Goal: Task Accomplishment & Management: Use online tool/utility

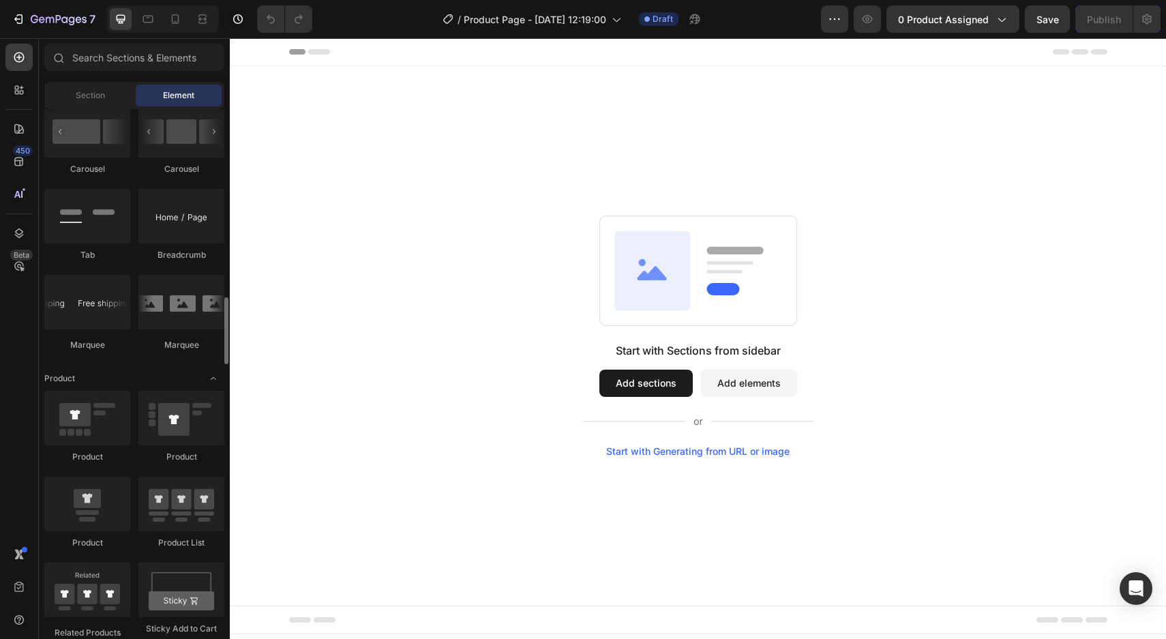
scroll to position [1484, 0]
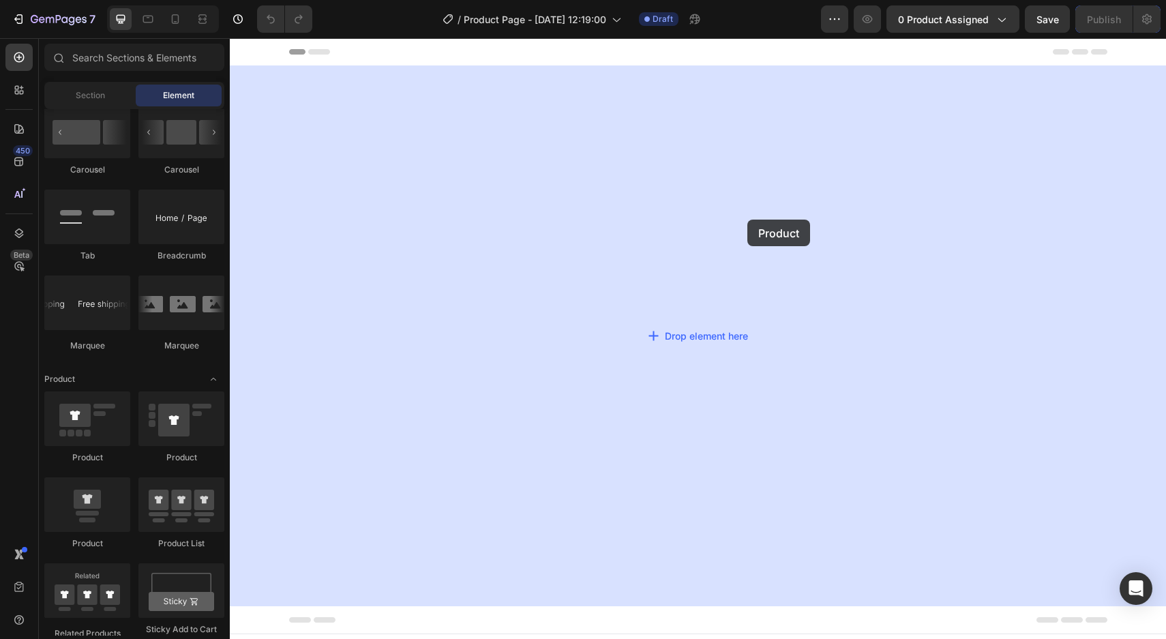
drag, startPoint x: 315, startPoint y: 544, endPoint x: 629, endPoint y: 218, distance: 452.9
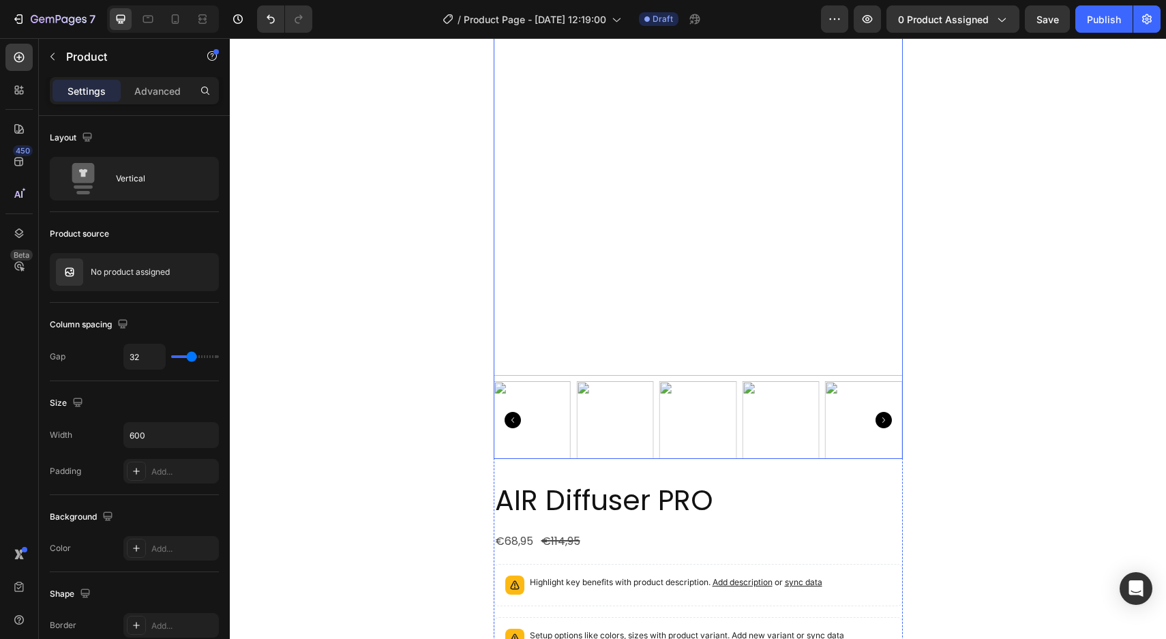
scroll to position [258, 0]
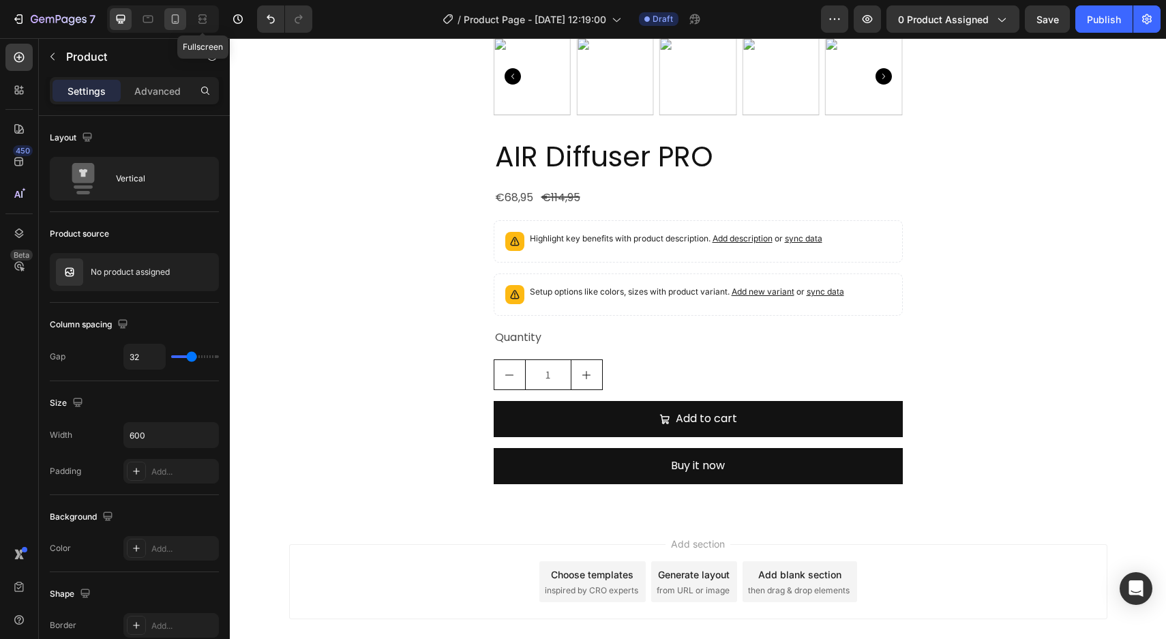
click at [183, 16] on div at bounding box center [175, 19] width 22 height 22
type input "16"
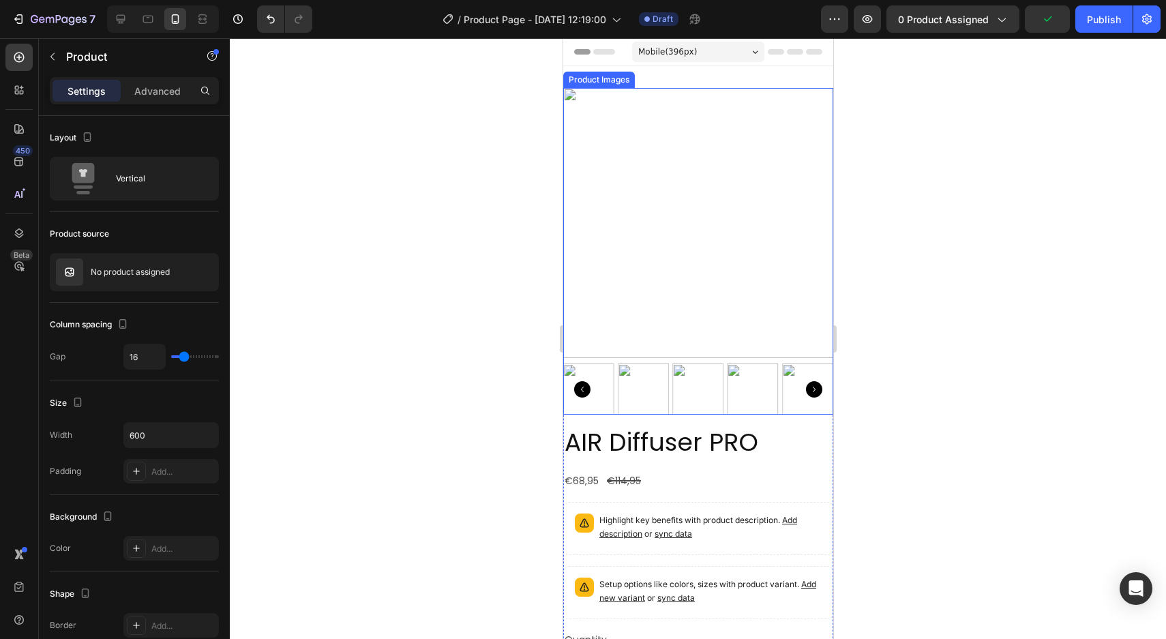
click at [672, 209] on img at bounding box center [698, 223] width 270 height 270
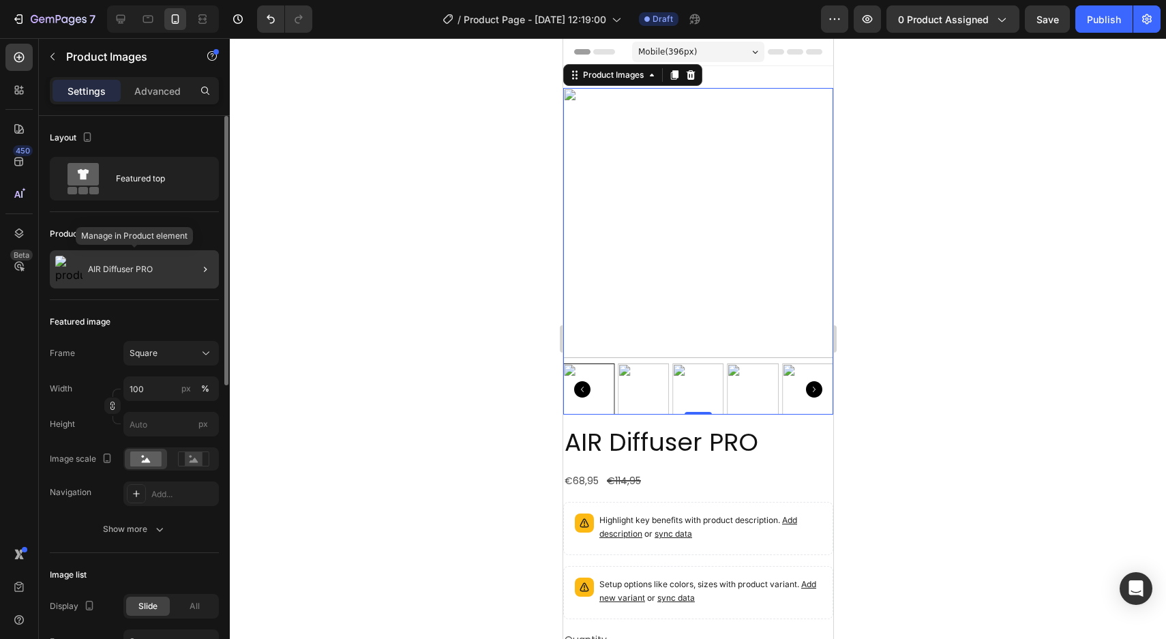
click at [158, 254] on div "AIR Diffuser PRO" at bounding box center [134, 269] width 169 height 38
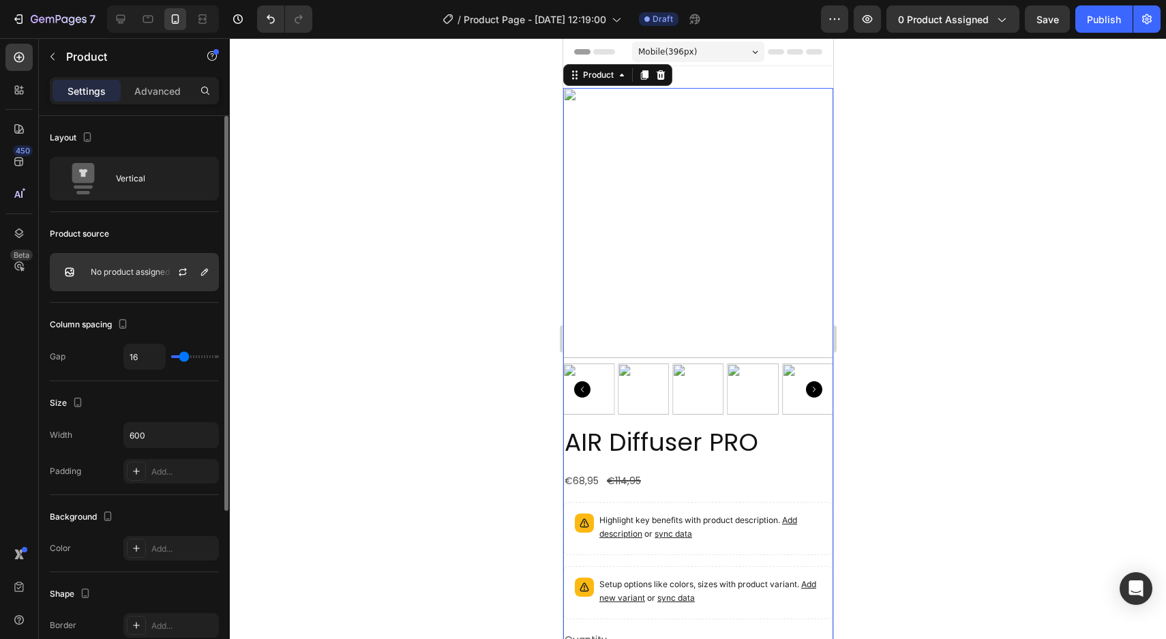
click at [136, 259] on div "No product assigned" at bounding box center [134, 272] width 169 height 38
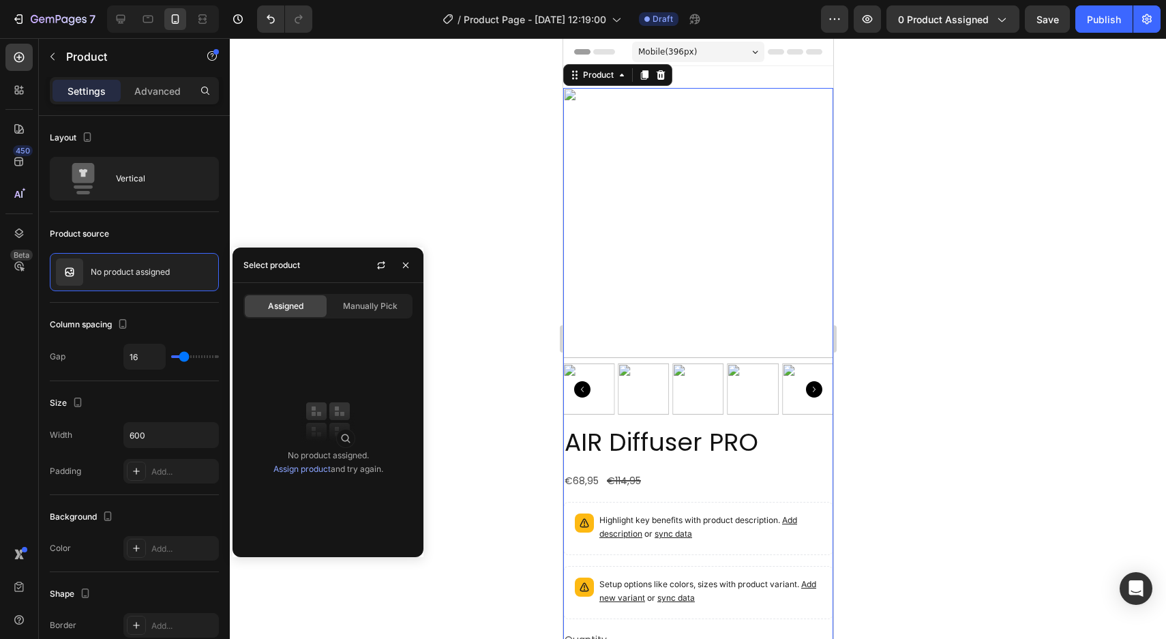
click at [303, 470] on link "Assign product" at bounding box center [301, 469] width 57 height 10
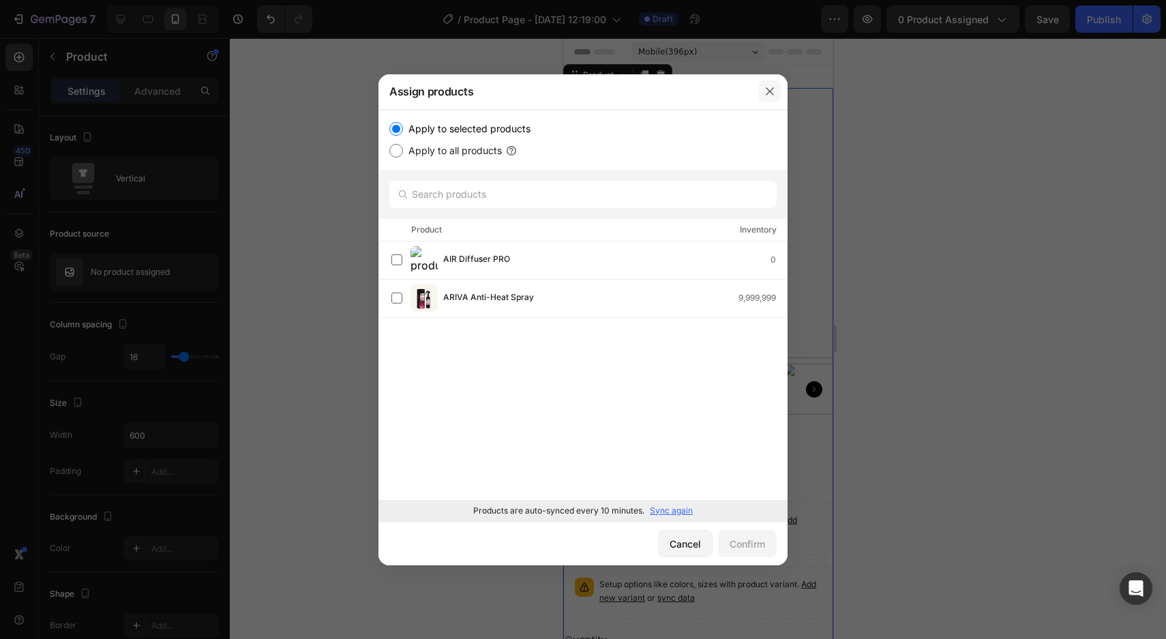
click at [764, 98] on button "button" at bounding box center [770, 91] width 22 height 22
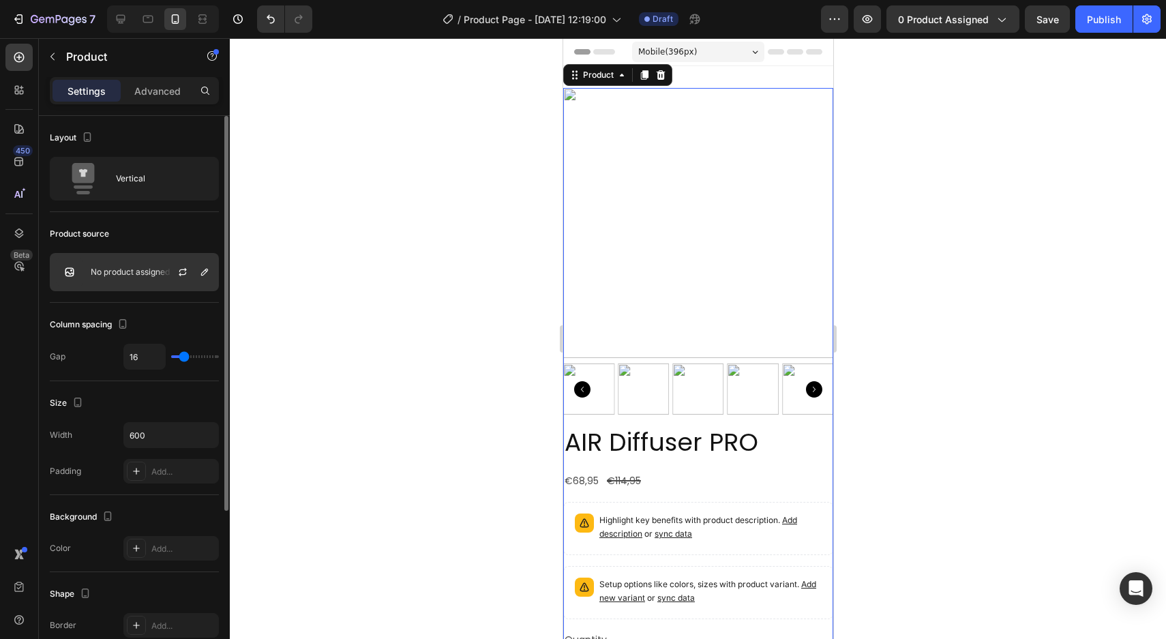
click at [121, 273] on p "No product assigned" at bounding box center [130, 272] width 79 height 10
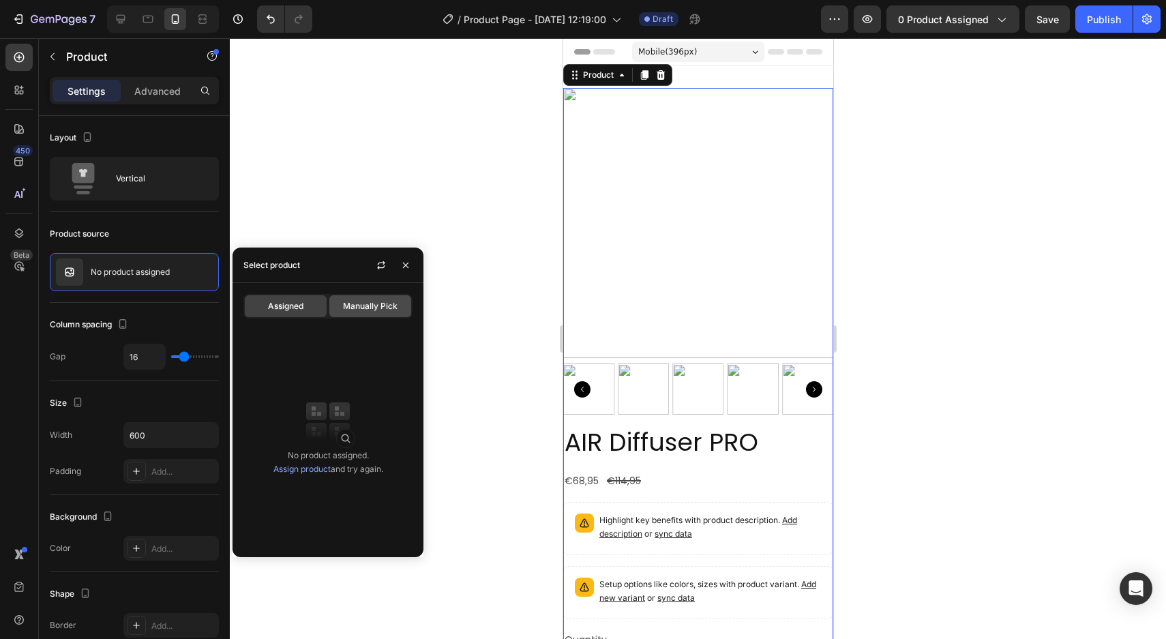
click at [375, 301] on span "Manually Pick" at bounding box center [370, 306] width 55 height 12
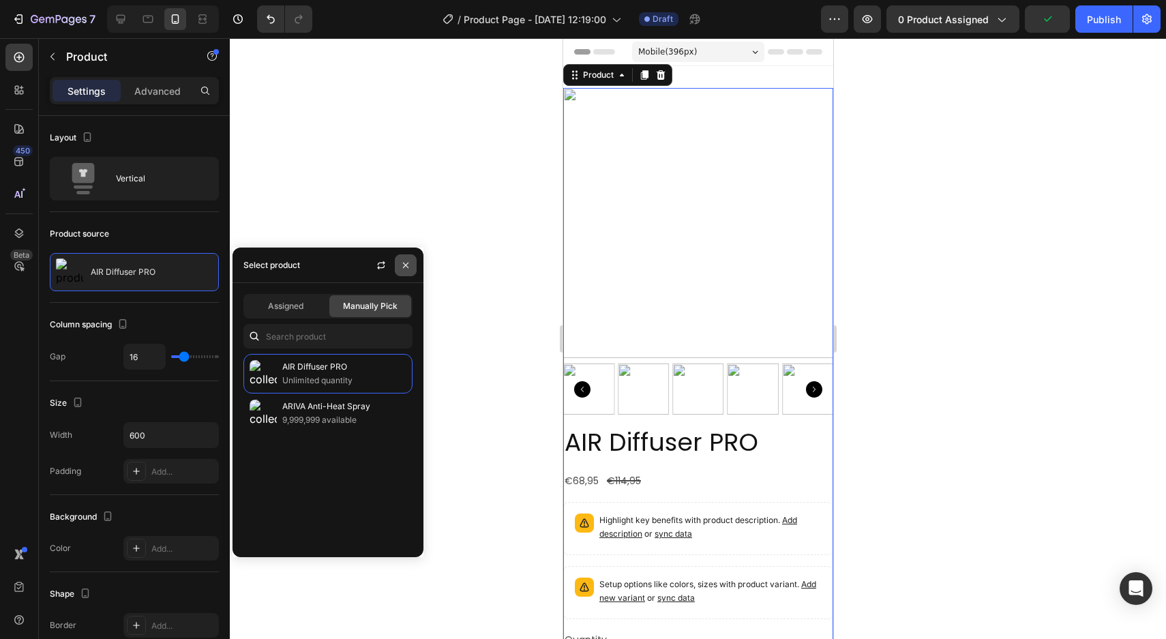
click at [402, 275] on button "button" at bounding box center [406, 265] width 22 height 22
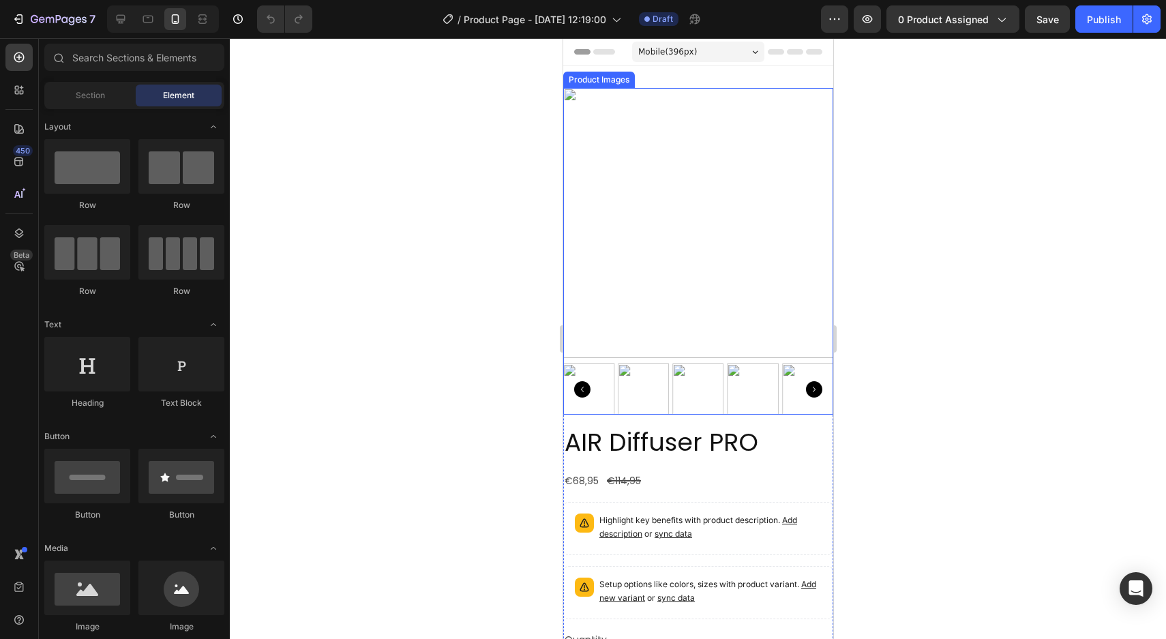
click at [651, 239] on img at bounding box center [698, 223] width 270 height 270
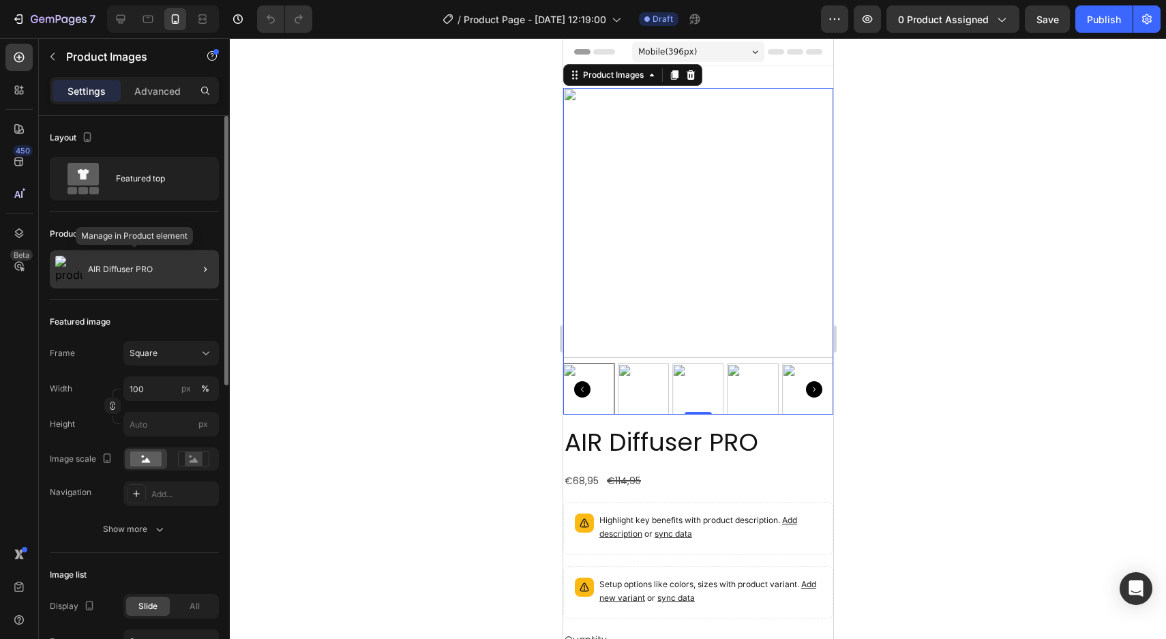
click at [154, 258] on div "AIR Diffuser PRO" at bounding box center [134, 269] width 169 height 38
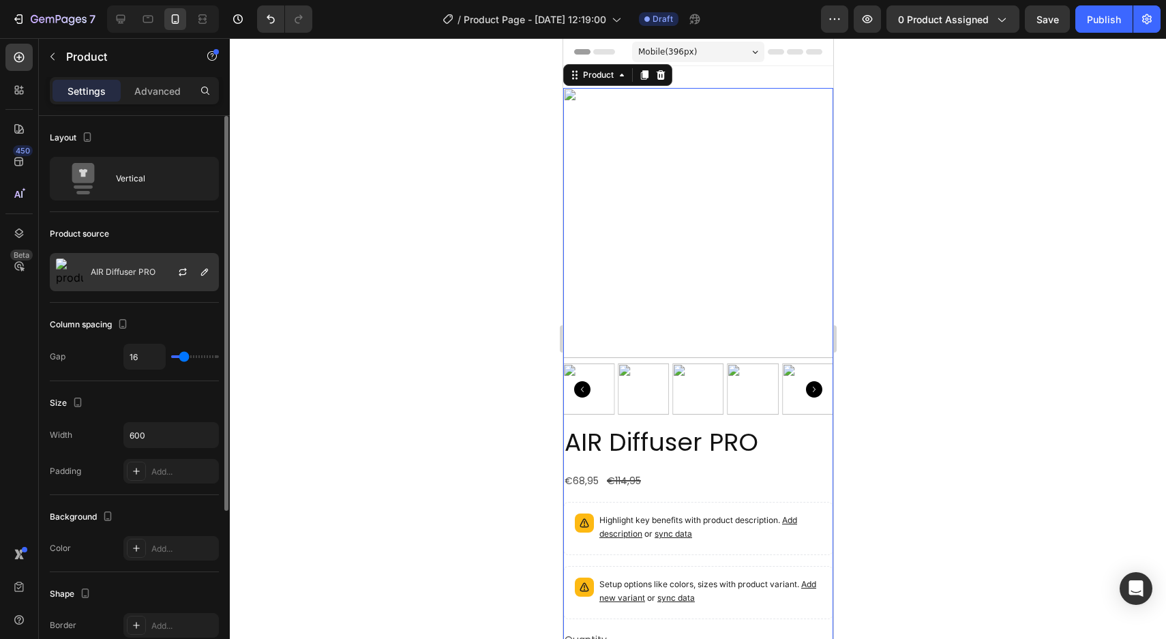
click at [136, 268] on p "AIR Diffuser PRO" at bounding box center [123, 272] width 65 height 10
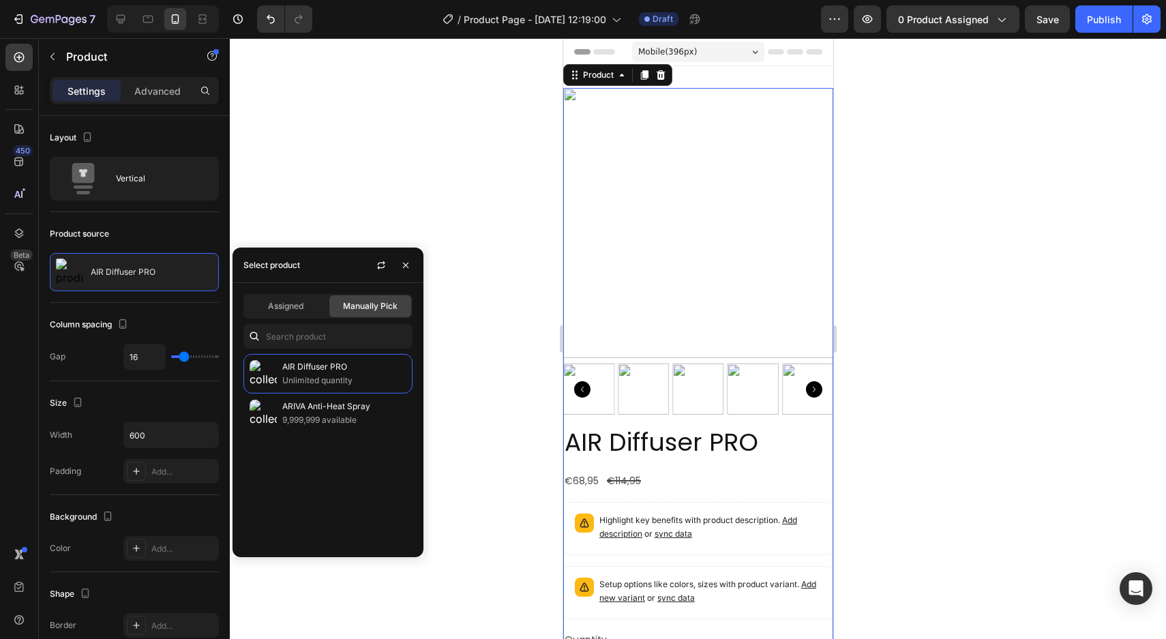
click at [306, 318] on div "Assigned Manually Pick" at bounding box center [327, 306] width 169 height 25
click at [303, 316] on div "Assigned" at bounding box center [286, 306] width 82 height 22
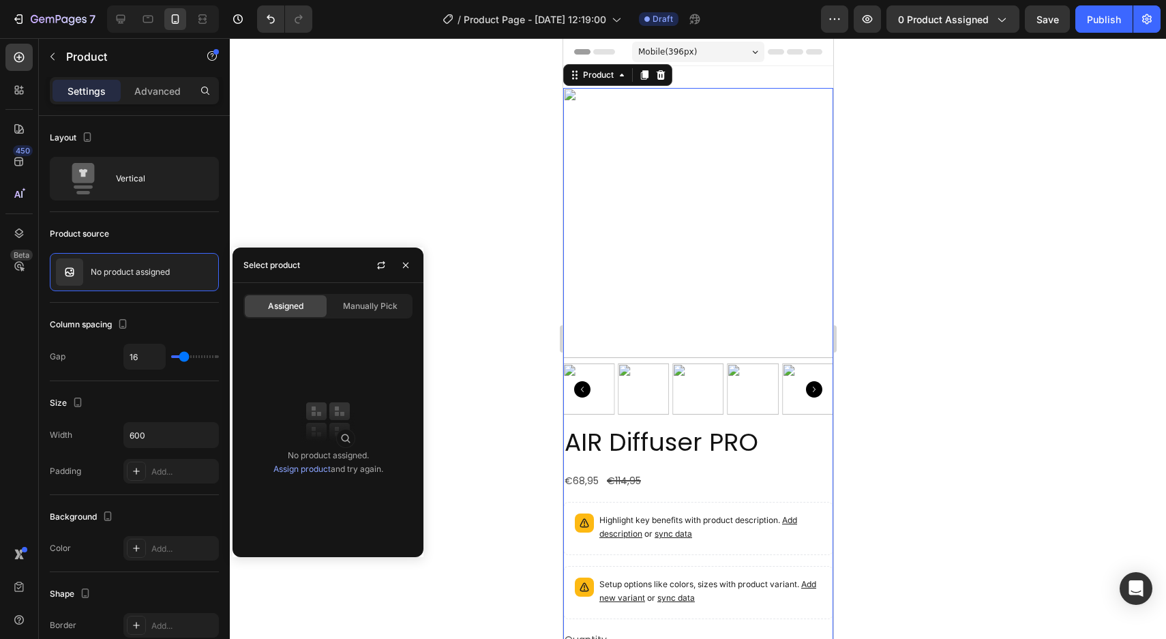
click at [316, 469] on link "Assign product" at bounding box center [301, 469] width 57 height 10
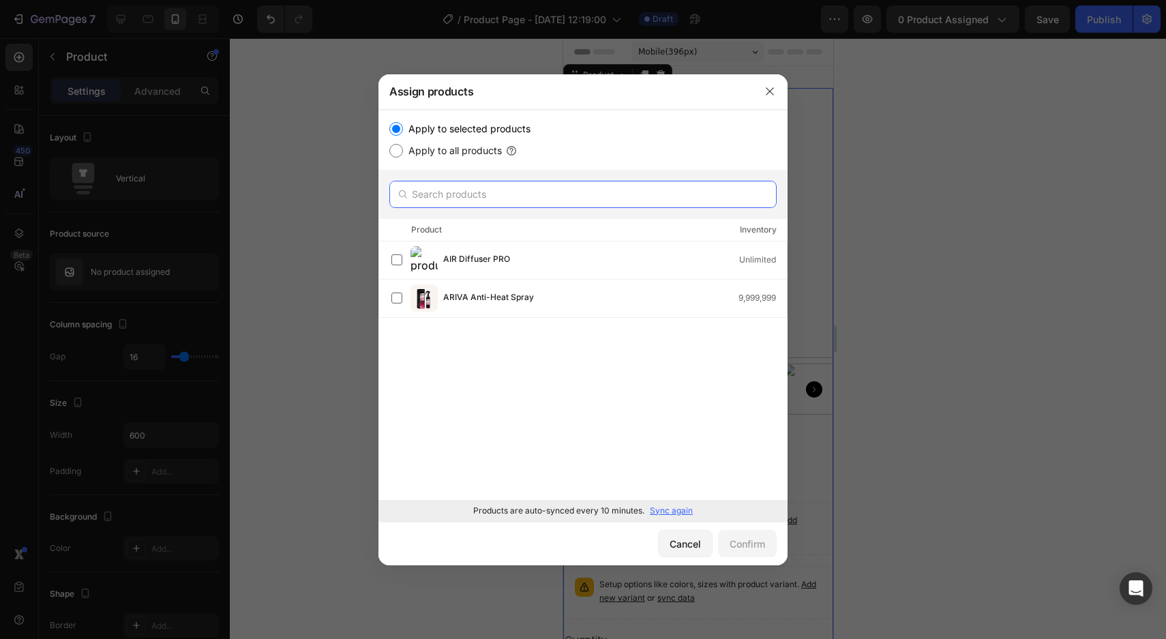
click at [464, 194] on input "text" at bounding box center [582, 194] width 387 height 27
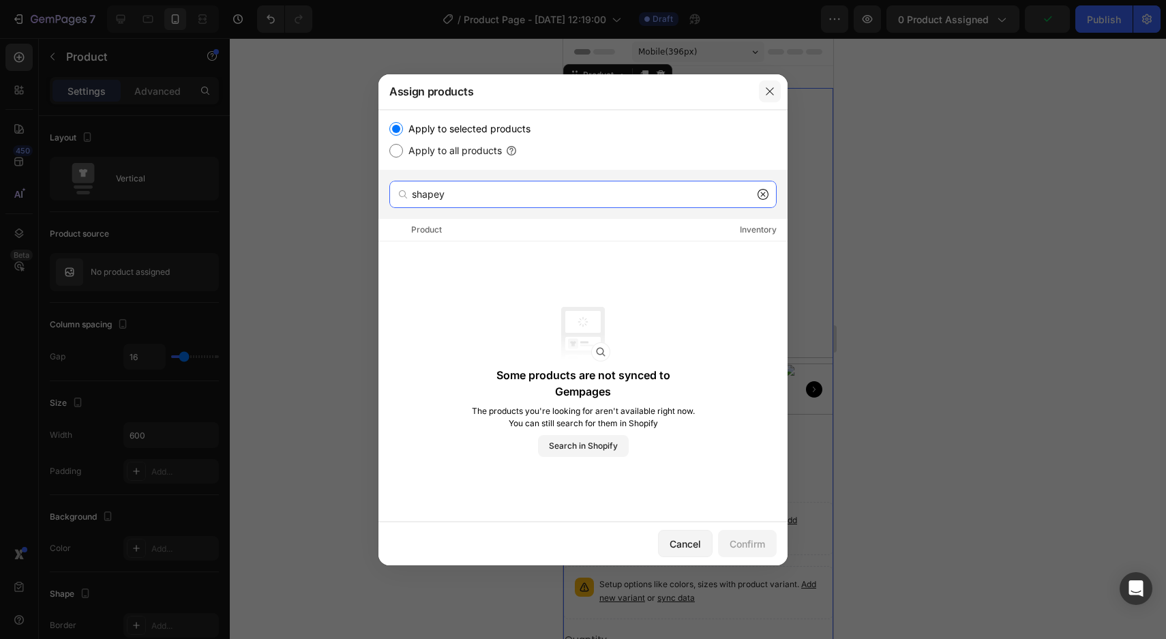
type input "shapey"
click at [774, 95] on icon "button" at bounding box center [769, 91] width 11 height 11
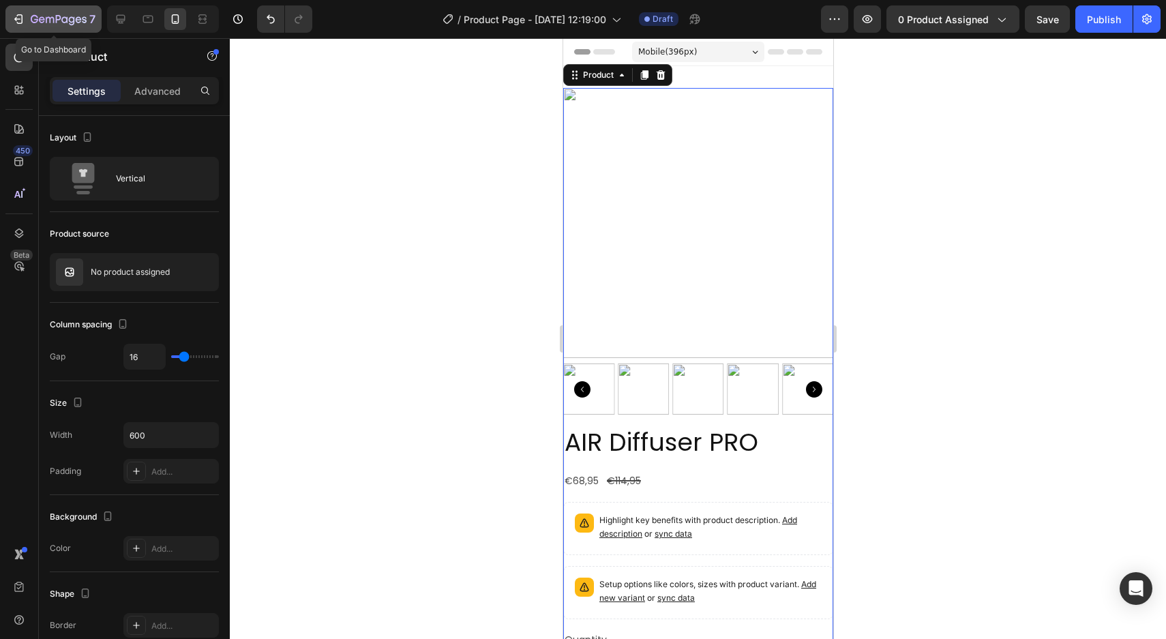
click at [20, 12] on icon "button" at bounding box center [19, 19] width 14 height 14
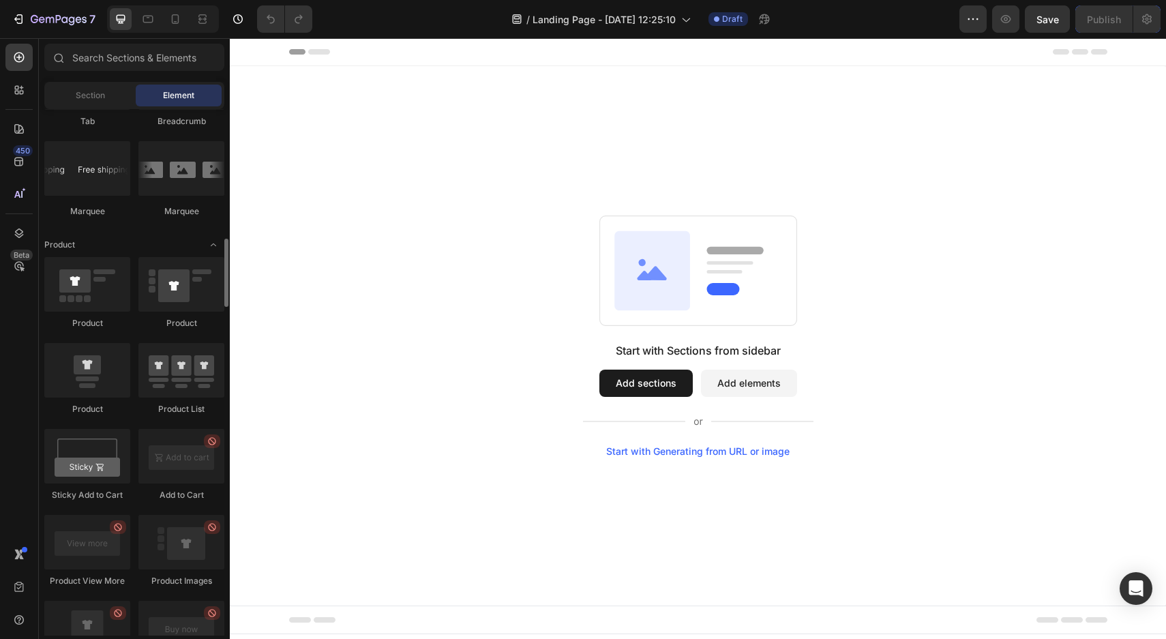
scroll to position [1618, 0]
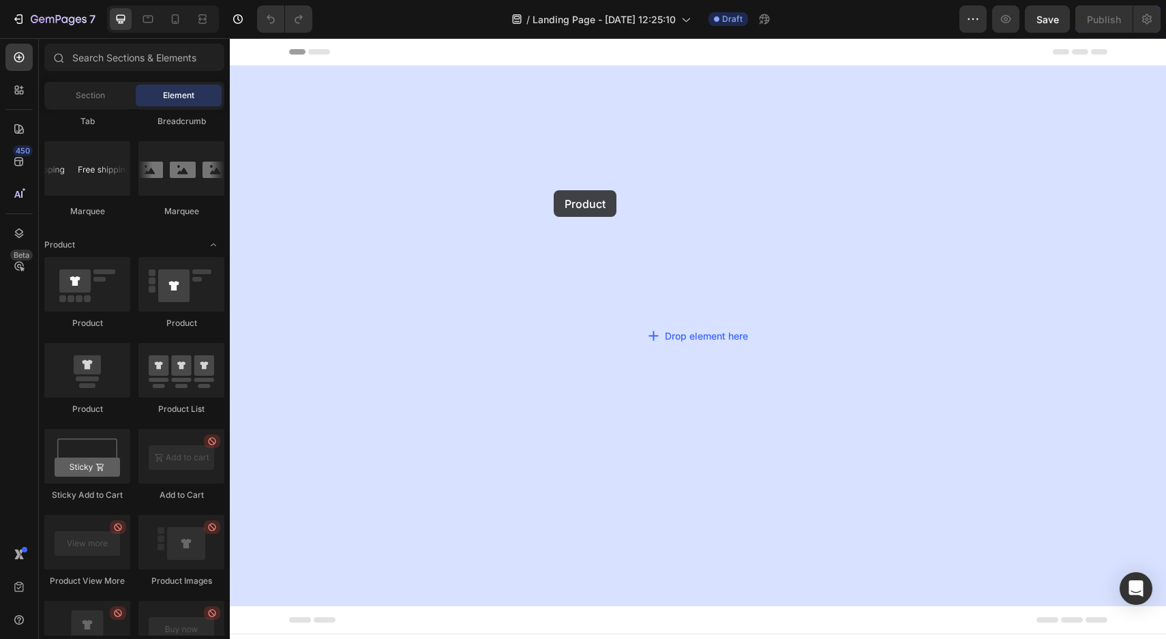
drag, startPoint x: 330, startPoint y: 338, endPoint x: 554, endPoint y: 190, distance: 267.8
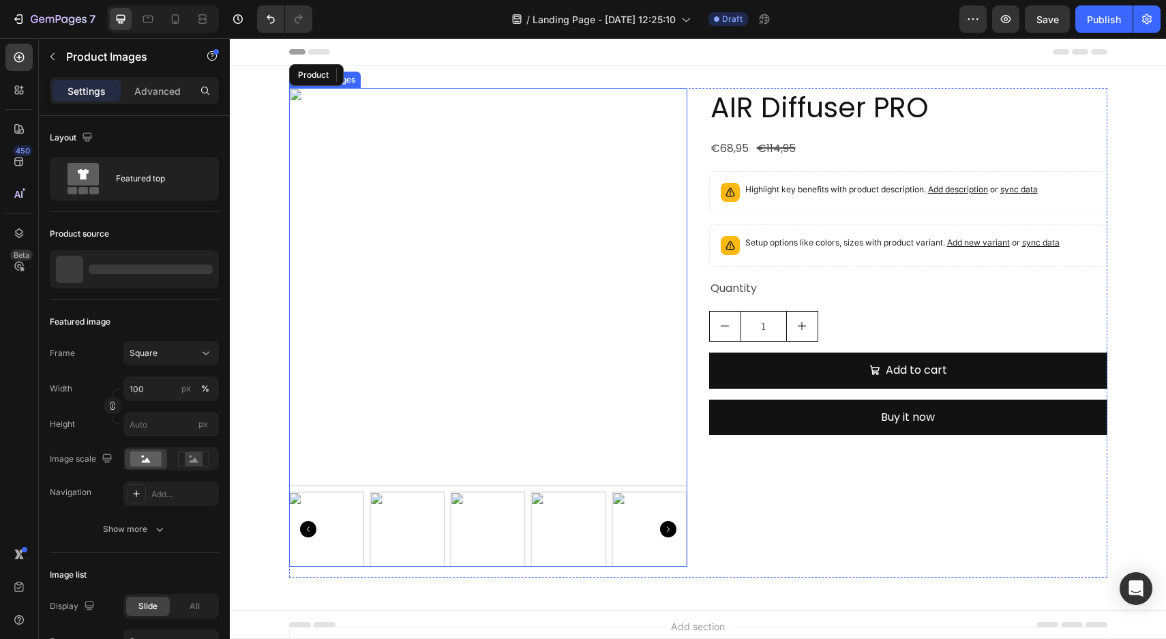
click at [462, 238] on img at bounding box center [488, 287] width 398 height 398
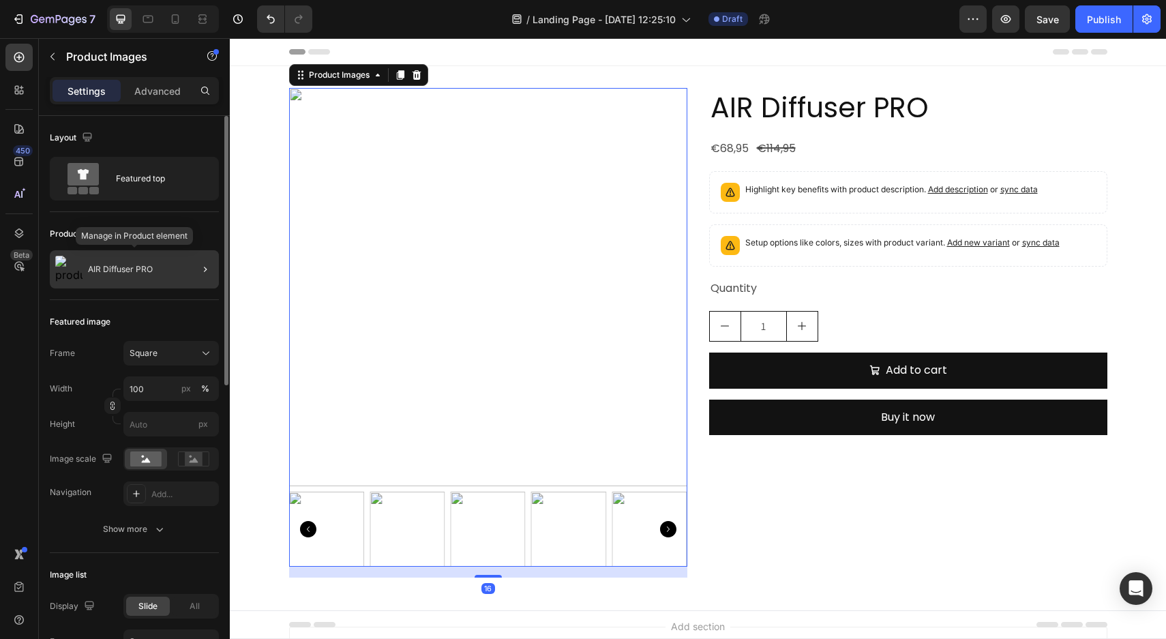
click at [171, 272] on div "AIR Diffuser PRO" at bounding box center [134, 269] width 169 height 38
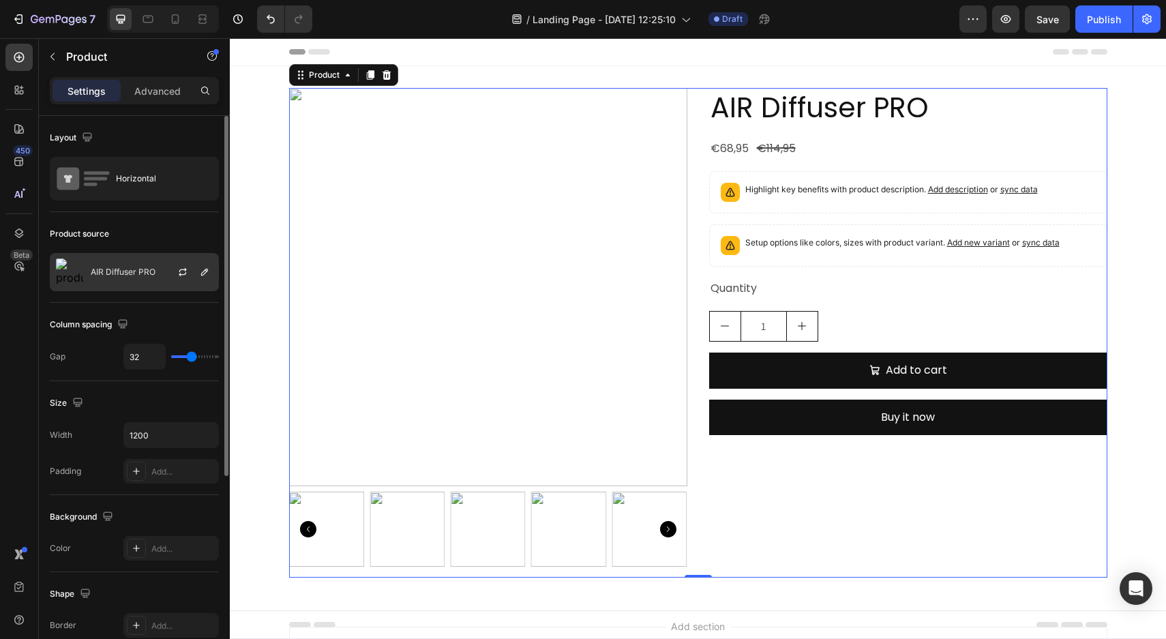
click at [143, 271] on p "AIR Diffuser PRO" at bounding box center [123, 272] width 65 height 10
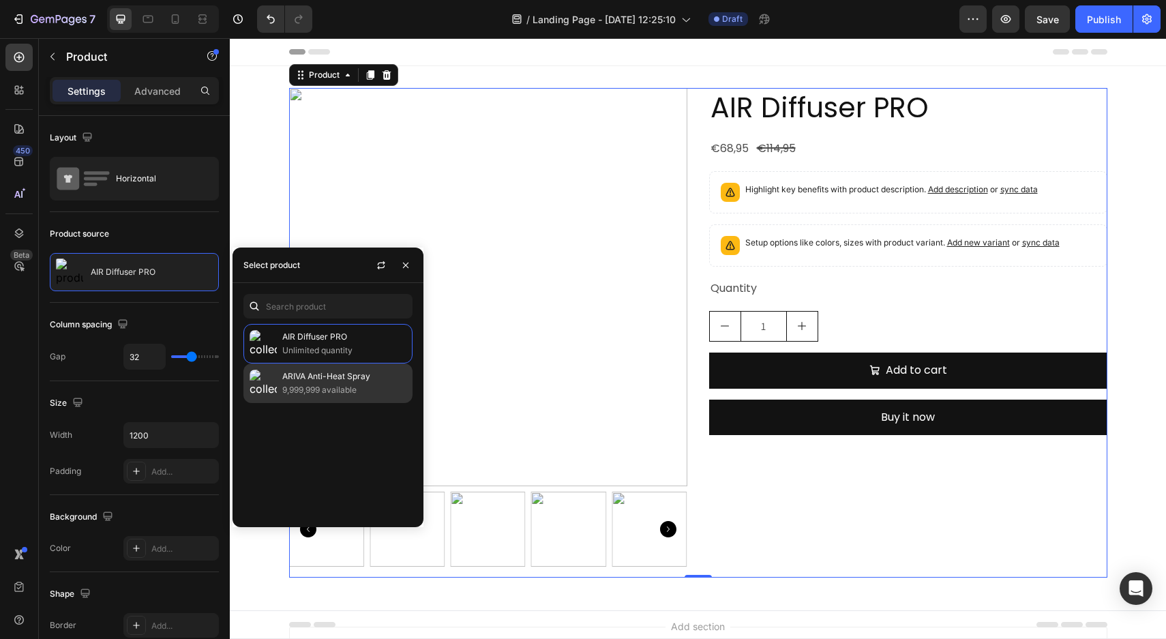
click at [328, 392] on p "9,999,999 available" at bounding box center [344, 390] width 124 height 14
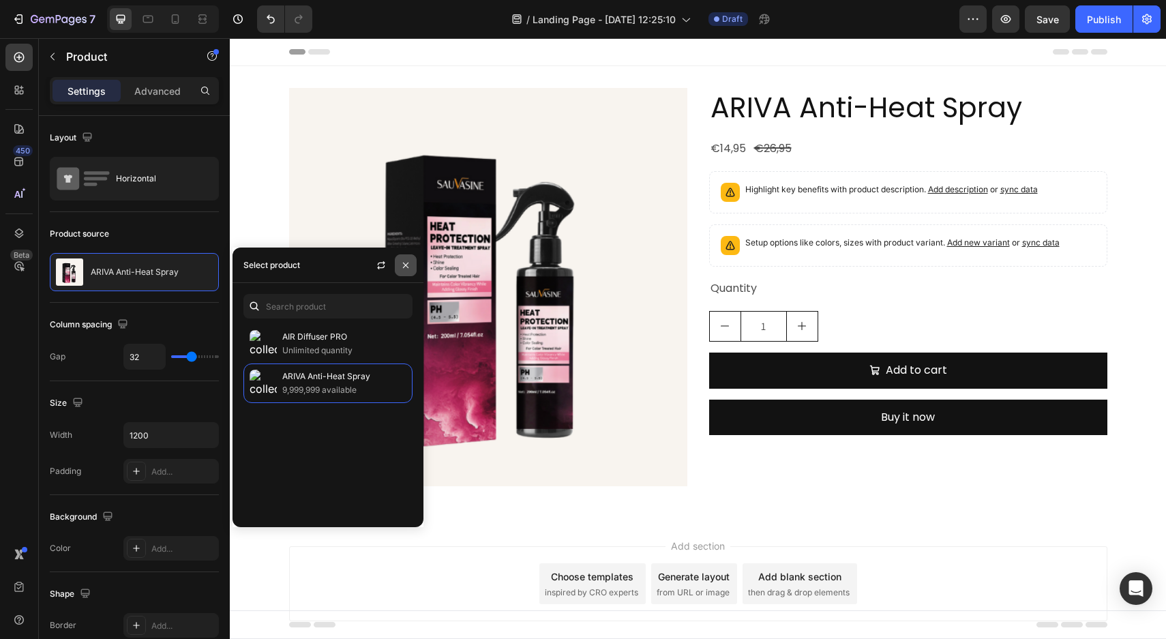
click at [415, 261] on button "button" at bounding box center [406, 265] width 22 height 22
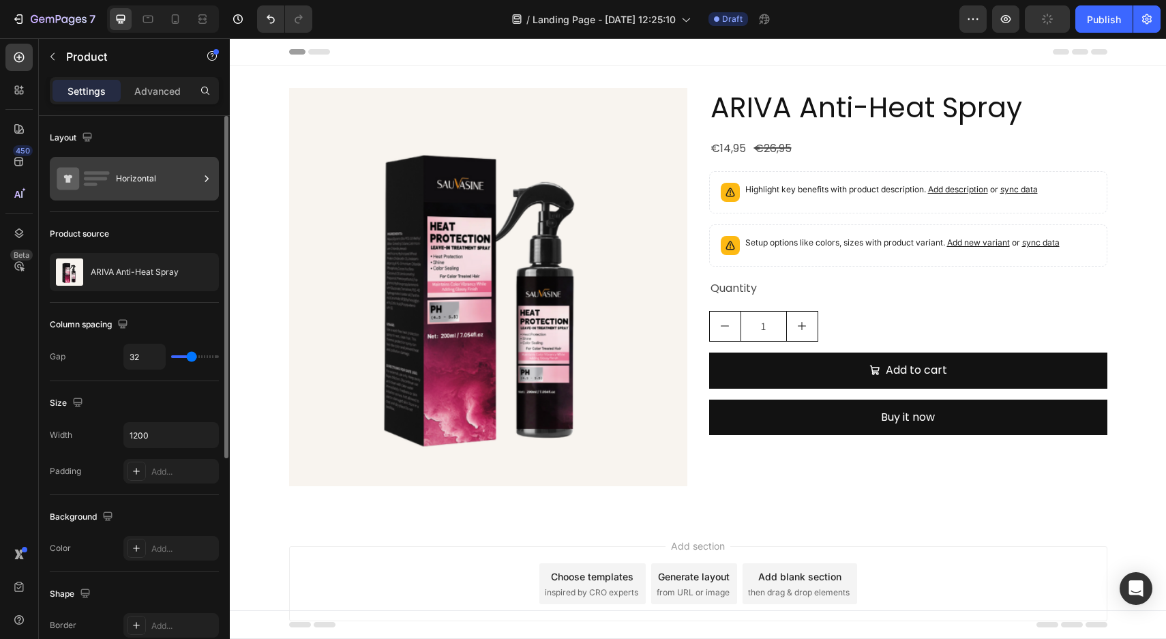
click at [143, 188] on div "Horizontal" at bounding box center [157, 178] width 83 height 31
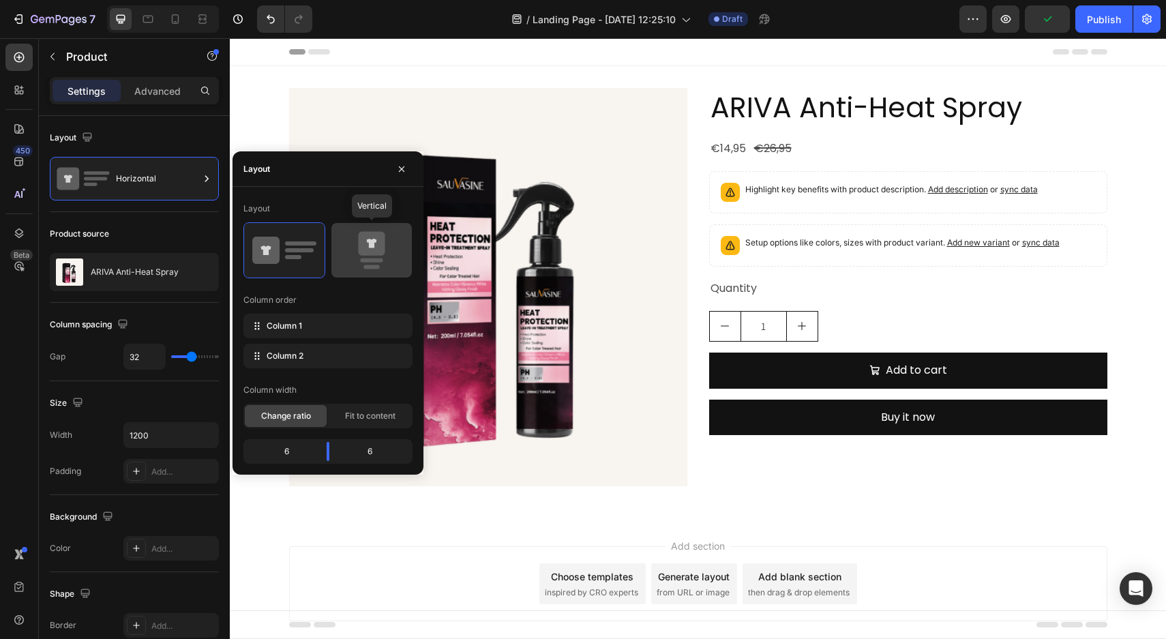
click at [359, 258] on icon at bounding box center [372, 250] width 64 height 38
type input "16"
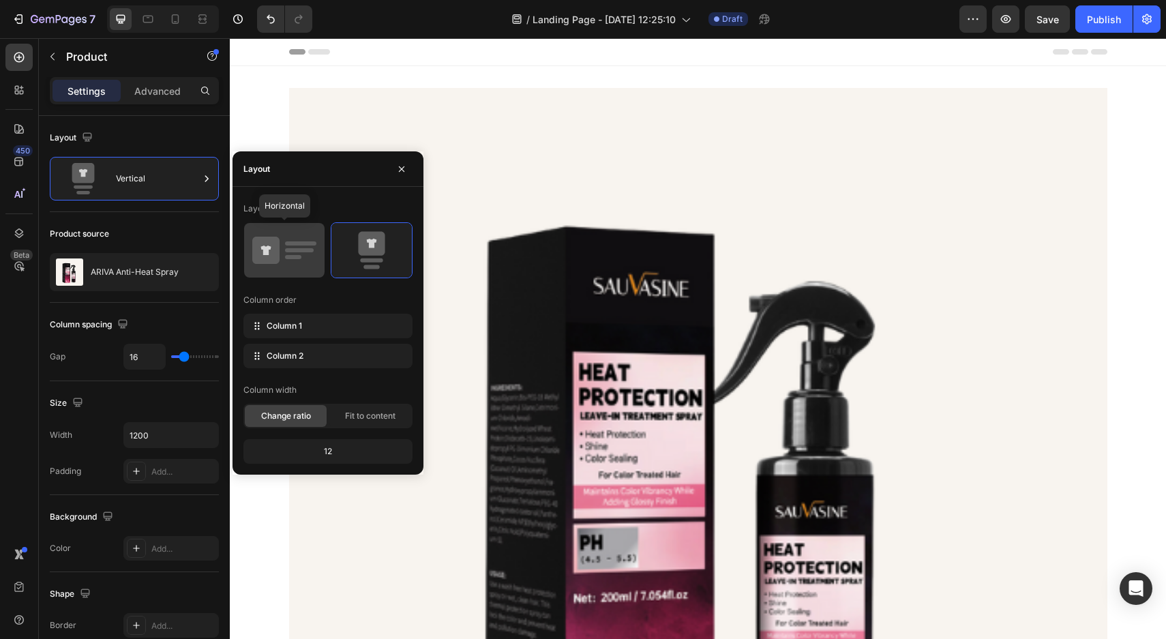
click at [294, 252] on icon at bounding box center [284, 250] width 64 height 38
type input "32"
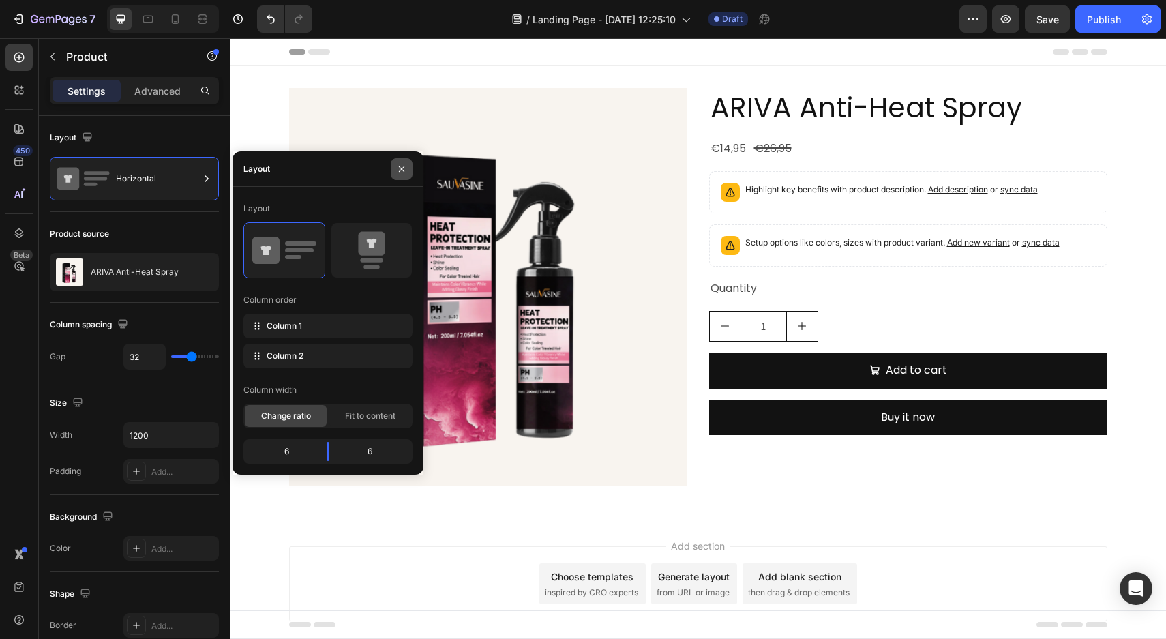
click at [398, 170] on icon "button" at bounding box center [401, 169] width 11 height 11
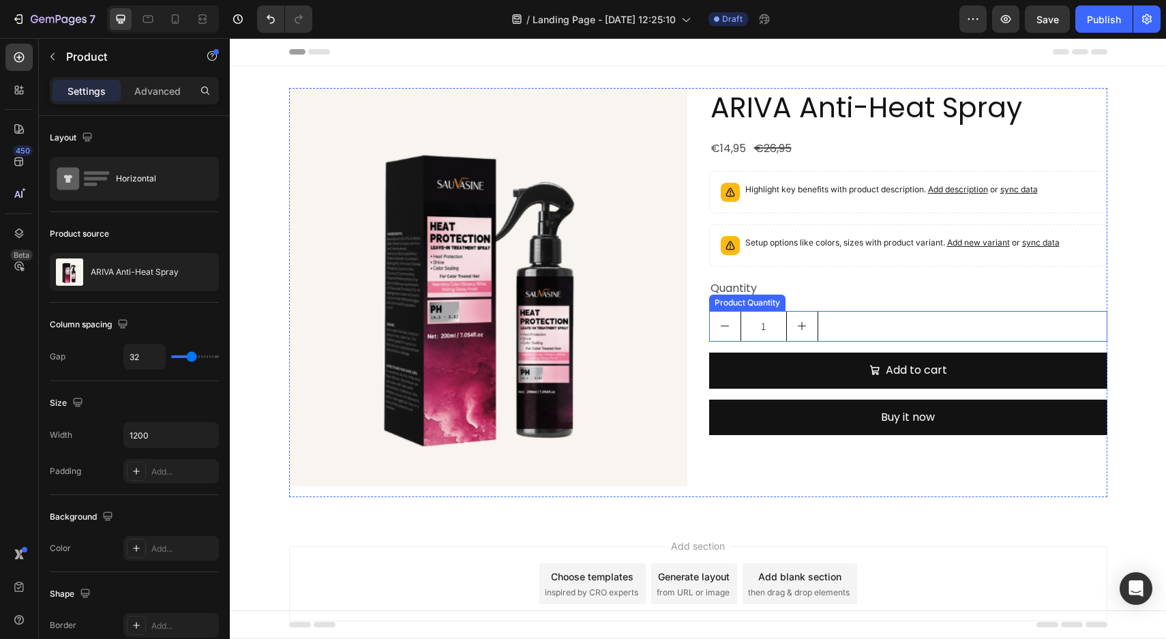
click at [812, 327] on button "increment" at bounding box center [802, 326] width 31 height 29
type input "2"
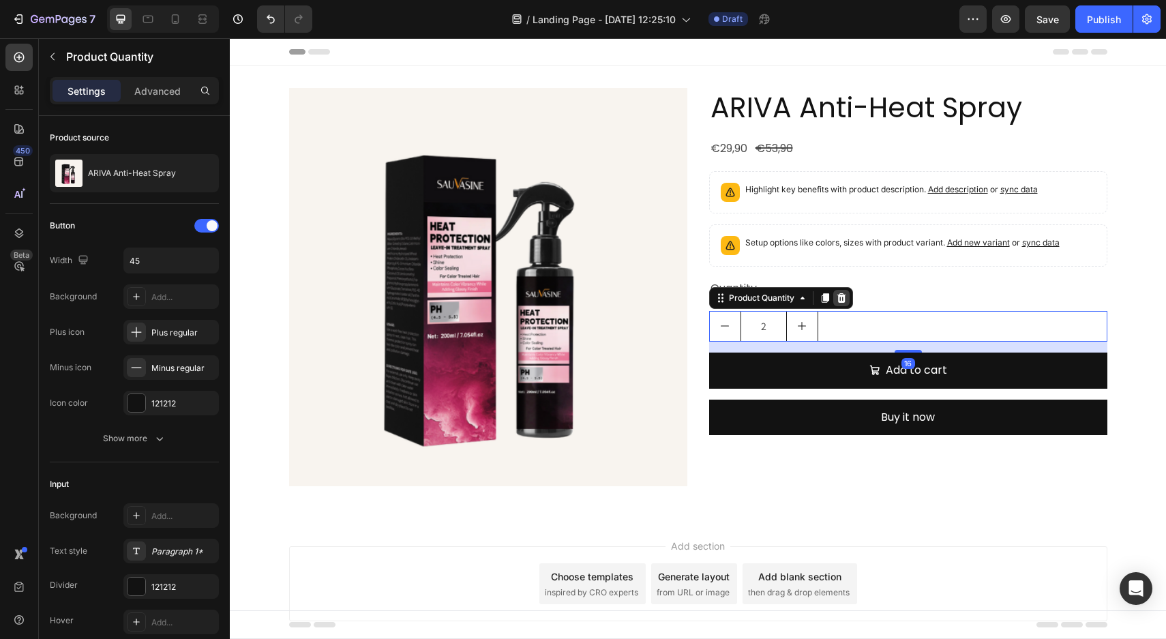
click at [847, 290] on div at bounding box center [841, 298] width 16 height 16
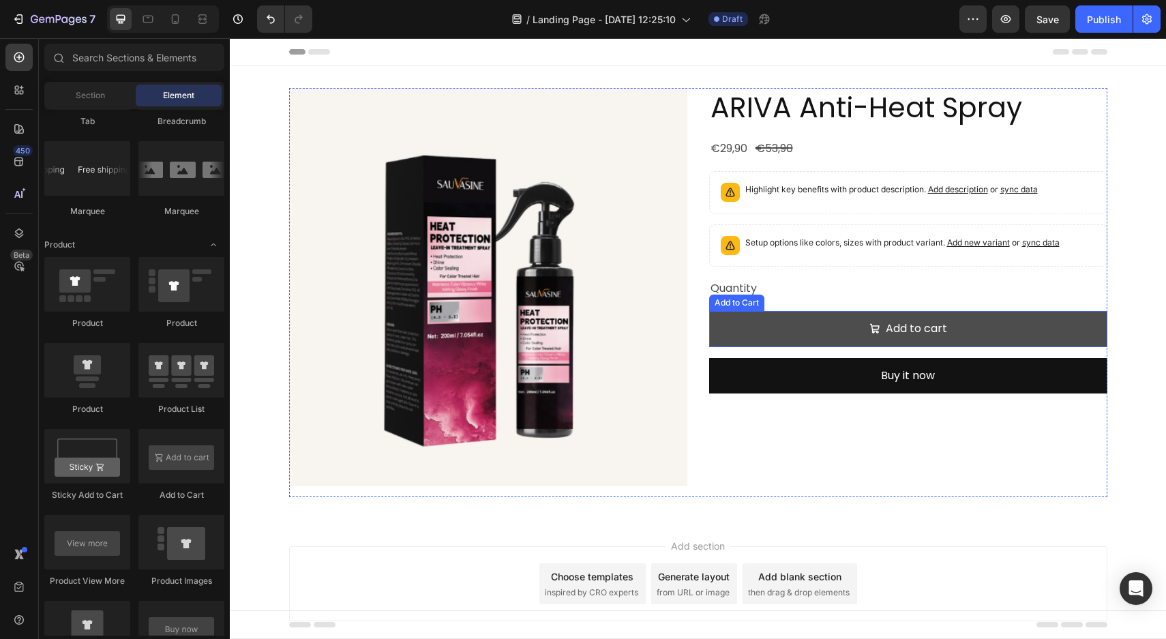
click at [850, 340] on button "Add to cart" at bounding box center [908, 329] width 398 height 36
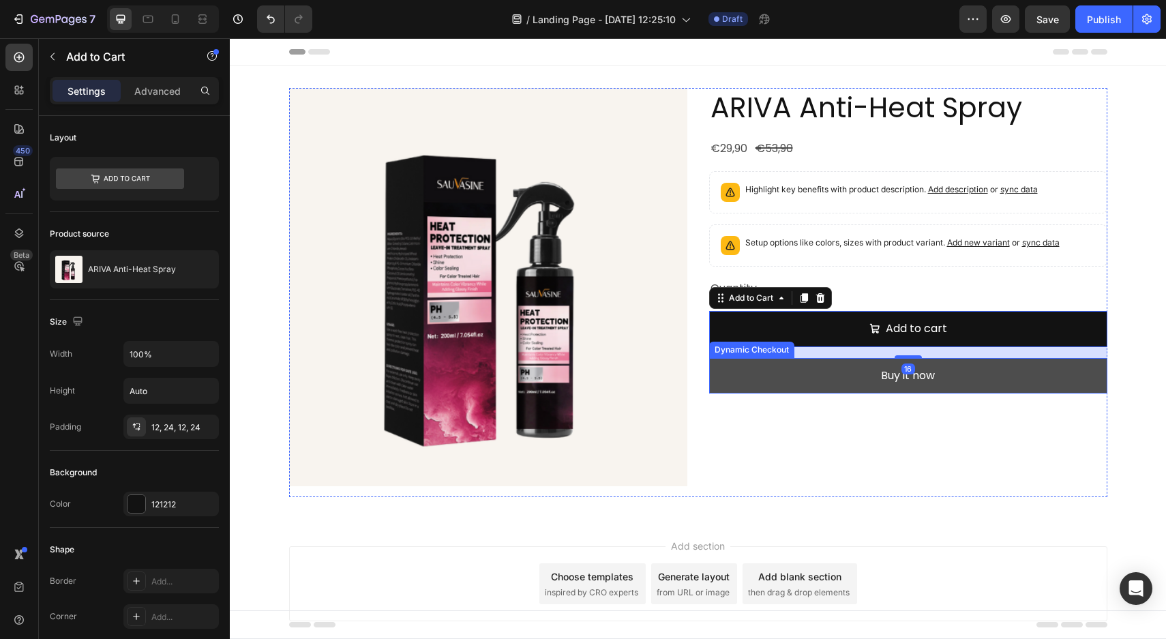
click at [799, 378] on button "Buy it now" at bounding box center [908, 376] width 398 height 36
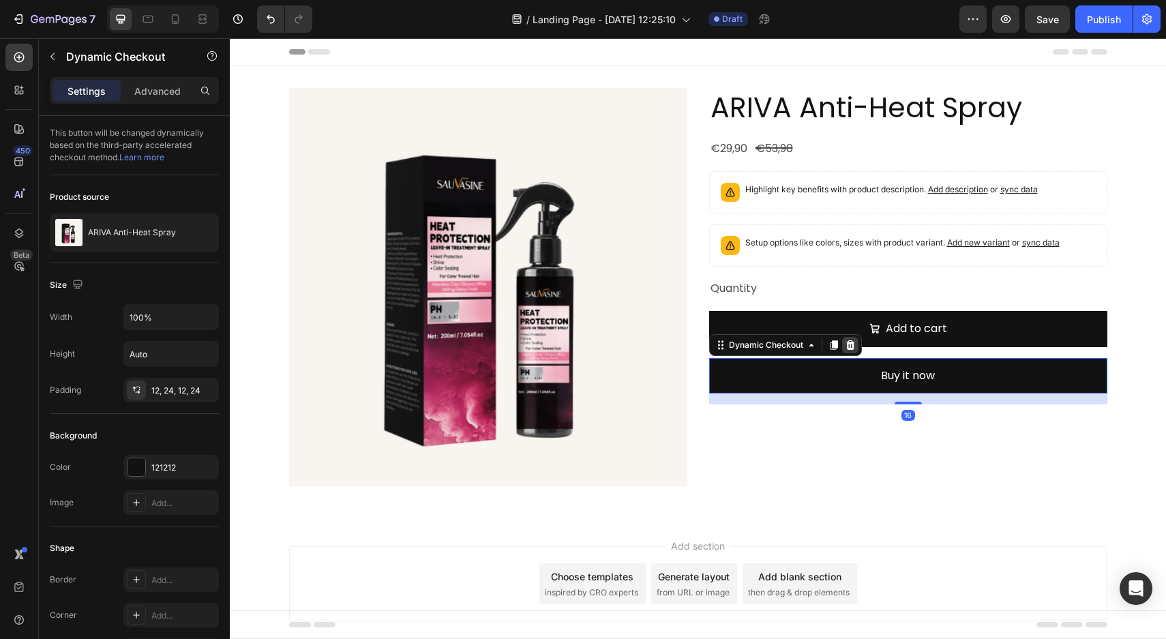
click at [854, 342] on icon at bounding box center [850, 345] width 9 height 10
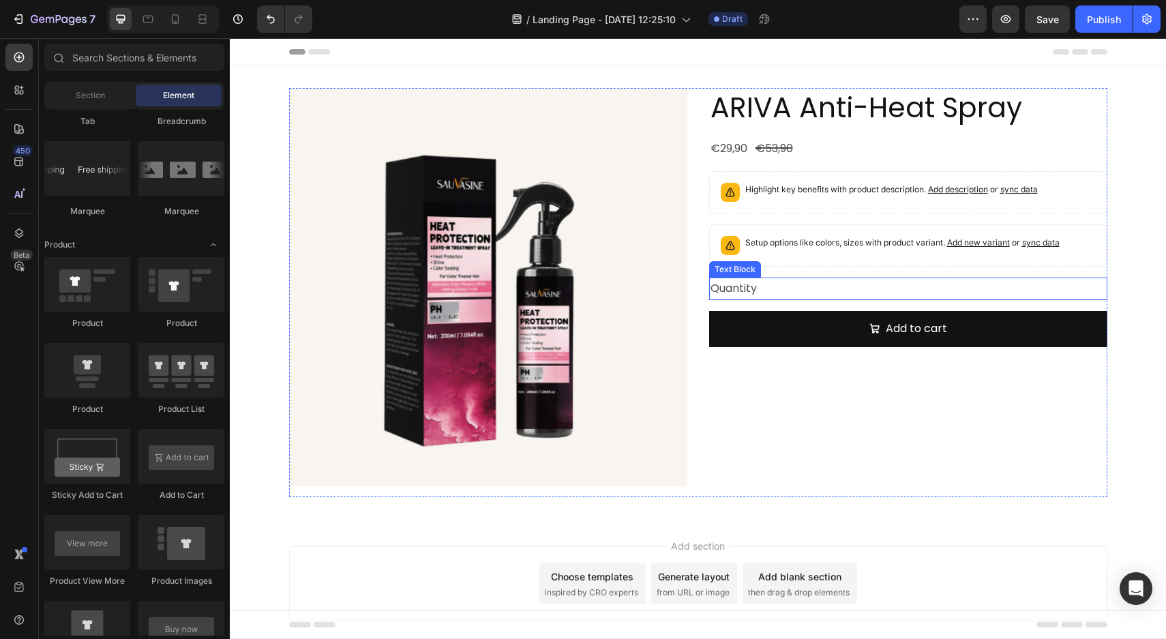
click at [745, 291] on div "Quantity" at bounding box center [908, 289] width 398 height 23
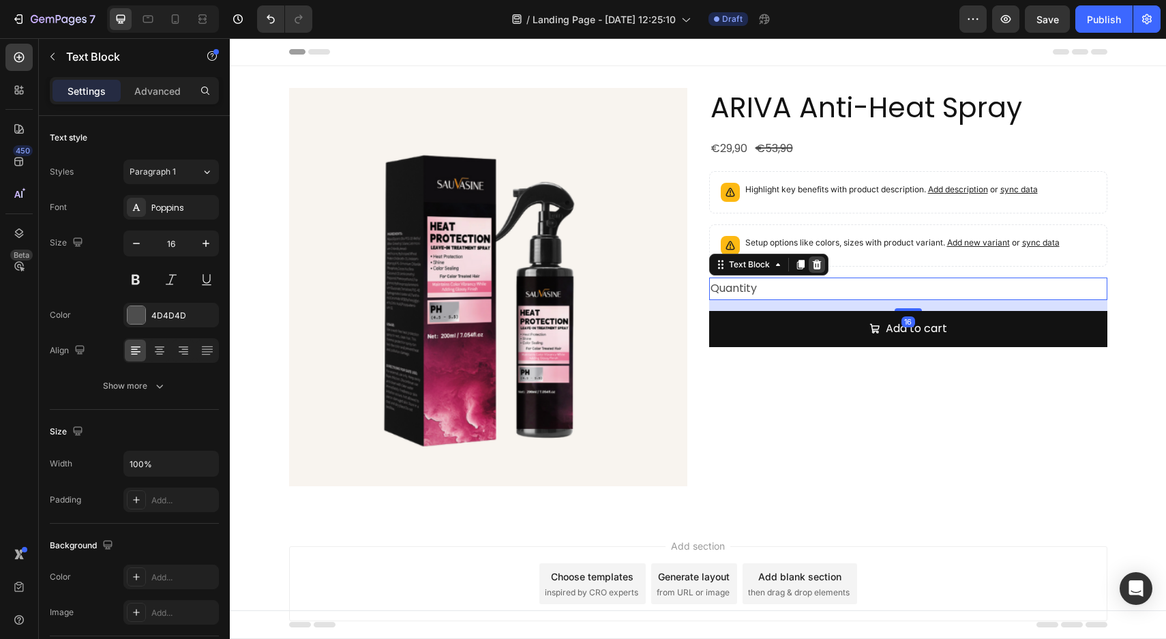
click at [815, 262] on icon at bounding box center [816, 265] width 9 height 10
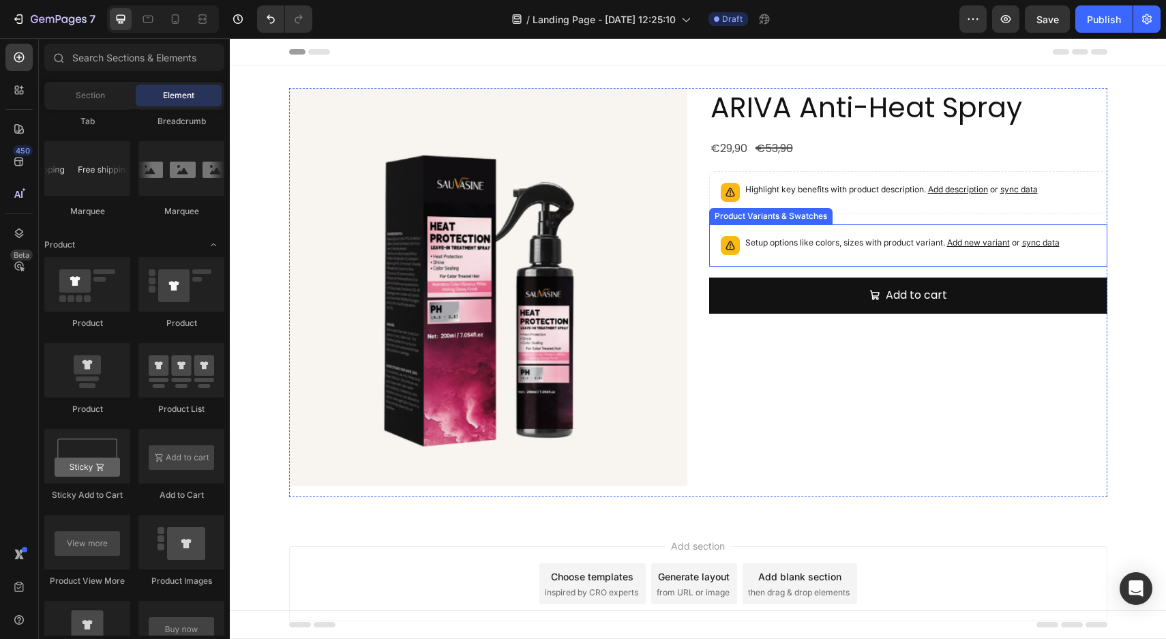
click at [789, 239] on p "Setup options like colors, sizes with product variant. Add new variant or sync …" at bounding box center [902, 243] width 314 height 14
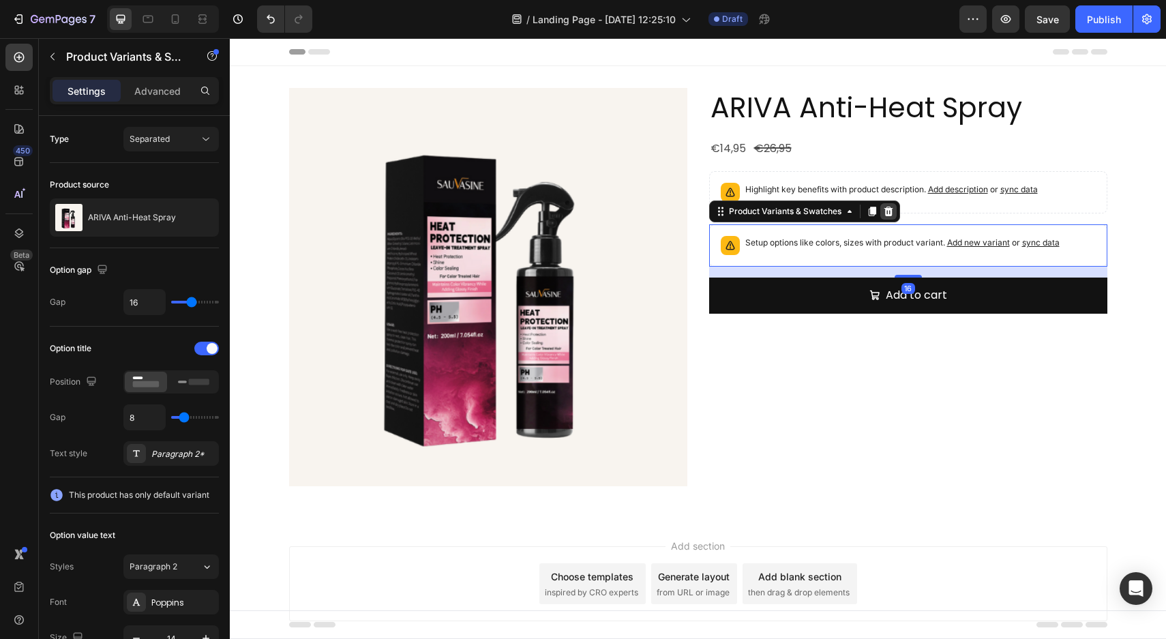
click at [889, 216] on icon at bounding box center [888, 211] width 11 height 11
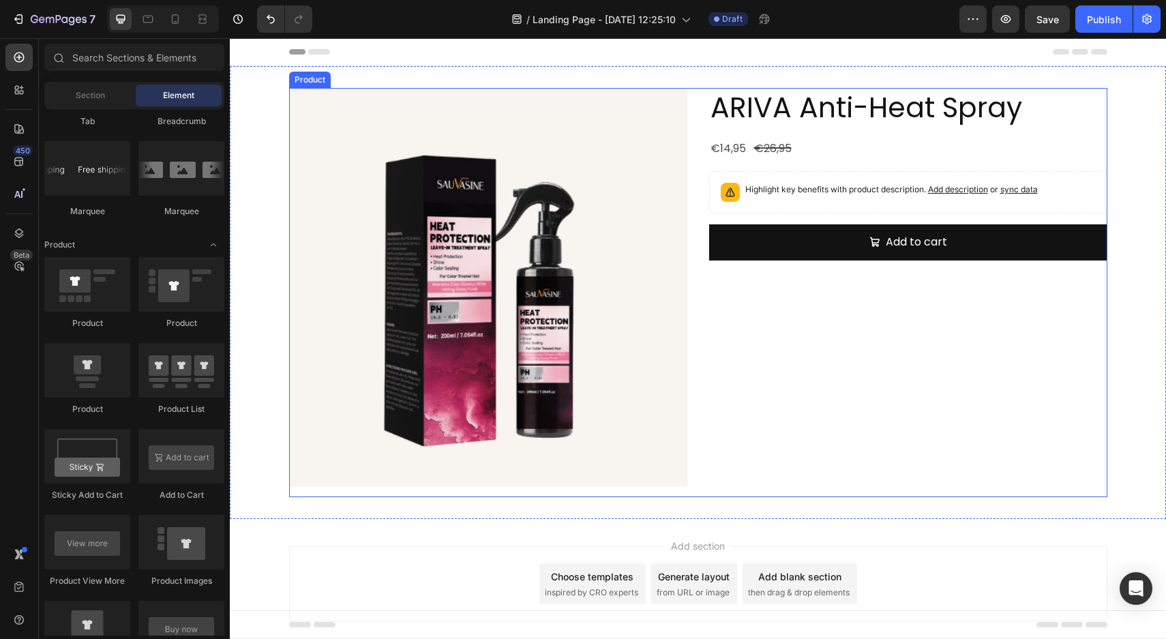
click at [822, 194] on p "Highlight key benefits with product description. Add description or sync data" at bounding box center [891, 190] width 293 height 14
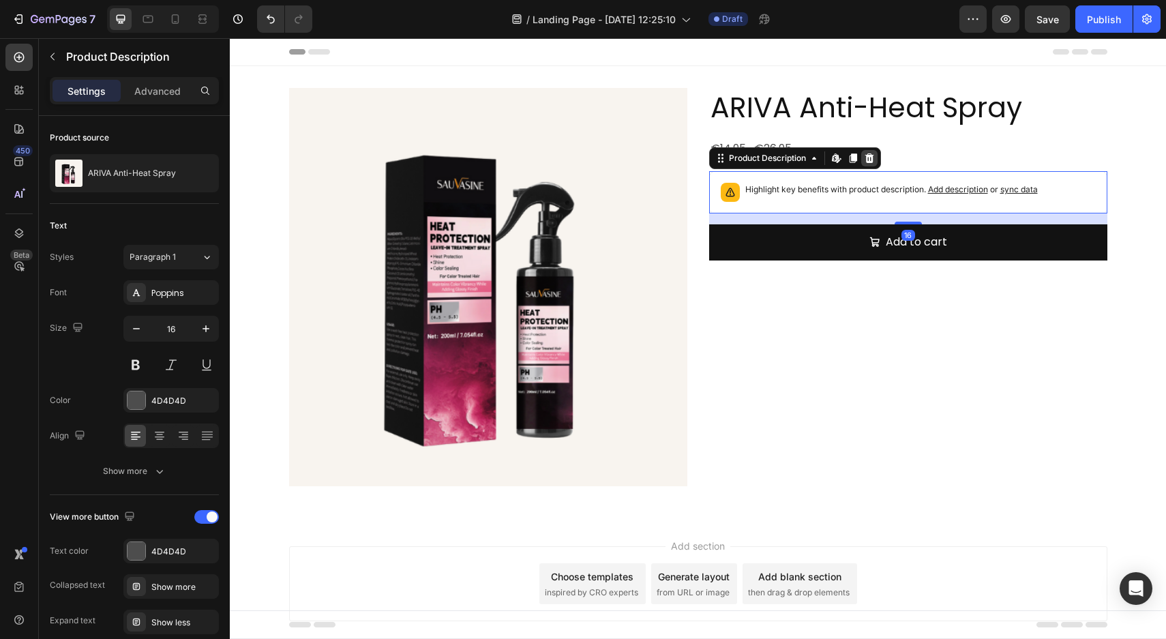
click at [863, 160] on div at bounding box center [869, 158] width 16 height 16
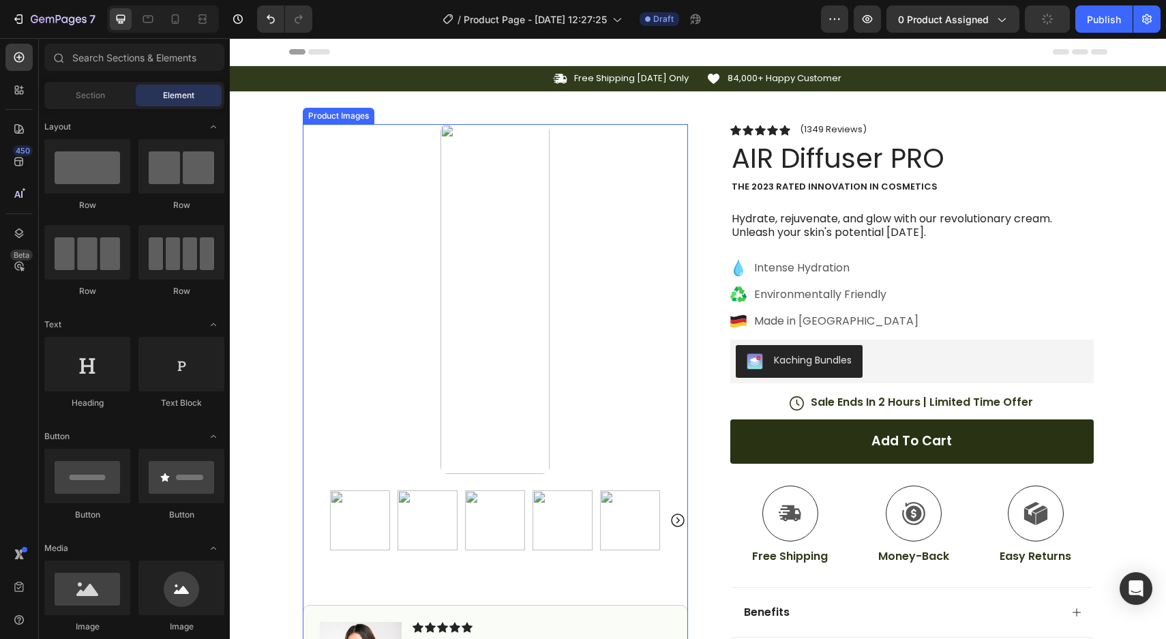
click at [528, 245] on img at bounding box center [495, 299] width 109 height 350
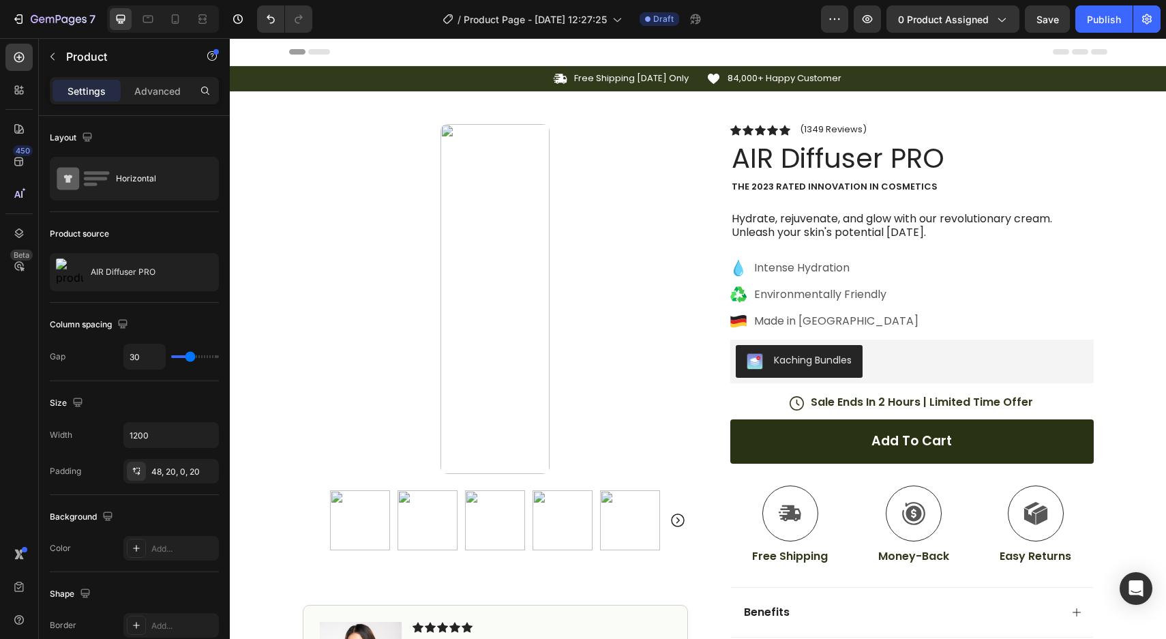
click at [0, 0] on div at bounding box center [0, 0] width 0 height 0
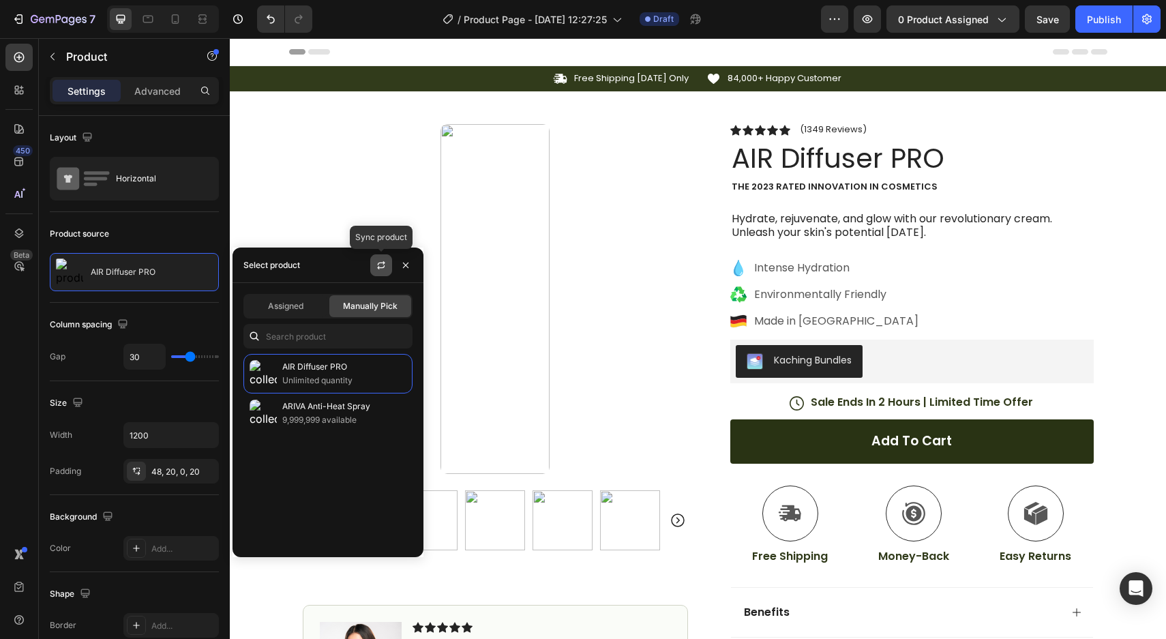
click at [381, 266] on icon "button" at bounding box center [381, 265] width 11 height 11
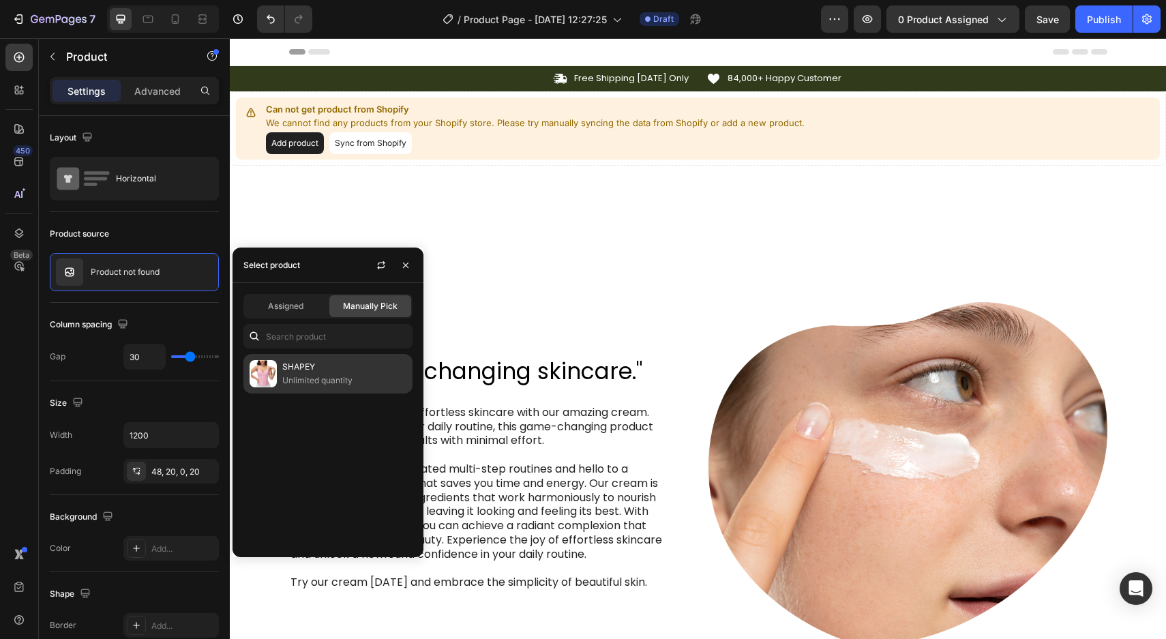
click at [319, 380] on p "Unlimited quantity" at bounding box center [344, 381] width 124 height 14
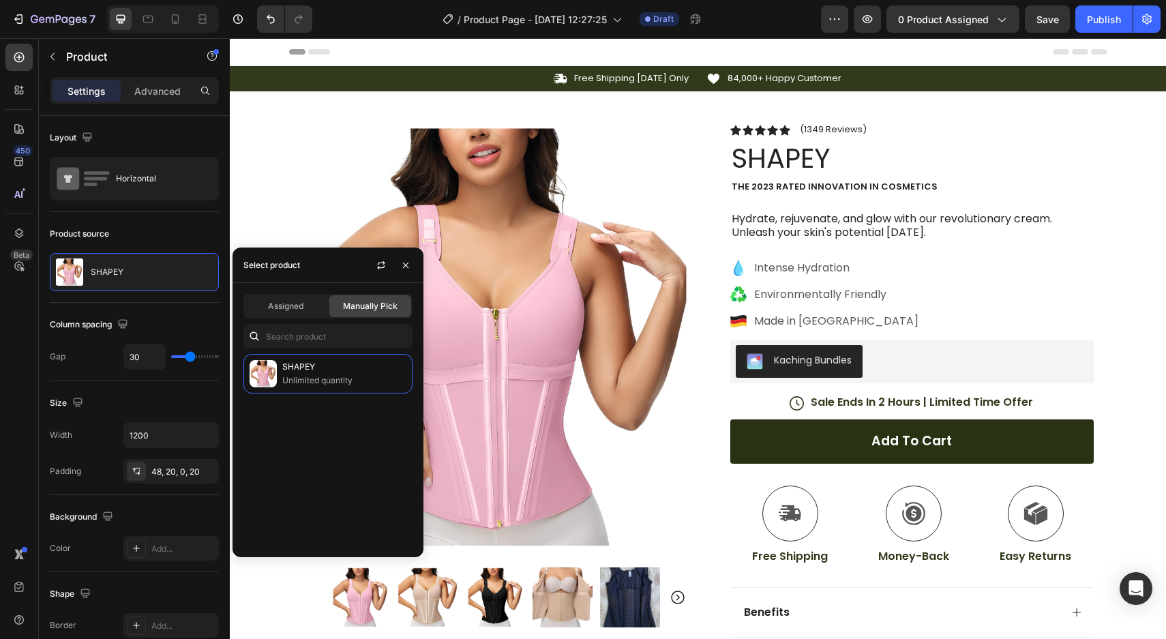
click at [563, 104] on div "Product Images Image Icon Icon Icon Icon Icon Icon List “This skin cream is a g…" at bounding box center [698, 471] width 818 height 761
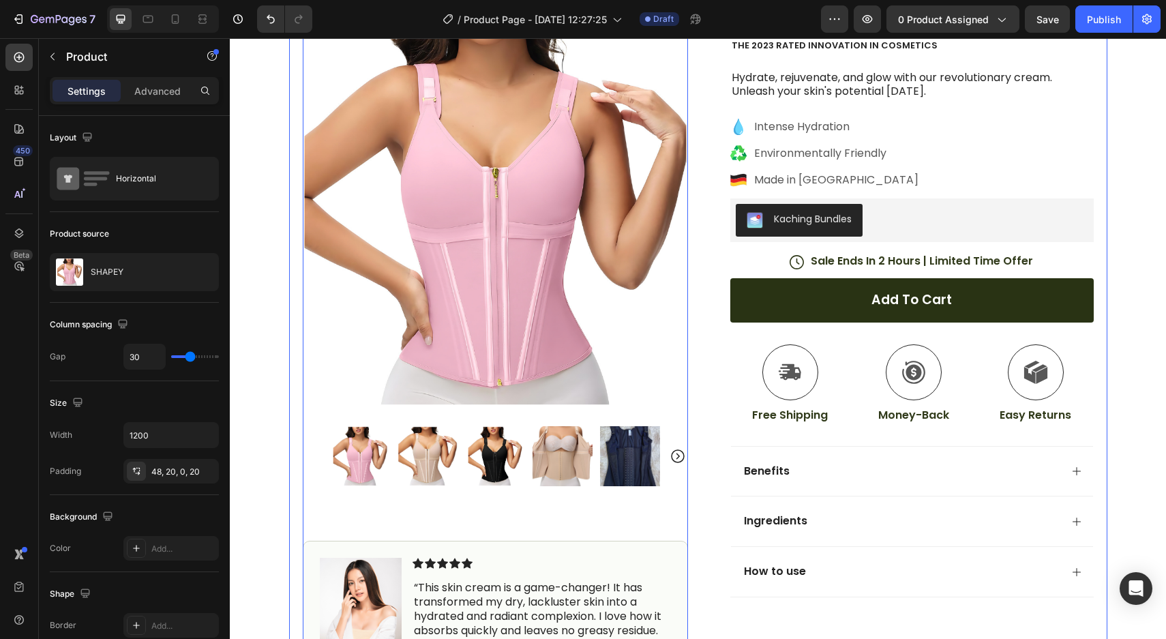
scroll to position [198, 0]
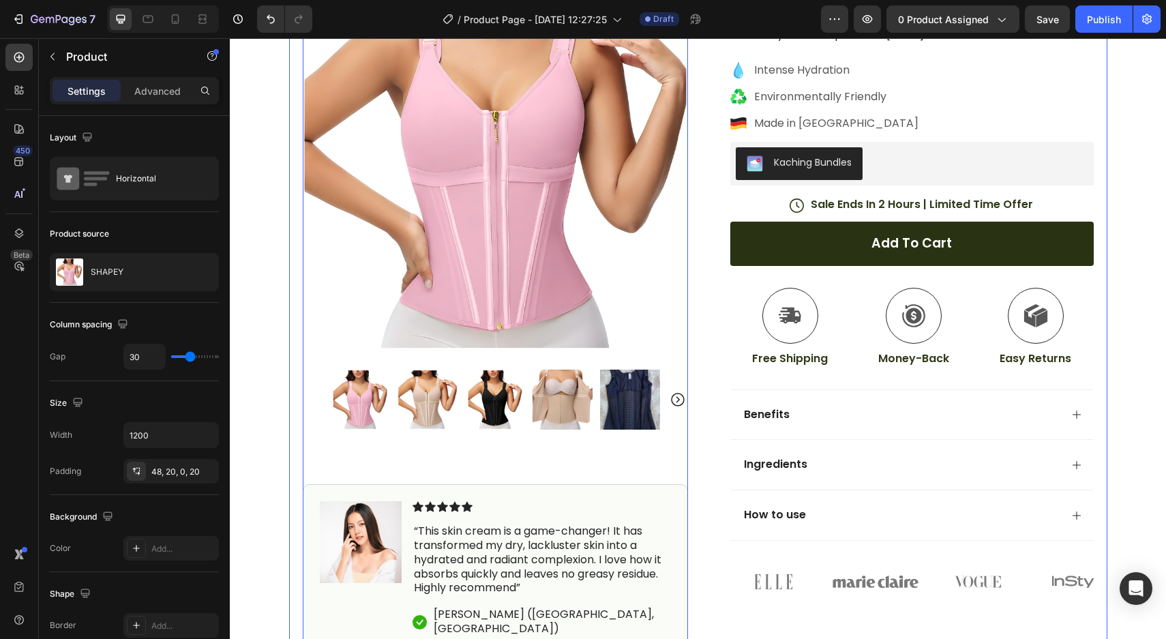
click at [417, 406] on img at bounding box center [428, 400] width 60 height 60
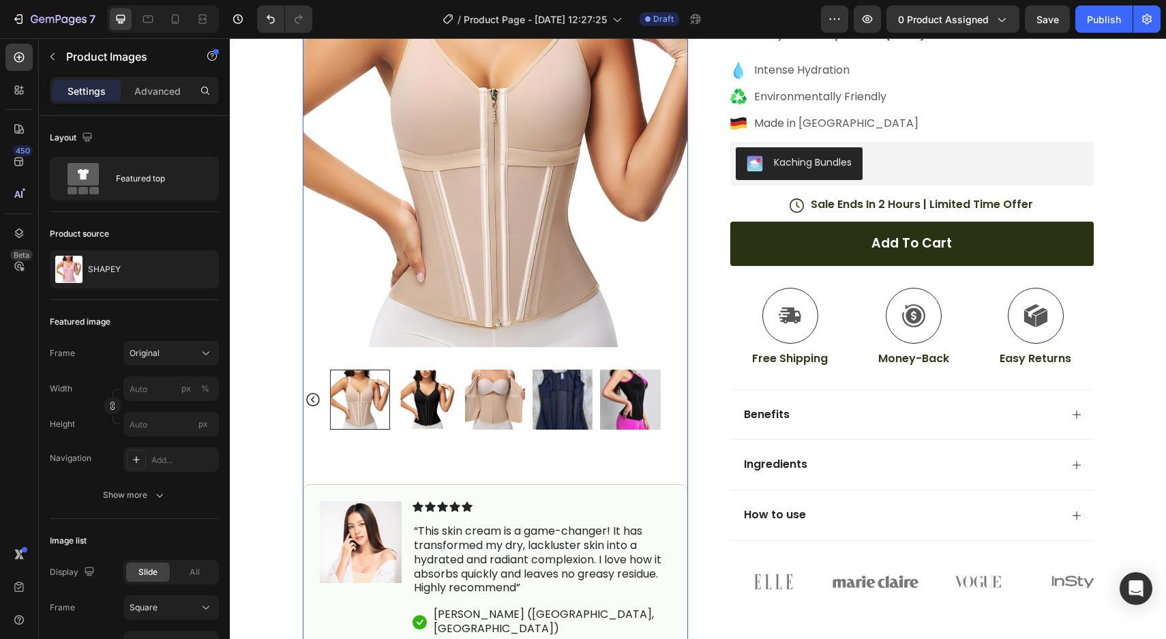
click at [449, 404] on img at bounding box center [428, 400] width 60 height 60
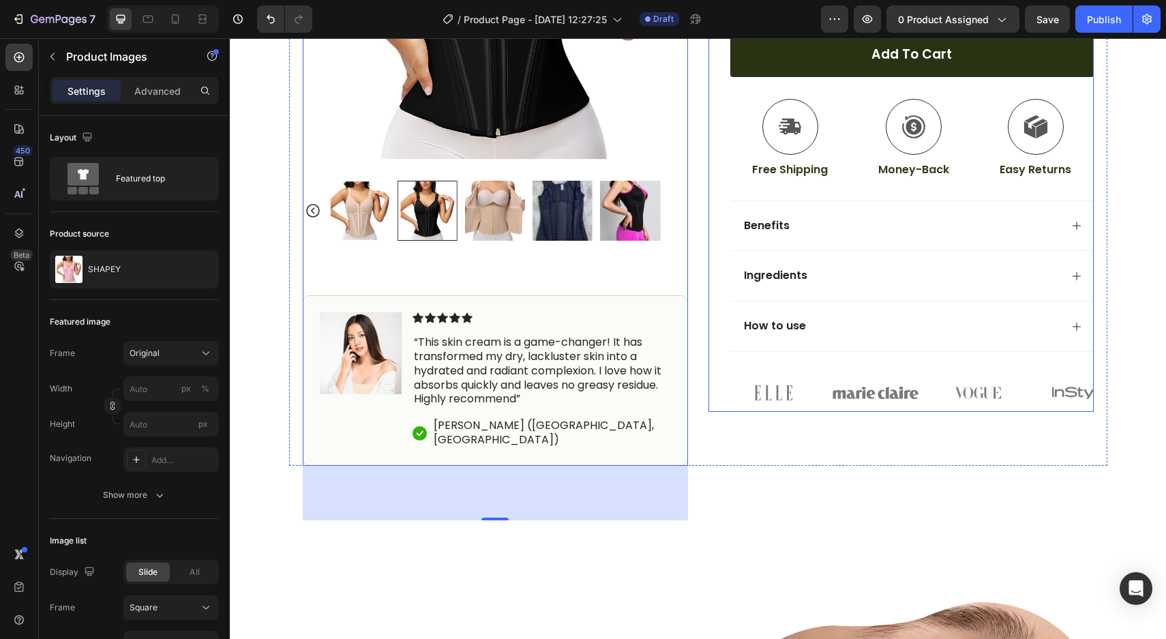
scroll to position [385, 0]
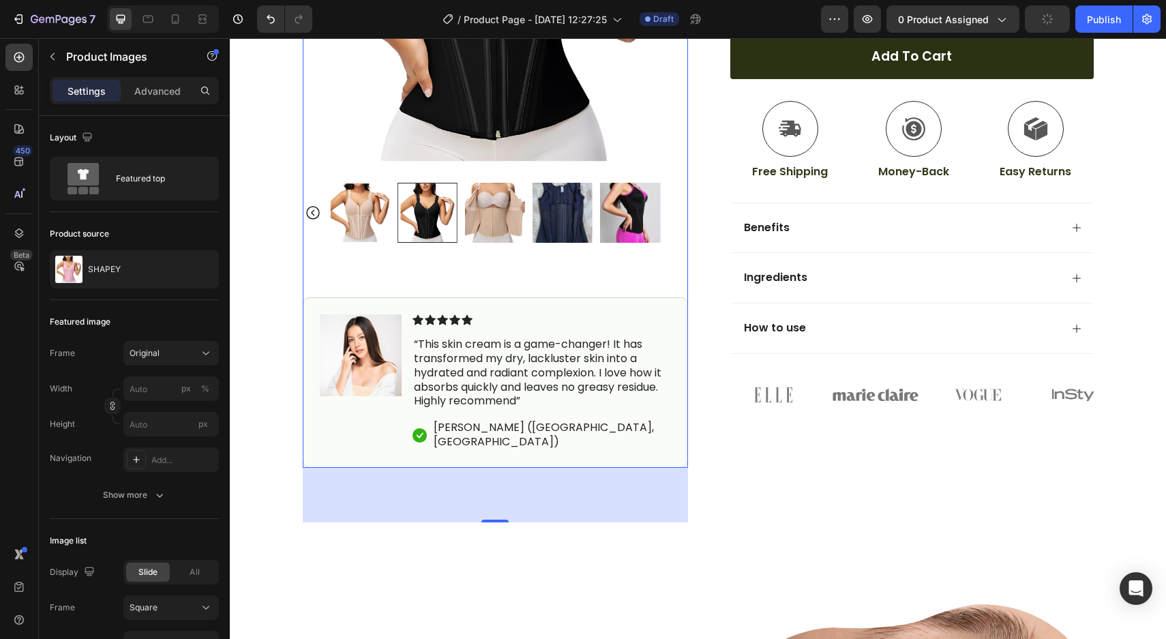
click at [174, 7] on div at bounding box center [163, 18] width 112 height 27
click at [173, 10] on div at bounding box center [175, 19] width 22 height 22
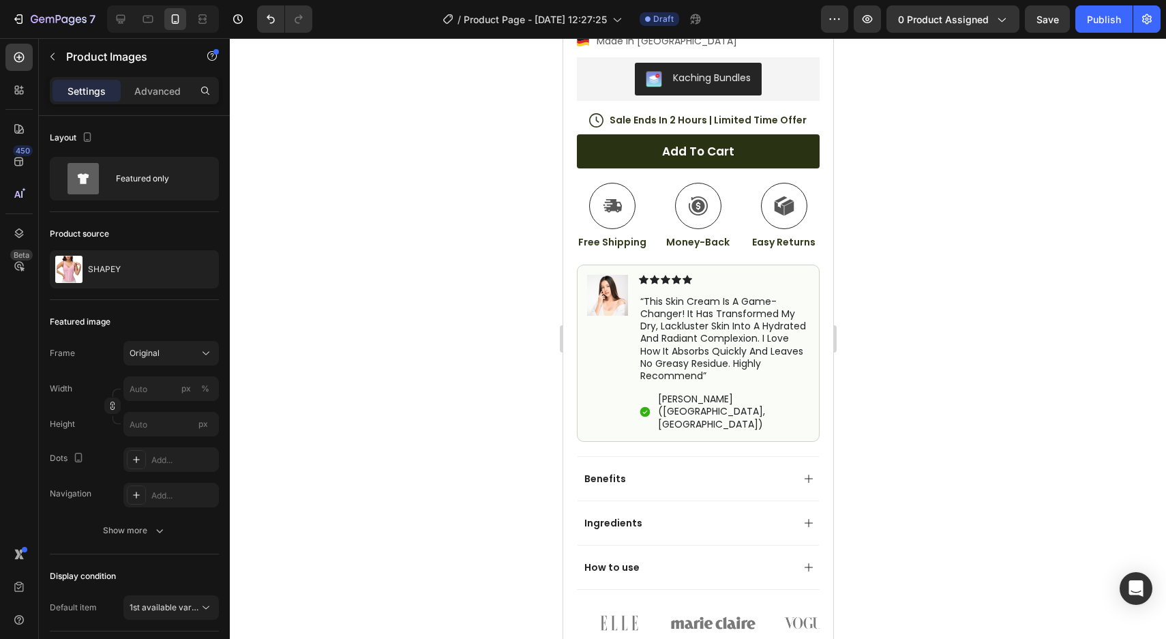
scroll to position [481, 0]
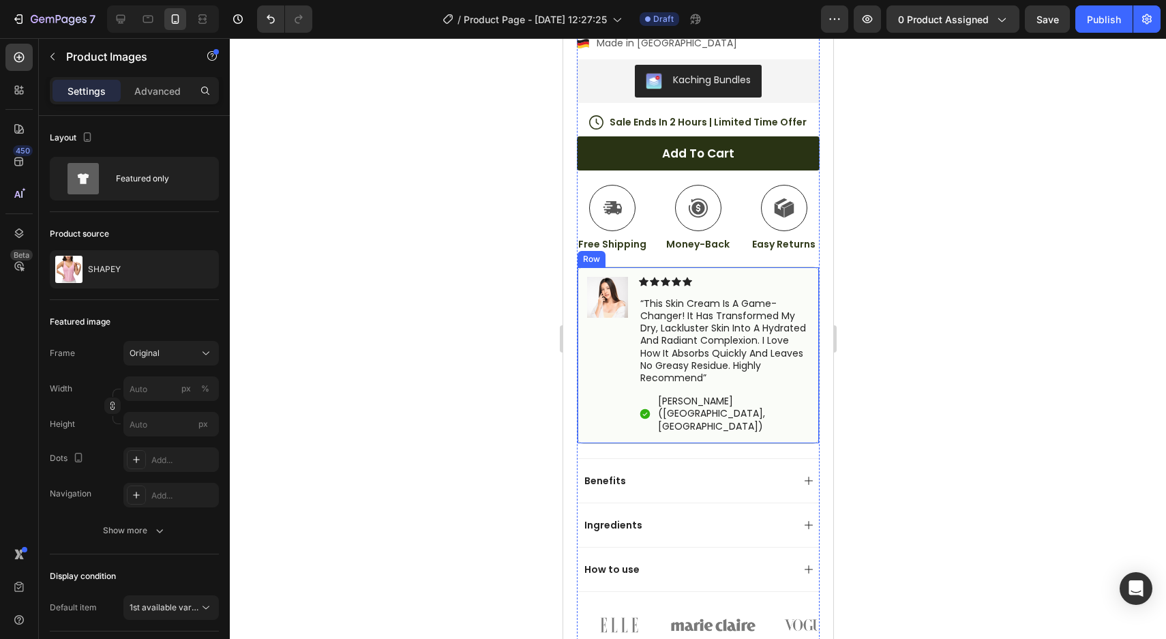
click at [599, 372] on div "Image" at bounding box center [606, 355] width 41 height 157
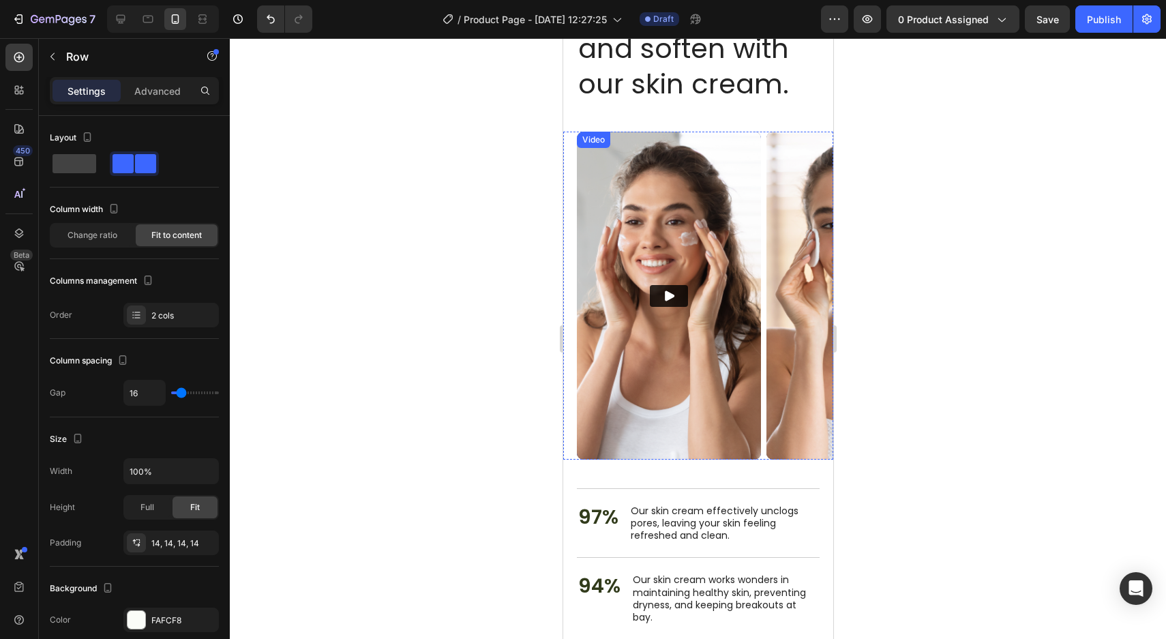
scroll to position [2870, 0]
click at [670, 303] on icon "Play" at bounding box center [668, 297] width 14 height 14
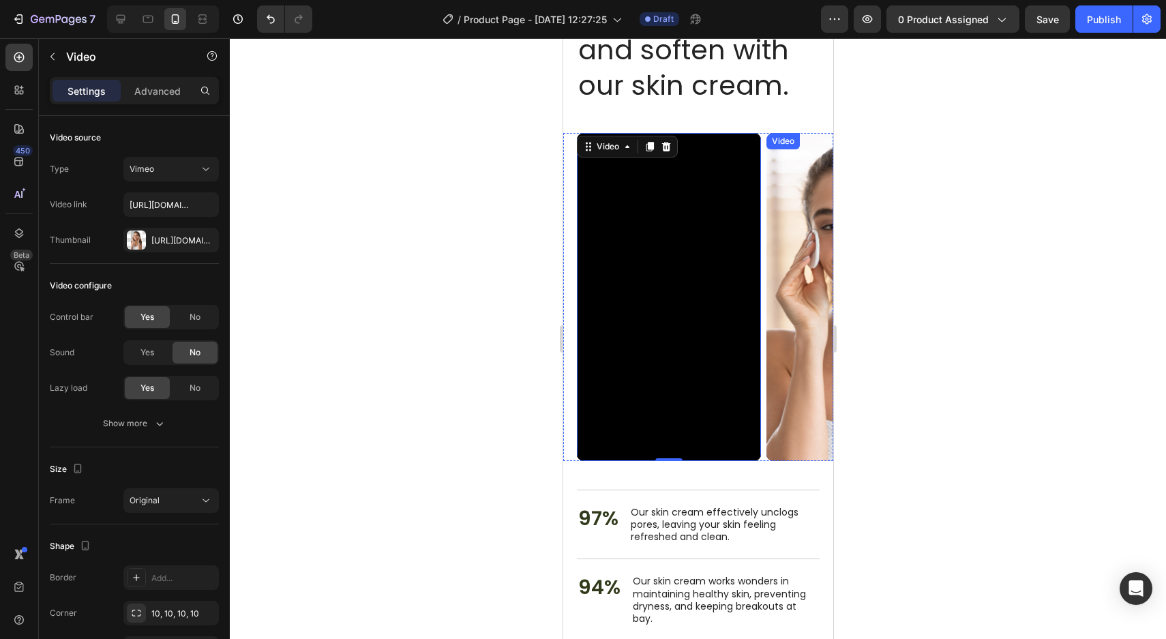
click at [802, 291] on img at bounding box center [858, 296] width 184 height 327
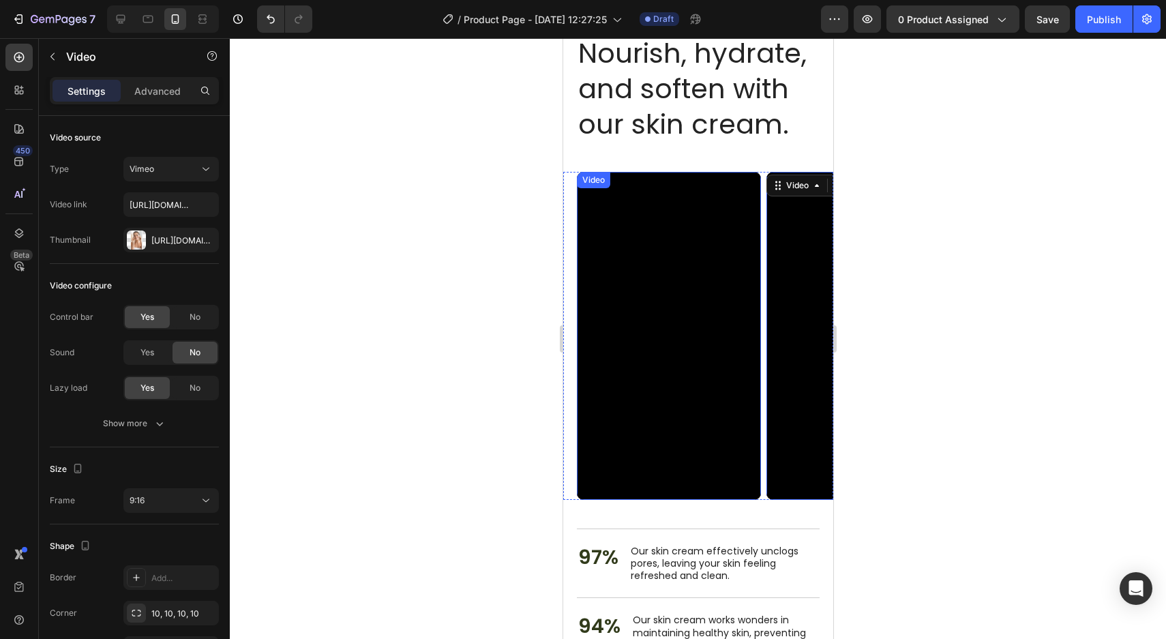
scroll to position [2780, 0]
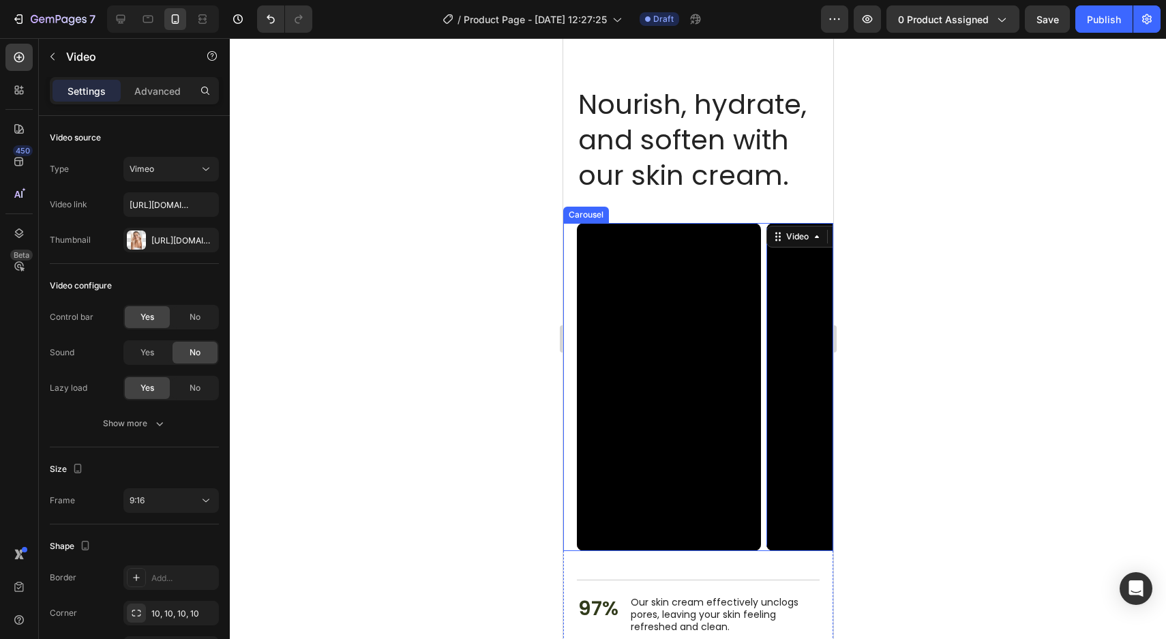
click at [571, 258] on div "Video Video 0 Carousel" at bounding box center [698, 386] width 270 height 327
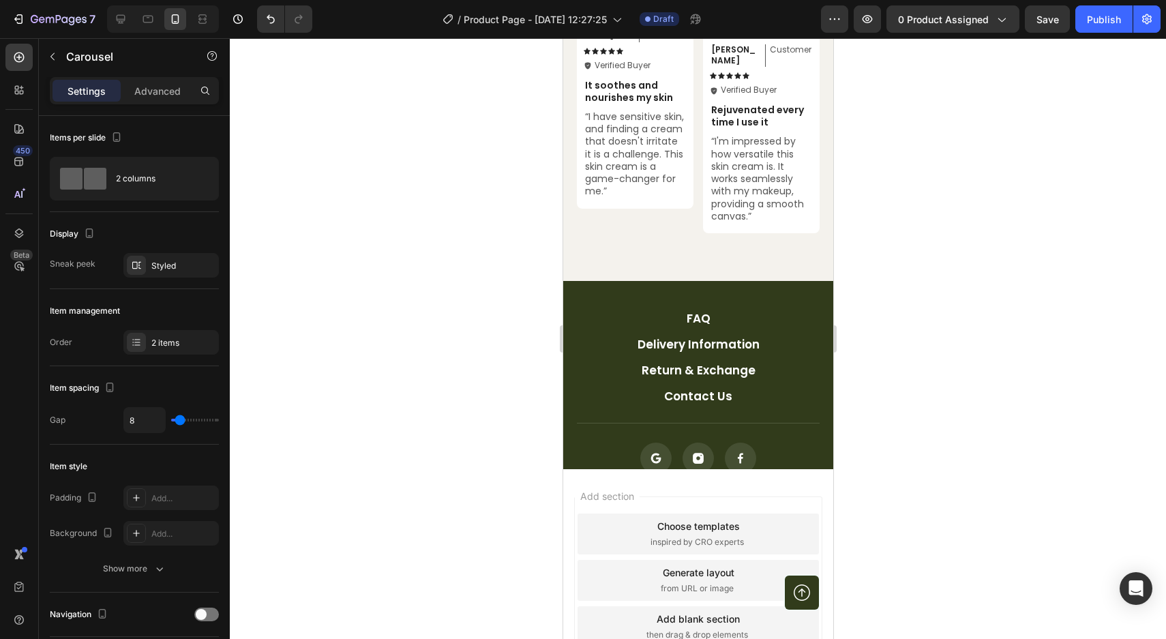
scroll to position [4855, 0]
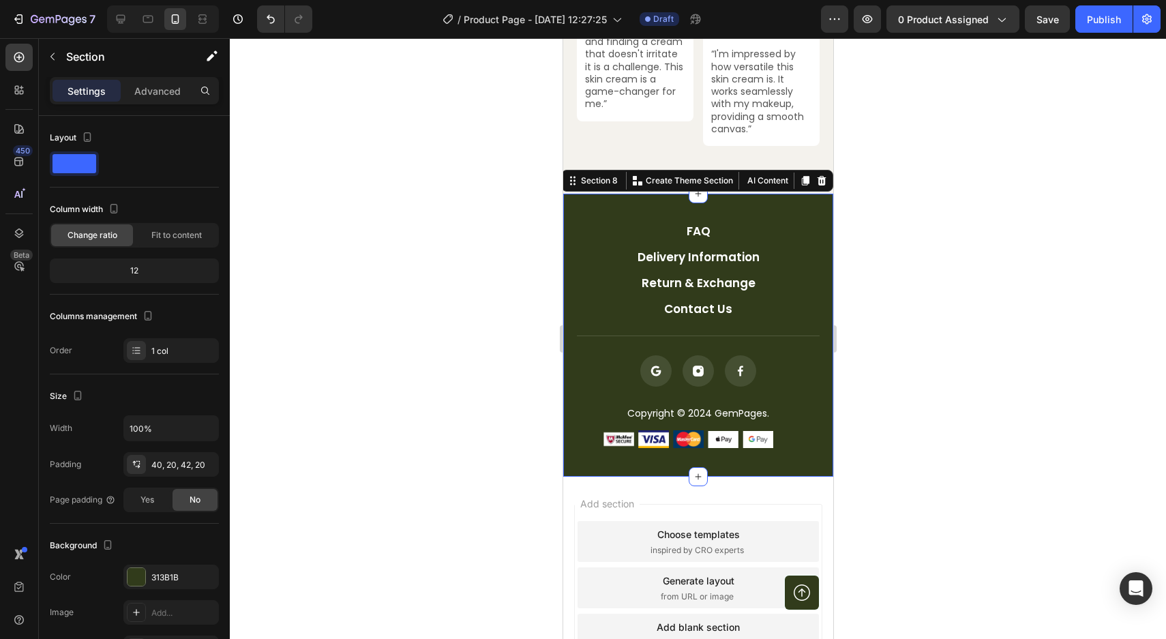
click at [570, 194] on div "FAQ Button Delivery Information Button Return & Exchange Button Contact Us Butt…" at bounding box center [698, 336] width 270 height 284
click at [824, 175] on icon at bounding box center [821, 180] width 11 height 11
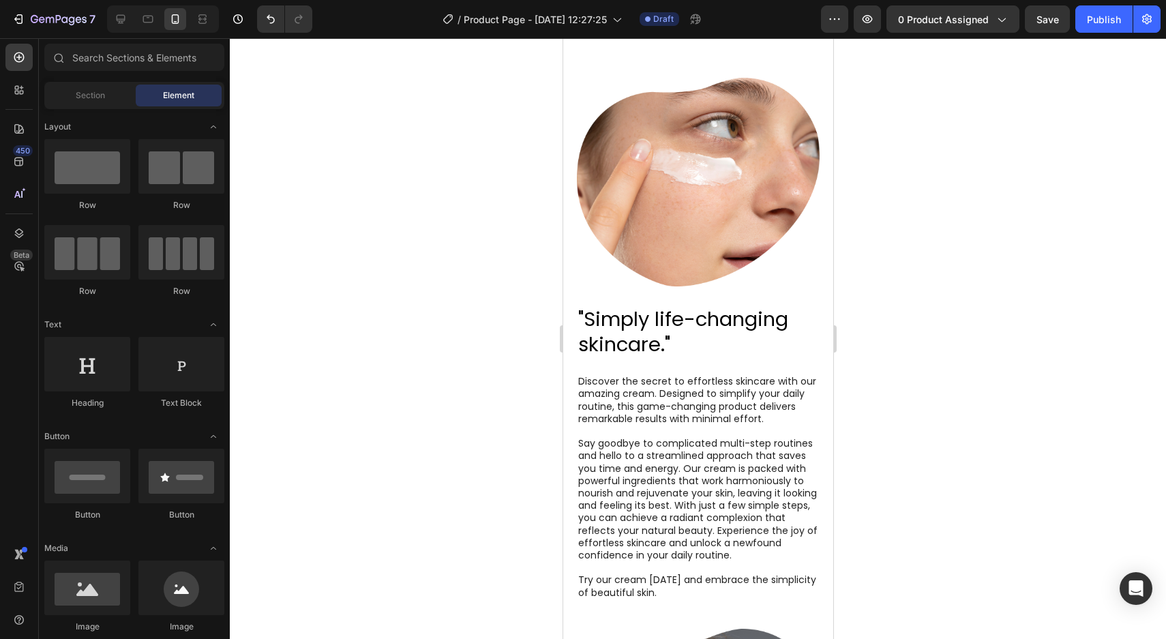
scroll to position [0, 0]
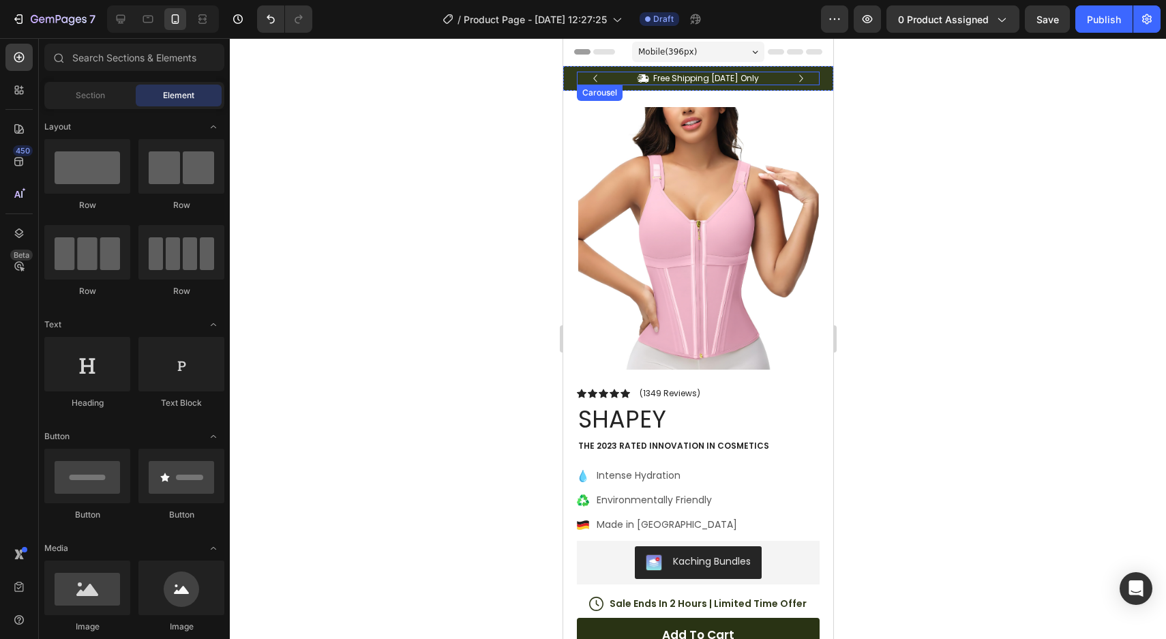
click at [796, 81] on icon "Carousel Next Arrow" at bounding box center [800, 78] width 15 height 15
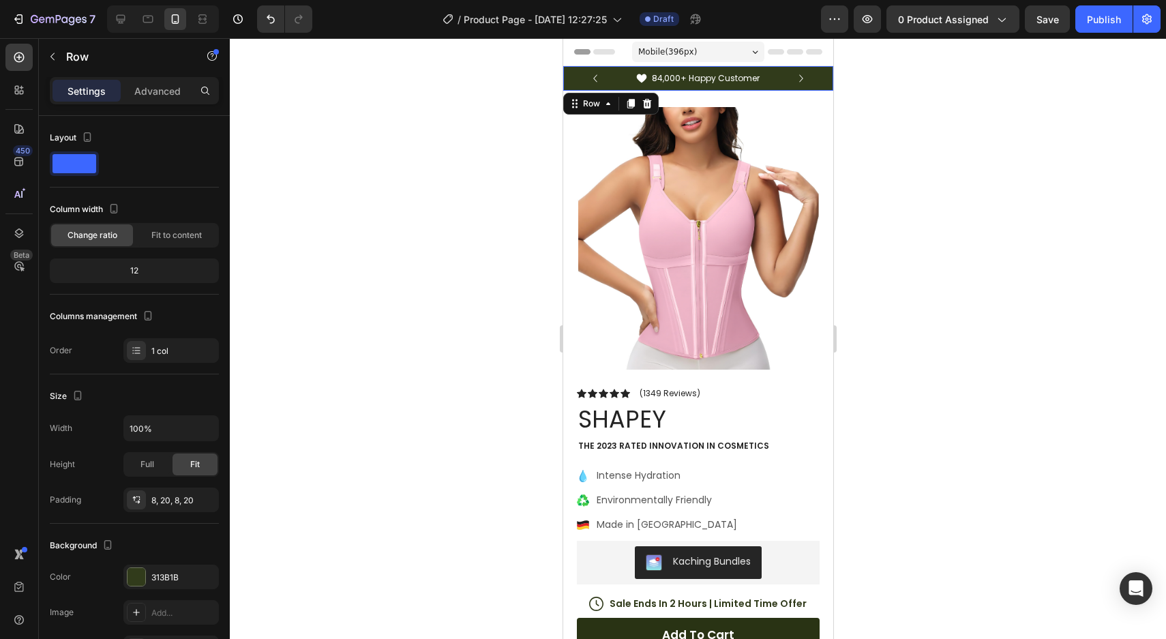
click at [568, 80] on div "Icon Free Shipping Today Only Text Block Row Icon 84,000+ Happy Customer Text B…" at bounding box center [698, 78] width 270 height 25
click at [646, 106] on icon at bounding box center [646, 103] width 9 height 10
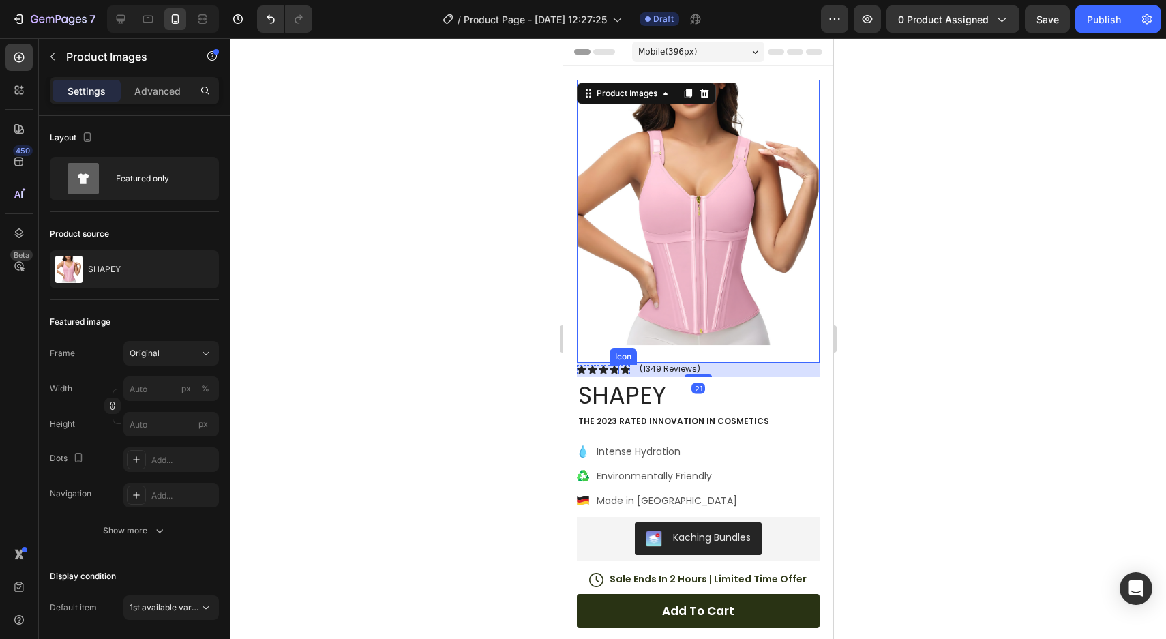
click at [610, 372] on icon at bounding box center [614, 370] width 10 height 10
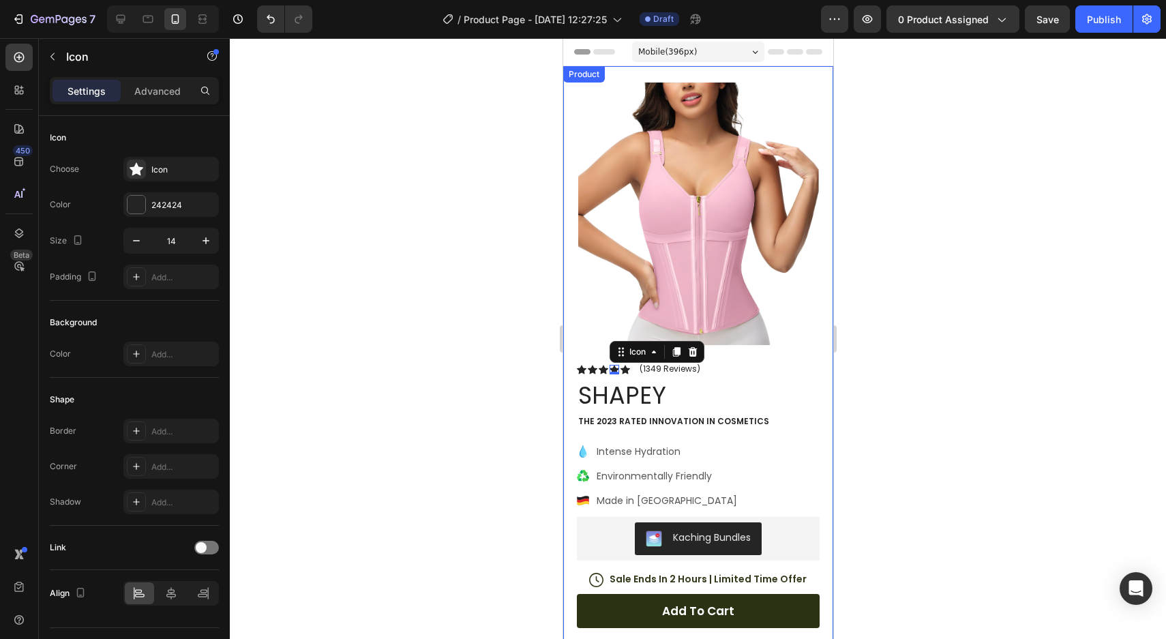
click at [917, 225] on div at bounding box center [698, 338] width 936 height 601
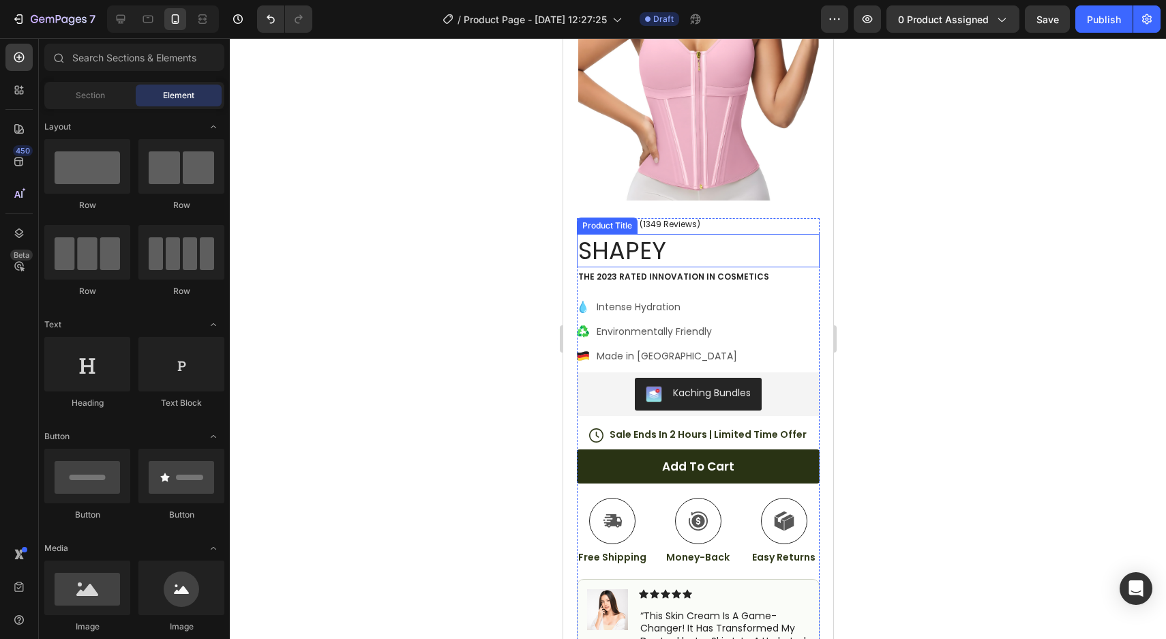
scroll to position [148, 0]
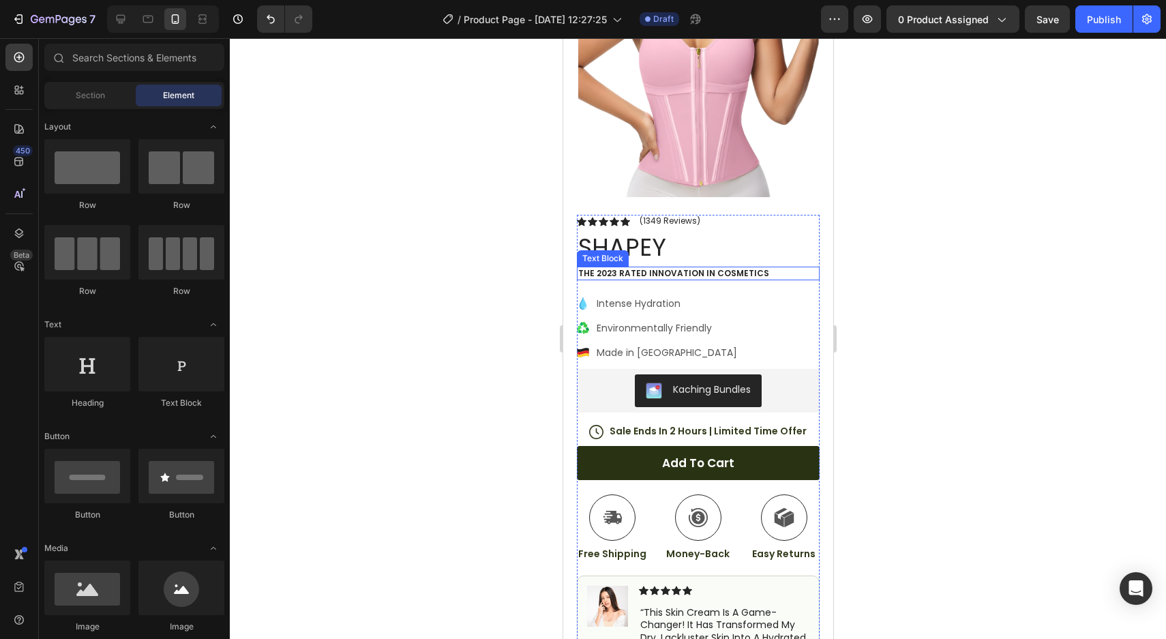
click at [675, 273] on p "The 2023 Rated Innovation in Cosmetics" at bounding box center [698, 273] width 240 height 11
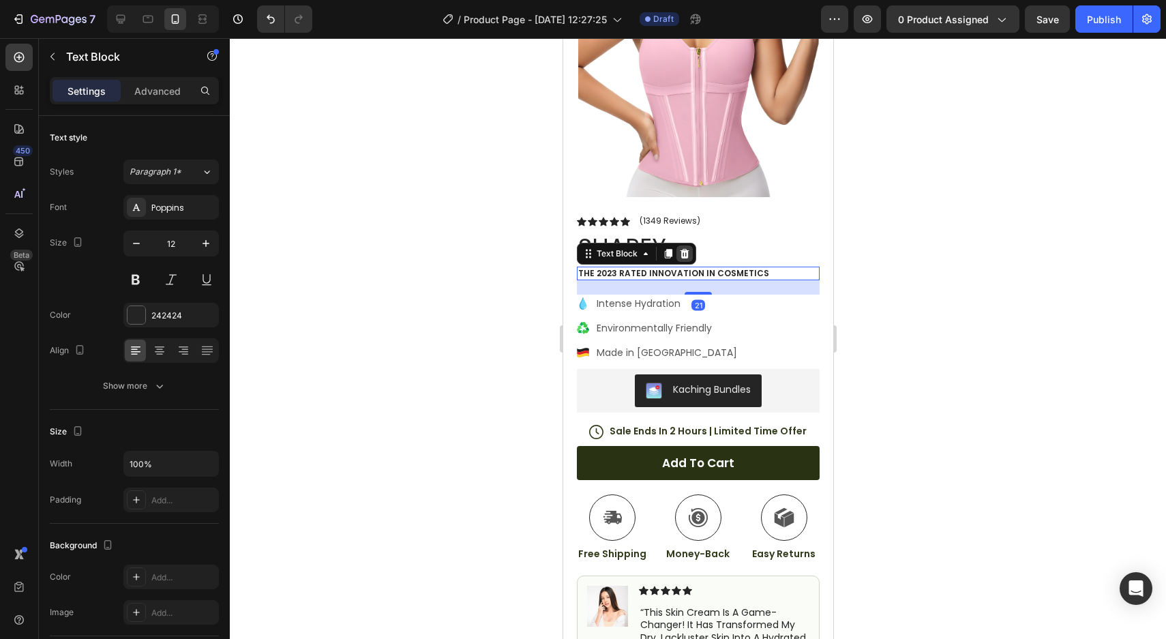
click at [683, 248] on icon at bounding box center [683, 253] width 11 height 11
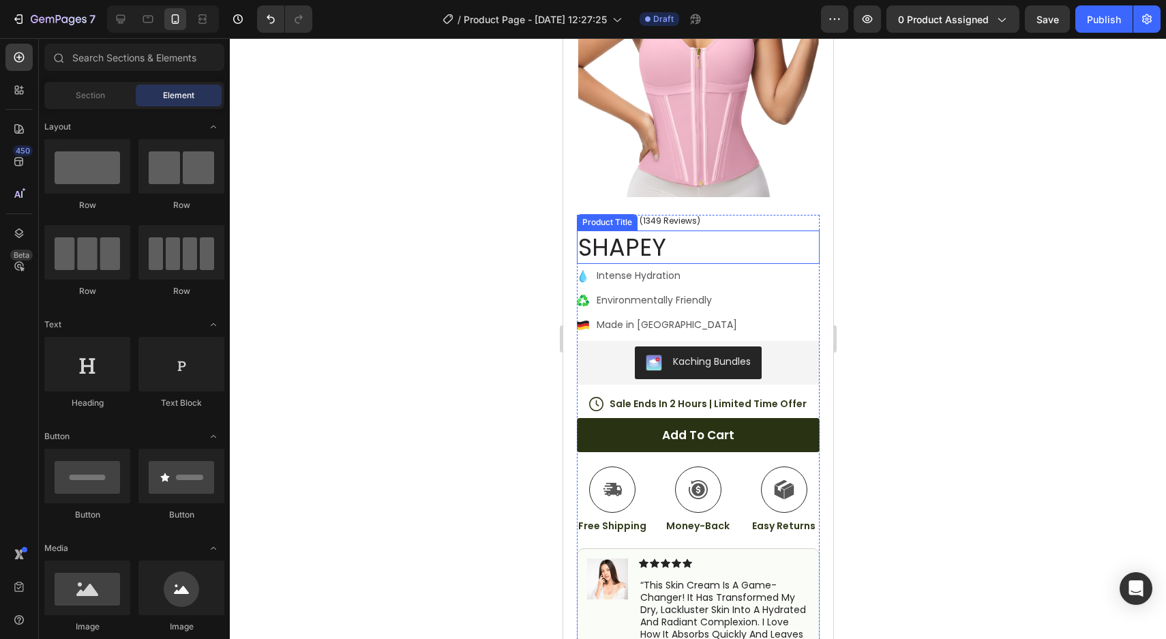
click at [626, 253] on h1 "SHAPEY" at bounding box center [697, 247] width 243 height 34
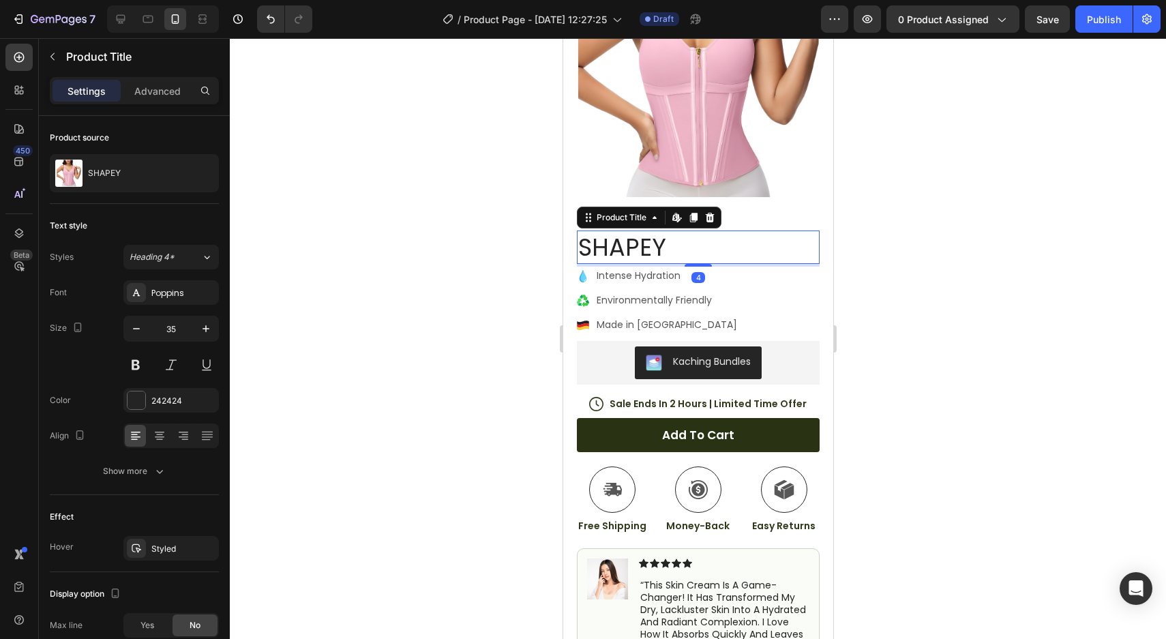
click at [865, 211] on div at bounding box center [698, 338] width 936 height 601
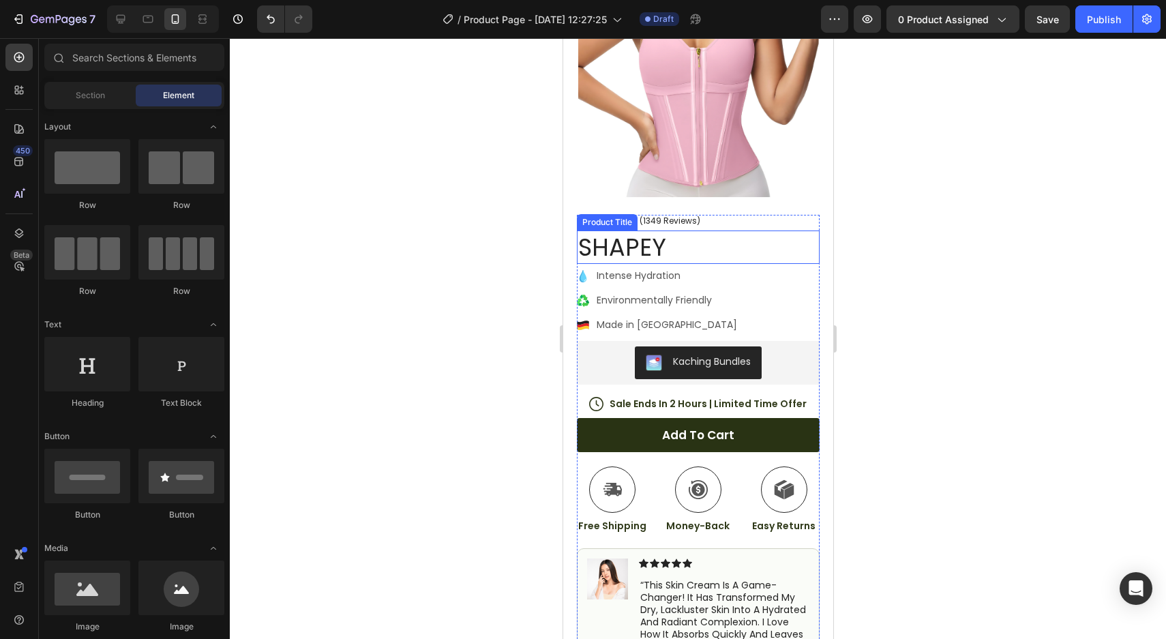
click at [644, 252] on h1 "SHAPEY" at bounding box center [697, 247] width 243 height 34
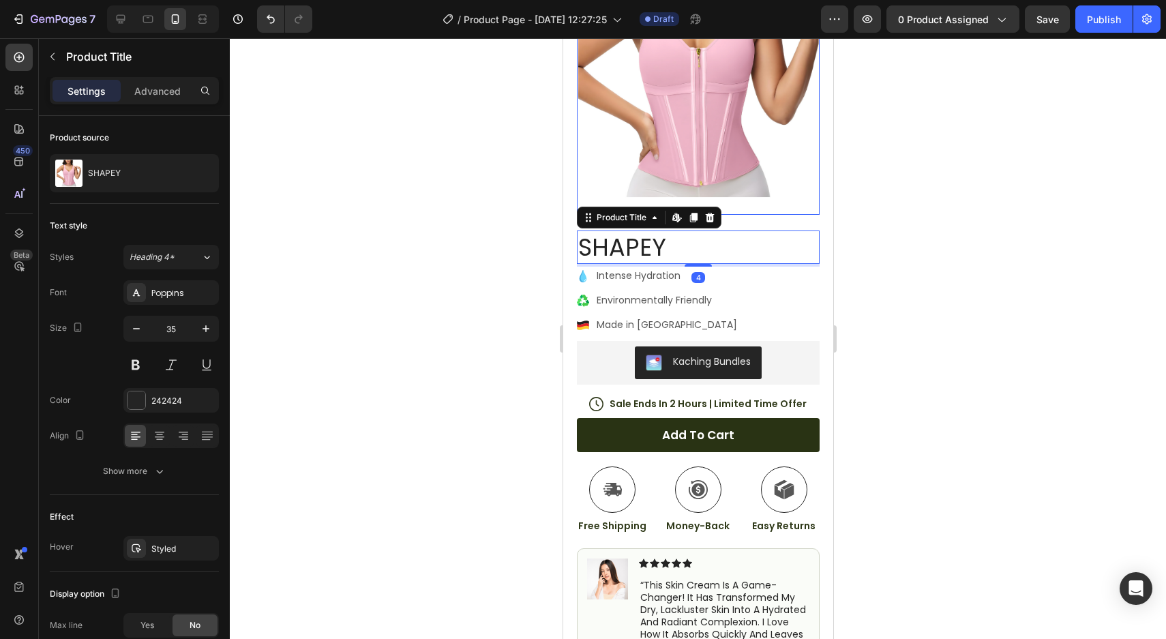
scroll to position [0, 0]
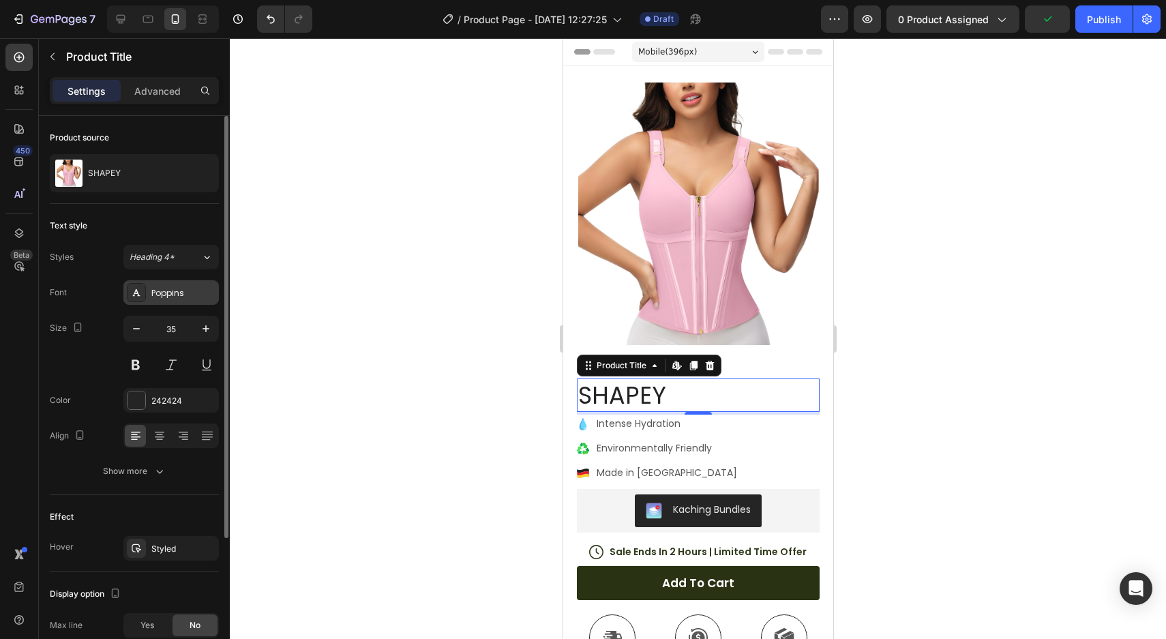
click at [175, 293] on div "Poppins" at bounding box center [183, 293] width 64 height 12
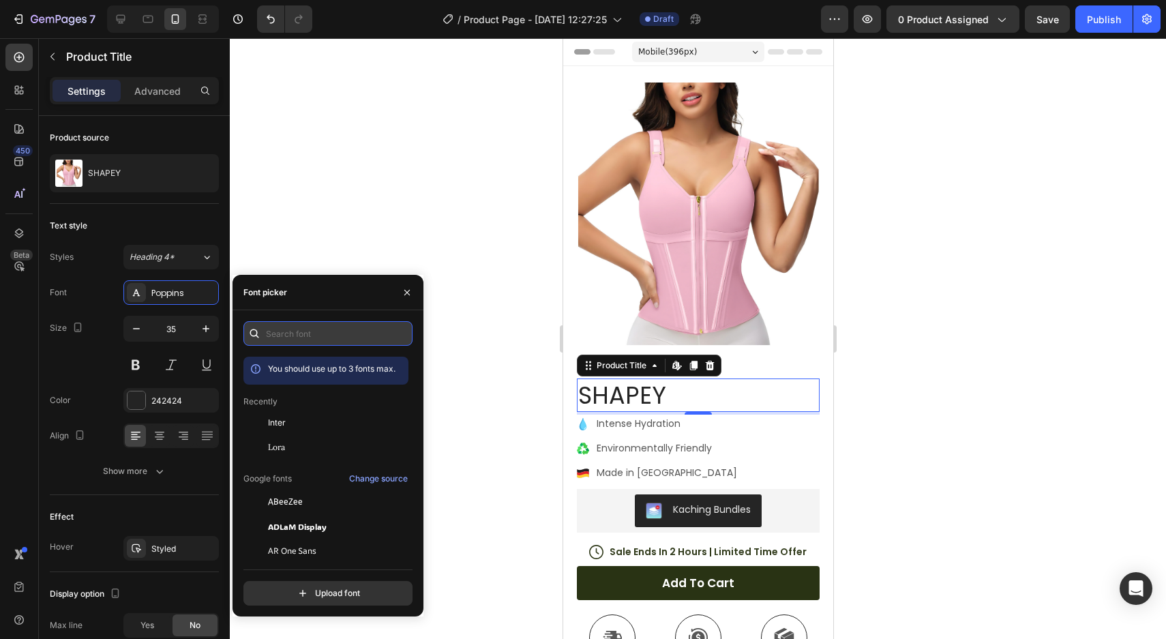
click at [305, 325] on input "text" at bounding box center [327, 333] width 169 height 25
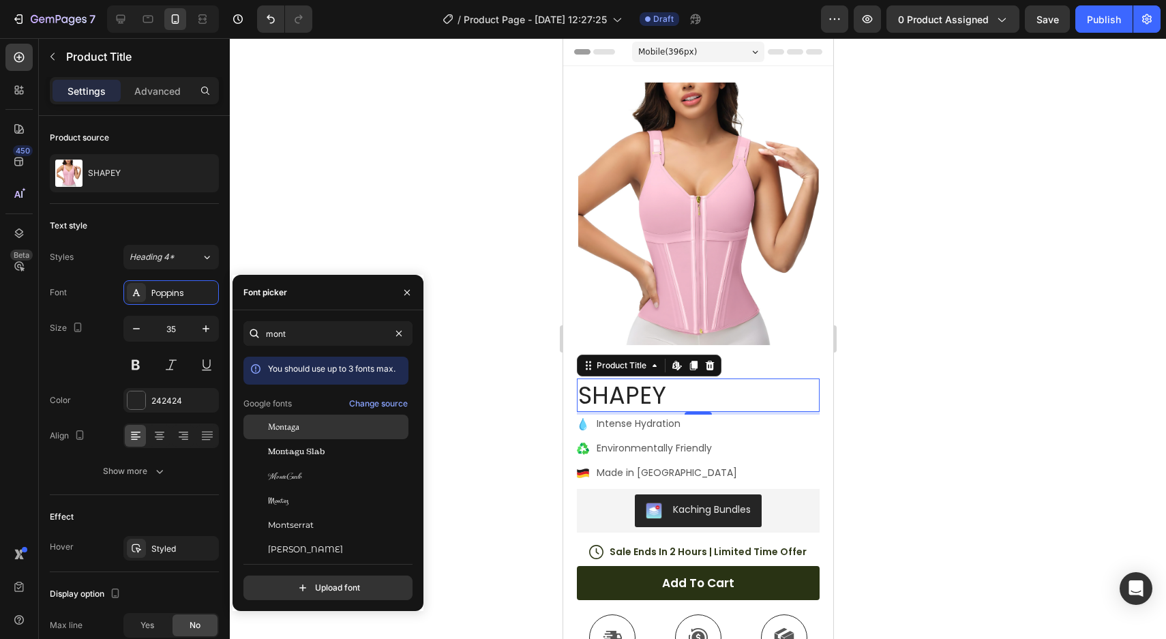
click at [305, 432] on div "Montaga" at bounding box center [337, 427] width 138 height 12
click at [307, 445] on span "Montagu Slab" at bounding box center [296, 451] width 57 height 12
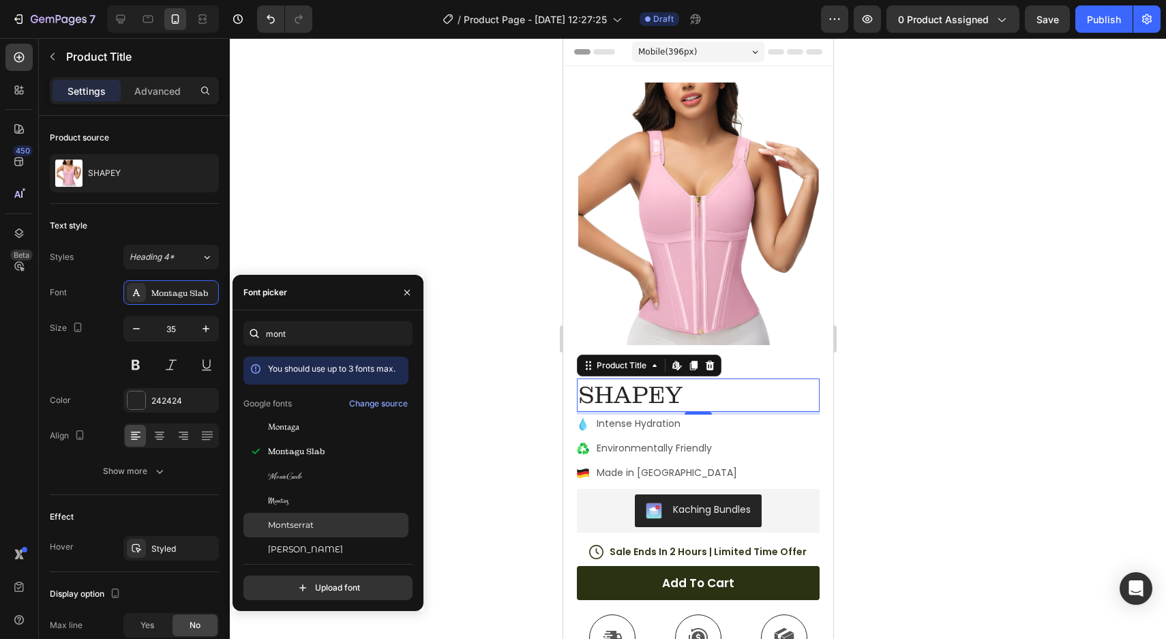
click at [297, 524] on span "Montserrat" at bounding box center [291, 525] width 46 height 12
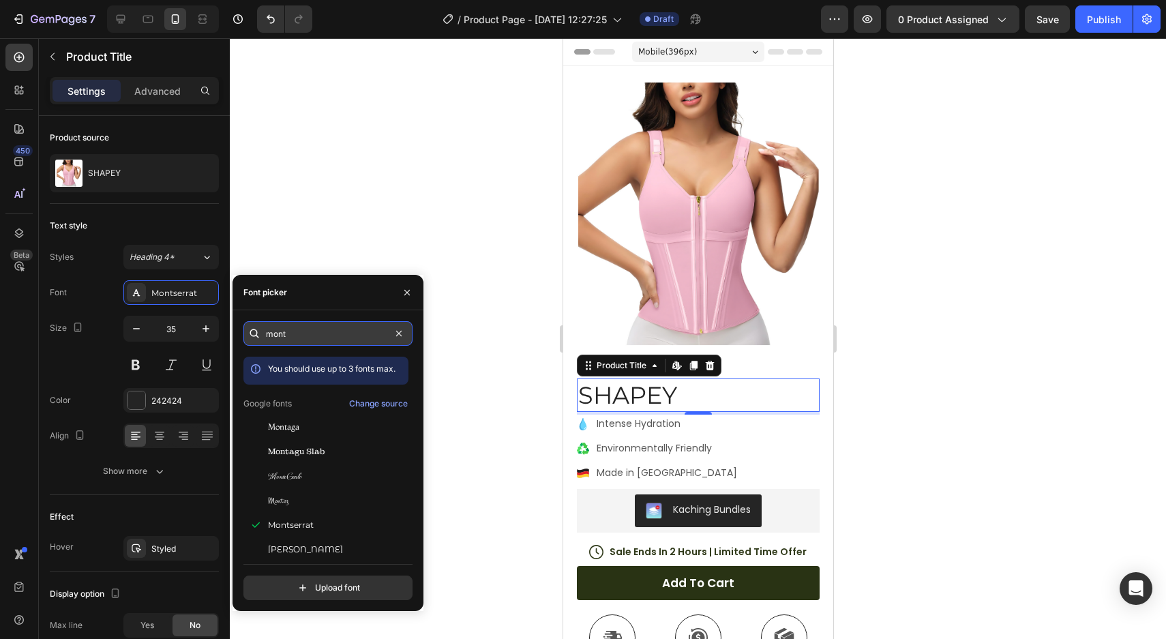
click at [297, 340] on input "mont" at bounding box center [327, 333] width 169 height 25
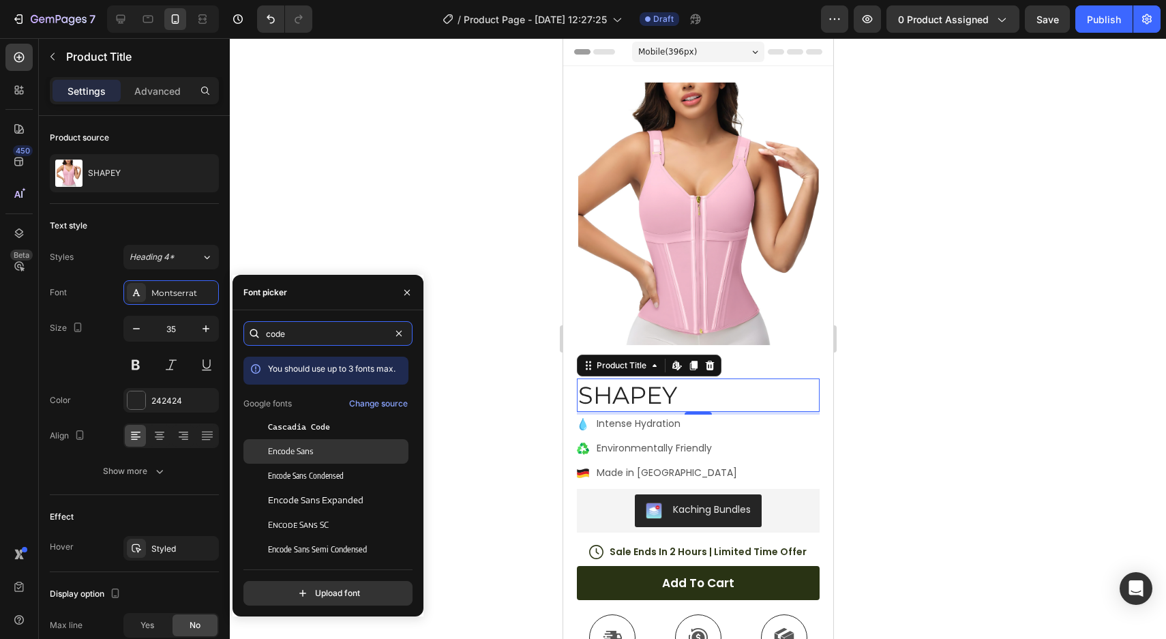
type input "code"
click at [296, 450] on span "Encode Sans" at bounding box center [290, 451] width 45 height 12
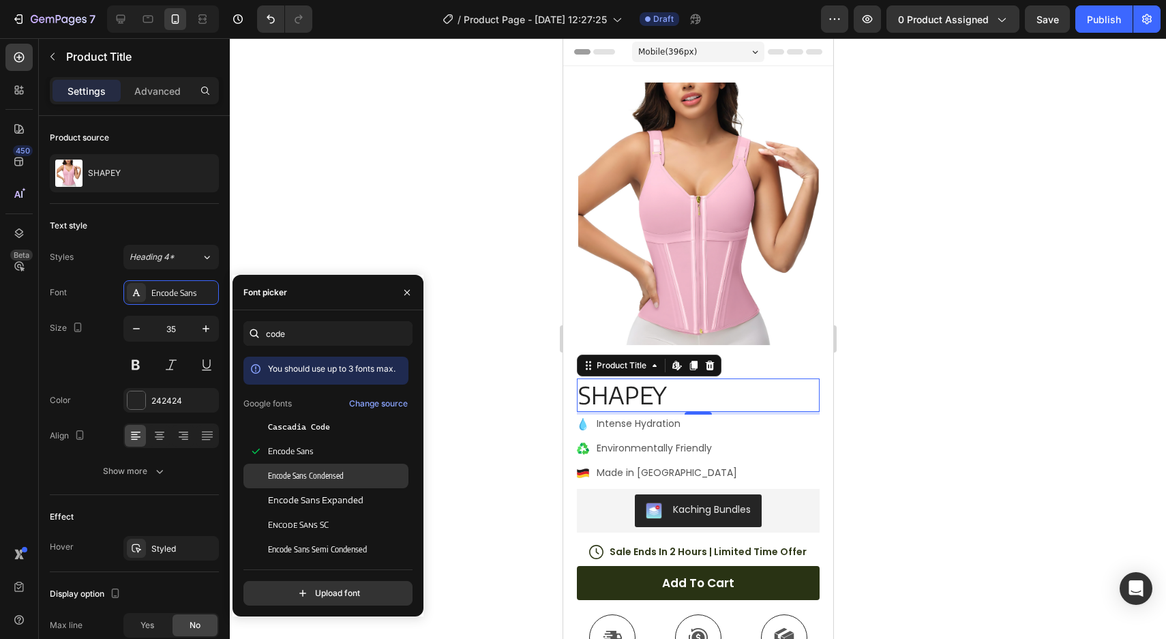
click at [290, 473] on span "Encode Sans Condensed" at bounding box center [306, 476] width 76 height 12
click at [297, 500] on span "Encode Sans Expanded" at bounding box center [315, 500] width 95 height 12
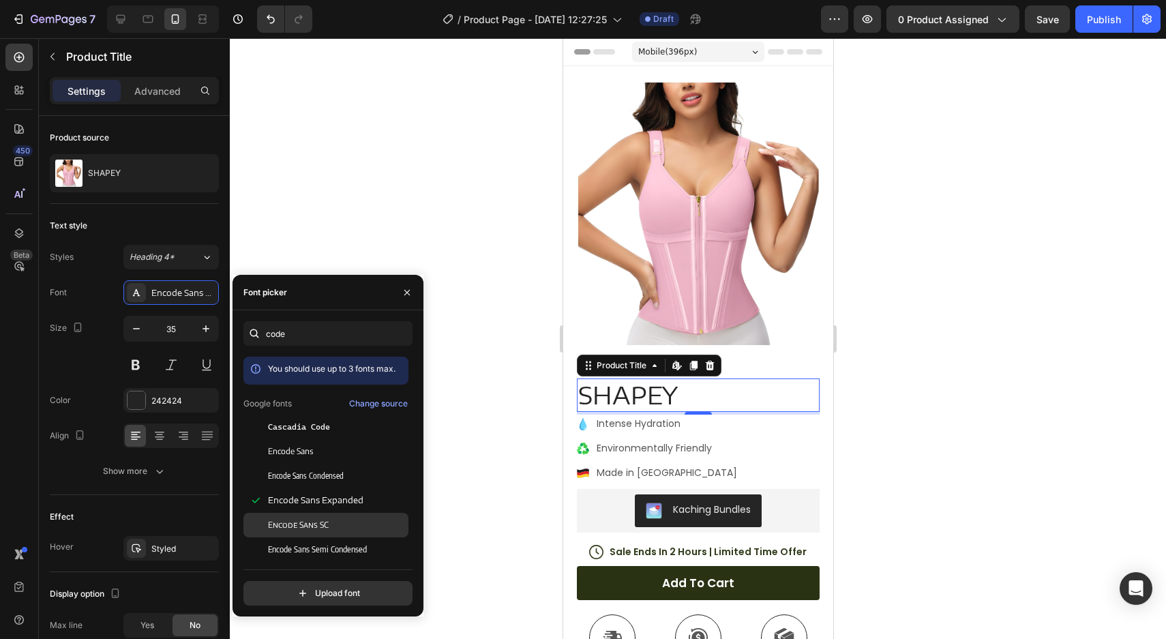
click at [316, 529] on span "Encode Sans SC" at bounding box center [298, 525] width 61 height 12
click at [314, 549] on span "Encode Sans Semi Condensed" at bounding box center [317, 549] width 99 height 12
click at [307, 501] on span "Encode Sans Expanded" at bounding box center [315, 500] width 95 height 12
click at [407, 295] on icon "button" at bounding box center [407, 292] width 11 height 11
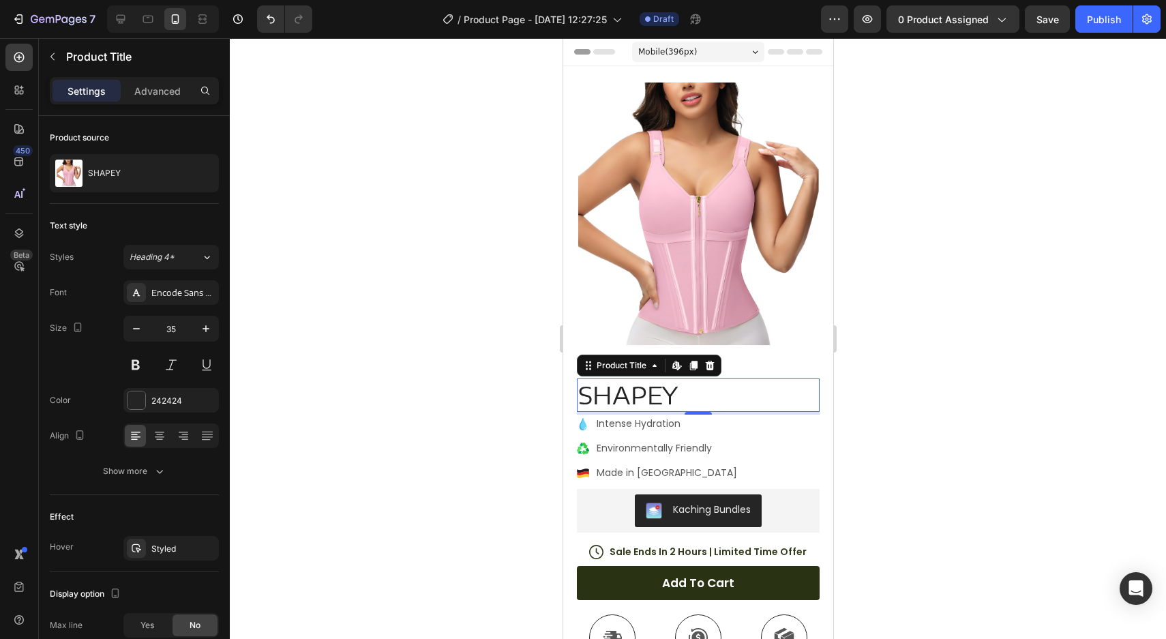
click at [407, 295] on div at bounding box center [698, 338] width 936 height 601
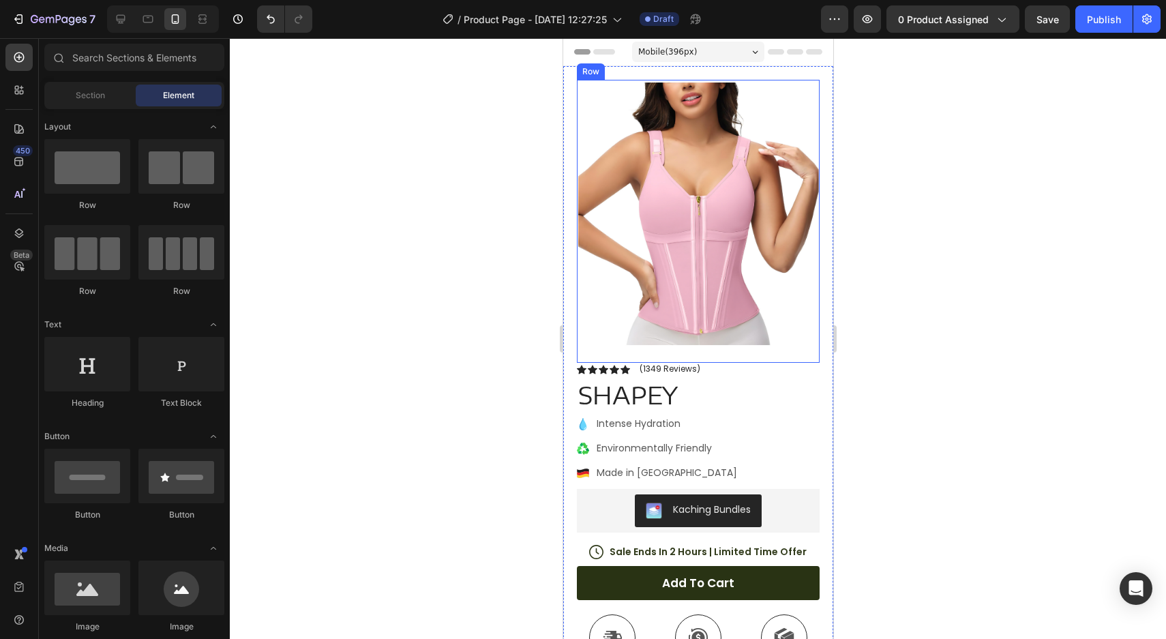
scroll to position [72, 0]
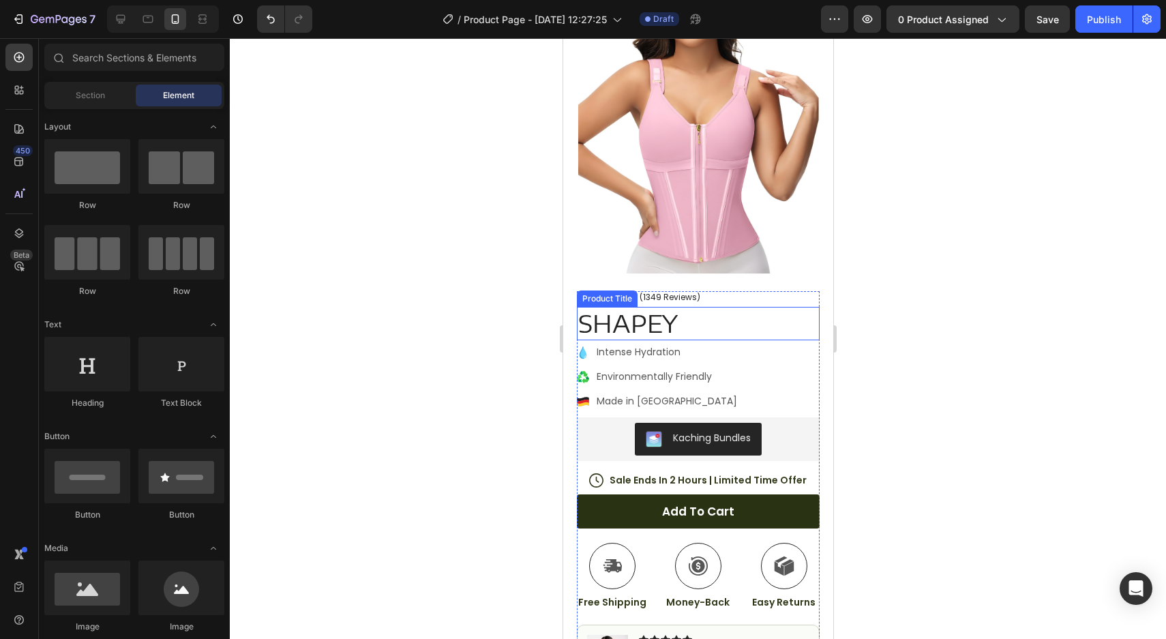
click at [636, 318] on h1 "SHAPEY" at bounding box center [697, 324] width 243 height 34
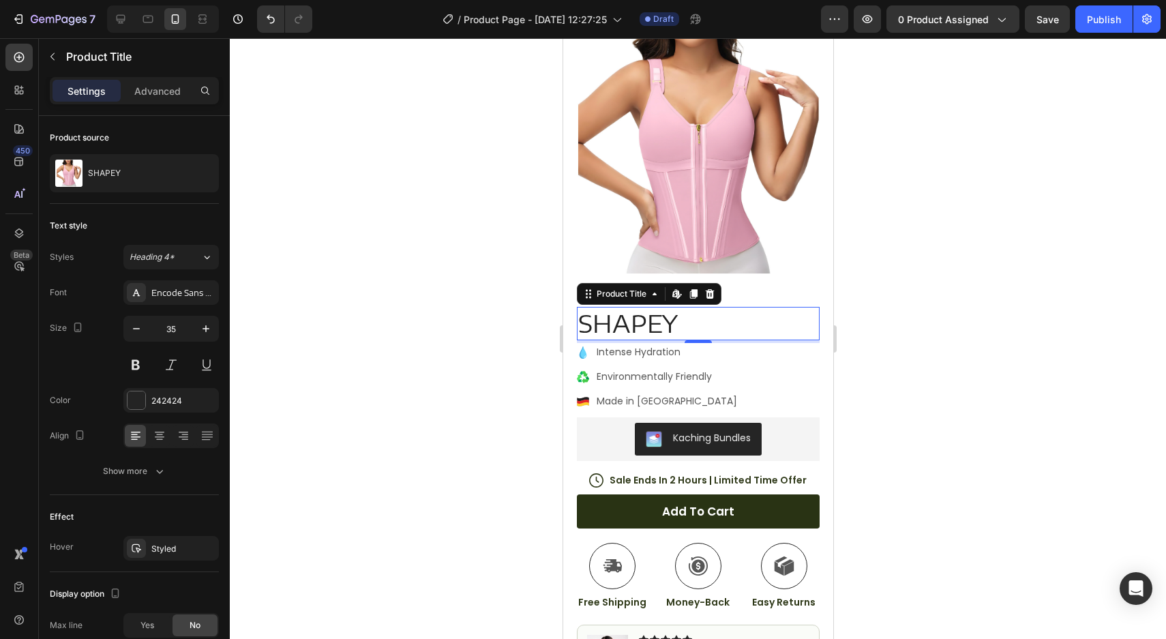
click at [1018, 227] on div at bounding box center [698, 338] width 936 height 601
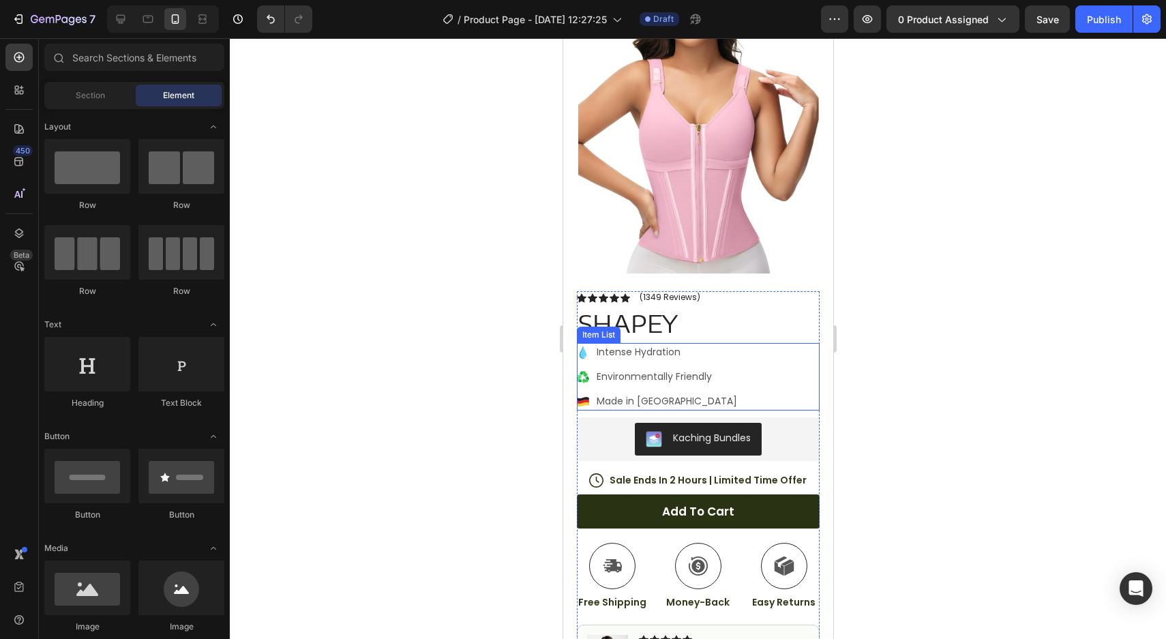
click at [606, 350] on p "Intense Hydration" at bounding box center [666, 352] width 140 height 14
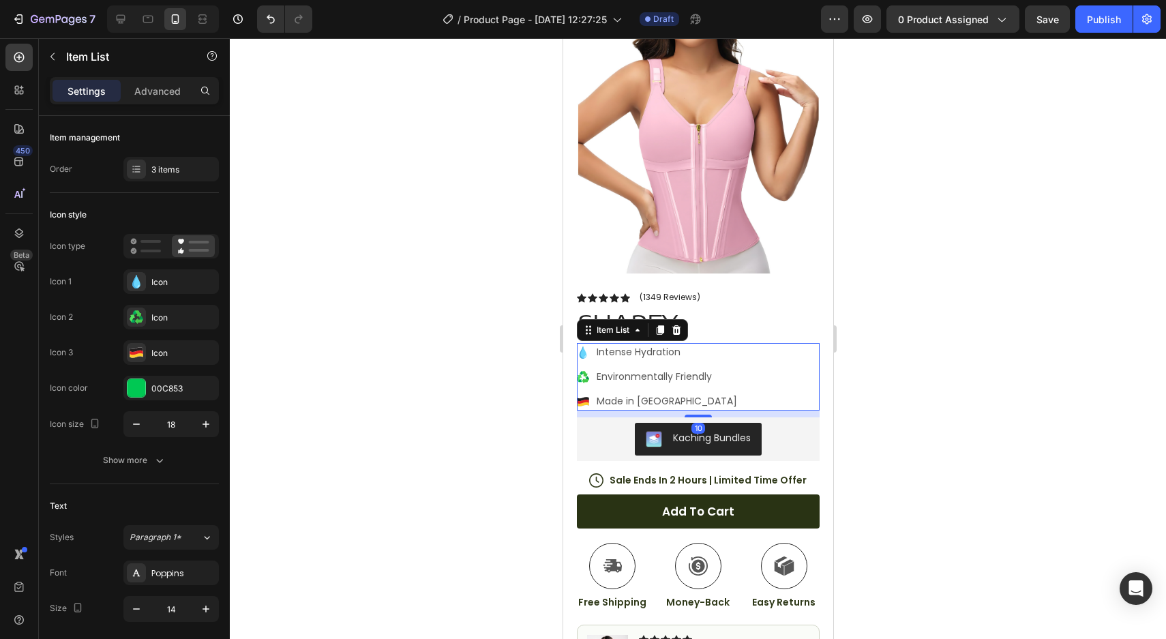
click at [583, 353] on icon at bounding box center [582, 352] width 7 height 12
click at [200, 284] on div "Icon" at bounding box center [183, 282] width 64 height 12
click at [162, 250] on div at bounding box center [146, 246] width 42 height 22
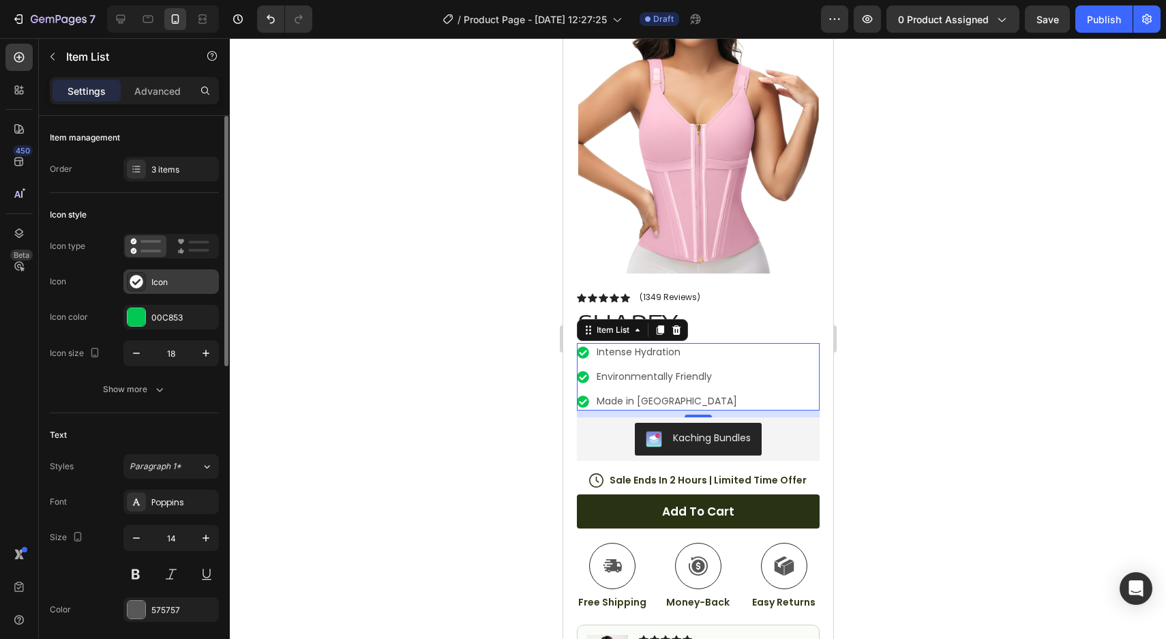
click at [158, 282] on div "Icon" at bounding box center [183, 282] width 64 height 12
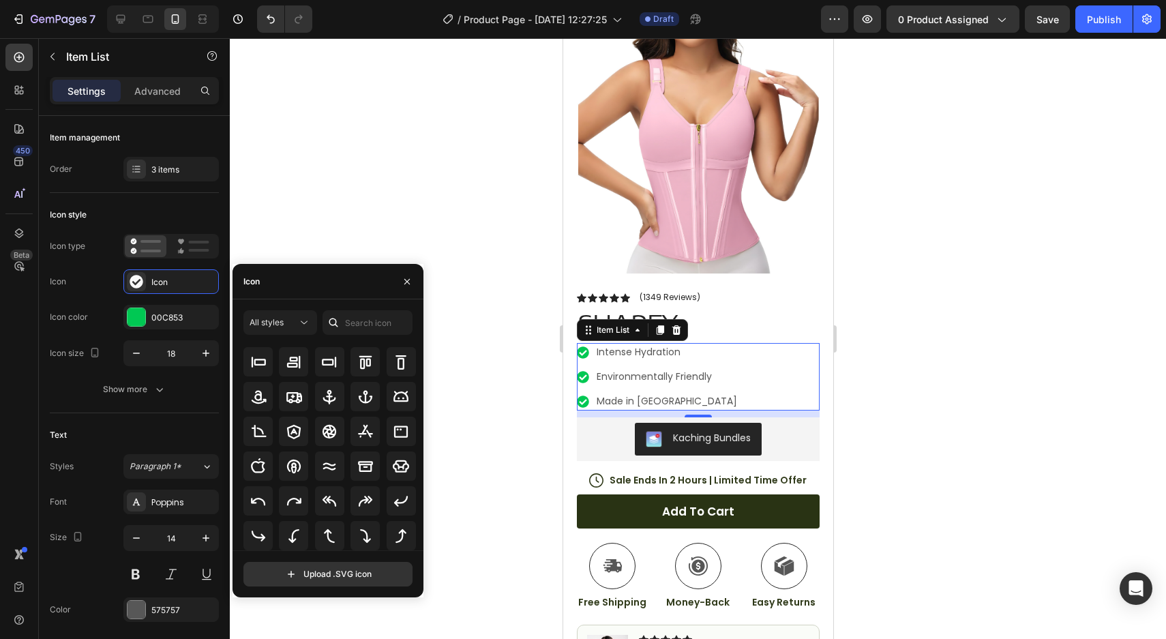
scroll to position [150, 0]
click at [288, 331] on button "All styles" at bounding box center [280, 322] width 74 height 25
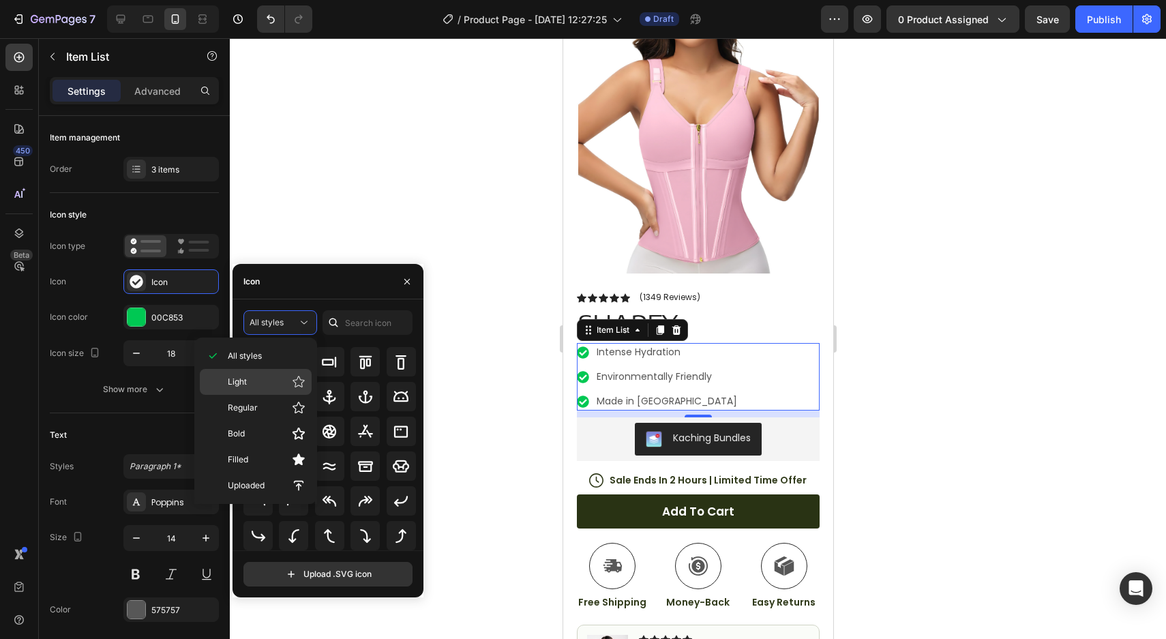
click at [272, 382] on p "Light" at bounding box center [267, 382] width 78 height 14
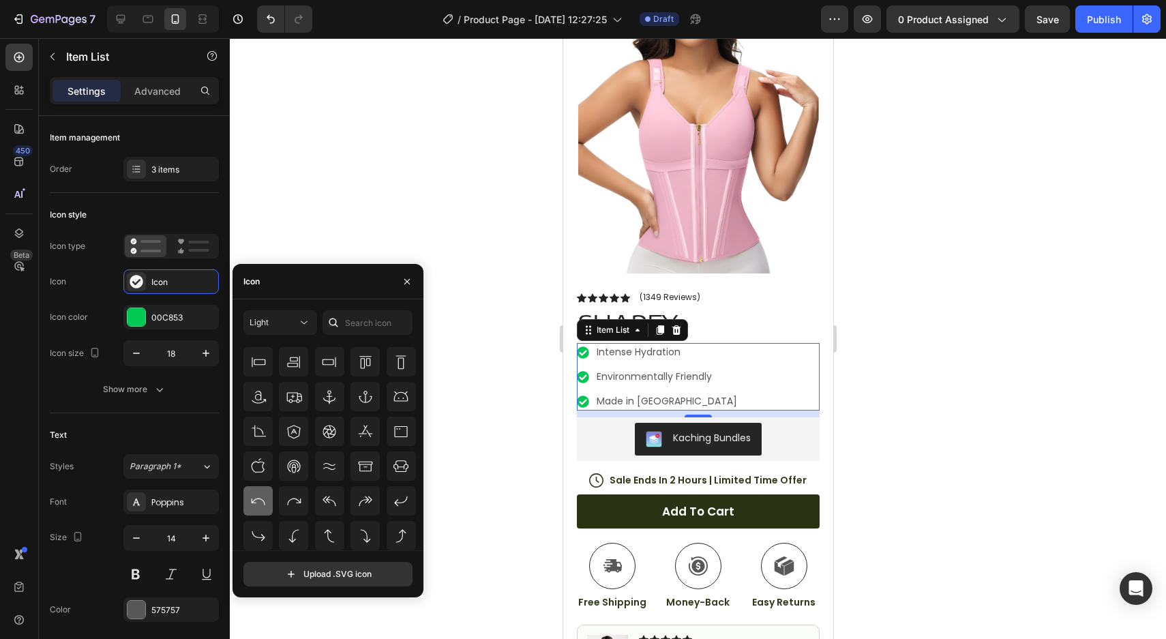
click at [261, 490] on div at bounding box center [257, 500] width 29 height 29
click at [401, 438] on icon at bounding box center [401, 431] width 16 height 16
click at [388, 398] on div at bounding box center [401, 396] width 29 height 29
click at [276, 328] on div "Light" at bounding box center [274, 322] width 48 height 12
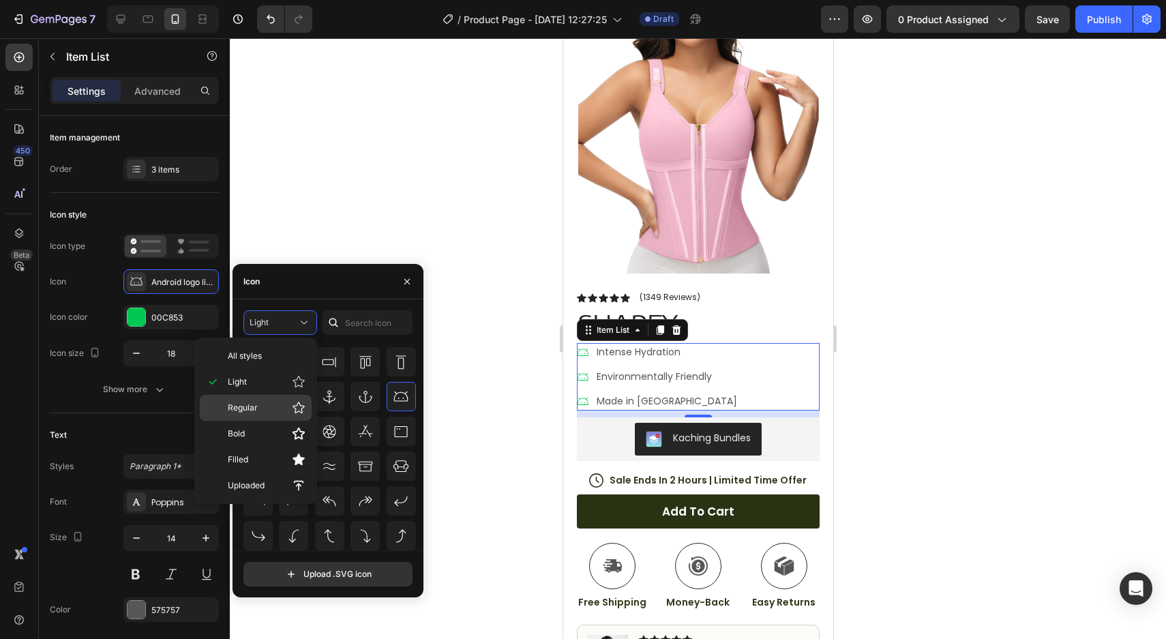
click at [269, 414] on p "Regular" at bounding box center [267, 408] width 78 height 14
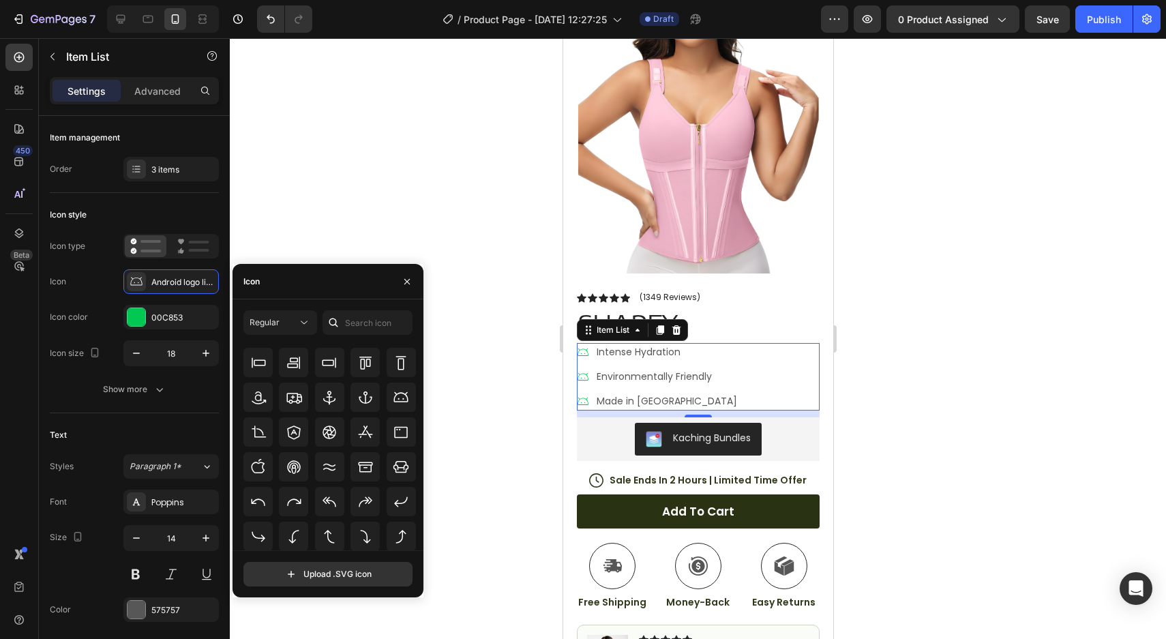
scroll to position [0, 0]
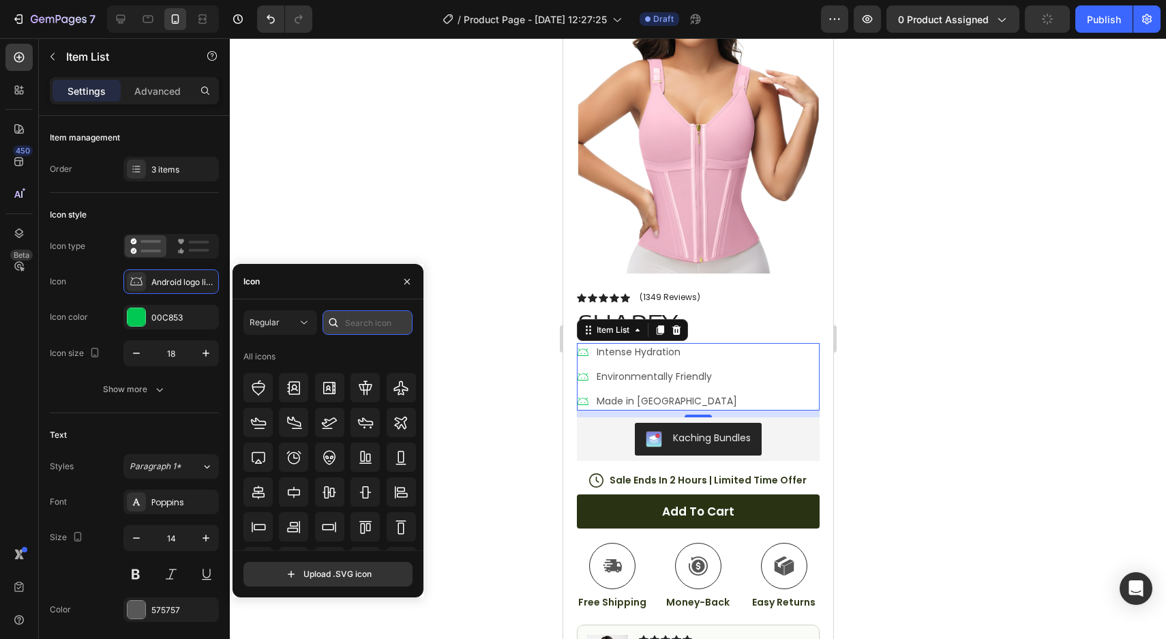
click at [350, 311] on input "text" at bounding box center [368, 322] width 90 height 25
type input "yes"
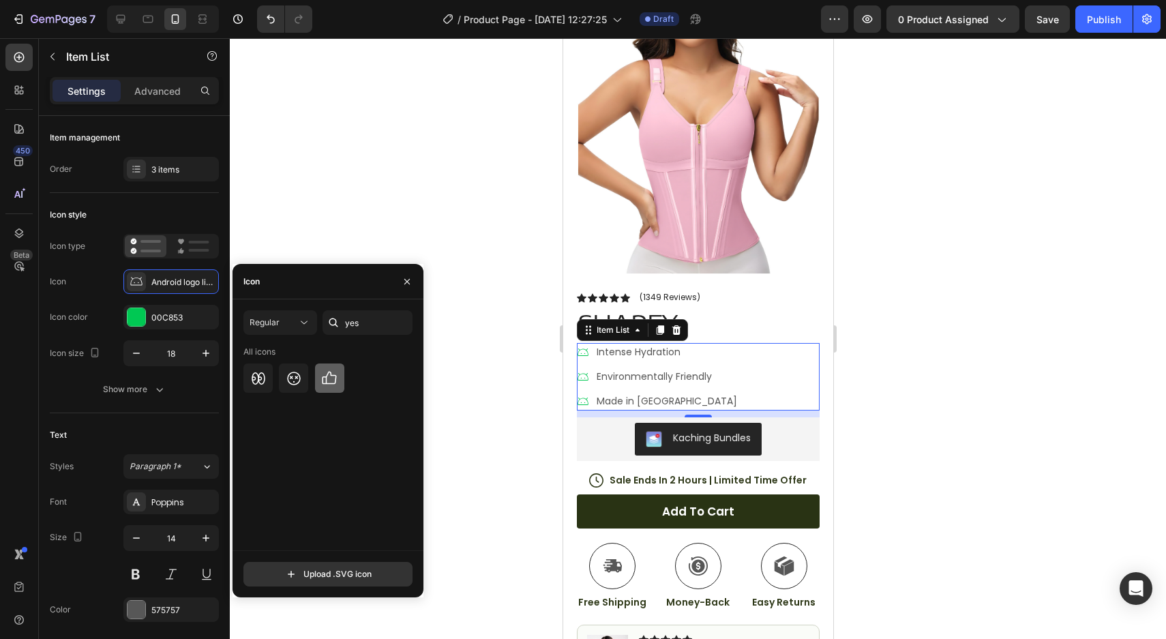
click at [340, 375] on div at bounding box center [329, 377] width 29 height 29
click at [403, 286] on icon "button" at bounding box center [407, 281] width 11 height 11
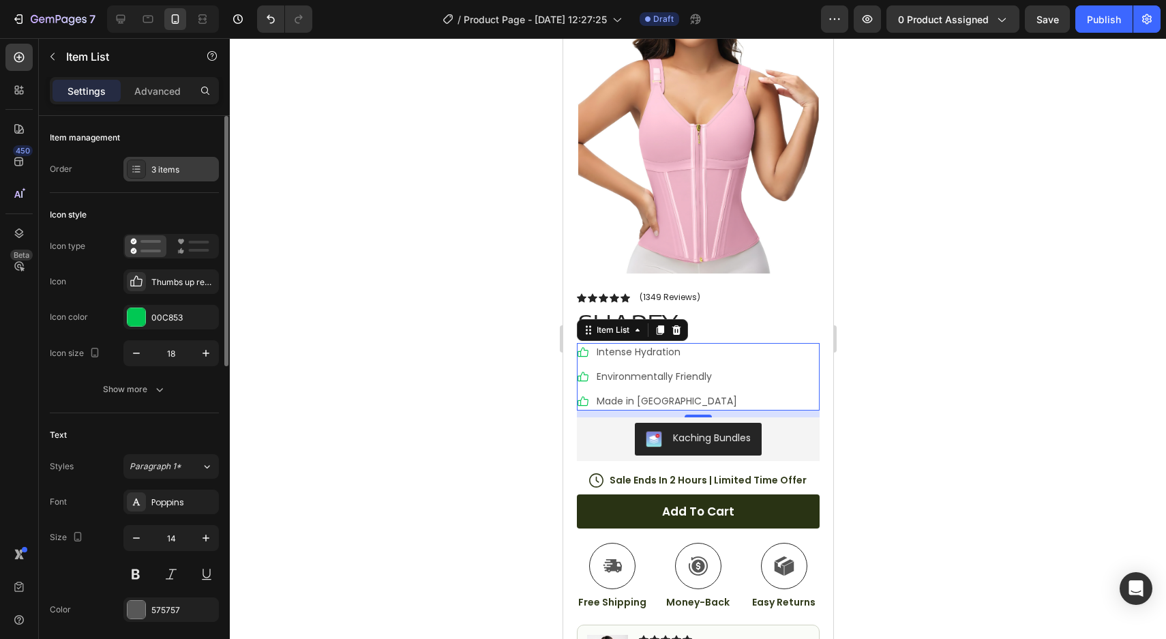
click at [184, 175] on div "3 items" at bounding box center [183, 170] width 64 height 12
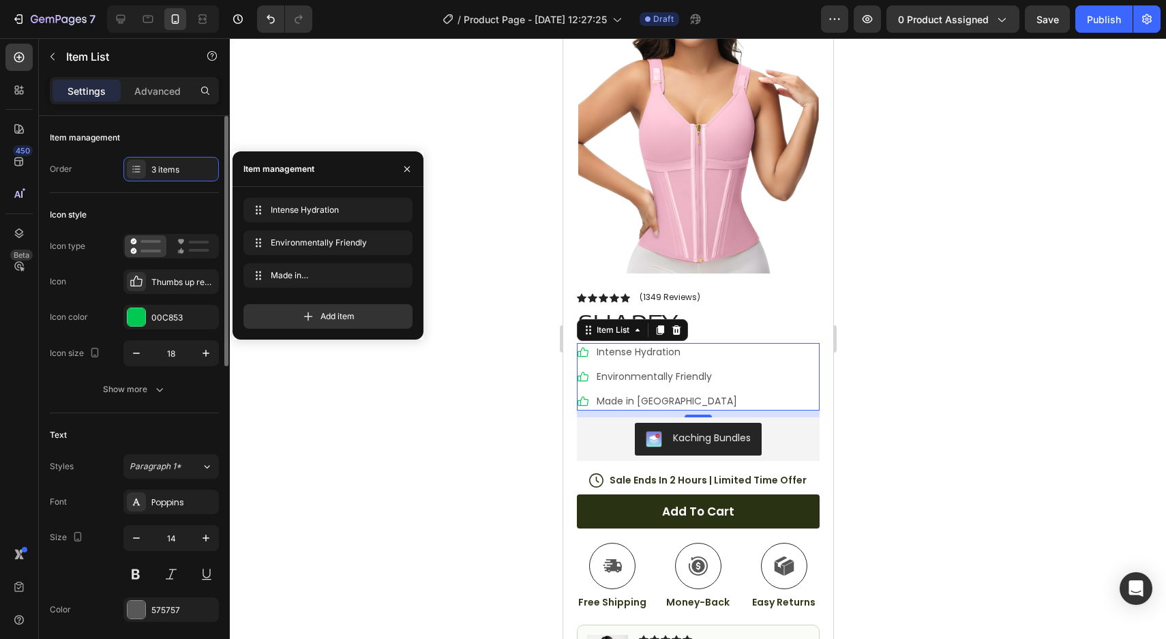
click at [143, 203] on div "Icon style Icon type Icon Thumbs up regular Icon color 00C853 Icon size 18 Show…" at bounding box center [134, 303] width 169 height 220
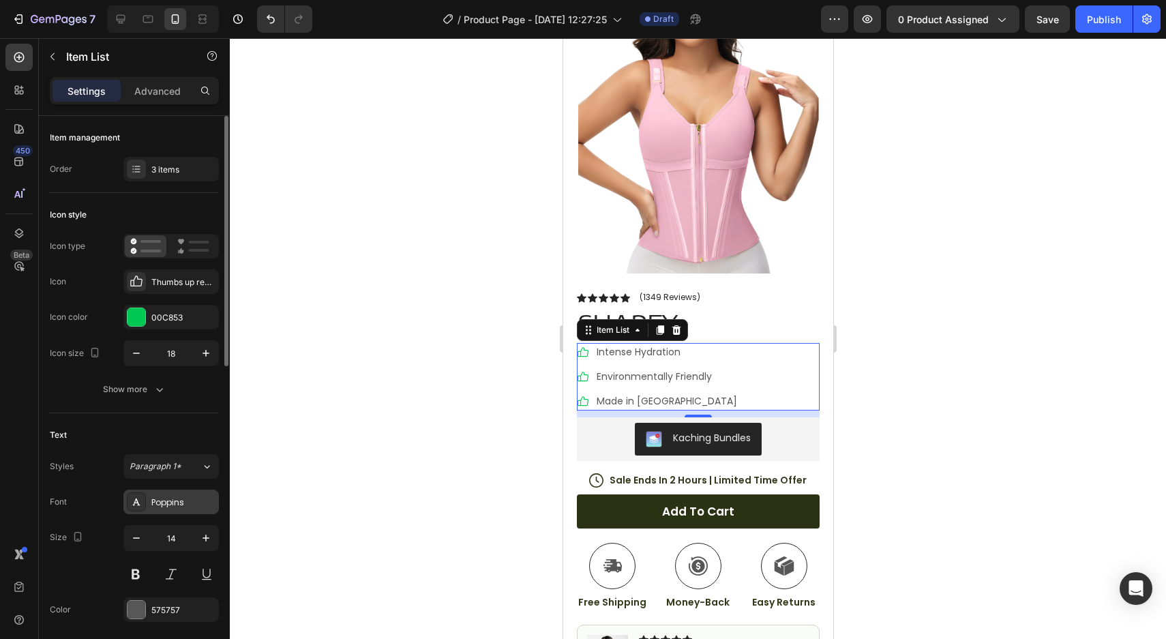
click at [174, 496] on div "Poppins" at bounding box center [183, 502] width 64 height 12
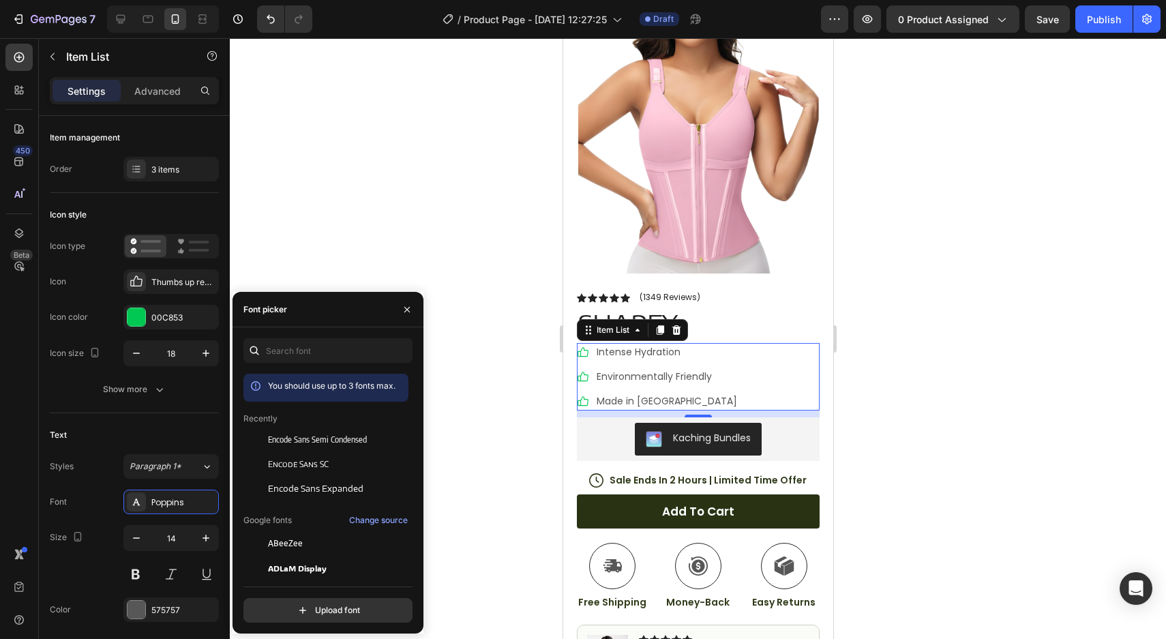
click at [640, 320] on div "Item List" at bounding box center [631, 330] width 111 height 22
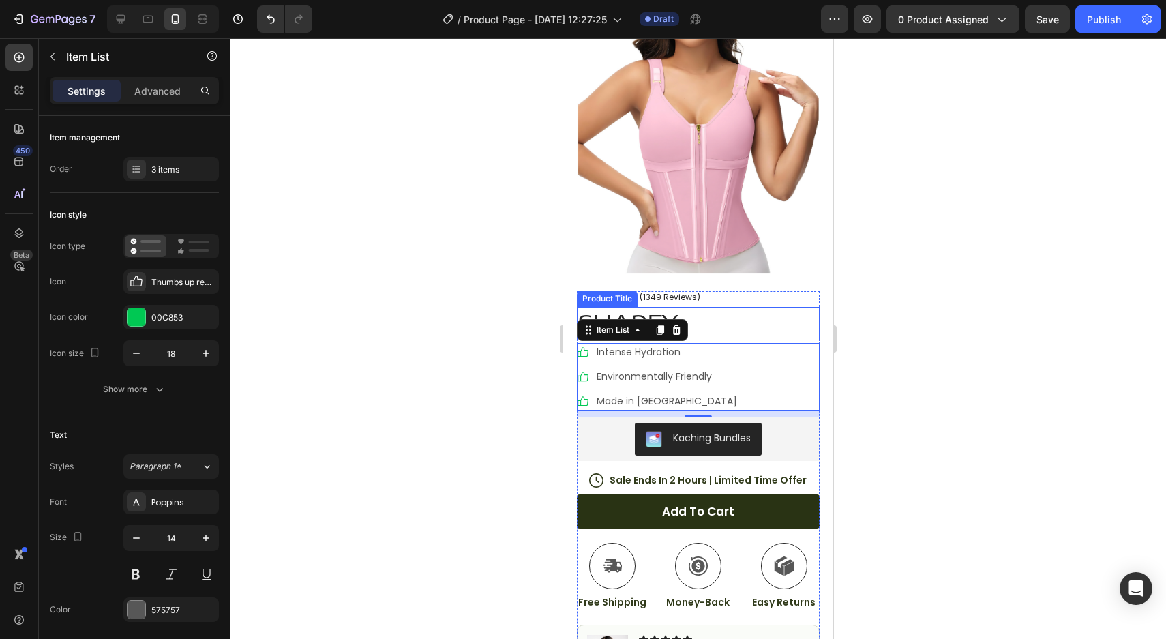
click at [643, 313] on h1 "SHAPEY" at bounding box center [697, 324] width 243 height 34
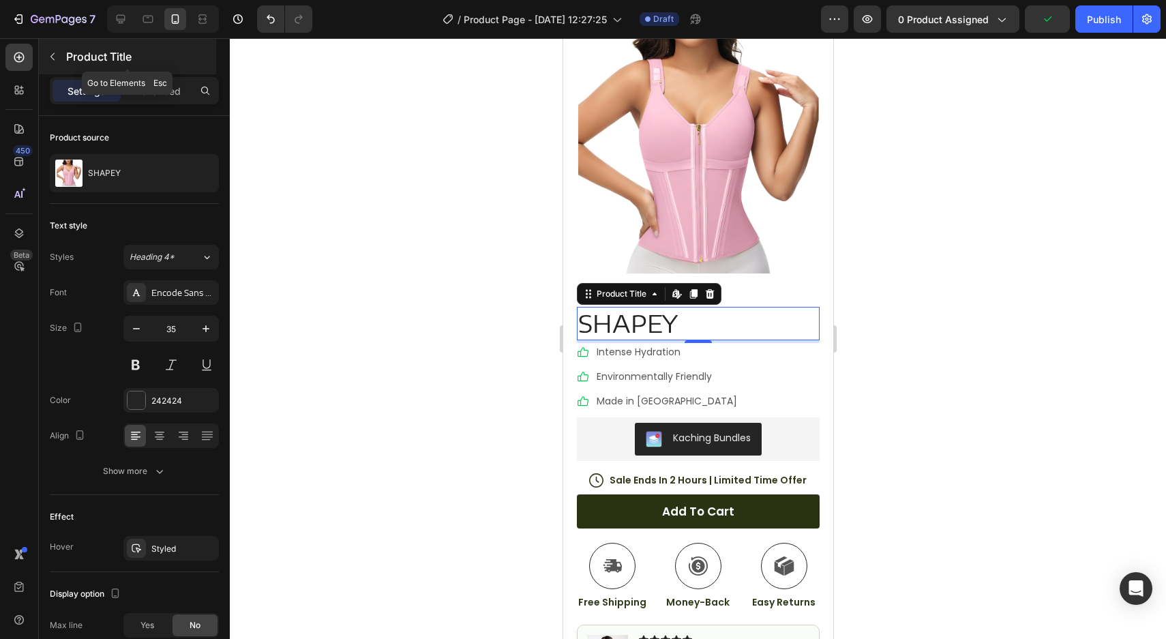
click at [61, 55] on button "button" at bounding box center [53, 57] width 22 height 22
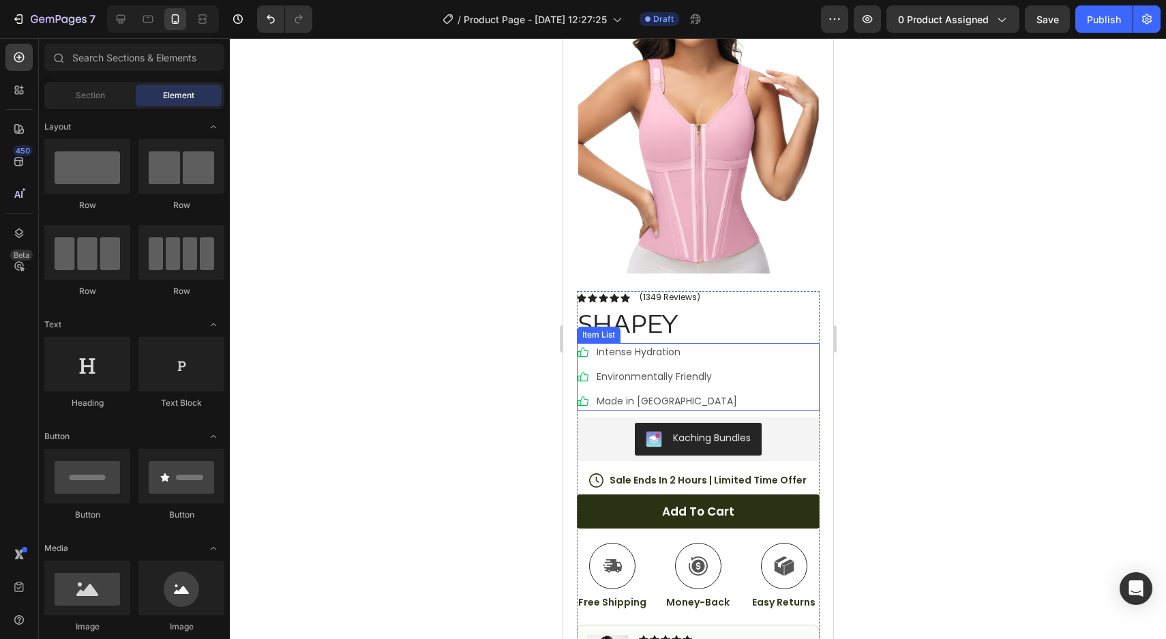
click at [657, 370] on p "Environmentally Friendly" at bounding box center [666, 377] width 140 height 14
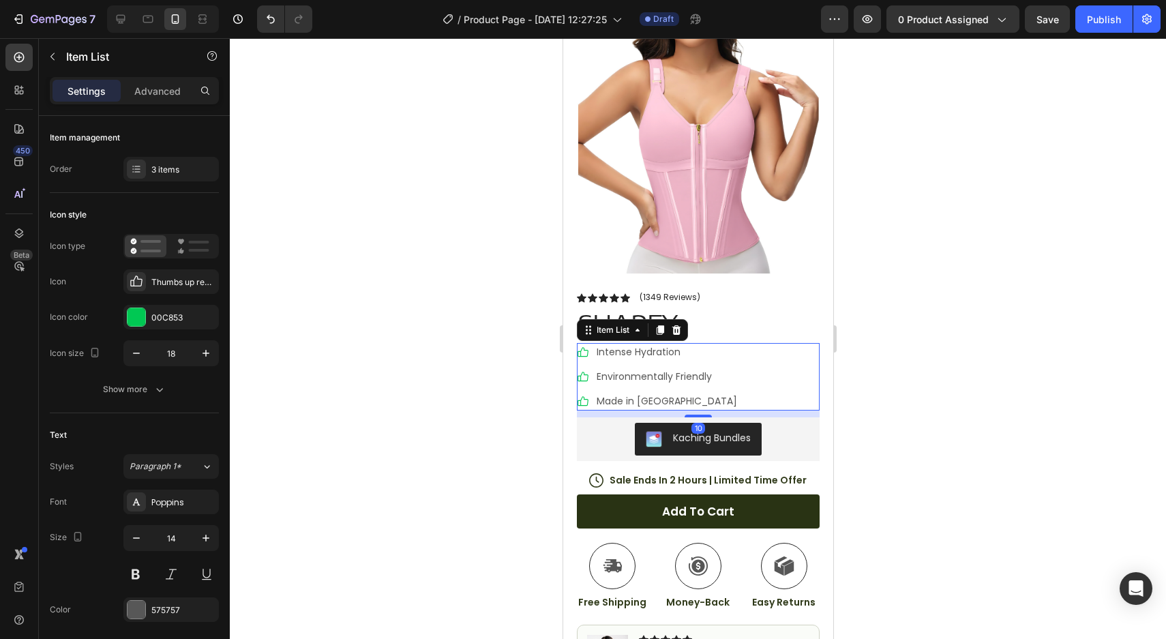
click at [736, 361] on div "Intense Hydration Environmentally Friendly Made in Germany" at bounding box center [697, 377] width 243 height 68
click at [175, 477] on button "Paragraph 1*" at bounding box center [170, 466] width 95 height 25
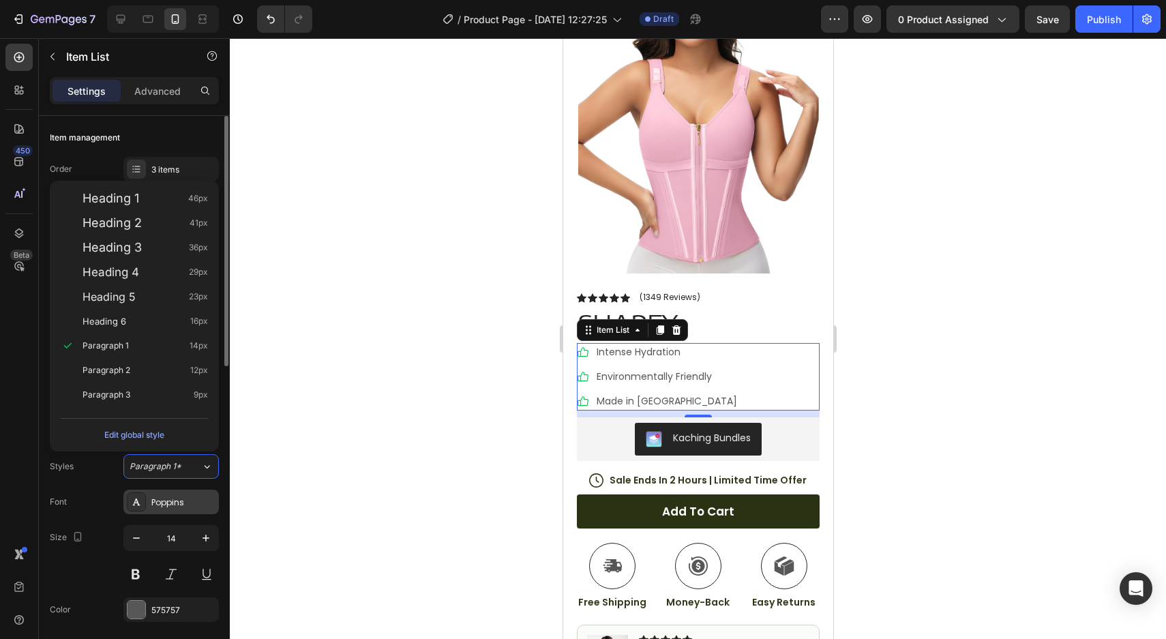
click at [168, 496] on div "Poppins" at bounding box center [183, 502] width 64 height 12
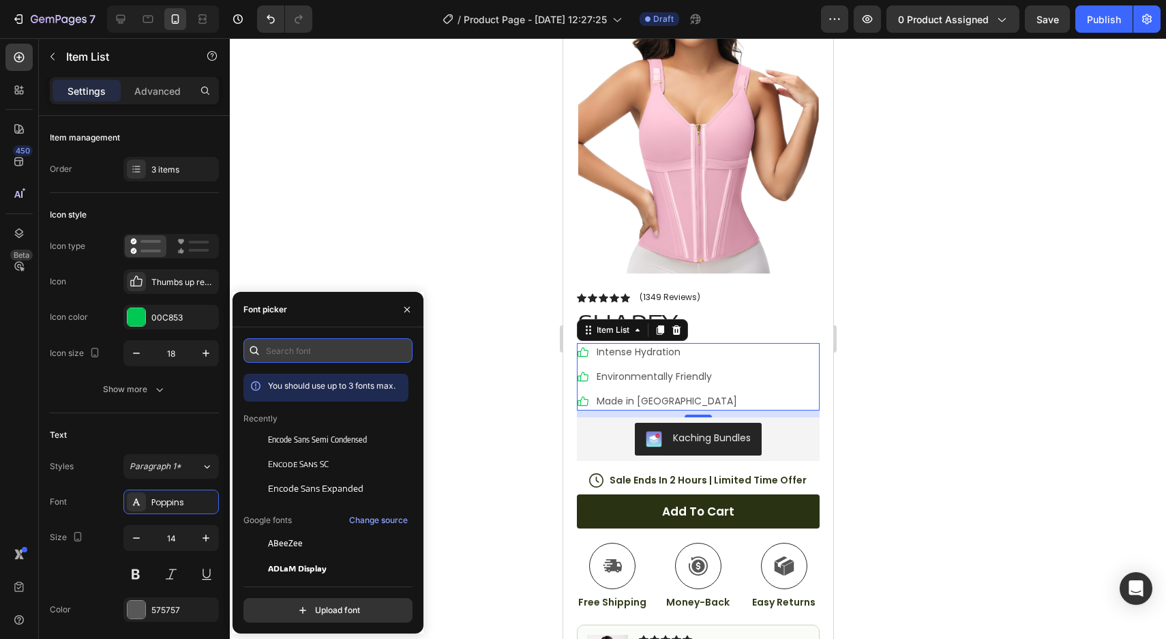
click at [303, 355] on input "text" at bounding box center [327, 350] width 169 height 25
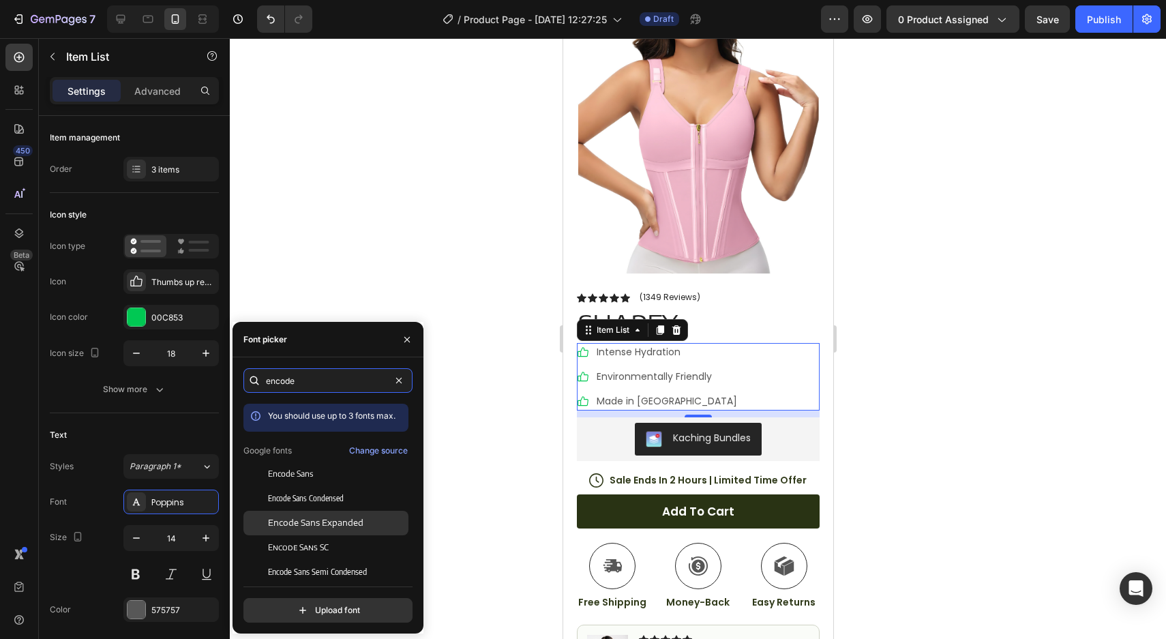
type input "encode"
click at [329, 517] on span "Encode Sans Expanded" at bounding box center [315, 523] width 95 height 12
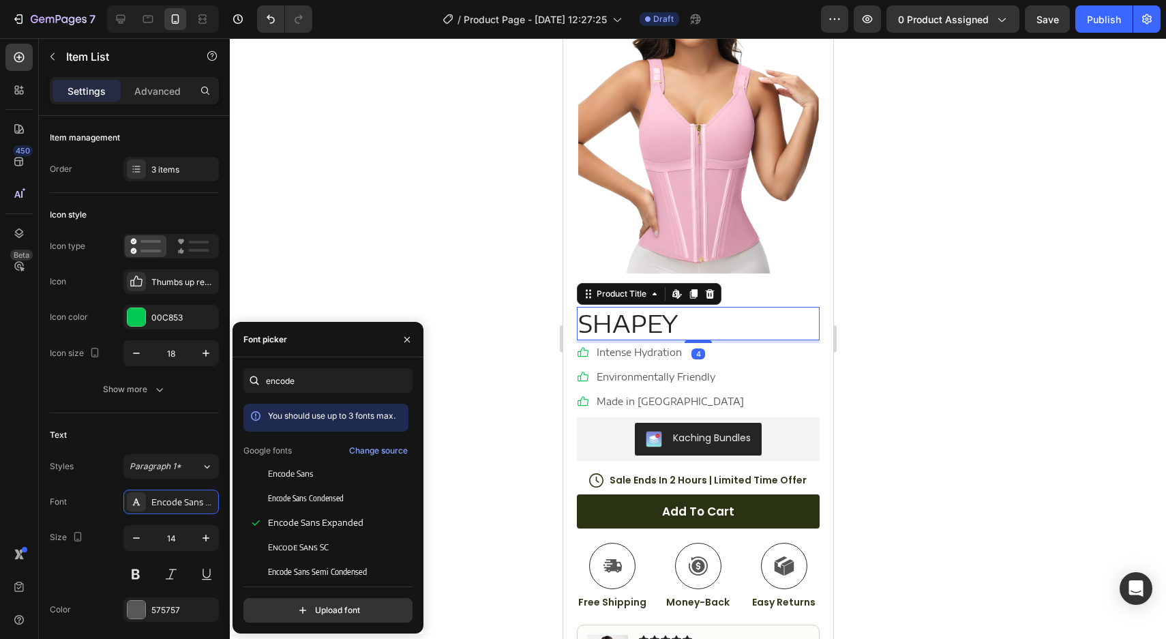
click at [721, 321] on h1 "SHAPEY" at bounding box center [697, 324] width 243 height 34
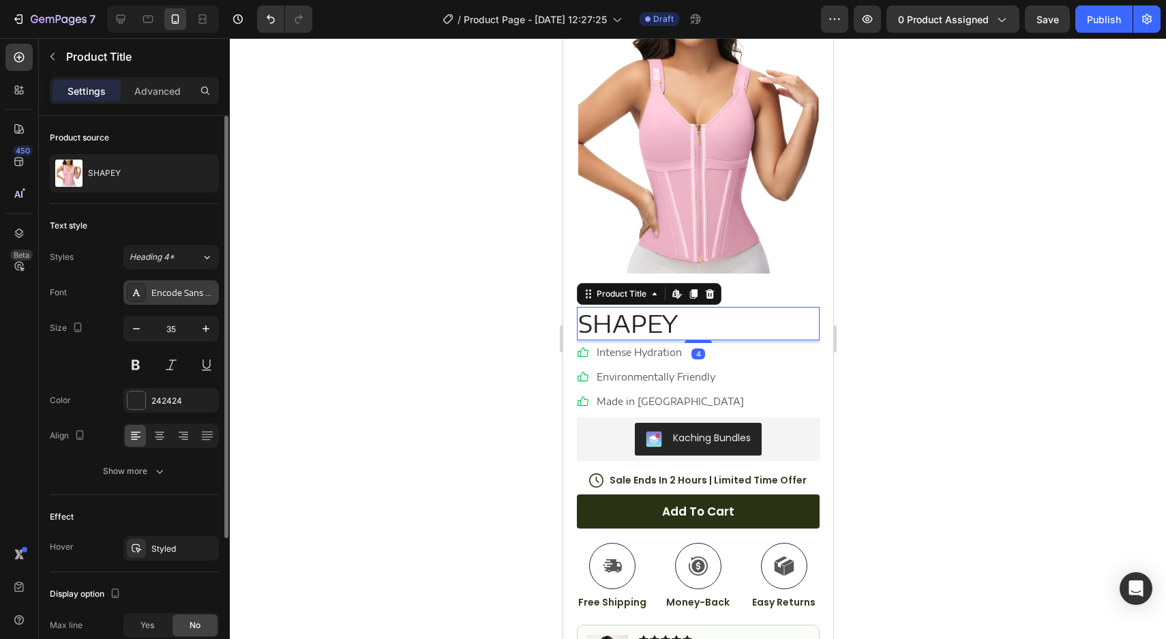
click at [188, 293] on div "Encode Sans Expanded" at bounding box center [183, 293] width 64 height 12
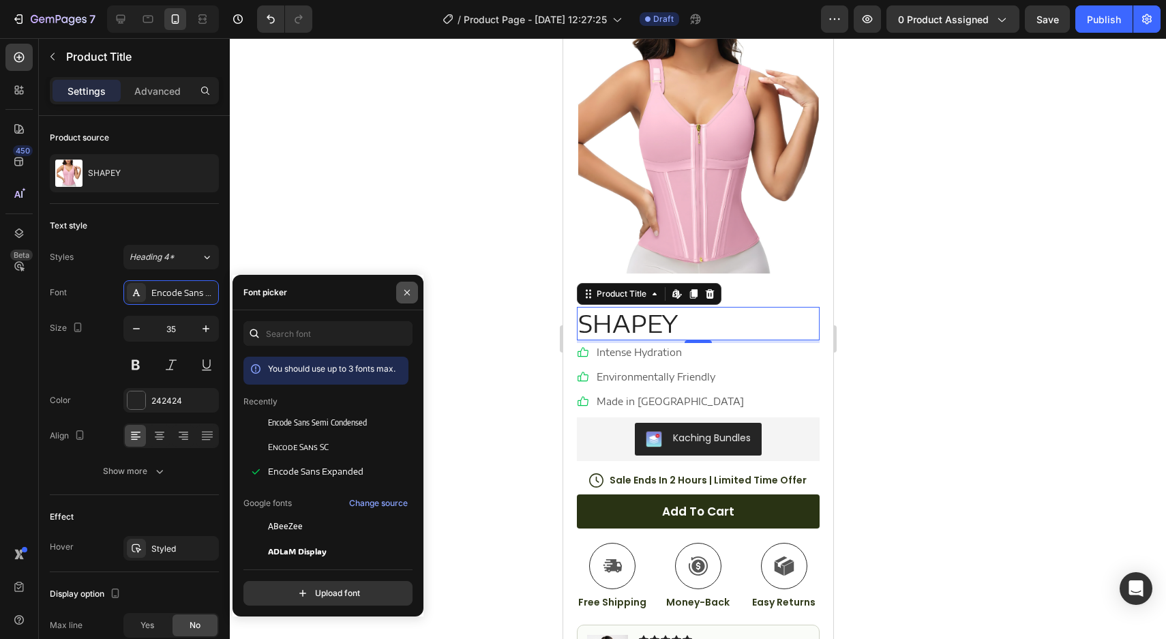
click at [409, 295] on icon "button" at bounding box center [407, 292] width 11 height 11
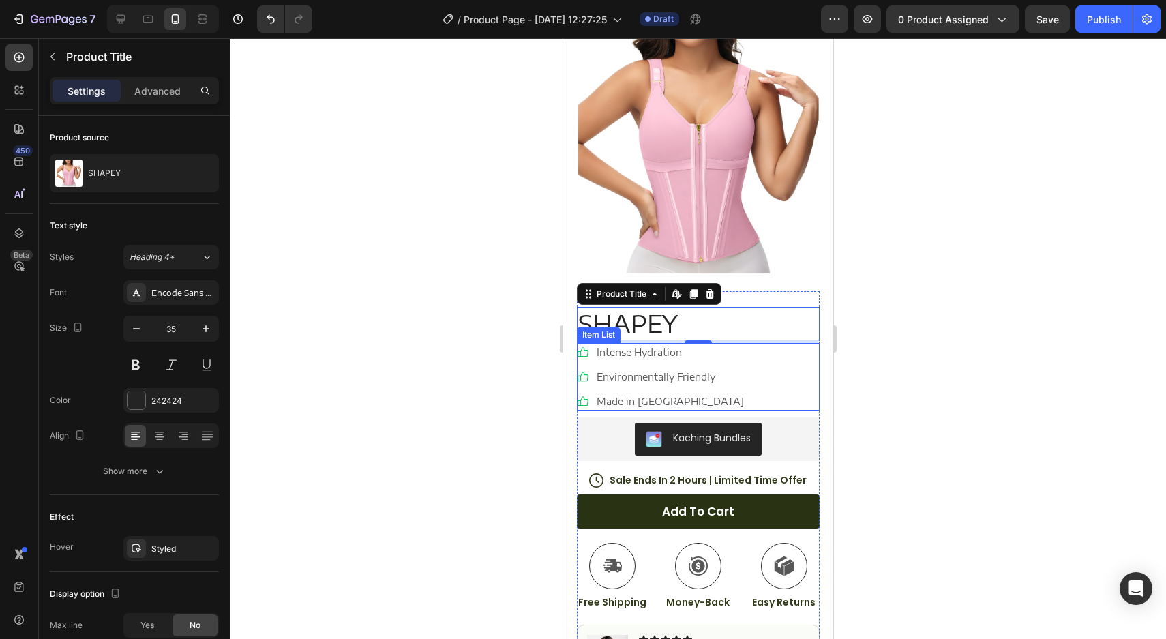
click at [585, 363] on div "Intense Hydration Environmentally Friendly Made in Germany" at bounding box center [660, 377] width 169 height 68
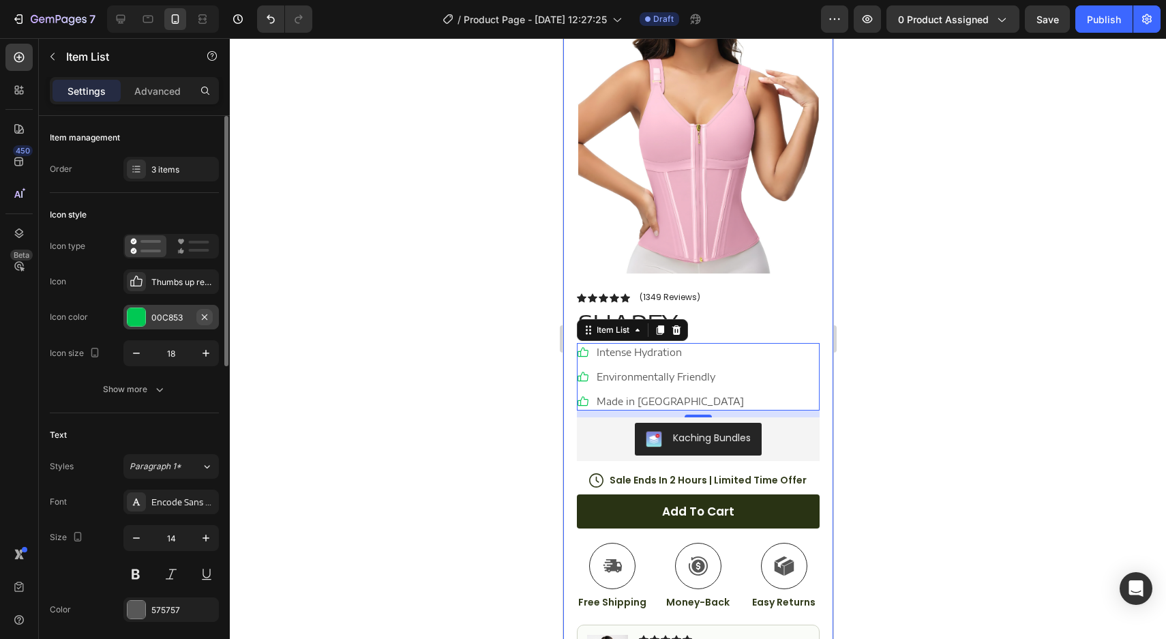
click at [201, 318] on icon "button" at bounding box center [204, 317] width 11 height 11
click at [115, 282] on div "Icon Thumbs up regular" at bounding box center [134, 281] width 169 height 25
click at [162, 280] on div "Thumbs up regular" at bounding box center [183, 282] width 64 height 12
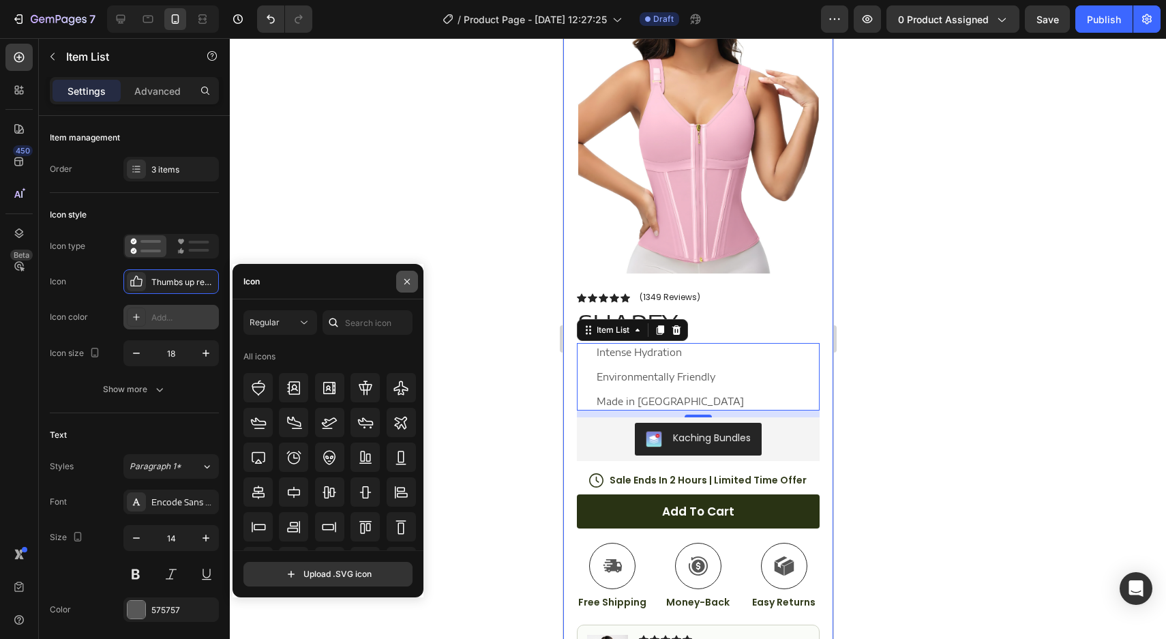
click at [404, 284] on icon "button" at bounding box center [407, 281] width 11 height 11
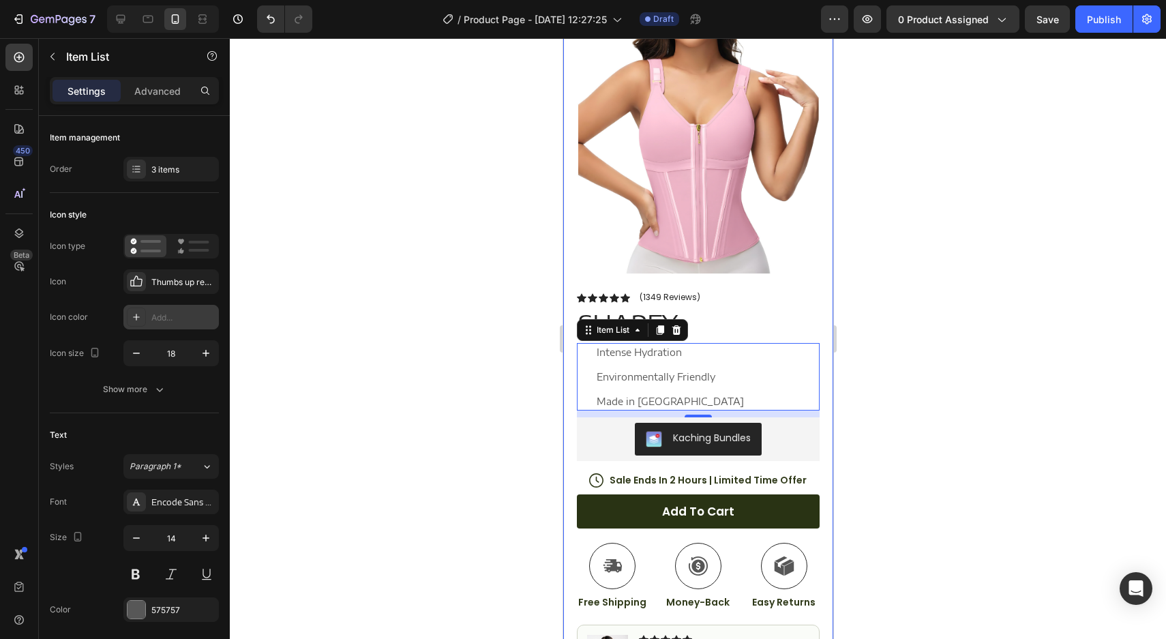
click at [541, 423] on div at bounding box center [698, 338] width 936 height 601
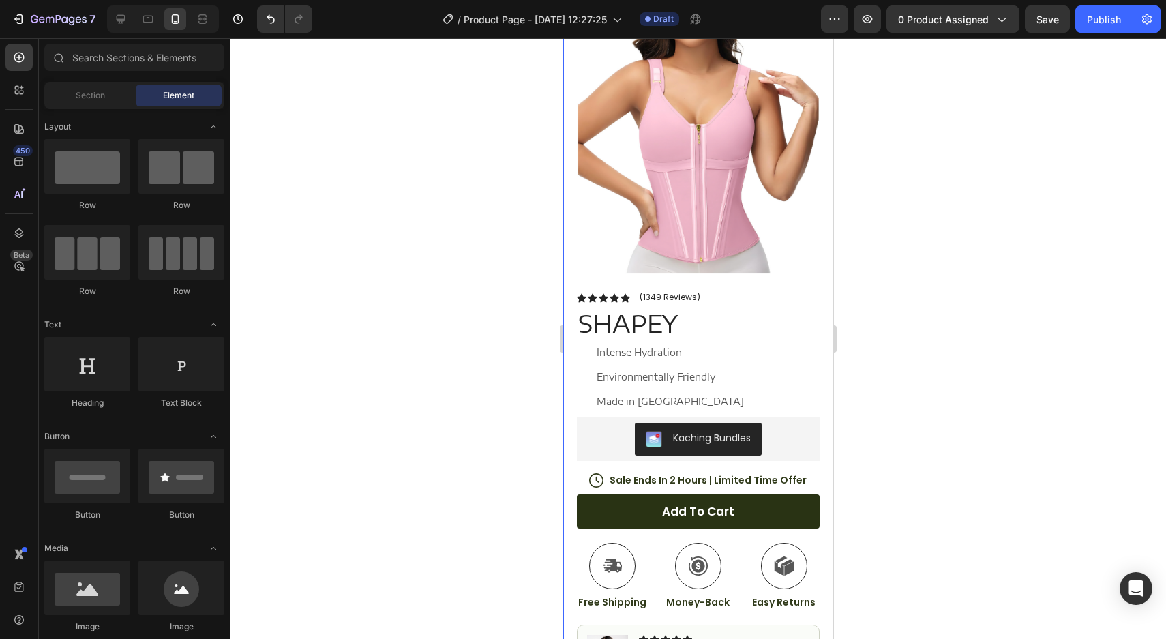
click at [627, 387] on div "Intense Hydration Environmentally Friendly Made in Germany" at bounding box center [660, 377] width 169 height 68
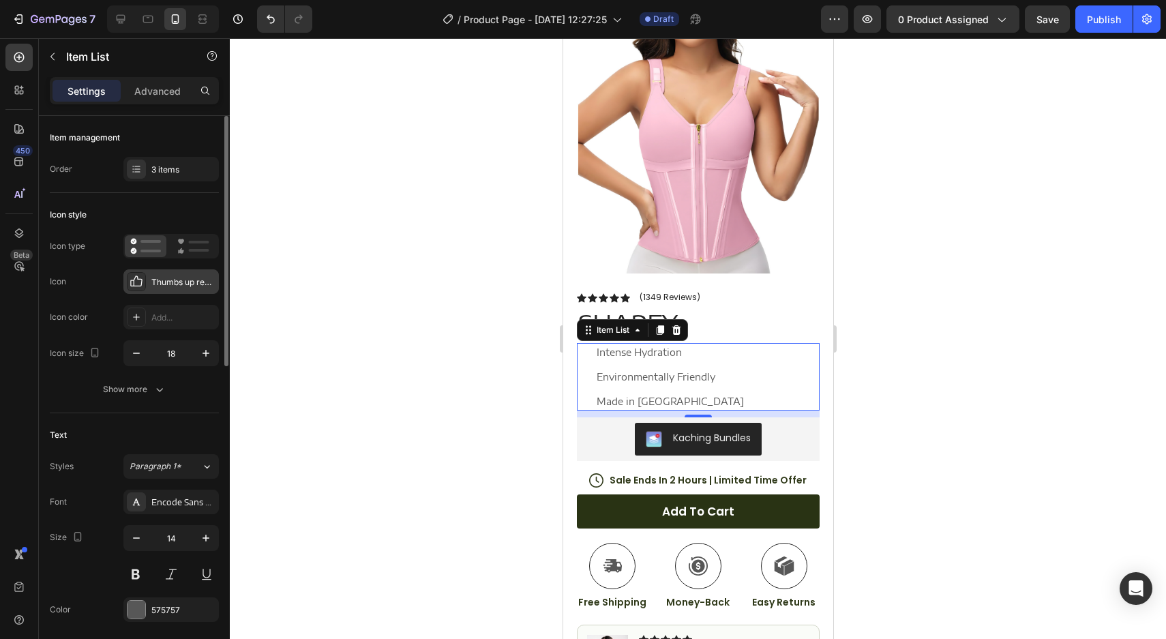
click at [196, 292] on div "Thumbs up regular" at bounding box center [170, 281] width 95 height 25
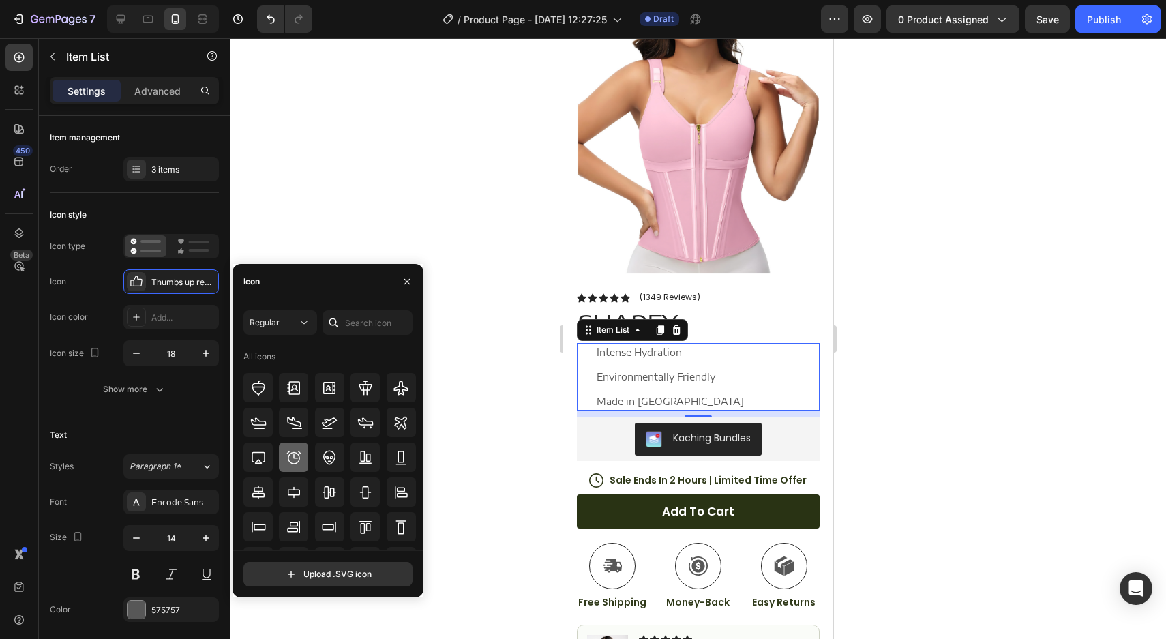
click at [283, 449] on div at bounding box center [293, 457] width 29 height 29
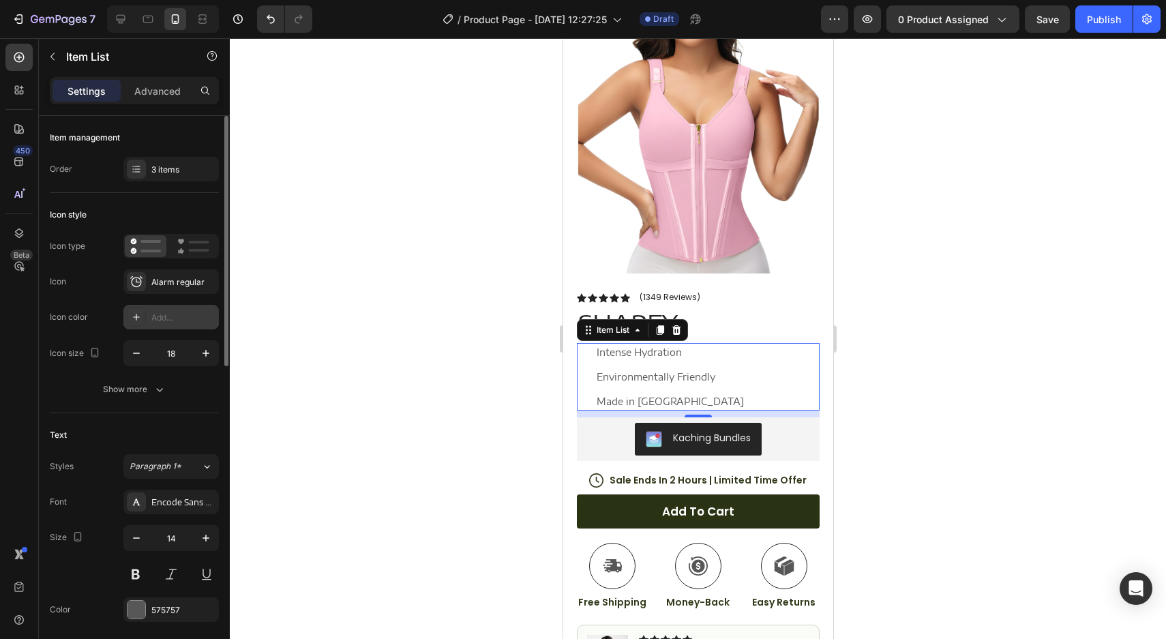
click at [196, 319] on div "Add..." at bounding box center [183, 318] width 64 height 12
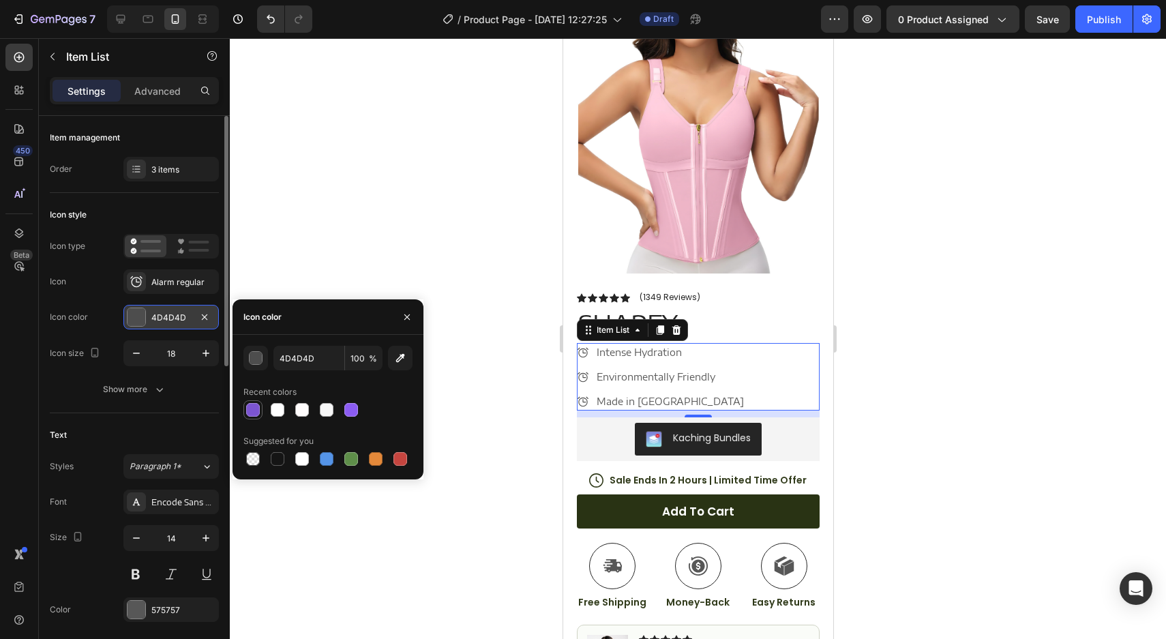
click at [260, 414] on div at bounding box center [253, 410] width 16 height 16
click at [274, 452] on div at bounding box center [278, 459] width 14 height 14
click at [349, 309] on div "Icon color" at bounding box center [328, 316] width 191 height 35
click at [305, 359] on input "151515" at bounding box center [308, 358] width 71 height 25
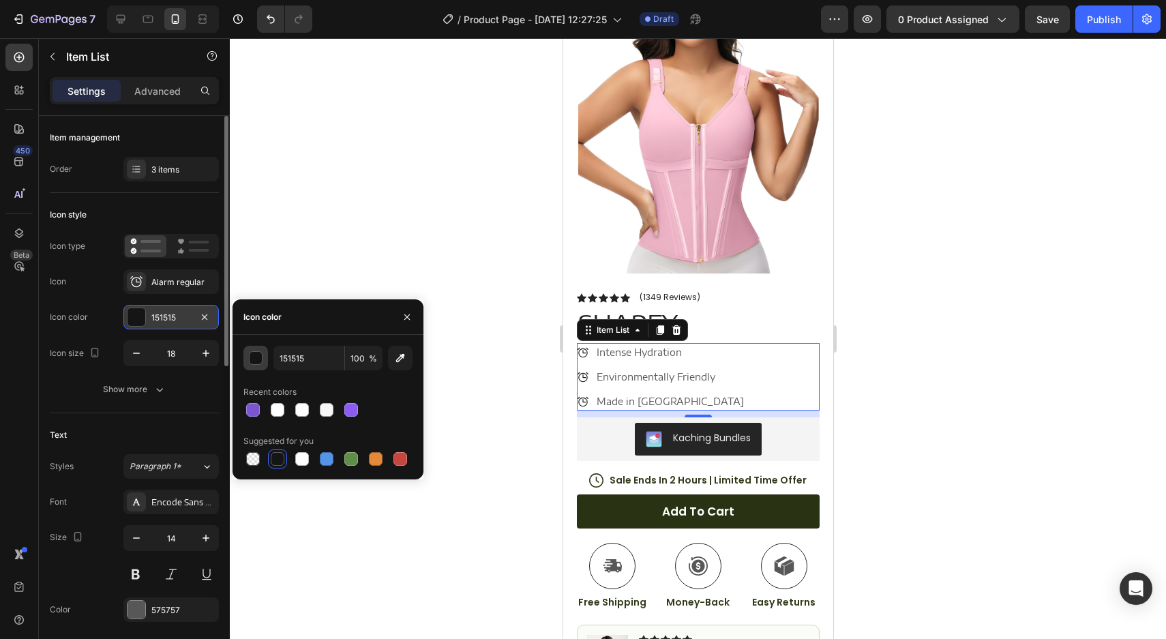
click at [265, 365] on button "button" at bounding box center [255, 358] width 25 height 25
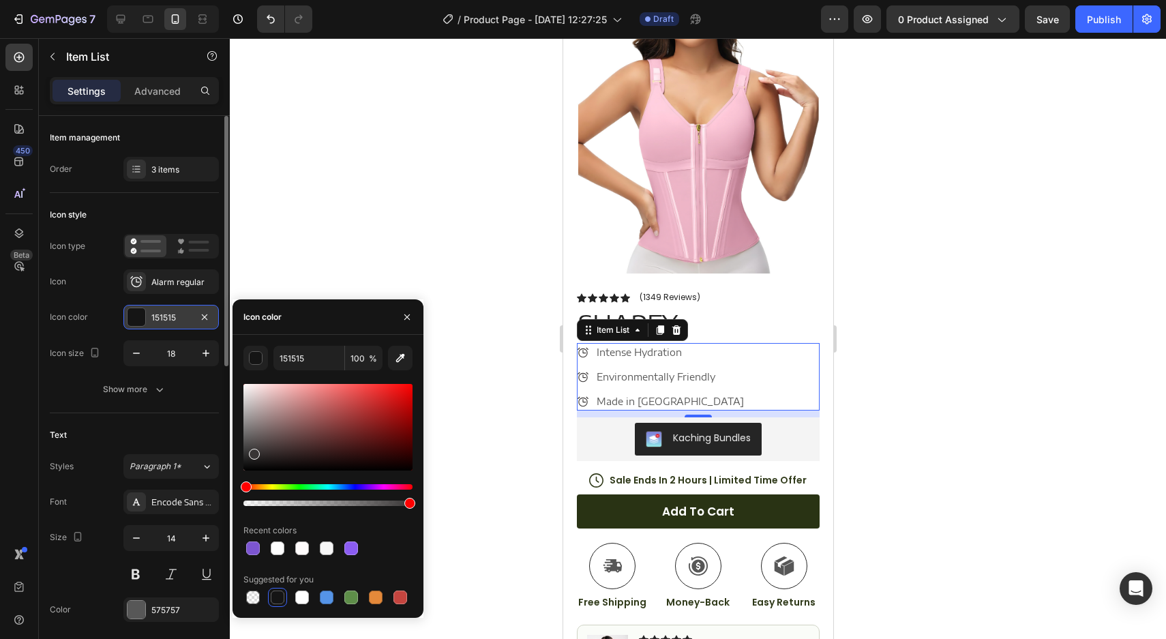
drag, startPoint x: 250, startPoint y: 466, endPoint x: 253, endPoint y: 451, distance: 14.7
click at [253, 451] on div at bounding box center [254, 454] width 11 height 11
type input "383535"
drag, startPoint x: 260, startPoint y: 456, endPoint x: 247, endPoint y: 445, distance: 17.5
click at [247, 445] on div at bounding box center [327, 427] width 169 height 87
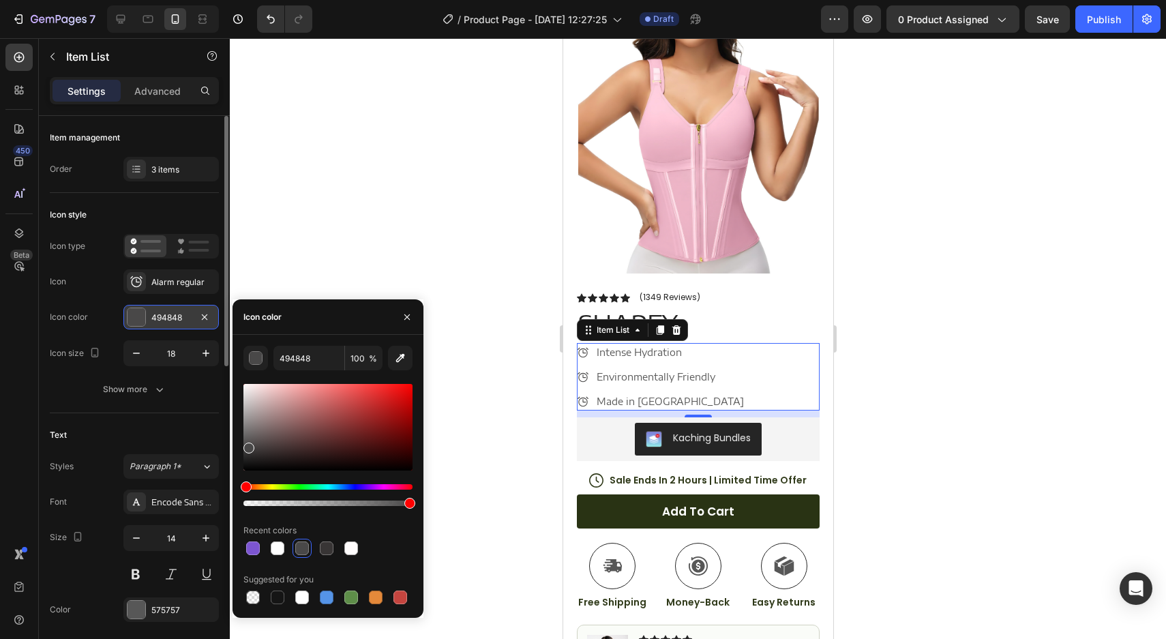
click at [376, 201] on div at bounding box center [698, 338] width 936 height 601
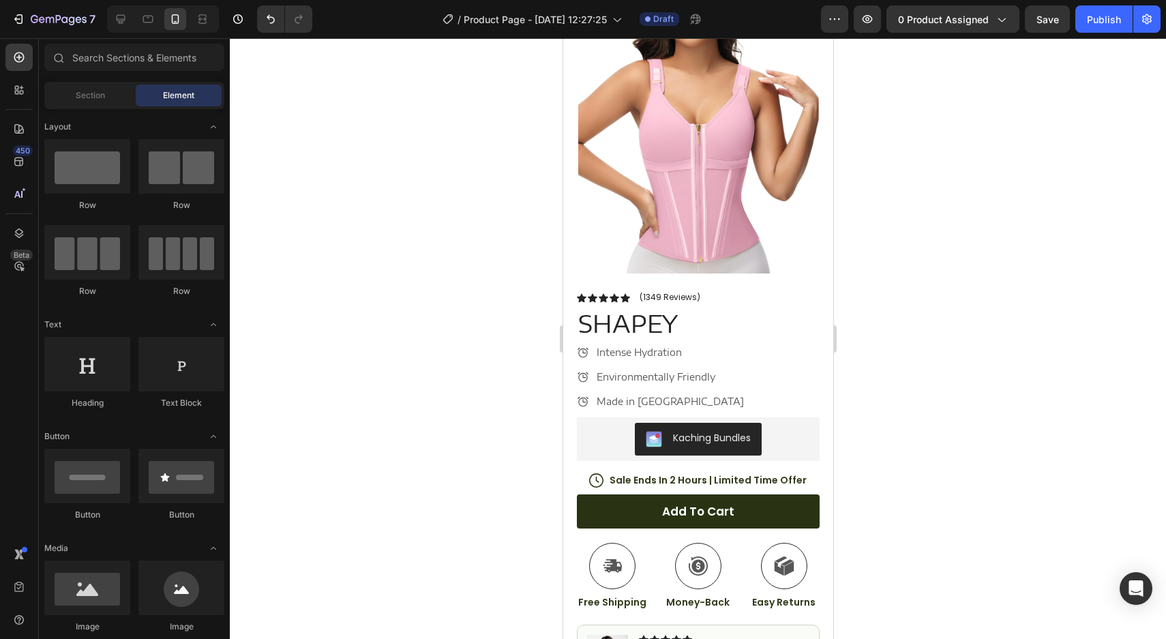
click at [376, 201] on div at bounding box center [698, 338] width 936 height 601
click at [678, 478] on p "Sale Ends In 2 Hours | Limited Time Offer" at bounding box center [707, 480] width 197 height 12
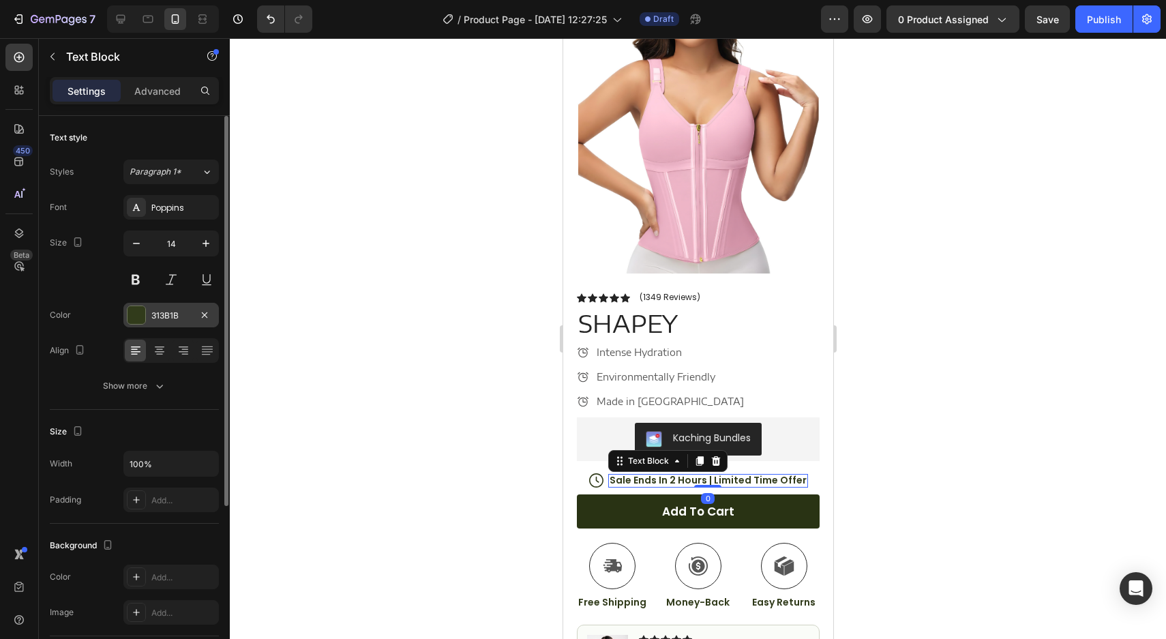
click at [188, 310] on div "313B1B" at bounding box center [171, 316] width 40 height 12
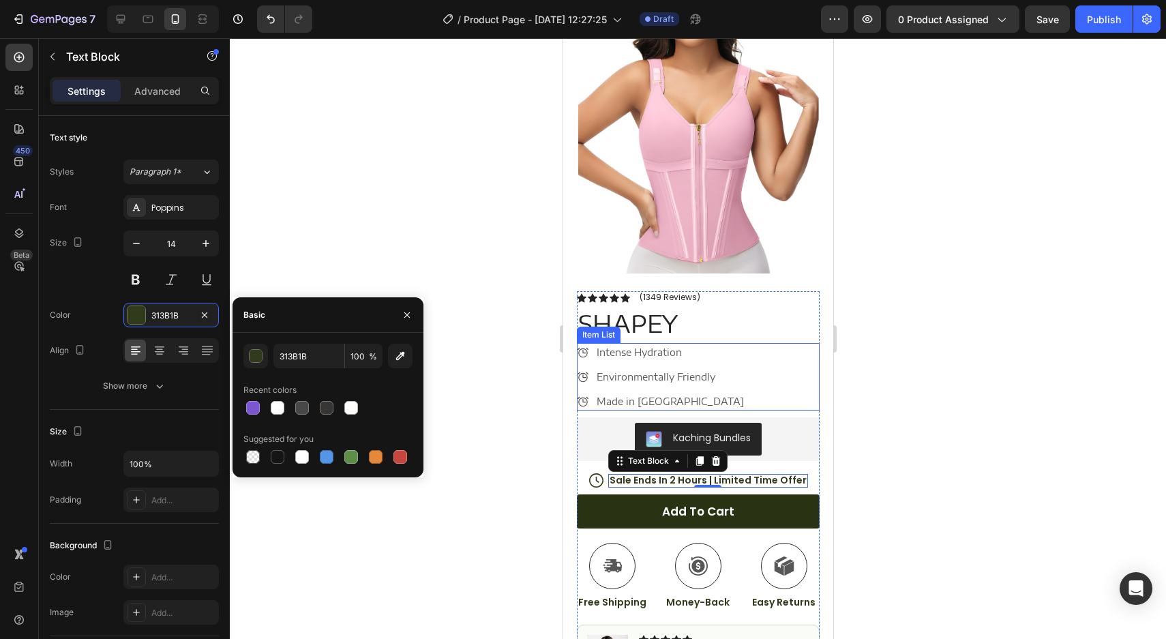
click at [582, 394] on div "Made in Germany" at bounding box center [660, 401] width 169 height 18
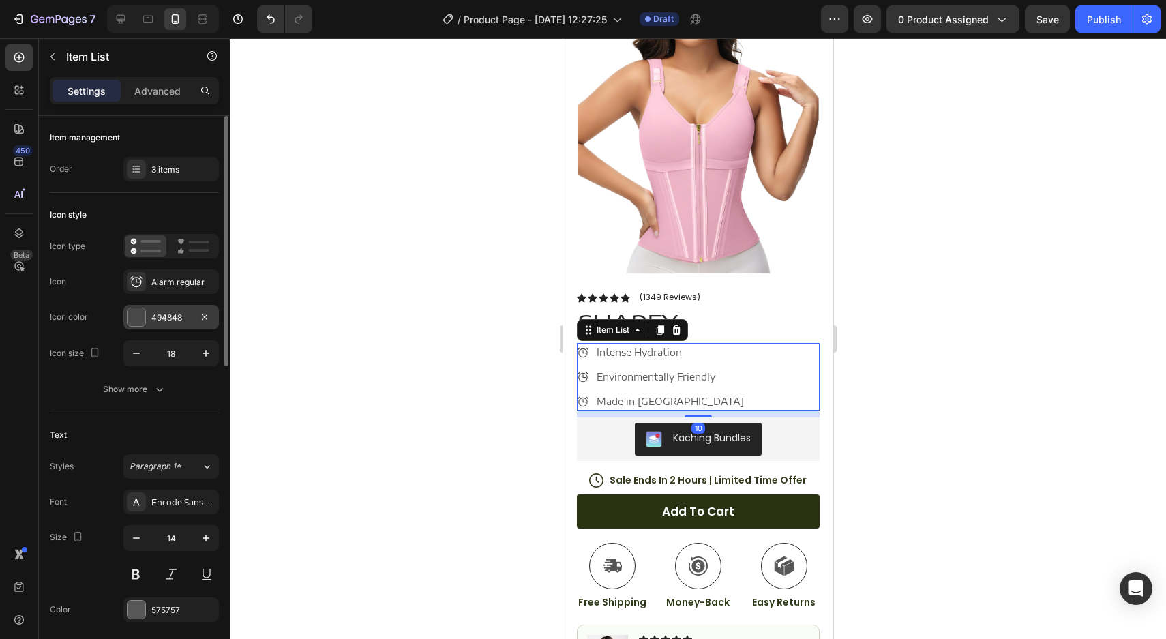
click at [158, 318] on div "494848" at bounding box center [171, 318] width 40 height 12
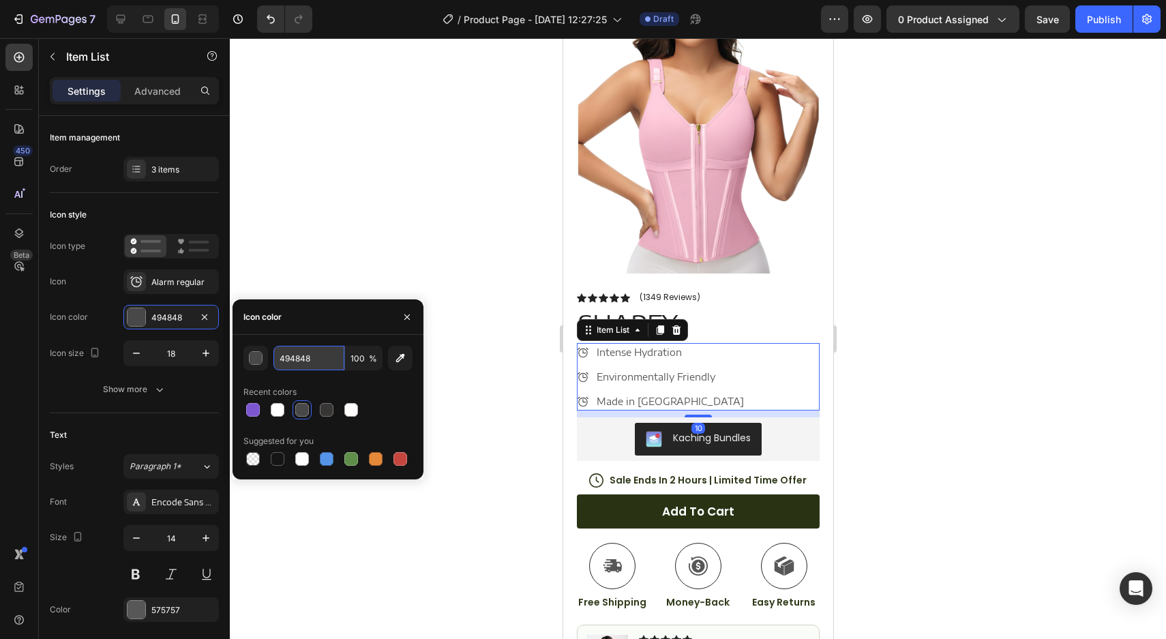
click at [286, 360] on input "494848" at bounding box center [308, 358] width 71 height 25
click at [640, 475] on p "Sale Ends In 2 Hours | Limited Time Offer" at bounding box center [707, 480] width 197 height 12
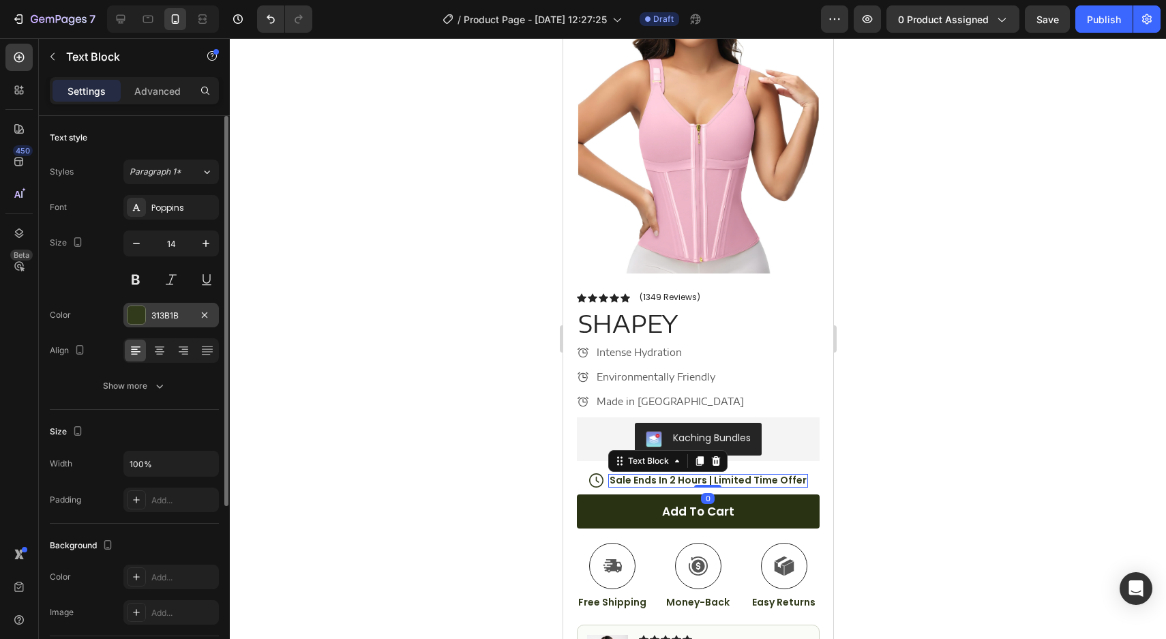
click at [168, 312] on div "313B1B" at bounding box center [171, 316] width 40 height 12
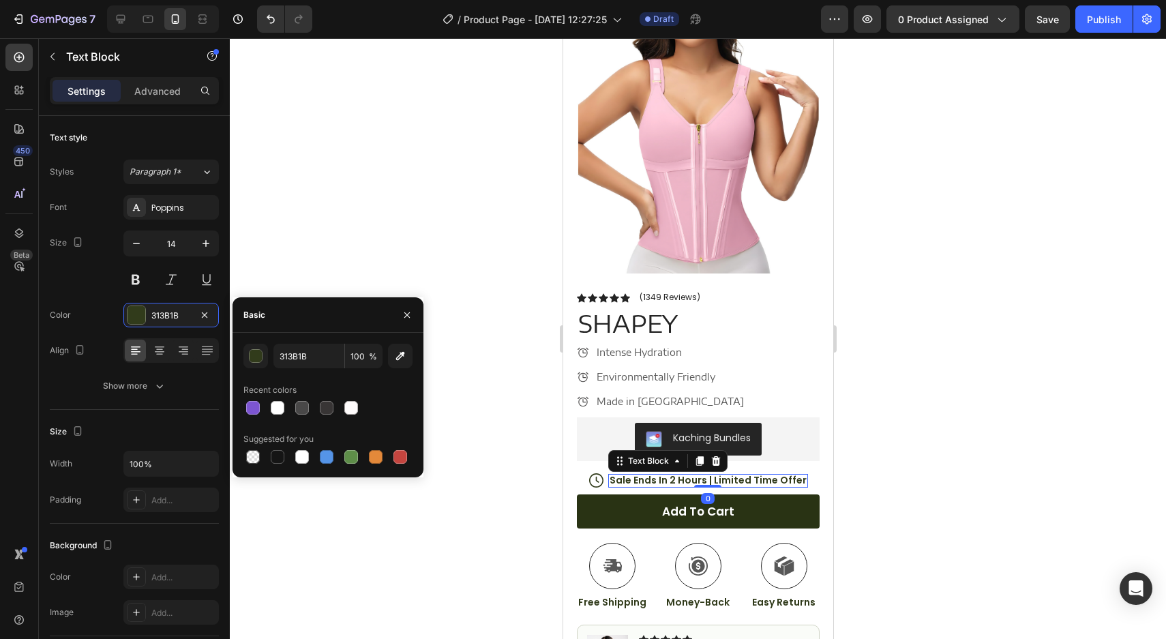
click at [286, 370] on div "313B1B 100 % Recent colors Suggested for you" at bounding box center [327, 405] width 169 height 123
click at [290, 366] on input "313B1B" at bounding box center [308, 356] width 71 height 25
paste input "494848"
type input "494848"
click at [596, 477] on icon at bounding box center [595, 480] width 14 height 14
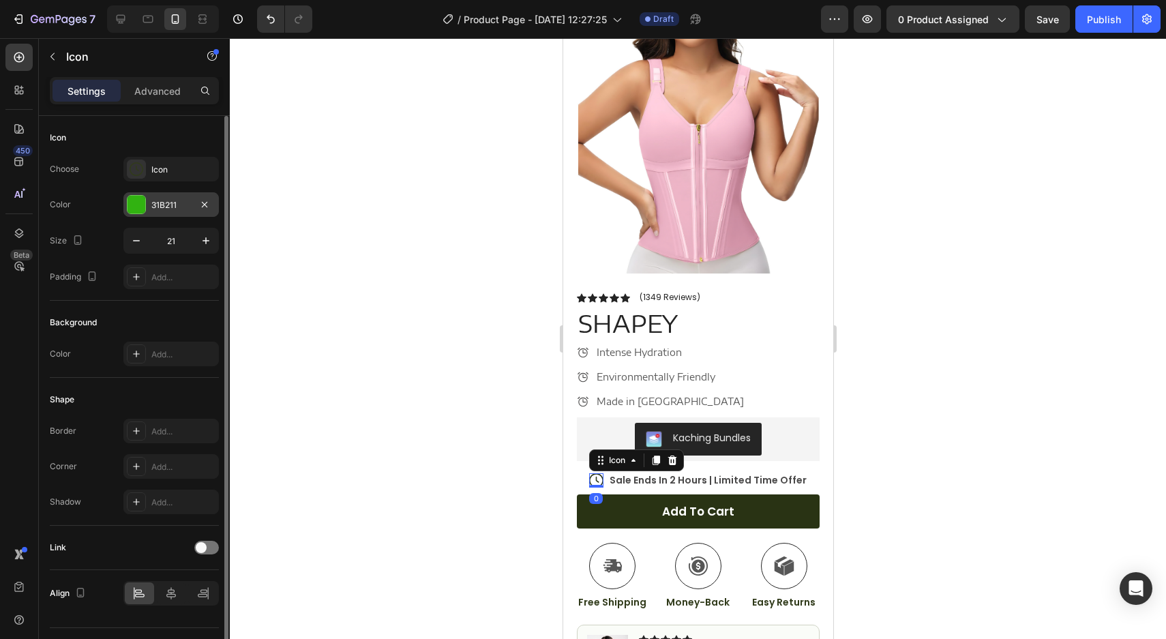
click at [186, 211] on div "31B211" at bounding box center [171, 205] width 40 height 12
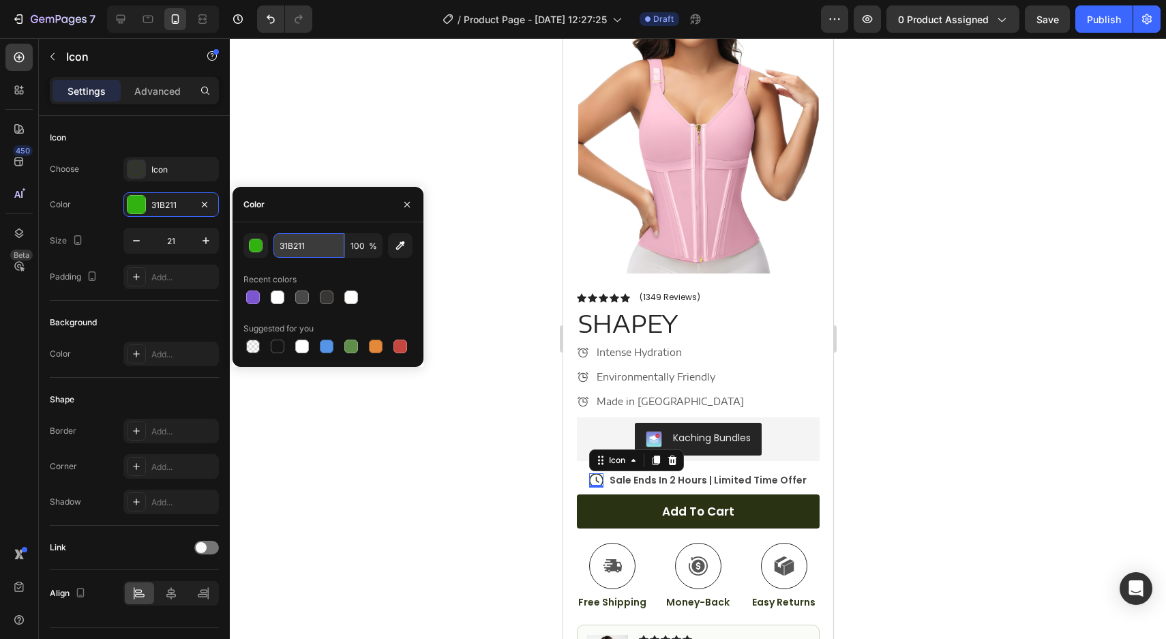
click at [288, 243] on input "31B211" at bounding box center [308, 245] width 71 height 25
paste input "494848"
type input "494848"
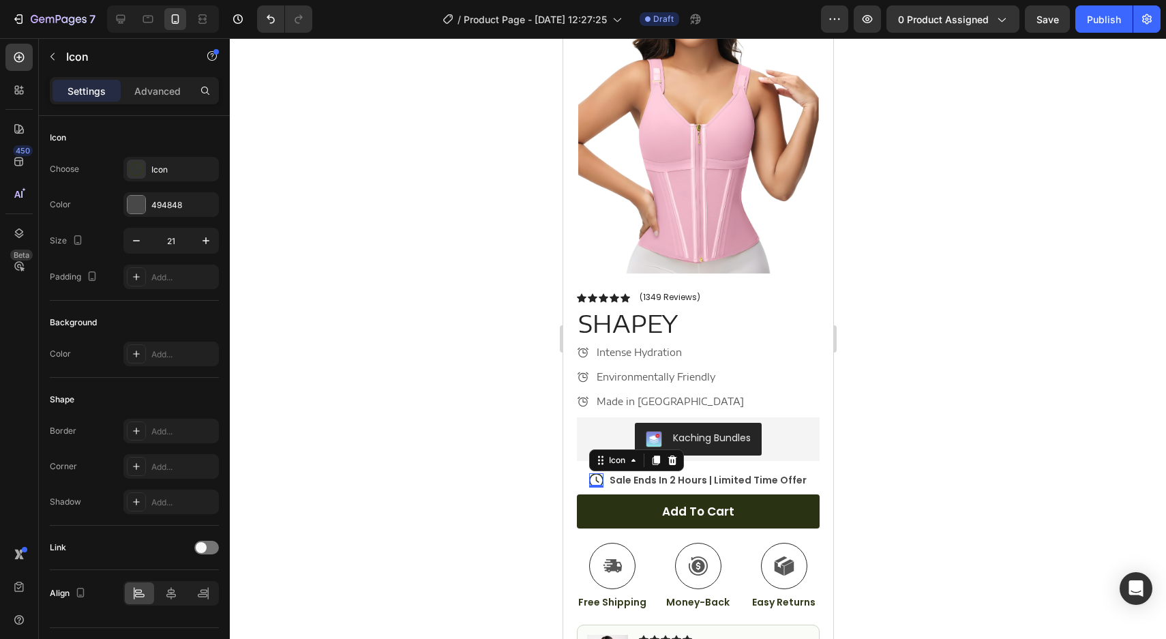
click at [364, 143] on div at bounding box center [698, 338] width 936 height 601
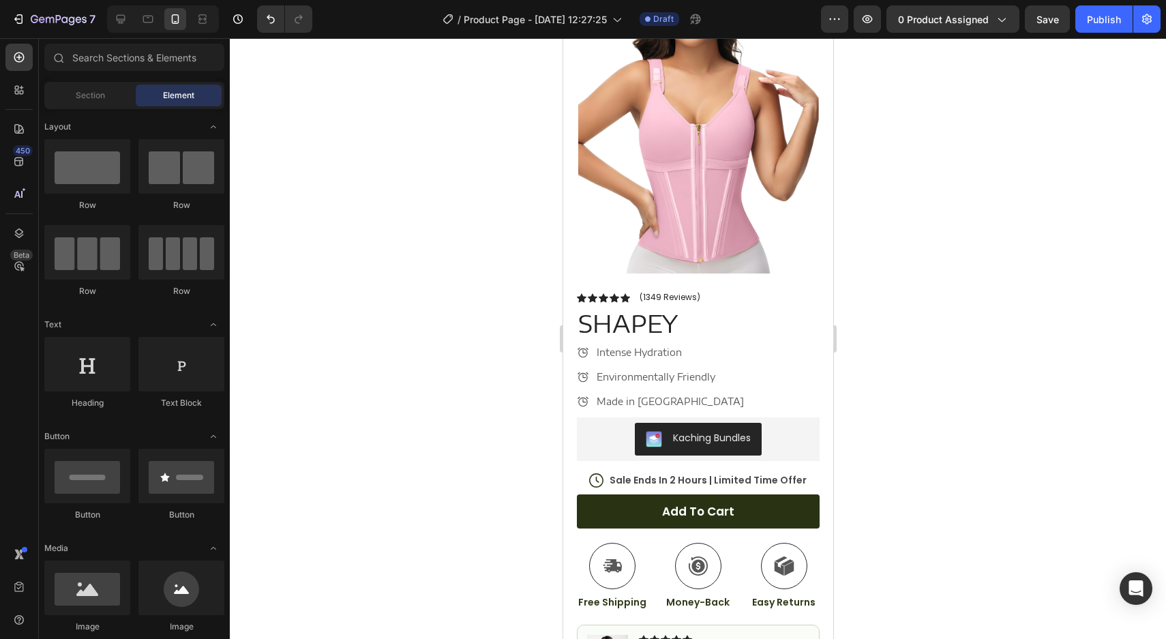
click at [419, 390] on div at bounding box center [698, 338] width 936 height 601
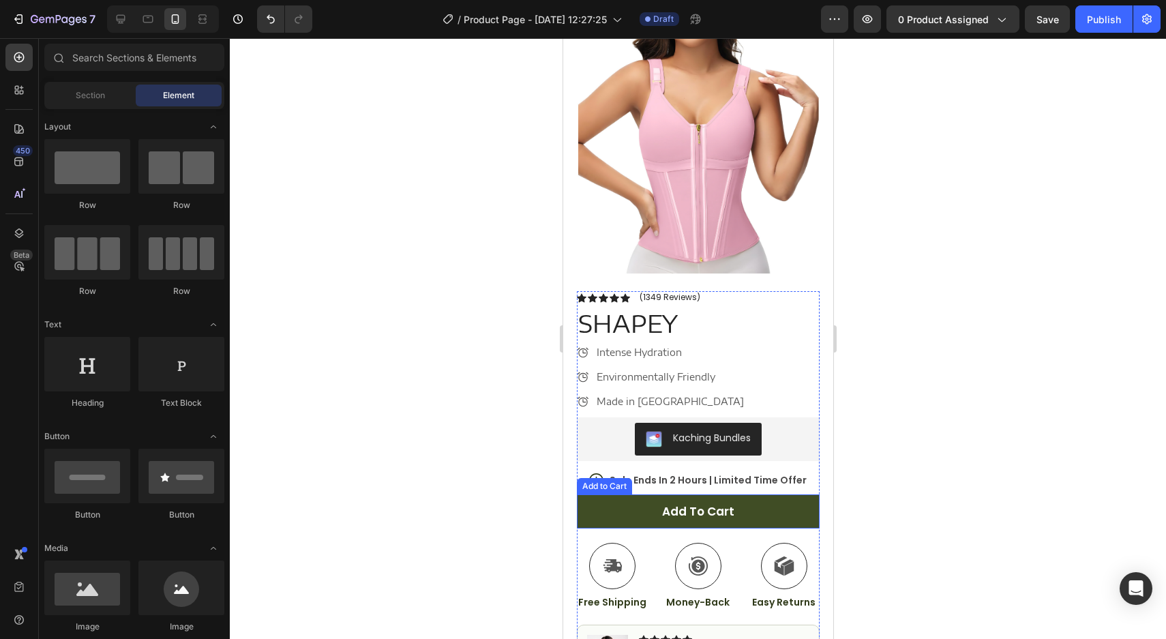
click at [601, 501] on button "Add to cart" at bounding box center [697, 511] width 243 height 34
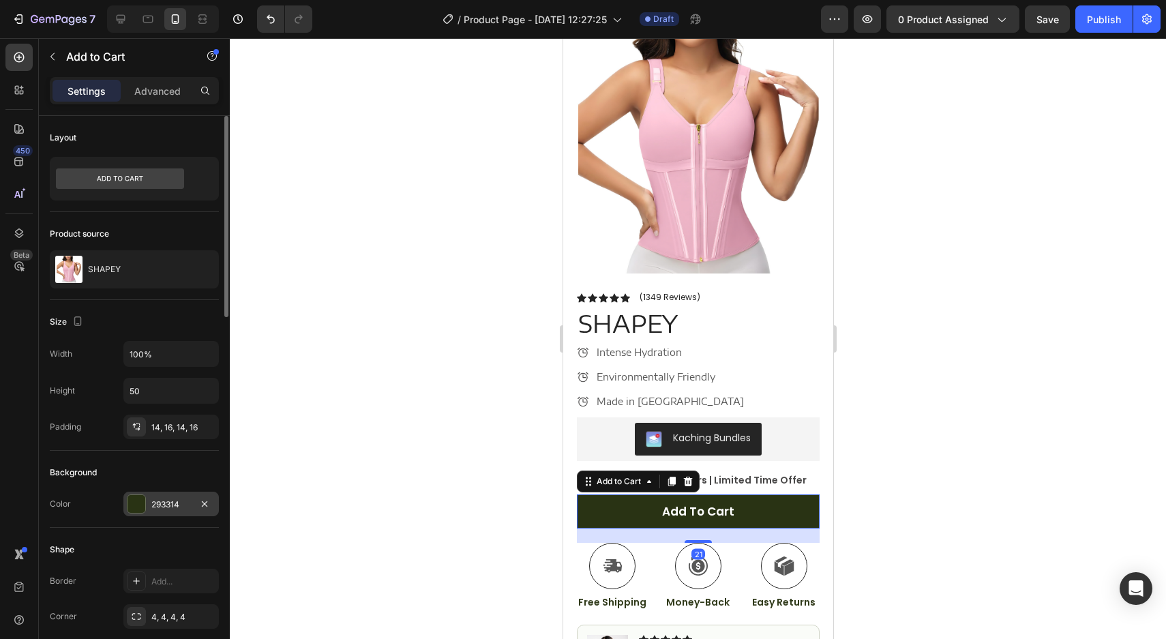
click at [166, 505] on div "293314" at bounding box center [171, 504] width 40 height 12
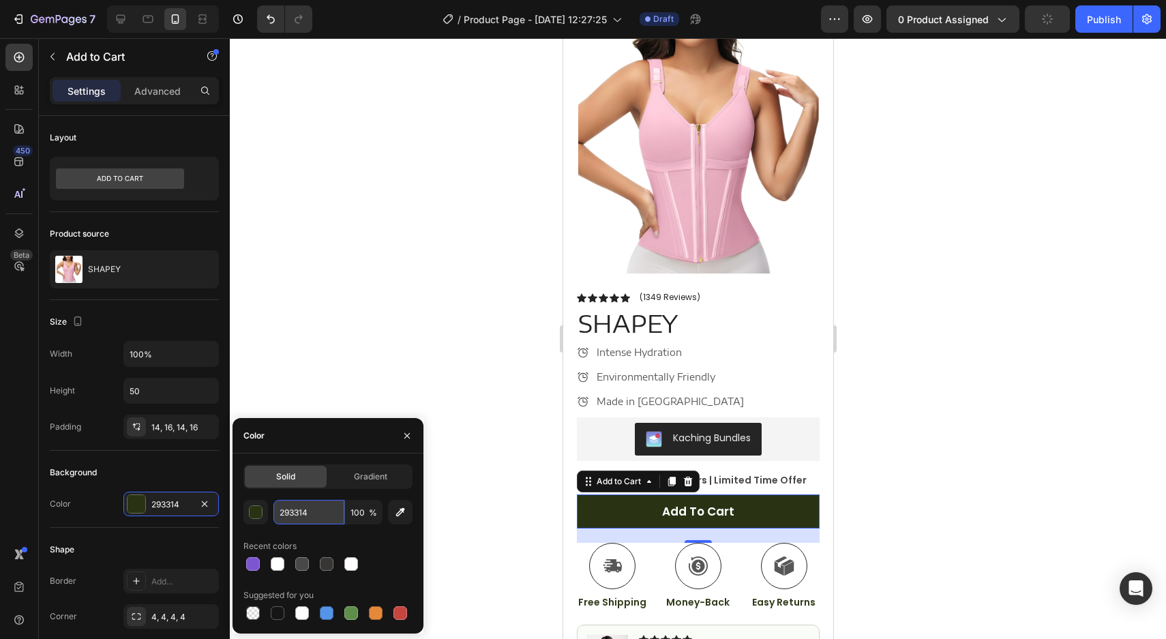
click at [303, 509] on input "293314" at bounding box center [308, 512] width 71 height 25
paste input "494848"
type input "4948484"
click at [348, 321] on div at bounding box center [698, 338] width 936 height 601
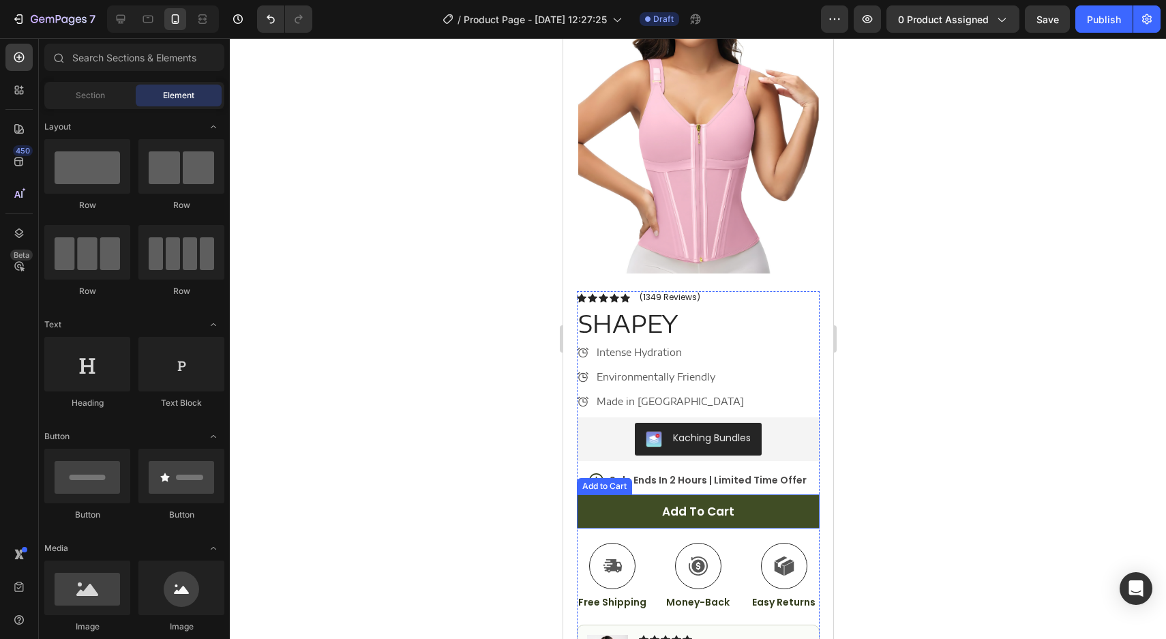
click at [612, 521] on button "Add to cart" at bounding box center [697, 511] width 243 height 34
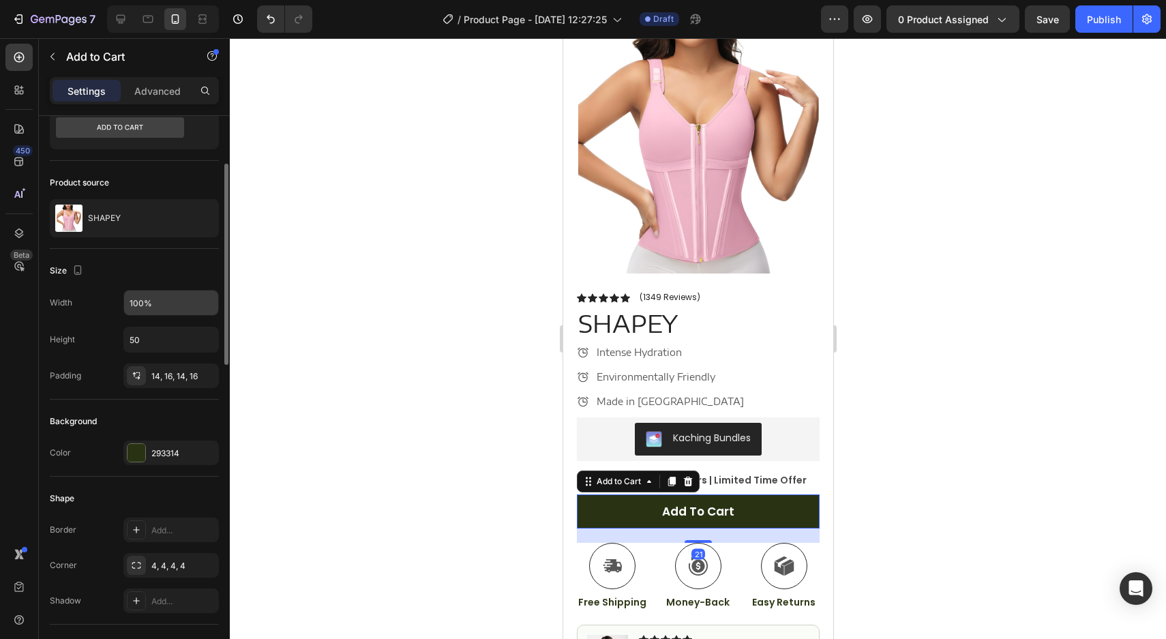
scroll to position [73, 0]
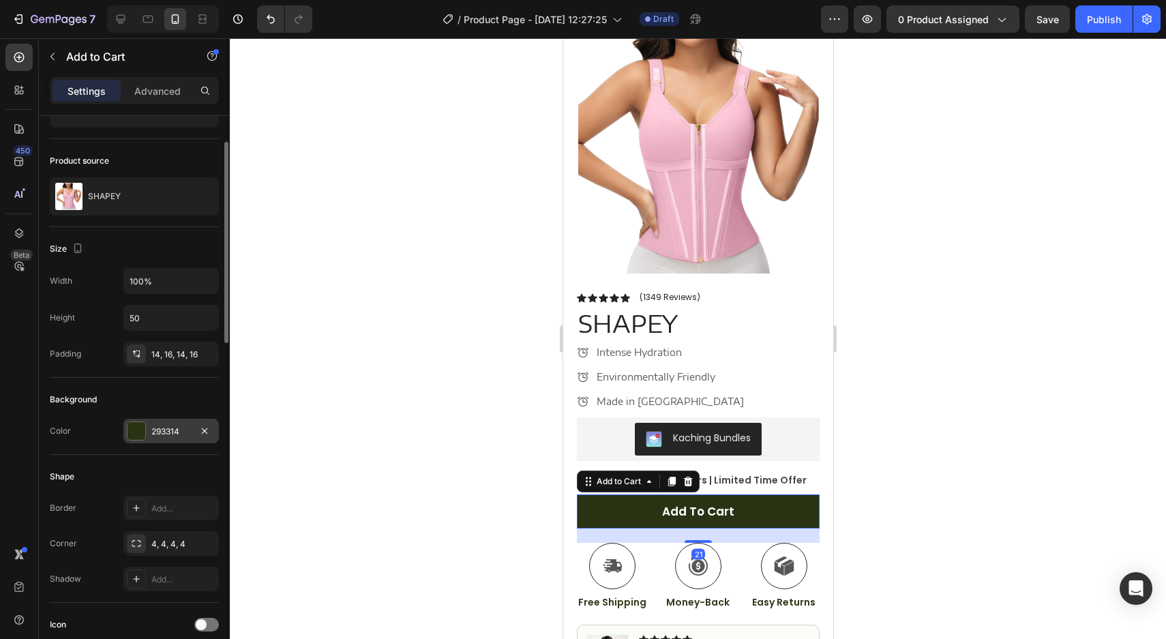
click at [185, 430] on div "293314" at bounding box center [171, 432] width 40 height 12
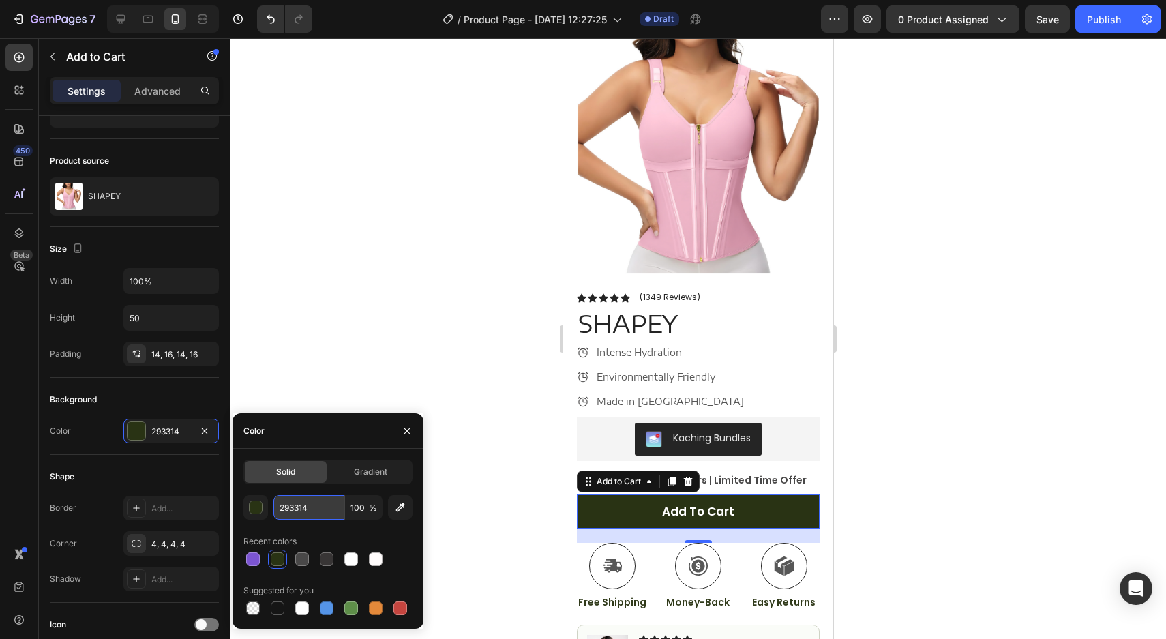
click at [295, 506] on input "293314" at bounding box center [308, 507] width 71 height 25
paste input "494848"
type input "494848"
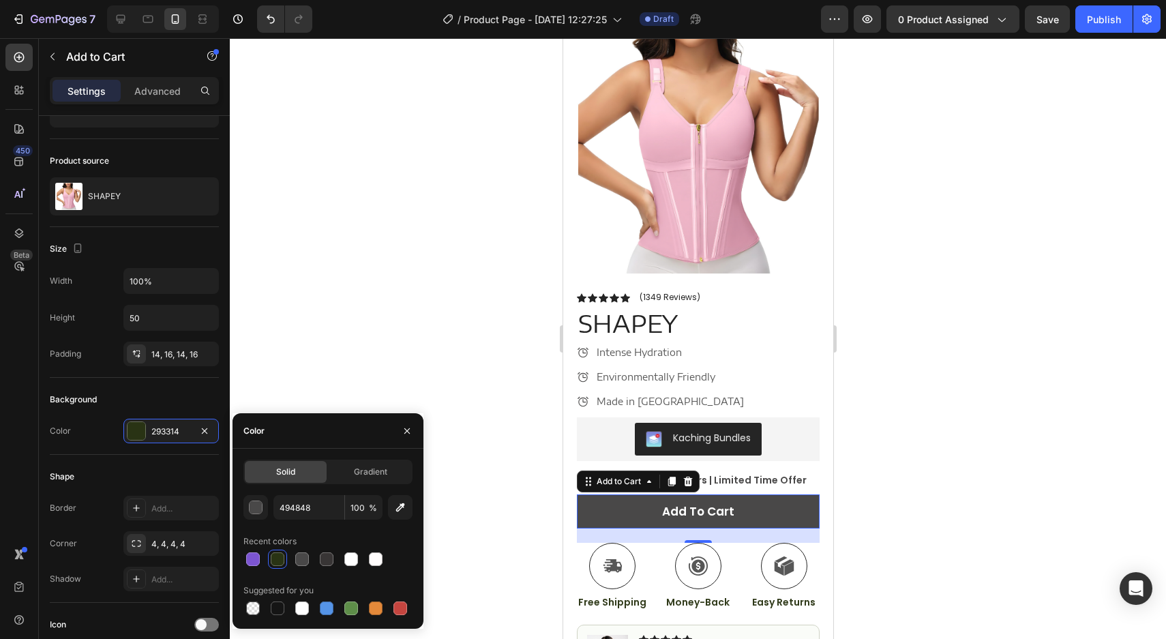
click at [323, 392] on div at bounding box center [698, 338] width 936 height 601
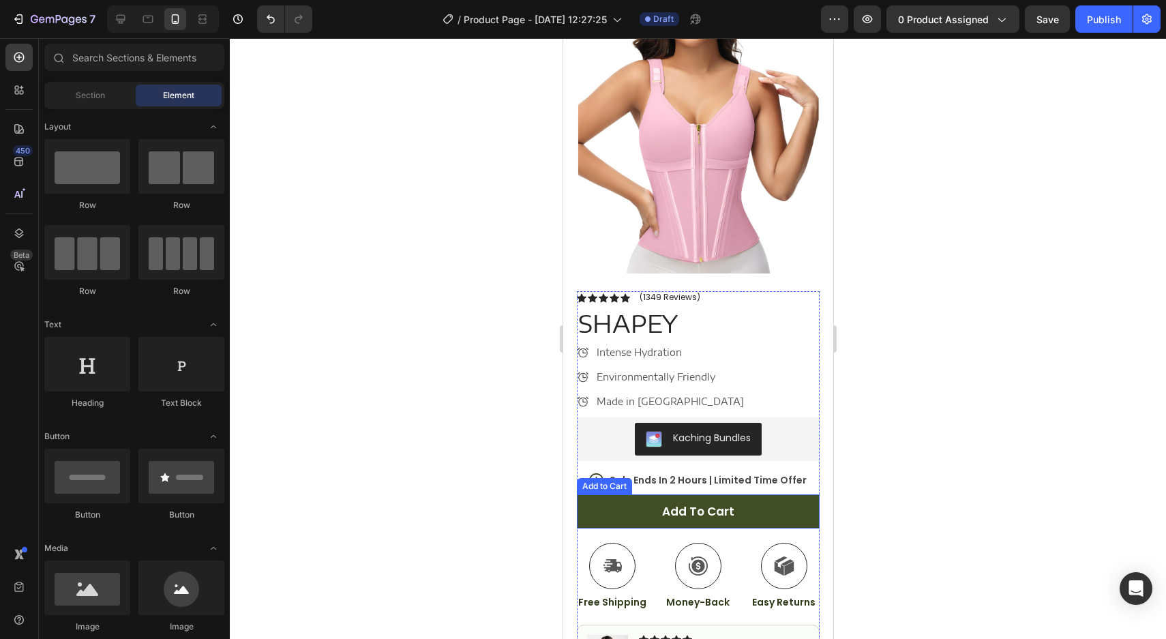
click at [612, 516] on button "Add to cart" at bounding box center [697, 511] width 243 height 34
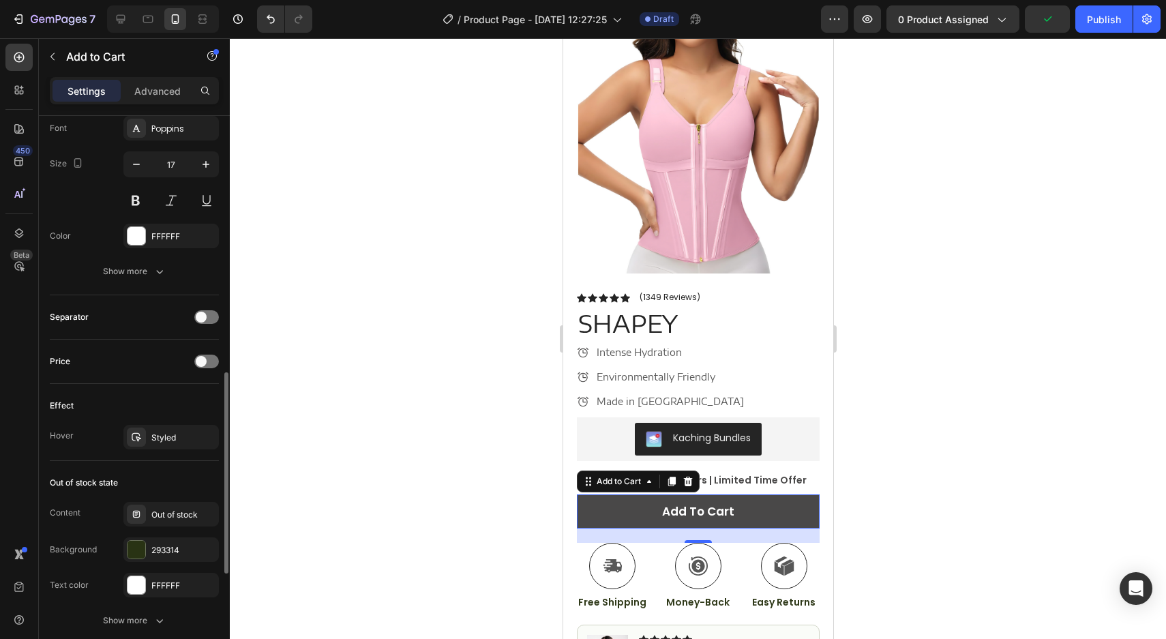
scroll to position [714, 0]
click at [162, 555] on div "293314" at bounding box center [171, 552] width 40 height 12
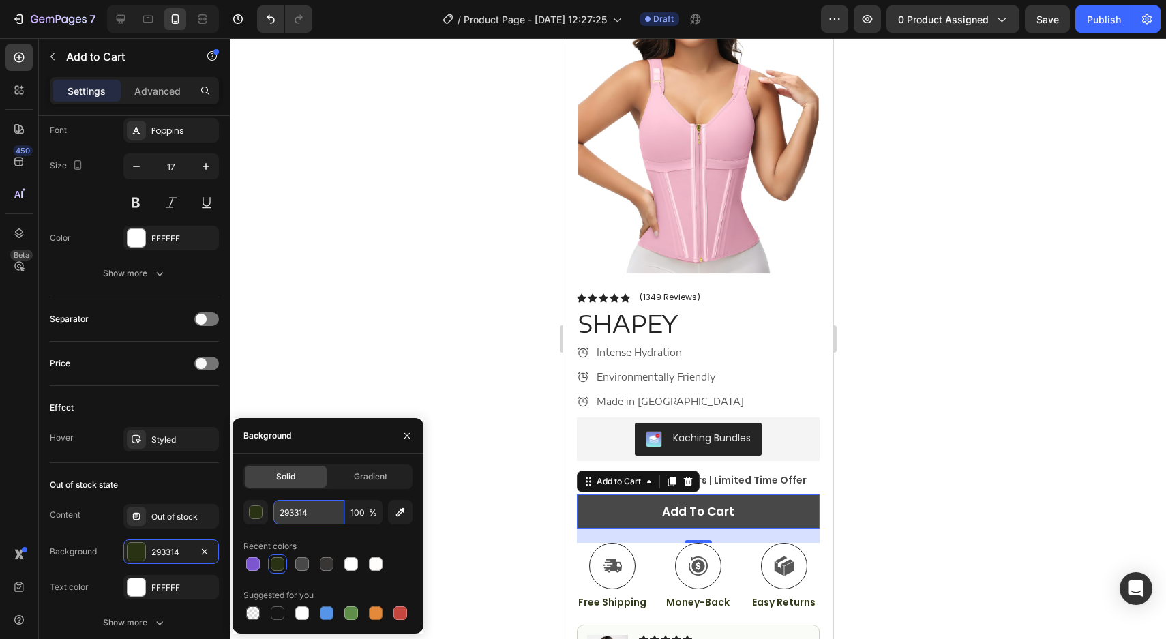
click at [289, 511] on input "293314" at bounding box center [308, 512] width 71 height 25
paste input "494848"
type input "494848"
click at [194, 470] on div "Out of stock state Content Out of stock Background 293314 Text color FFFFFF Sho…" at bounding box center [134, 554] width 169 height 183
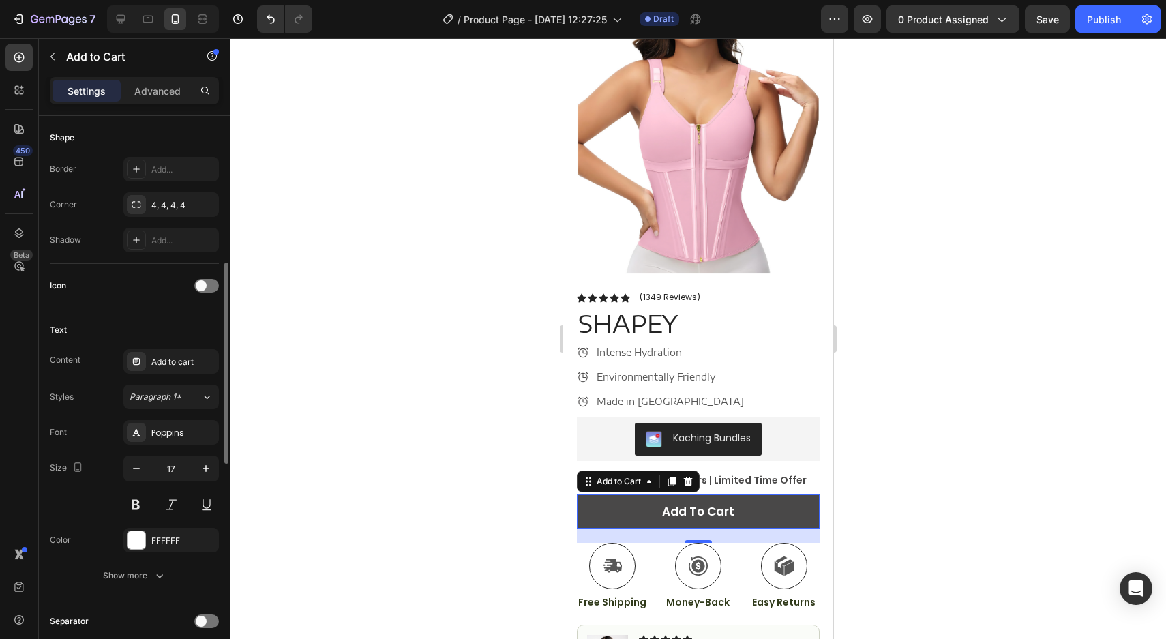
scroll to position [411, 0]
click at [208, 290] on div at bounding box center [206, 287] width 25 height 14
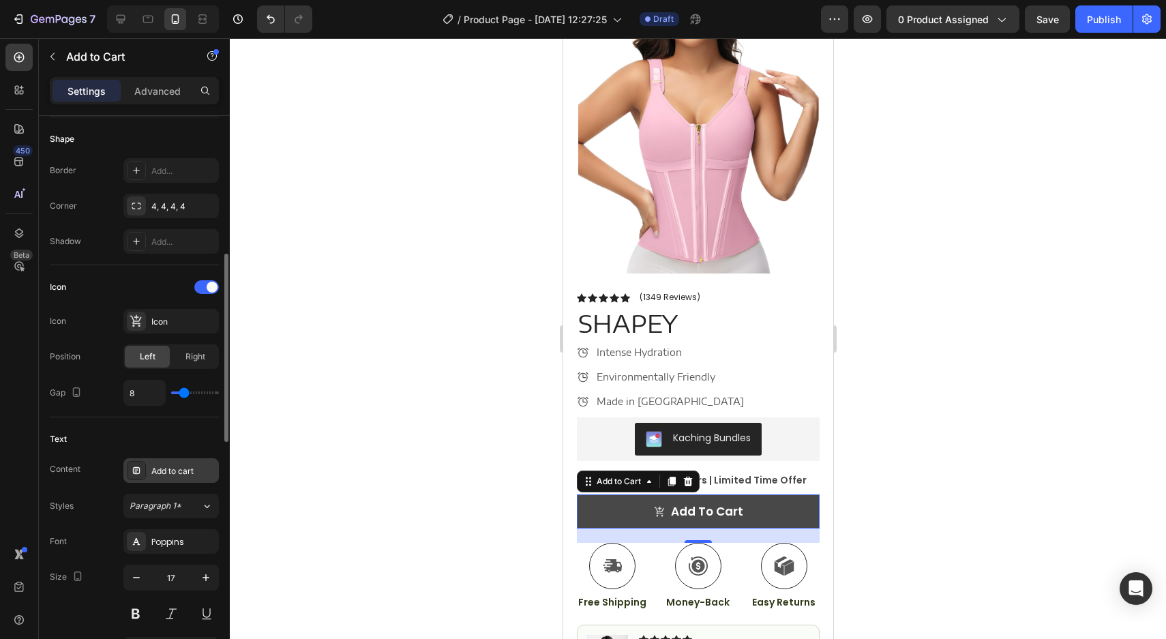
click at [181, 470] on div "Add to cart" at bounding box center [183, 471] width 64 height 12
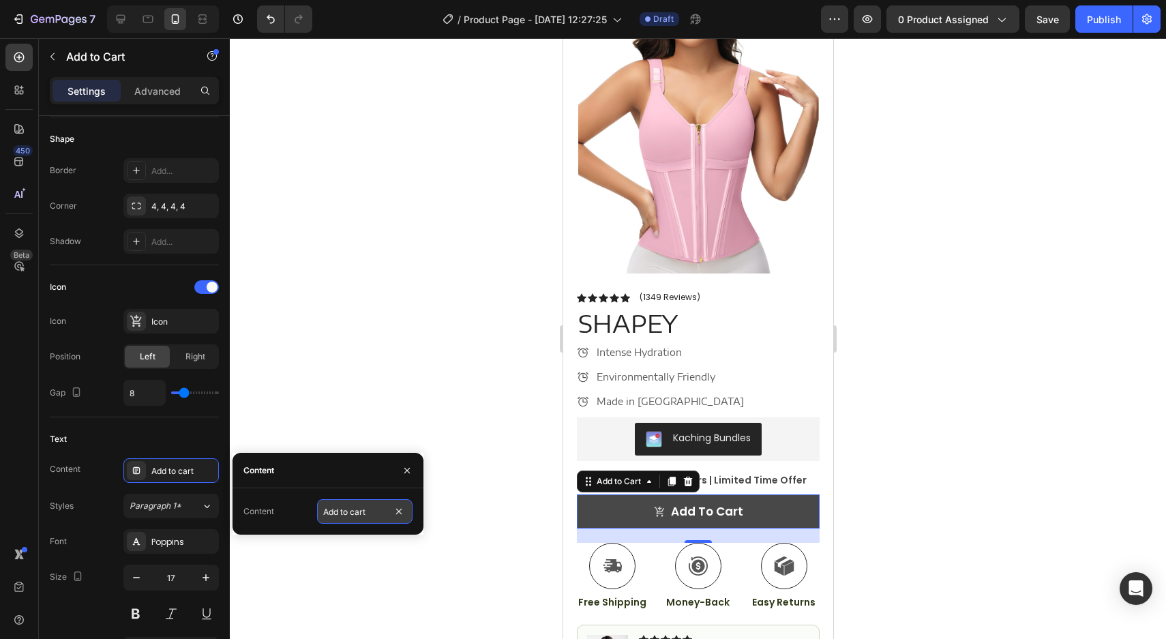
click at [355, 510] on input "Add to cart" at bounding box center [364, 511] width 95 height 25
type input "e"
type input "ADD TO CART"
click at [410, 408] on div at bounding box center [698, 338] width 936 height 601
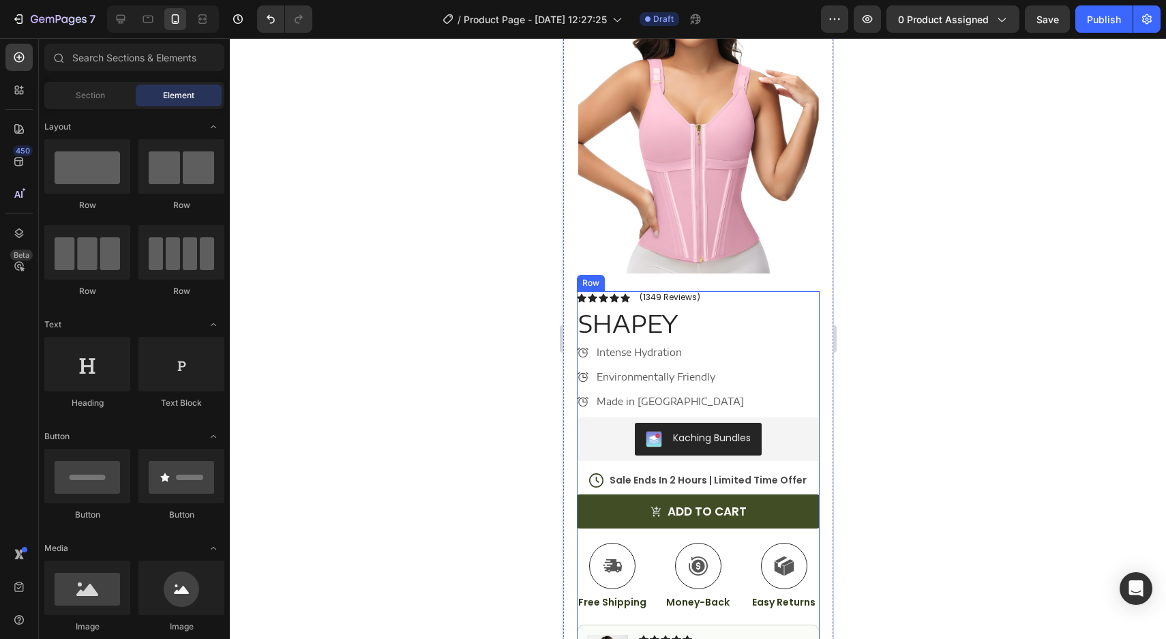
click at [614, 520] on button "ADD TO CART" at bounding box center [697, 511] width 243 height 34
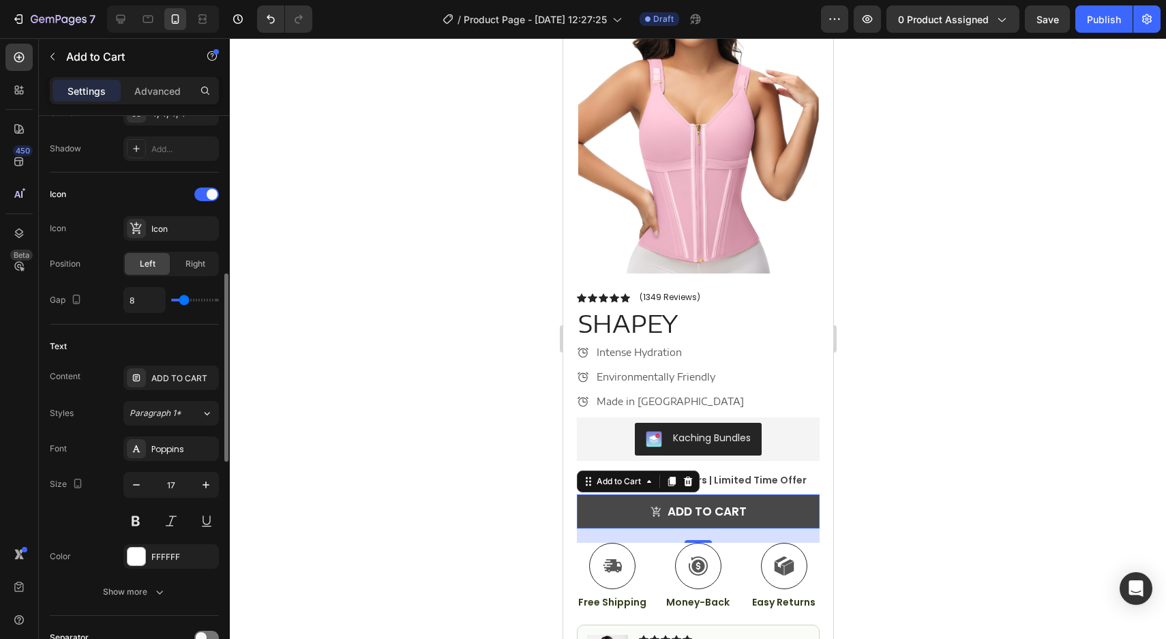
scroll to position [503, 0]
click at [160, 456] on div "Poppins" at bounding box center [170, 449] width 95 height 25
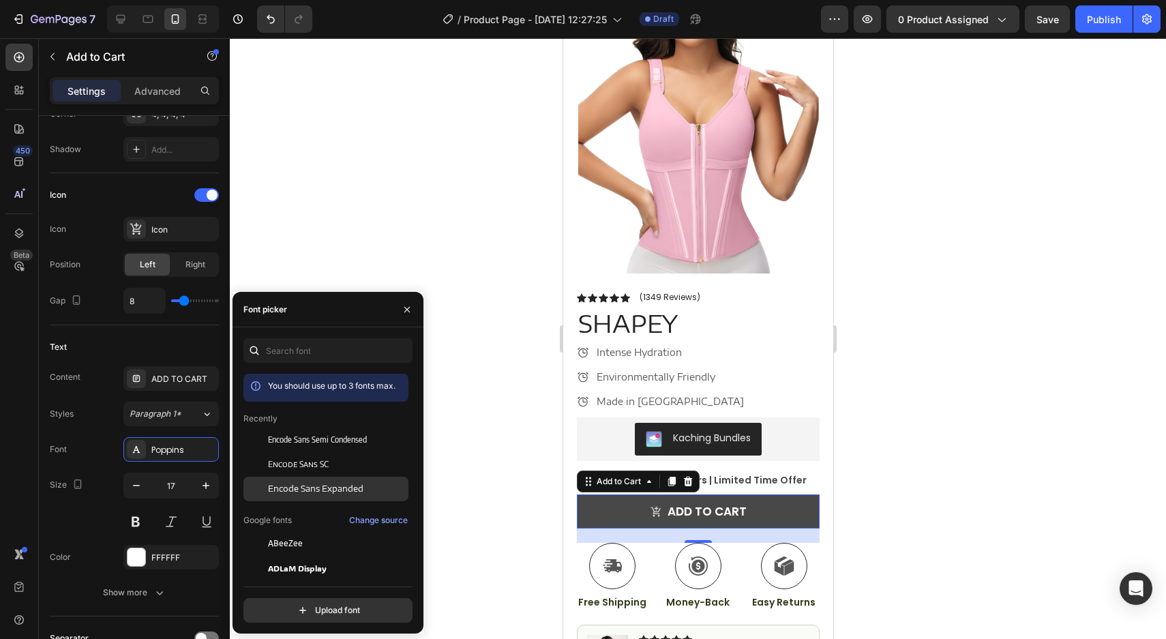
click at [296, 484] on span "Encode Sans Expanded" at bounding box center [315, 489] width 95 height 12
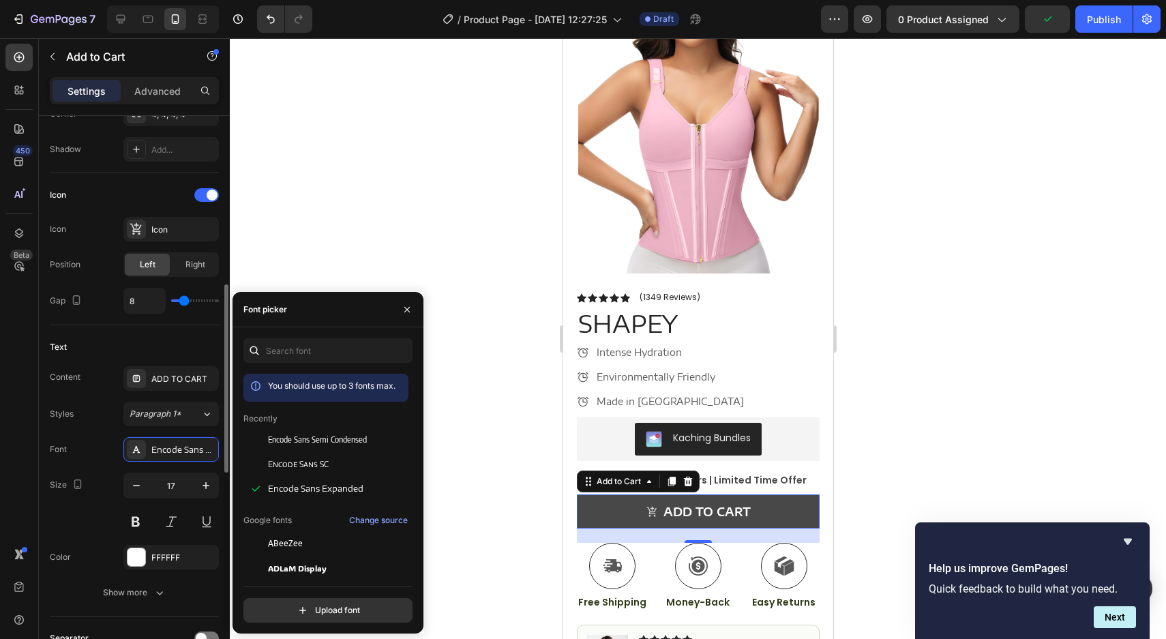
click at [90, 534] on div "Font Encode Sans Expanded Size 17 Color FFFFFF Show more" at bounding box center [134, 521] width 169 height 168
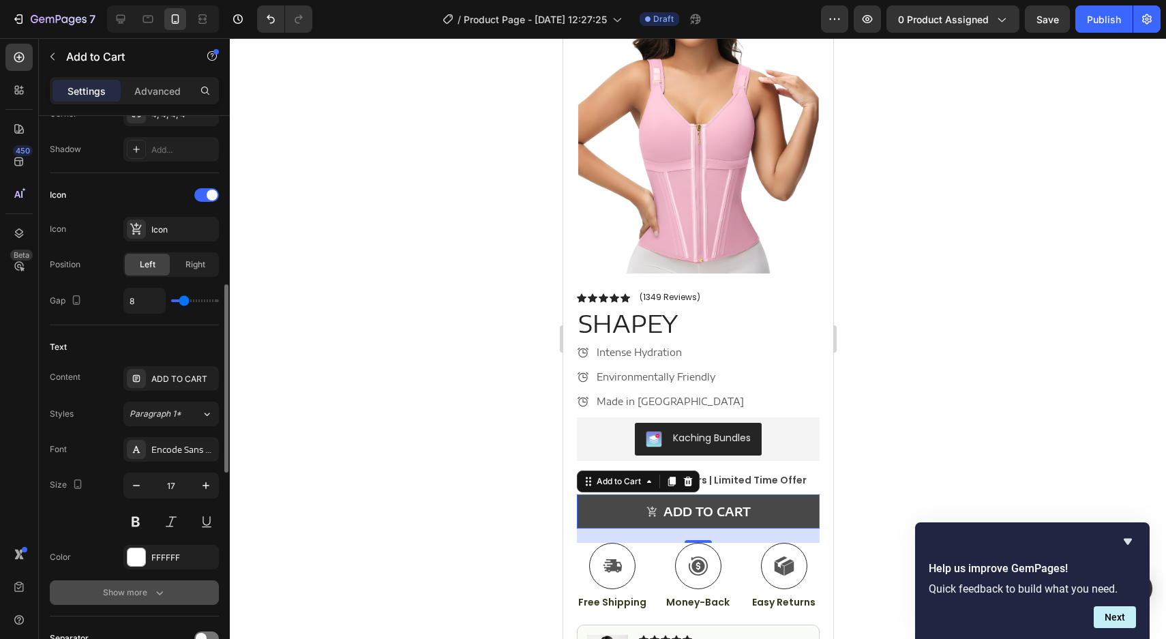
click at [134, 591] on div "Show more" at bounding box center [134, 593] width 63 height 14
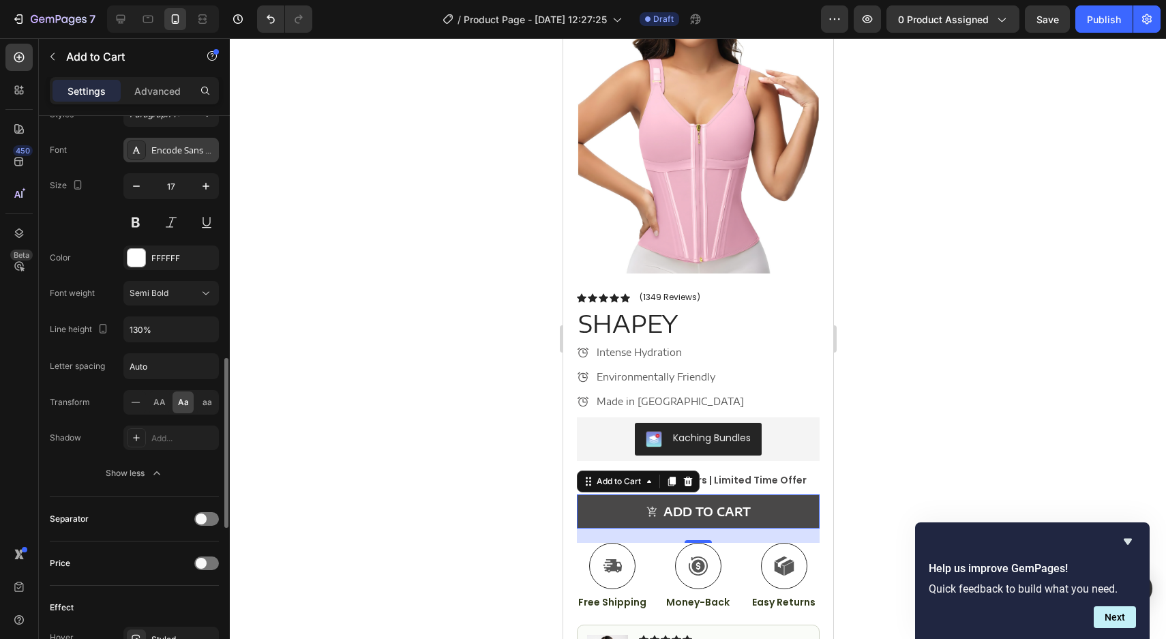
scroll to position [801, 0]
click at [192, 298] on div "Semi Bold" at bounding box center [165, 294] width 70 height 12
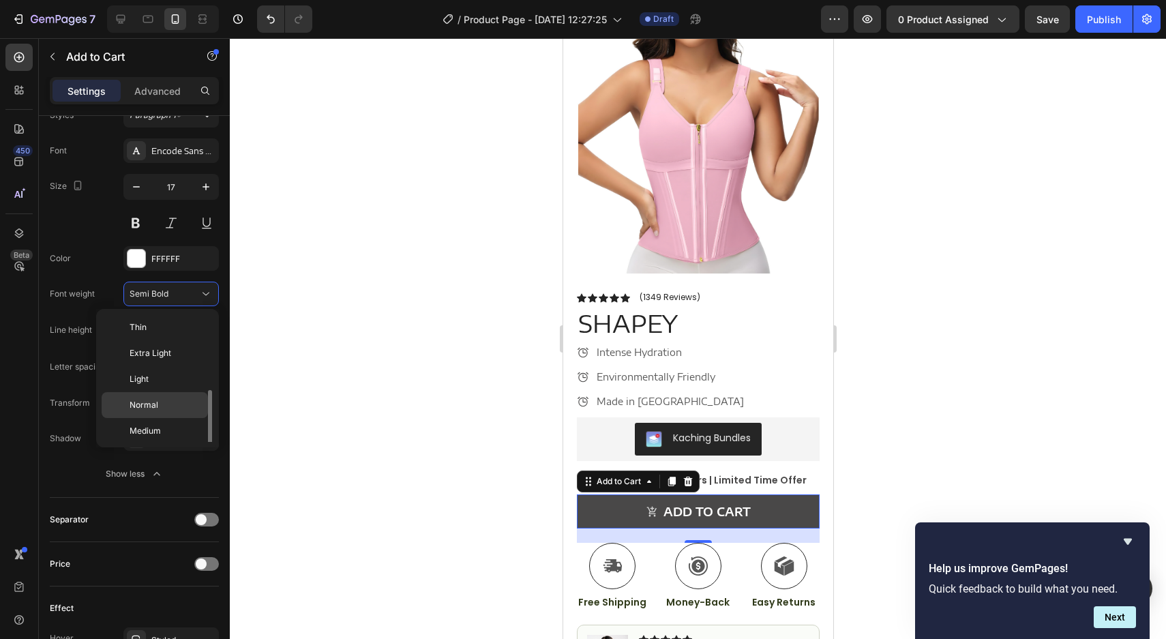
scroll to position [49, 0]
click at [147, 436] on p "Bold" at bounding box center [166, 434] width 72 height 12
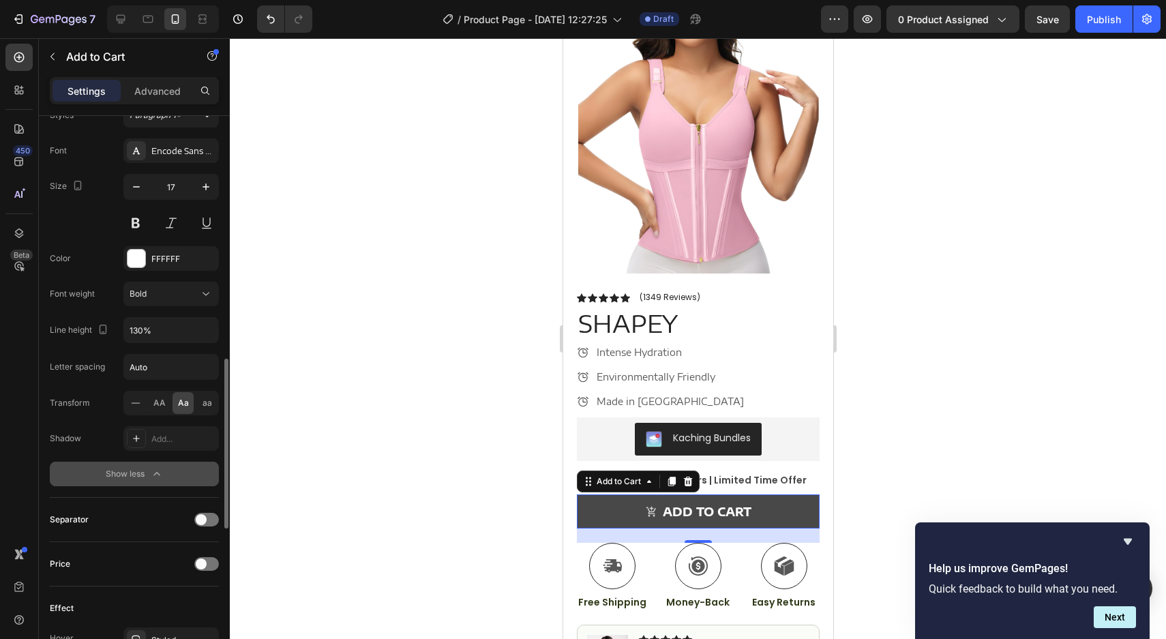
click at [124, 474] on div "Show less" at bounding box center [135, 474] width 58 height 14
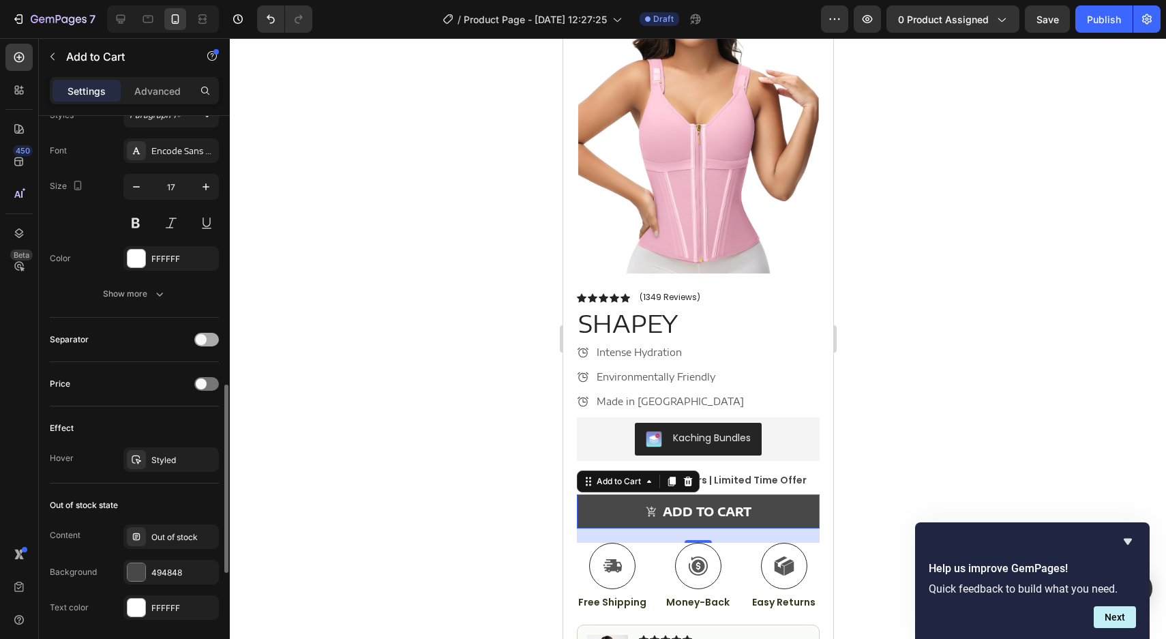
click at [198, 340] on span at bounding box center [201, 339] width 11 height 11
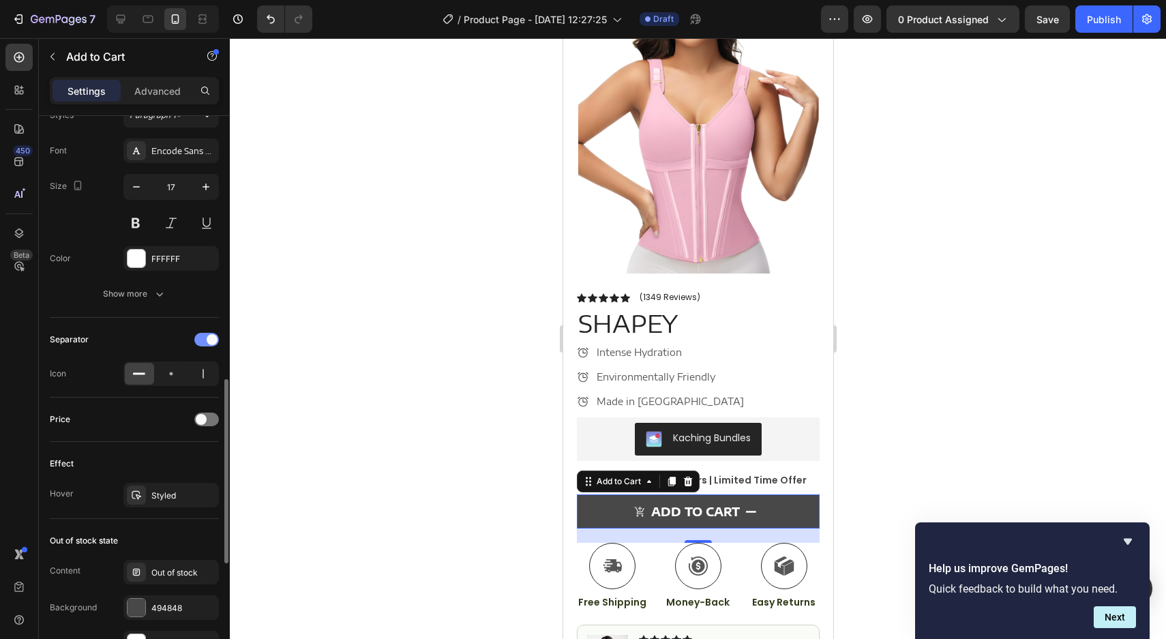
click at [198, 340] on div at bounding box center [206, 340] width 25 height 14
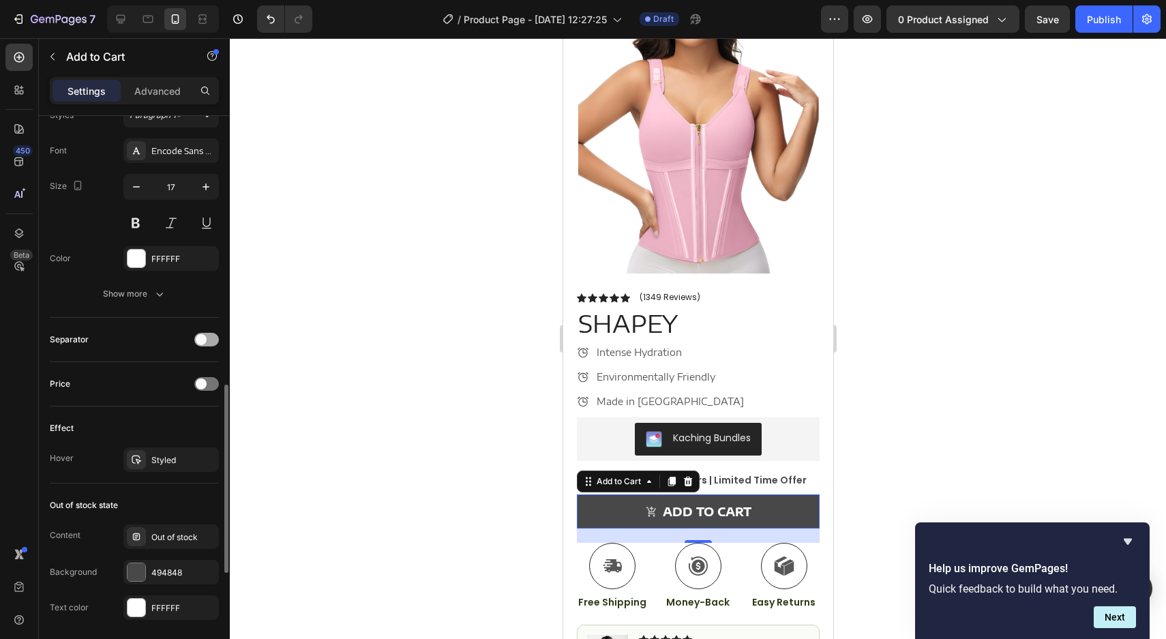
click at [198, 340] on span at bounding box center [201, 339] width 11 height 11
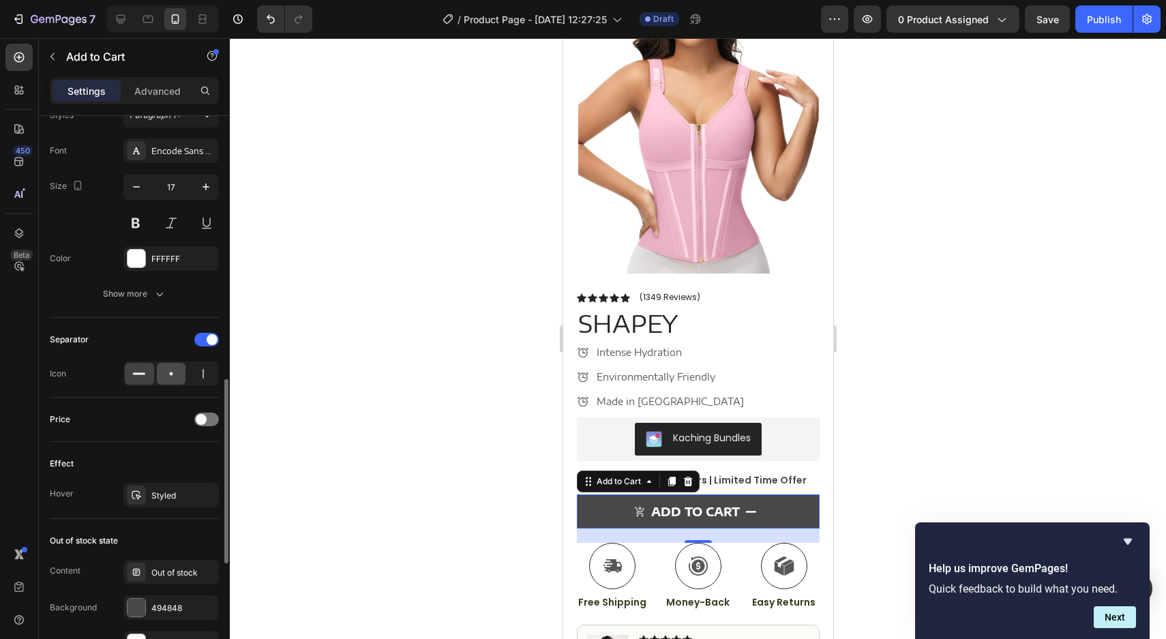
click at [178, 380] on div at bounding box center [171, 374] width 29 height 22
click at [146, 380] on div at bounding box center [139, 374] width 29 height 22
click at [206, 419] on span at bounding box center [201, 419] width 11 height 11
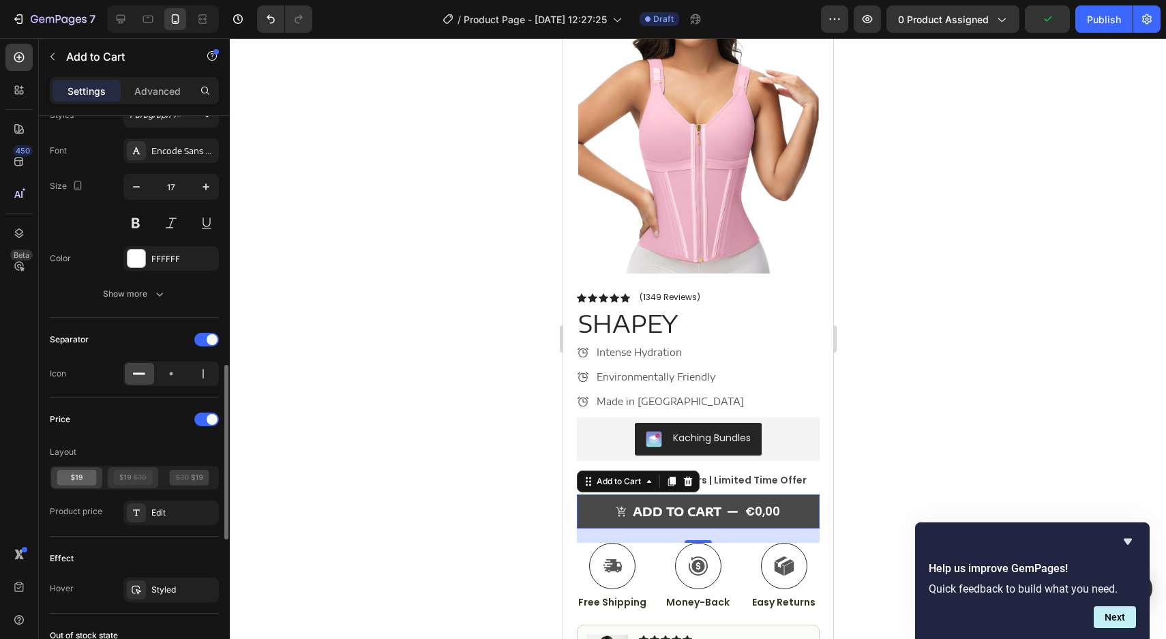
click at [136, 475] on icon at bounding box center [140, 477] width 13 height 6
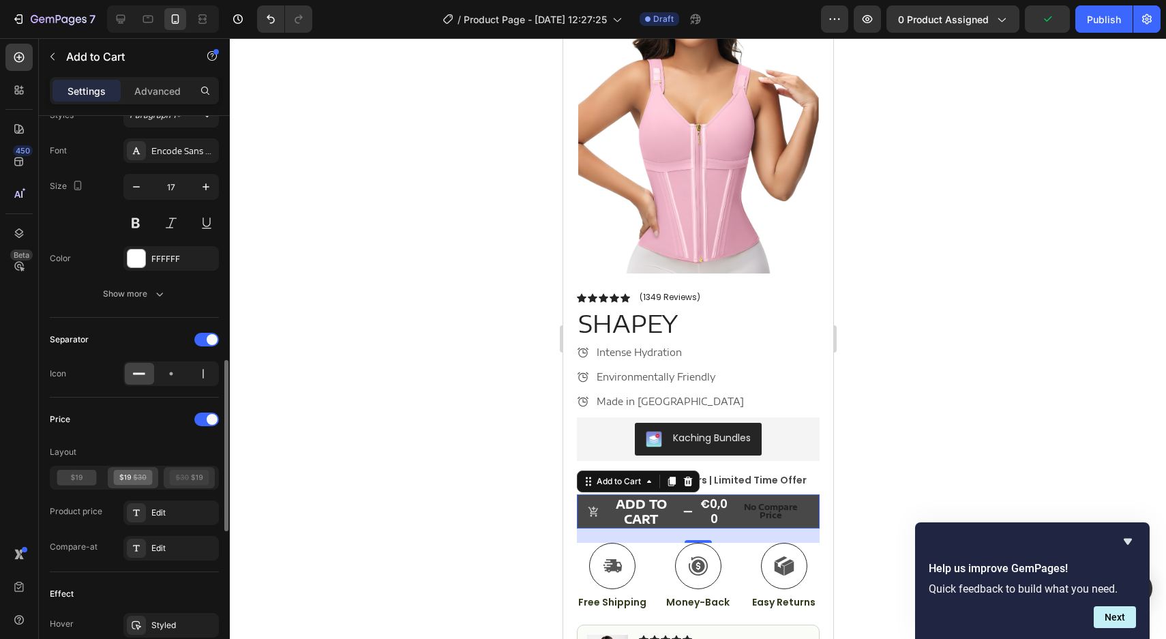
click at [173, 474] on icon at bounding box center [190, 478] width 40 height 16
click at [78, 483] on icon at bounding box center [77, 478] width 40 height 16
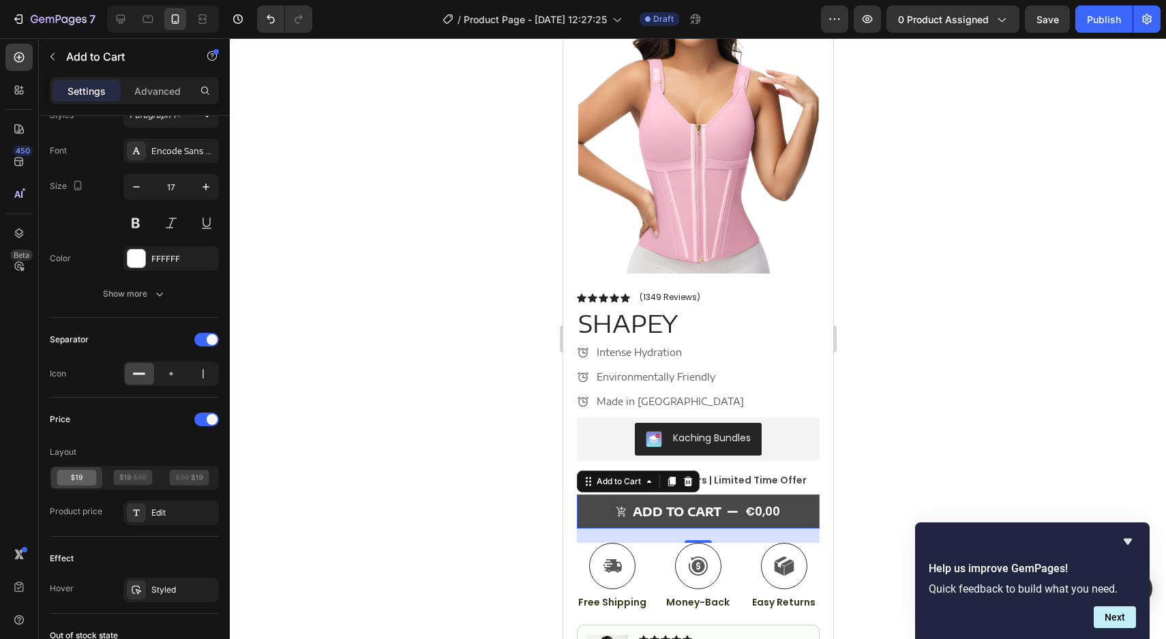
click at [387, 353] on div at bounding box center [698, 338] width 936 height 601
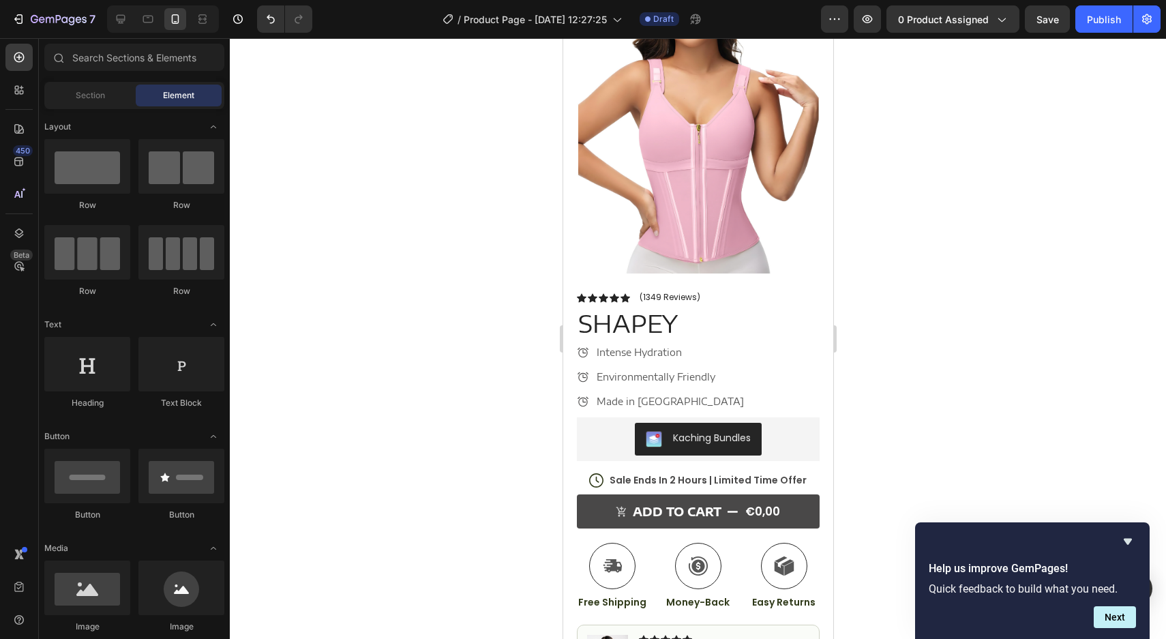
click at [1111, 635] on div "Help us improve GemPages! Quick feedback to build what you need. Next" at bounding box center [1032, 580] width 235 height 117
click at [1122, 536] on icon "Hide survey" at bounding box center [1128, 541] width 16 height 16
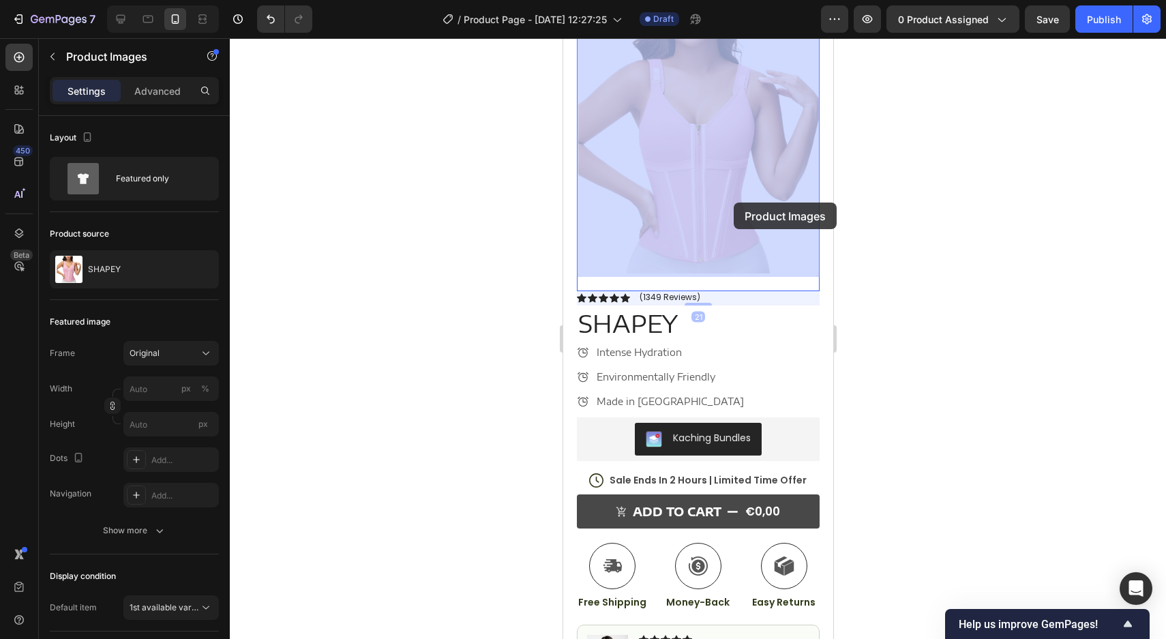
drag, startPoint x: 733, startPoint y: 203, endPoint x: 649, endPoint y: 203, distance: 83.9
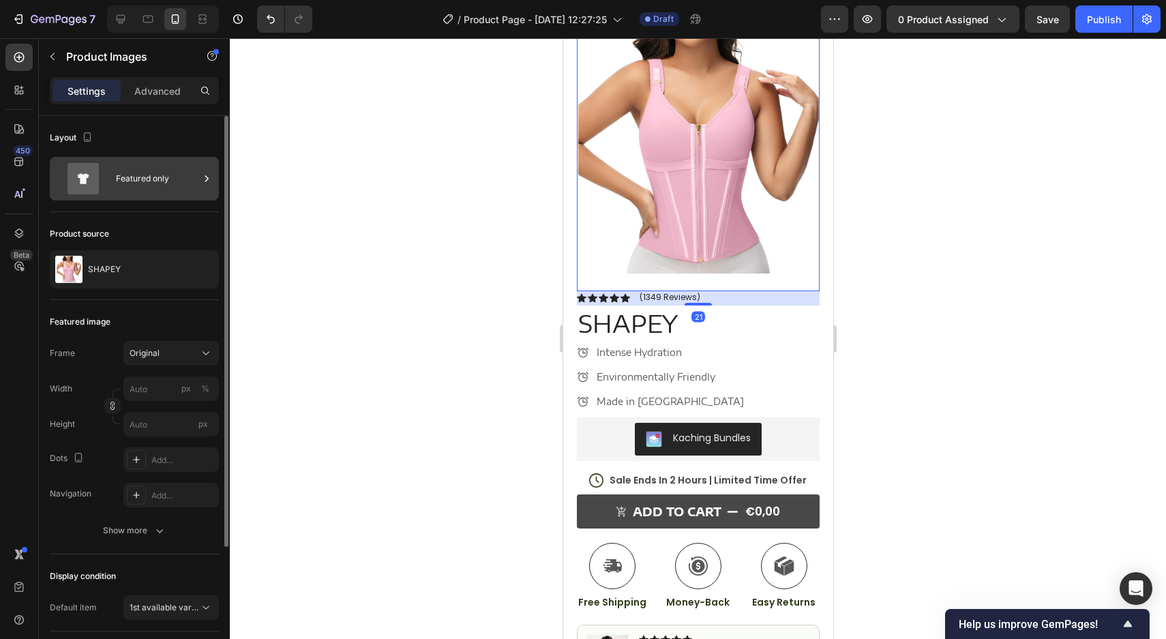
click at [141, 175] on div "Featured only" at bounding box center [157, 178] width 83 height 31
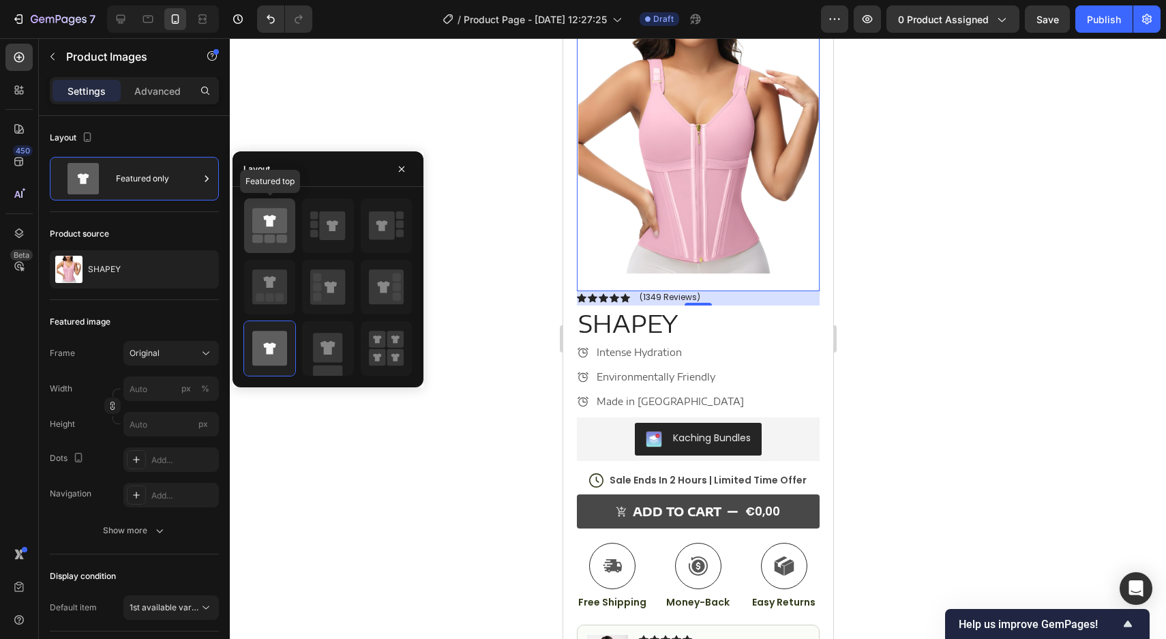
click at [261, 224] on icon at bounding box center [269, 220] width 35 height 25
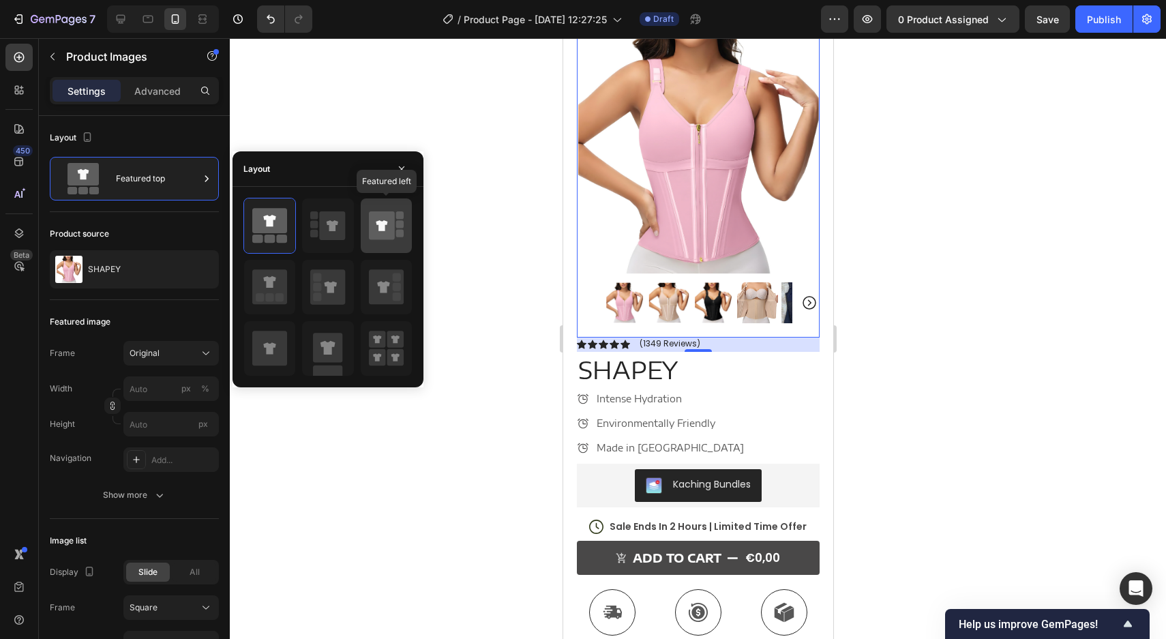
click at [385, 233] on icon at bounding box center [382, 225] width 26 height 29
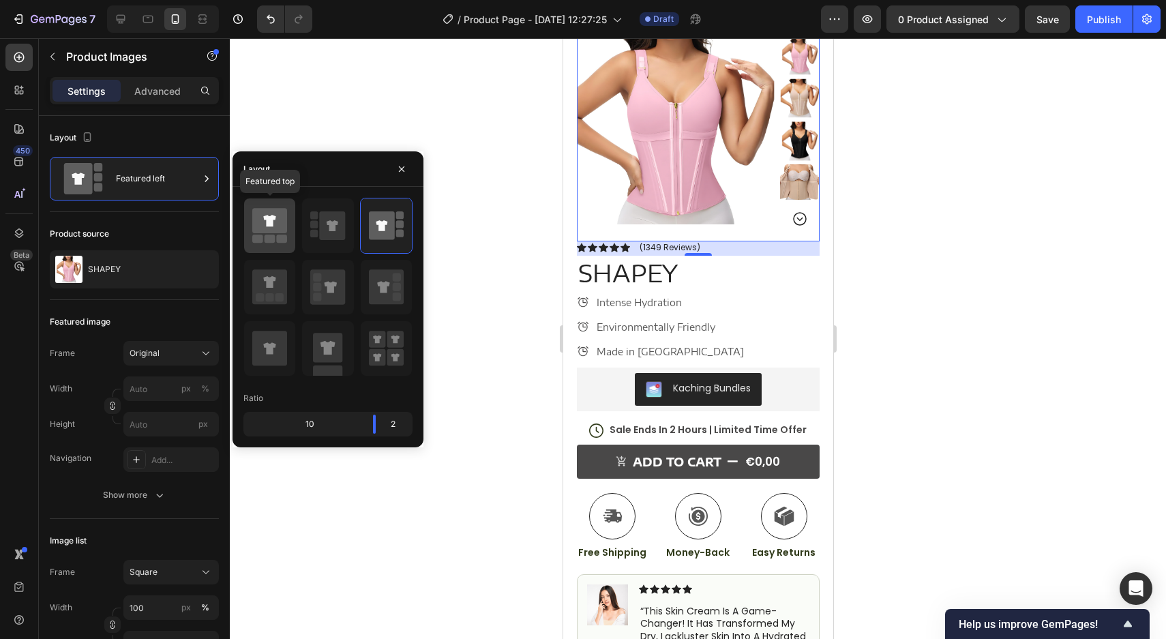
click at [282, 233] on icon at bounding box center [269, 220] width 35 height 25
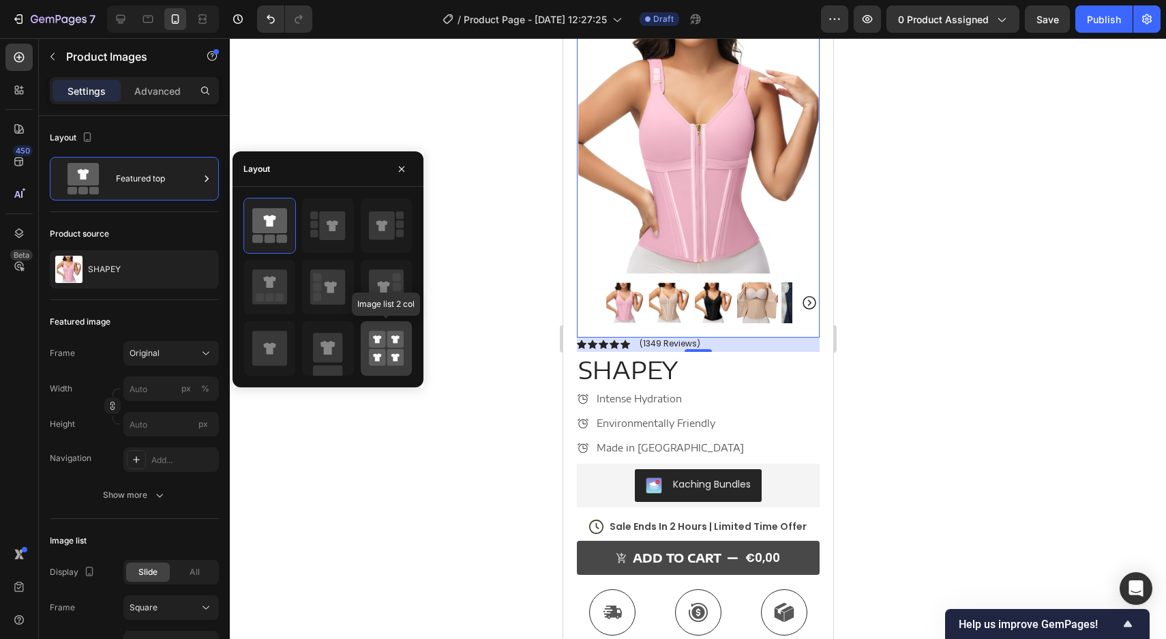
click at [402, 369] on div at bounding box center [386, 348] width 51 height 55
type input "50"
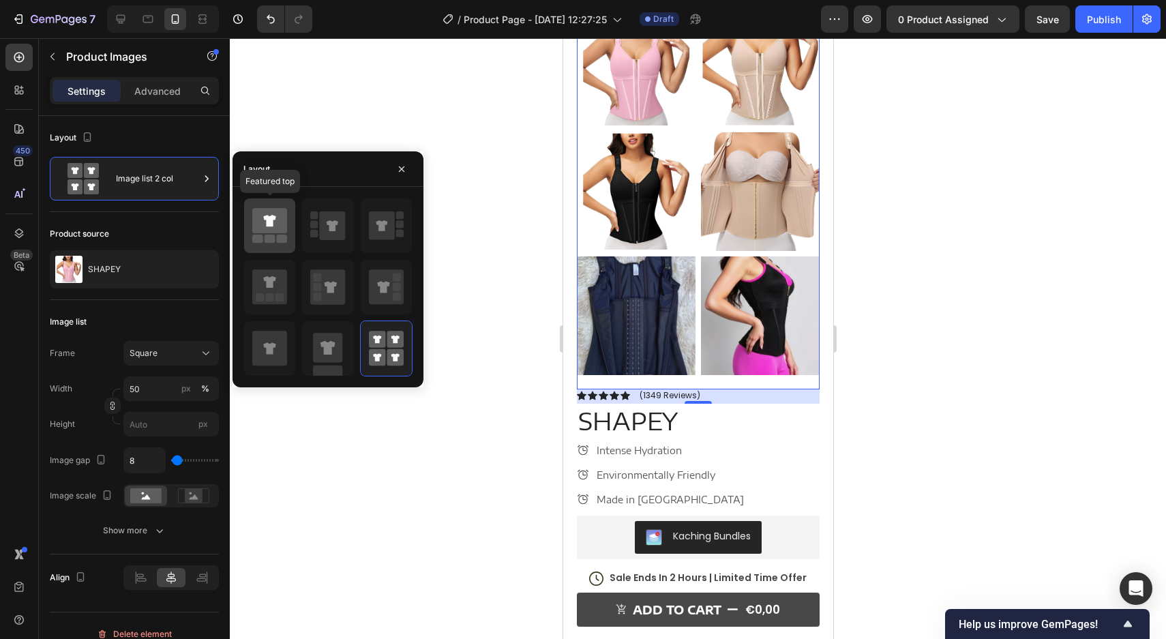
click at [275, 235] on icon at bounding box center [269, 226] width 35 height 38
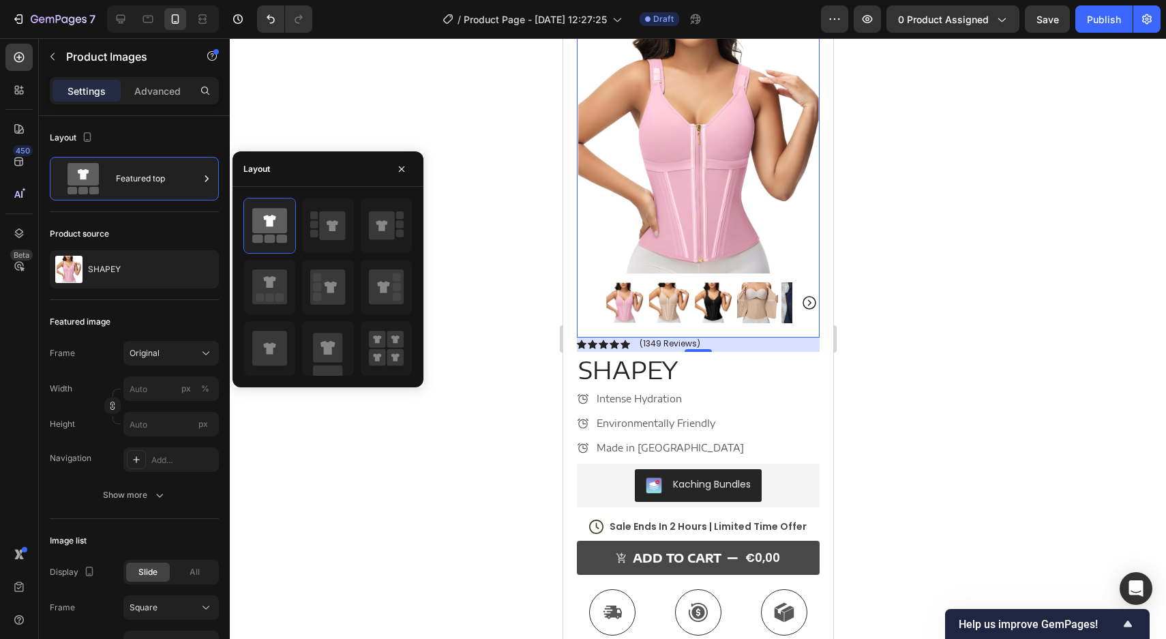
click at [539, 378] on div at bounding box center [698, 338] width 936 height 601
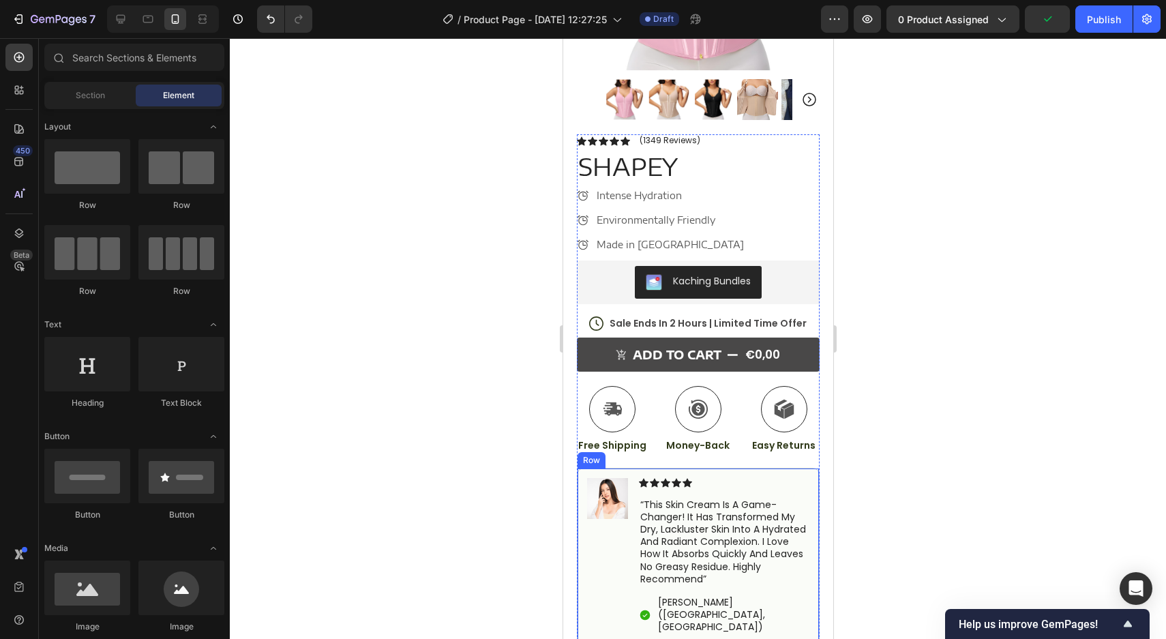
scroll to position [278, 0]
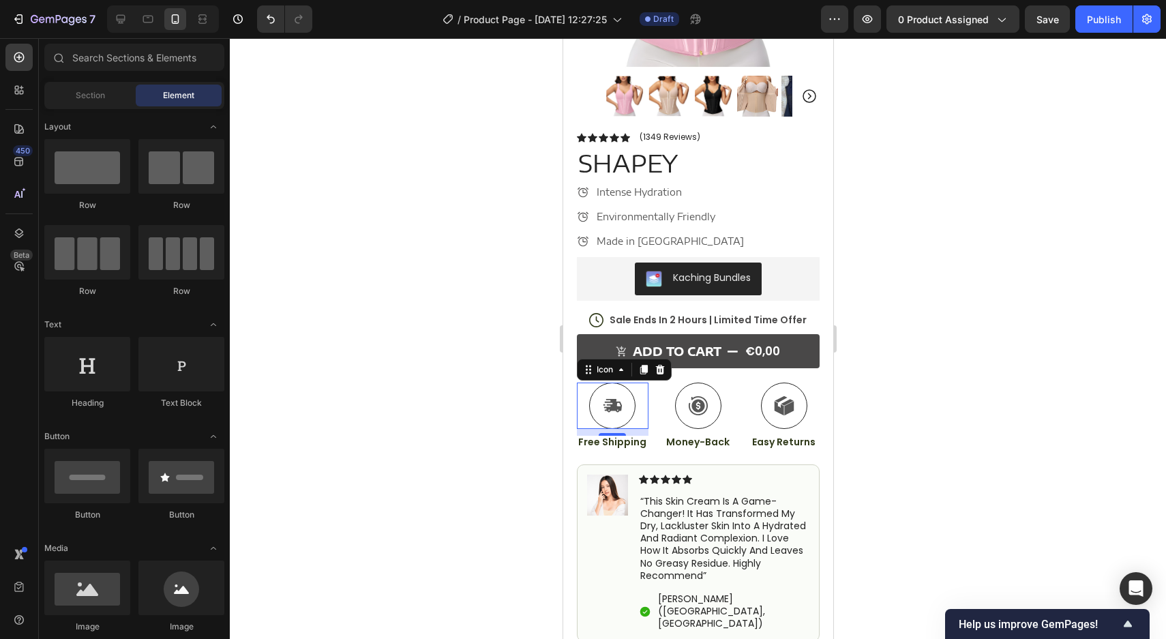
click at [611, 412] on icon at bounding box center [612, 405] width 20 height 20
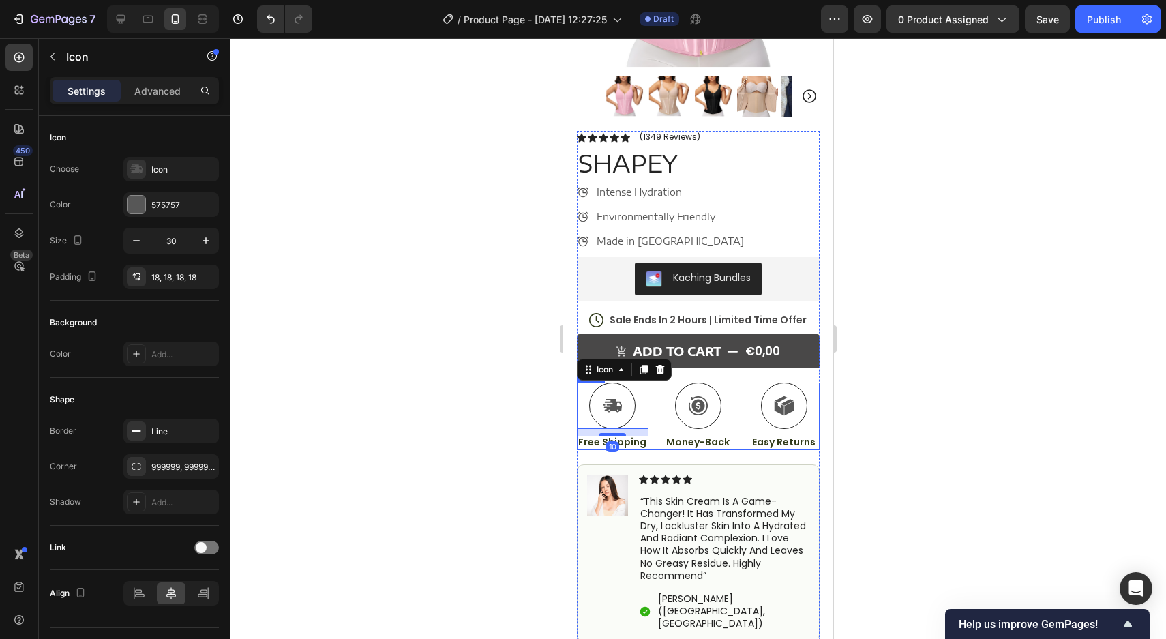
click at [655, 400] on div "Icon 10 Free Shipping Text Block Icon Money-Back Text Block Icon Easy Returns T…" at bounding box center [697, 416] width 243 height 67
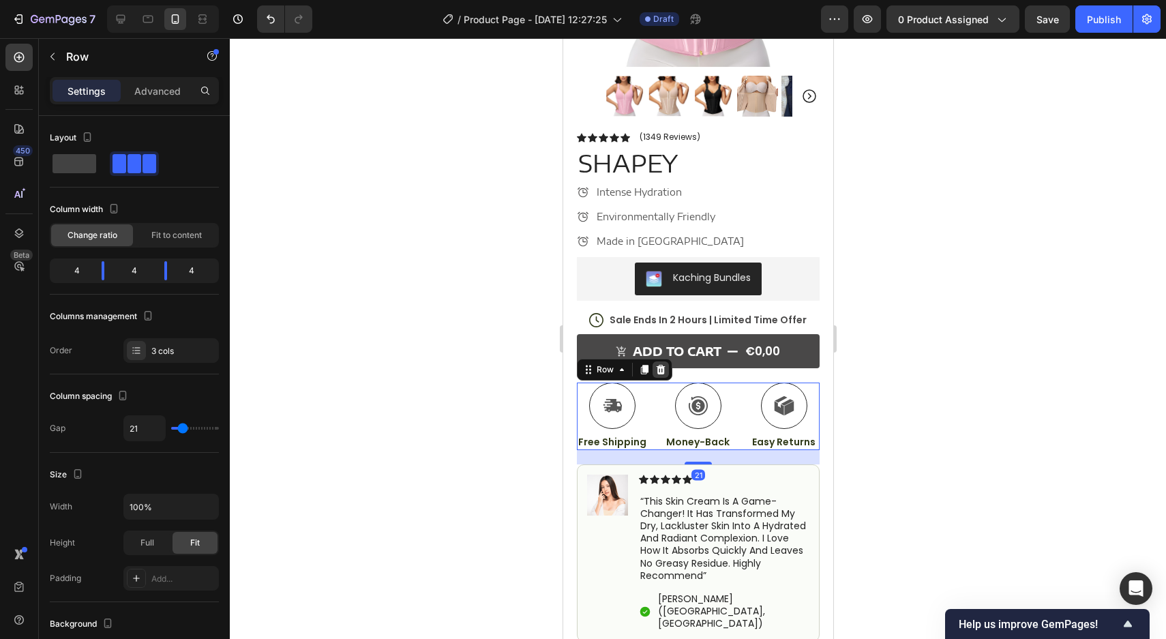
click at [656, 368] on icon at bounding box center [660, 369] width 11 height 11
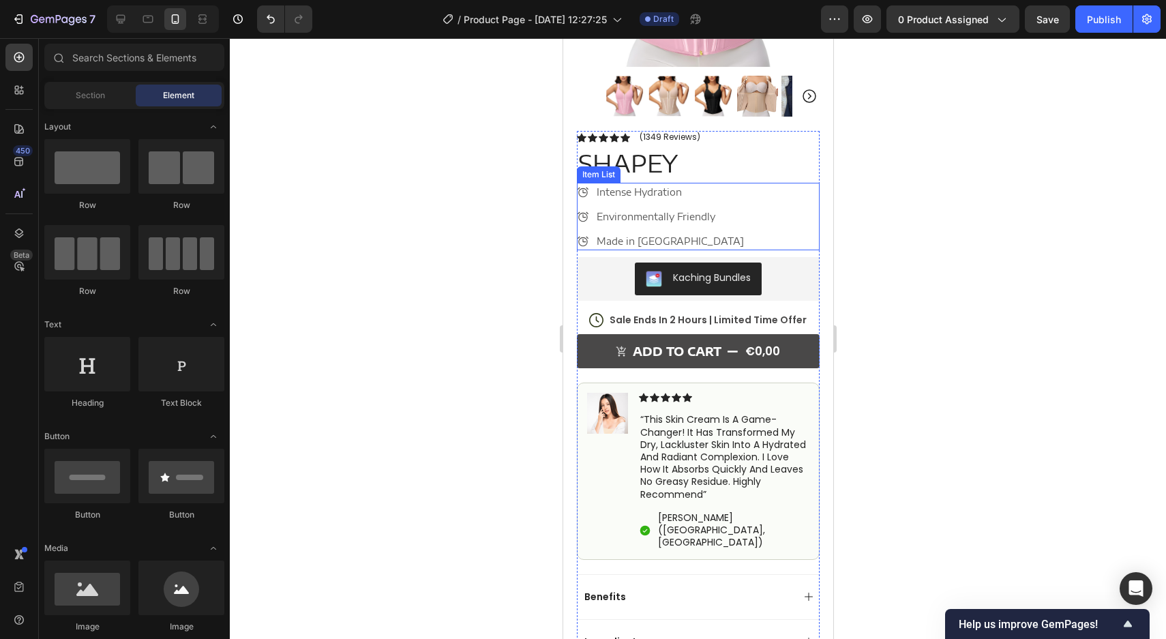
click at [749, 198] on div "Intense Hydration Environmentally Friendly Made in Germany" at bounding box center [697, 217] width 243 height 68
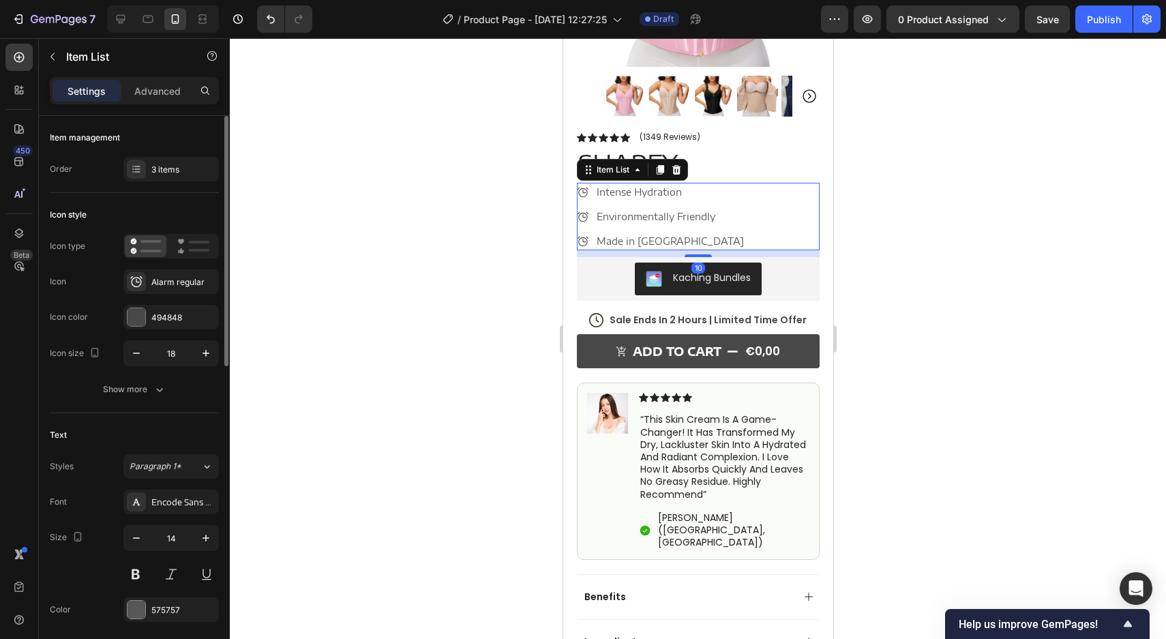
click at [168, 184] on div "Item management Order 3 items" at bounding box center [134, 154] width 169 height 77
click at [169, 174] on div "3 items" at bounding box center [183, 170] width 64 height 12
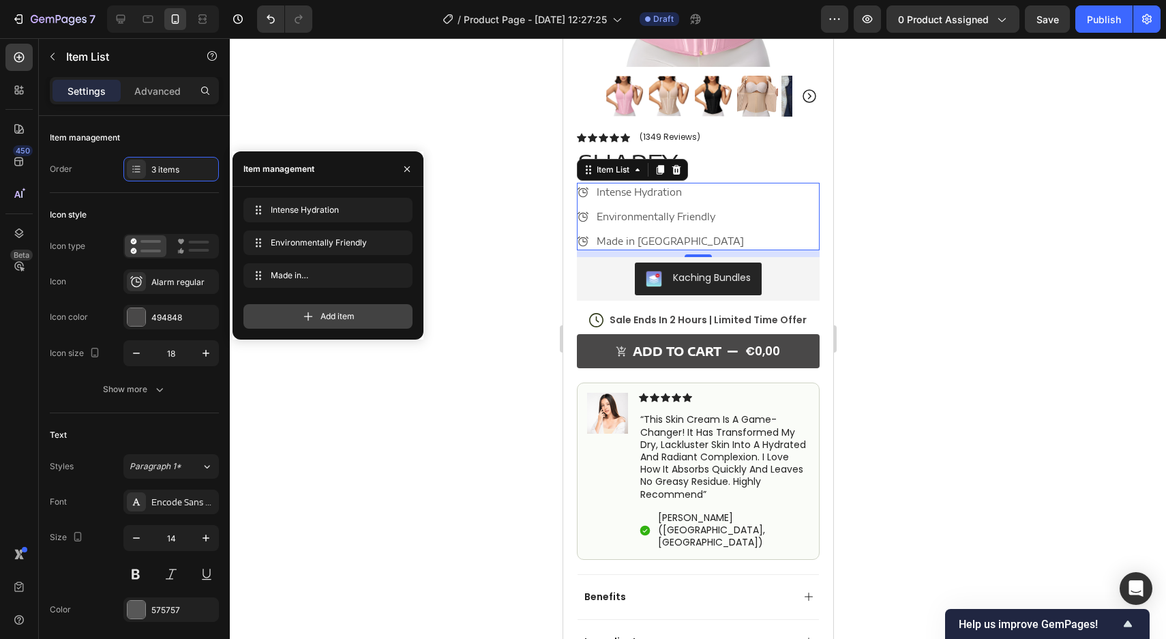
click at [312, 313] on icon at bounding box center [308, 317] width 14 height 14
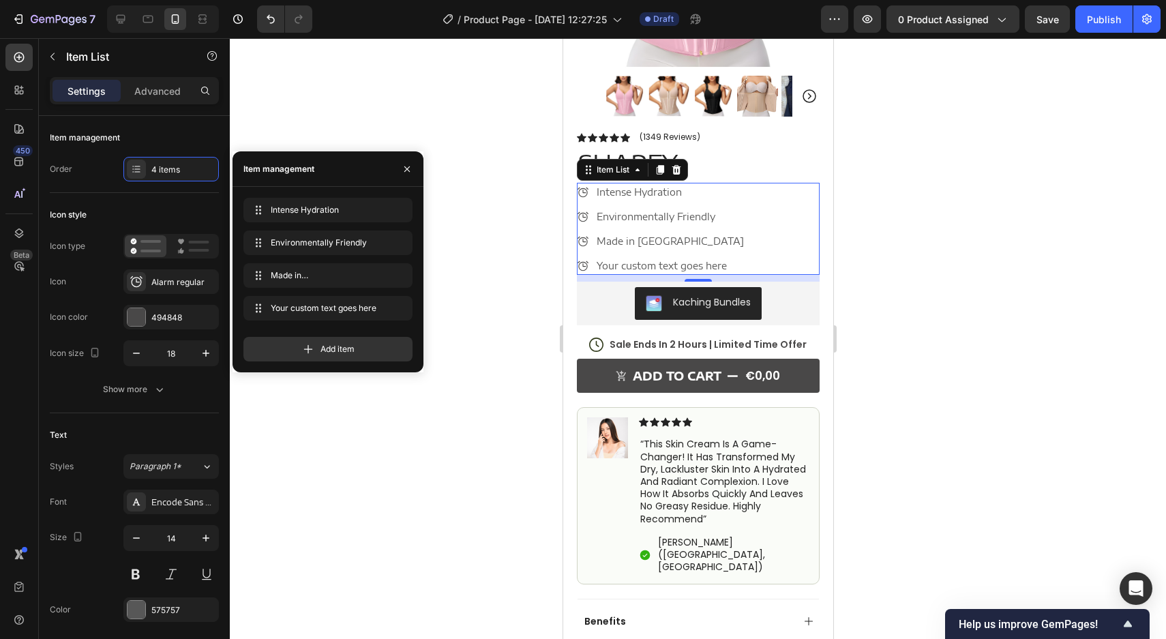
click at [407, 143] on div at bounding box center [698, 338] width 936 height 601
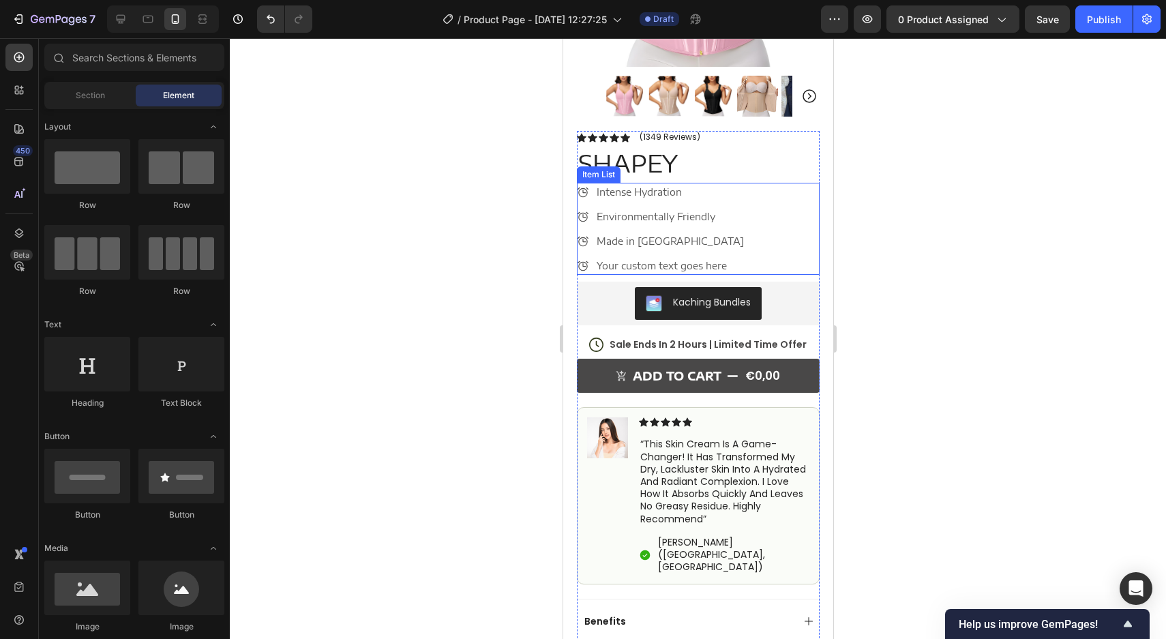
click at [727, 200] on div "Intense Hydration" at bounding box center [669, 192] width 151 height 18
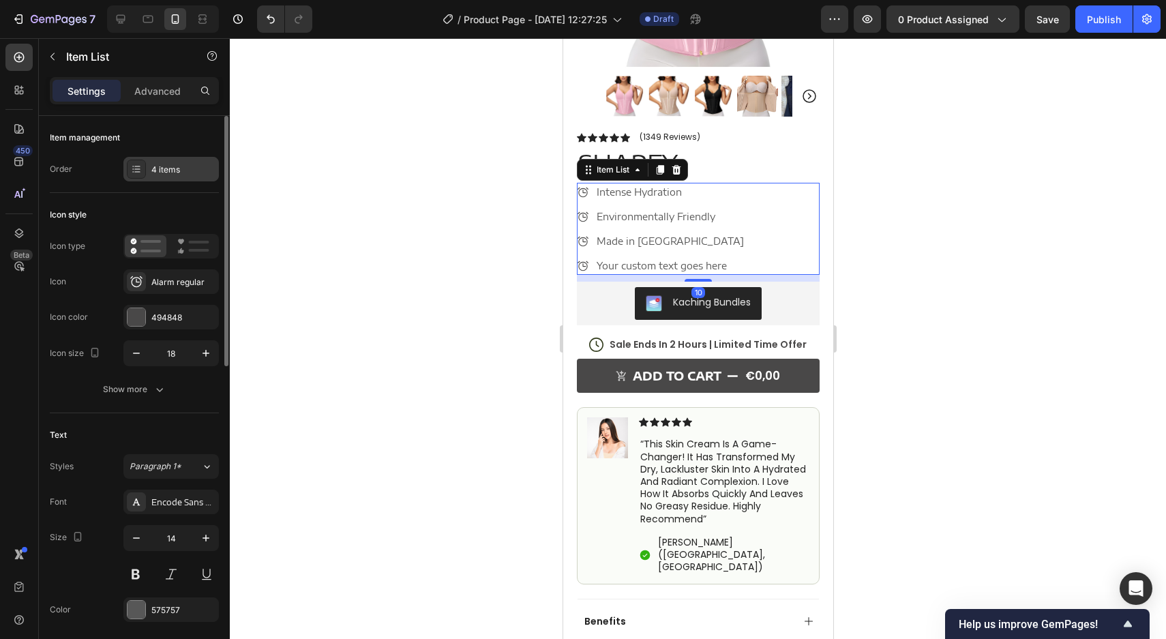
click at [191, 174] on div "4 items" at bounding box center [183, 170] width 64 height 12
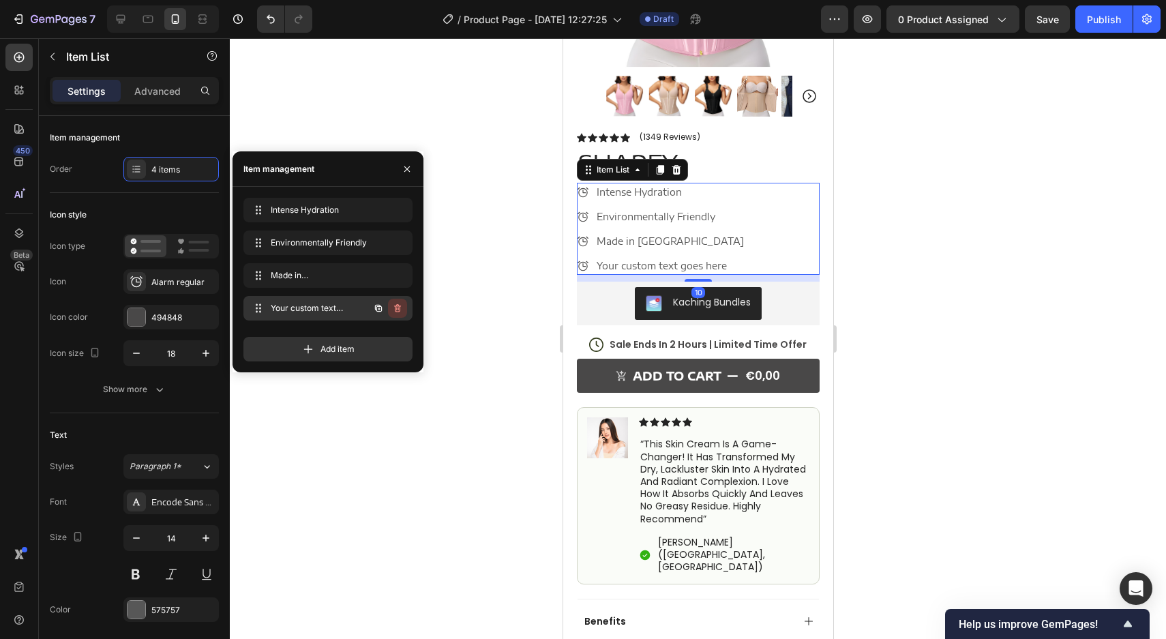
click at [401, 307] on icon "button" at bounding box center [397, 308] width 11 height 11
click at [390, 307] on div "Delete" at bounding box center [388, 308] width 25 height 12
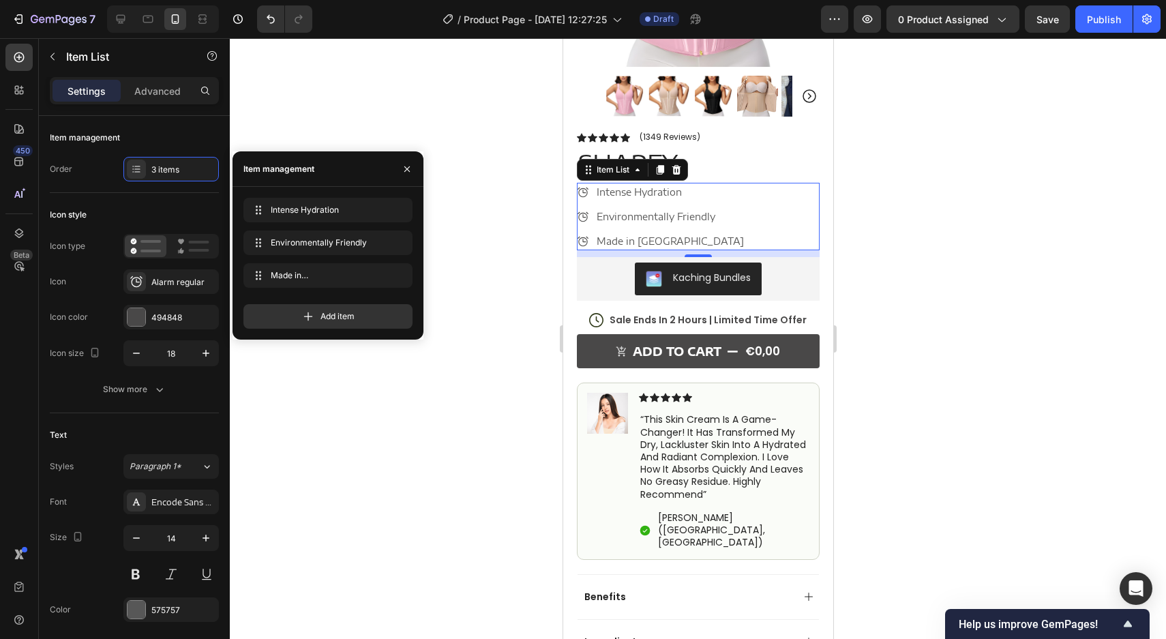
click at [937, 234] on div at bounding box center [698, 338] width 936 height 601
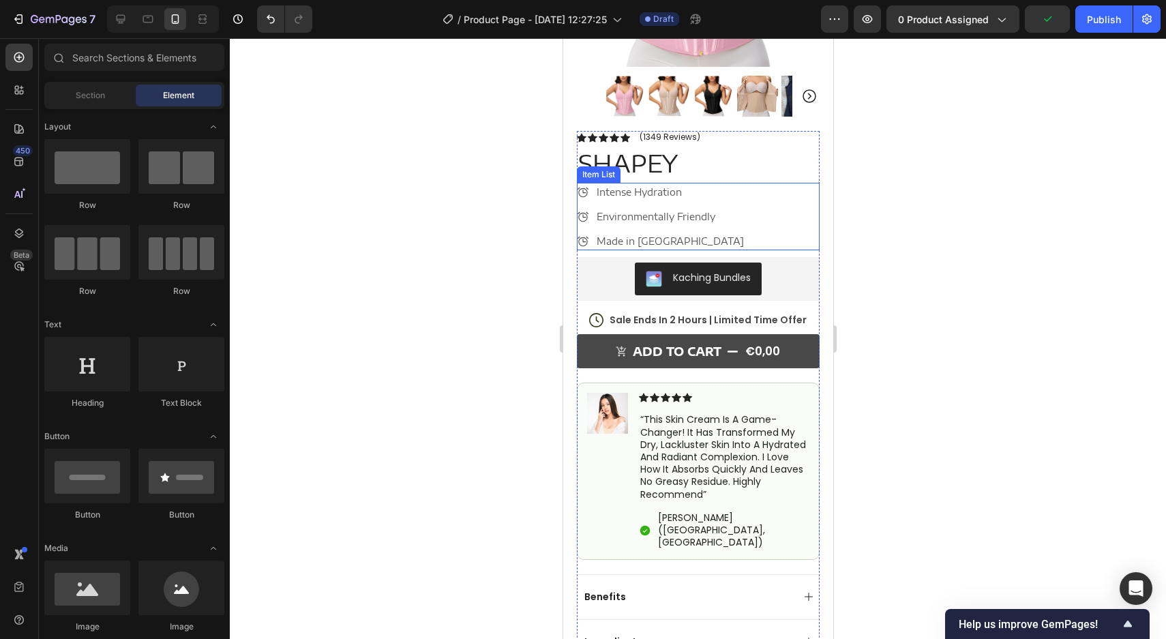
click at [644, 189] on p "Intense Hydration" at bounding box center [669, 192] width 147 height 14
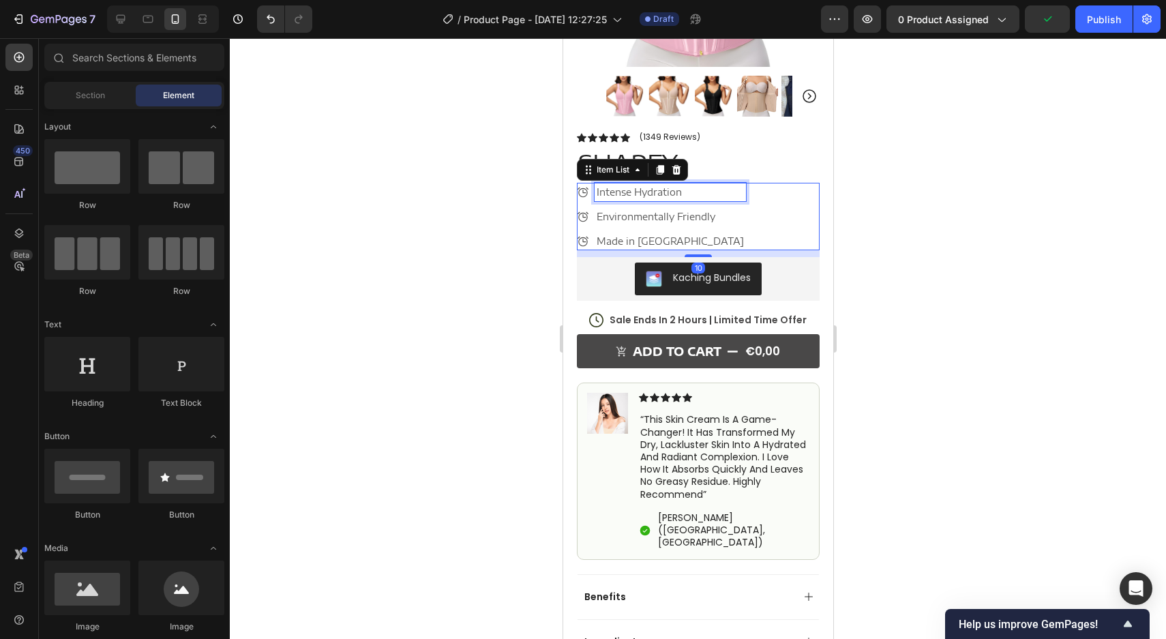
click at [644, 189] on p "Intense Hydration" at bounding box center [669, 192] width 147 height 14
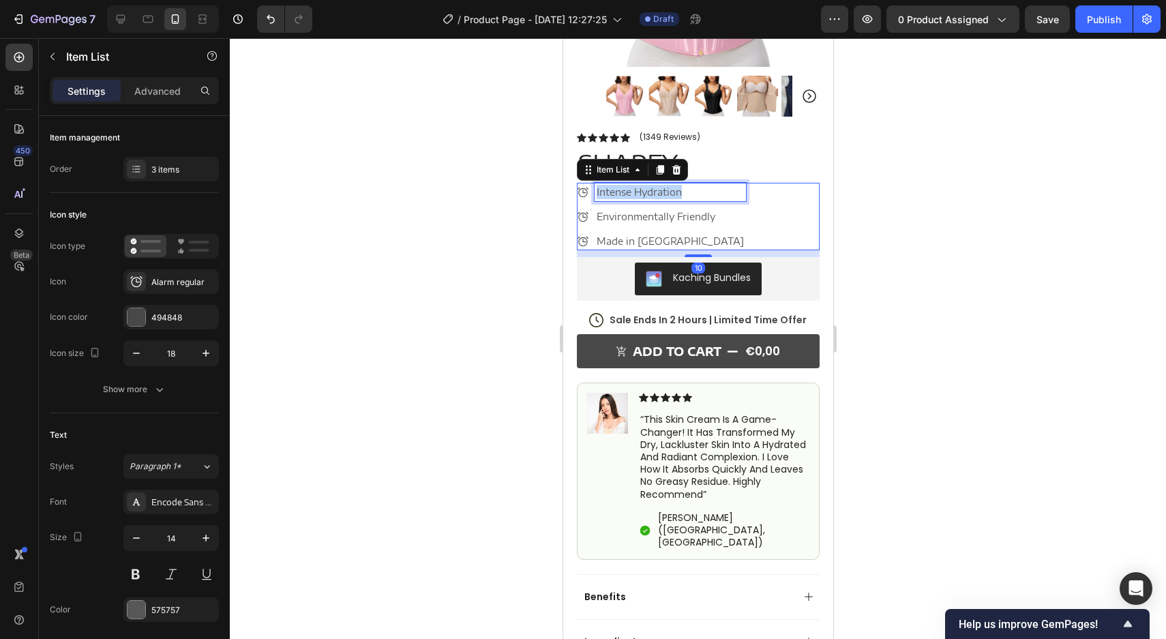
click at [644, 189] on p "Intense Hydration" at bounding box center [669, 192] width 147 height 14
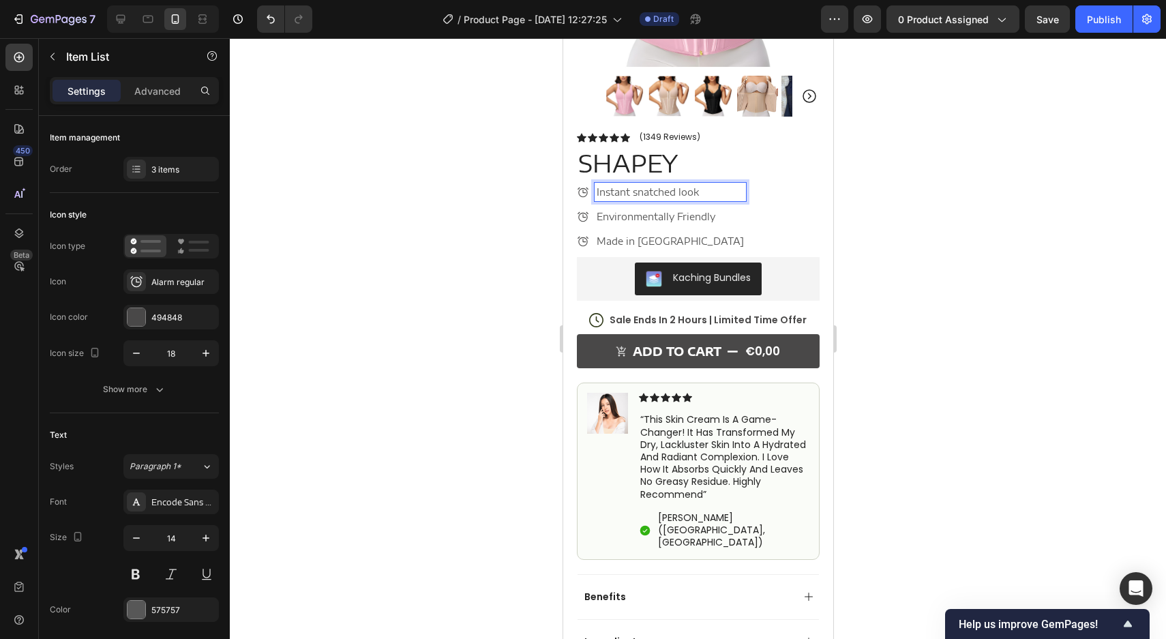
click at [631, 211] on p "Environmentally Friendly" at bounding box center [669, 216] width 147 height 14
click at [657, 238] on p "Made in Germany" at bounding box center [669, 241] width 147 height 14
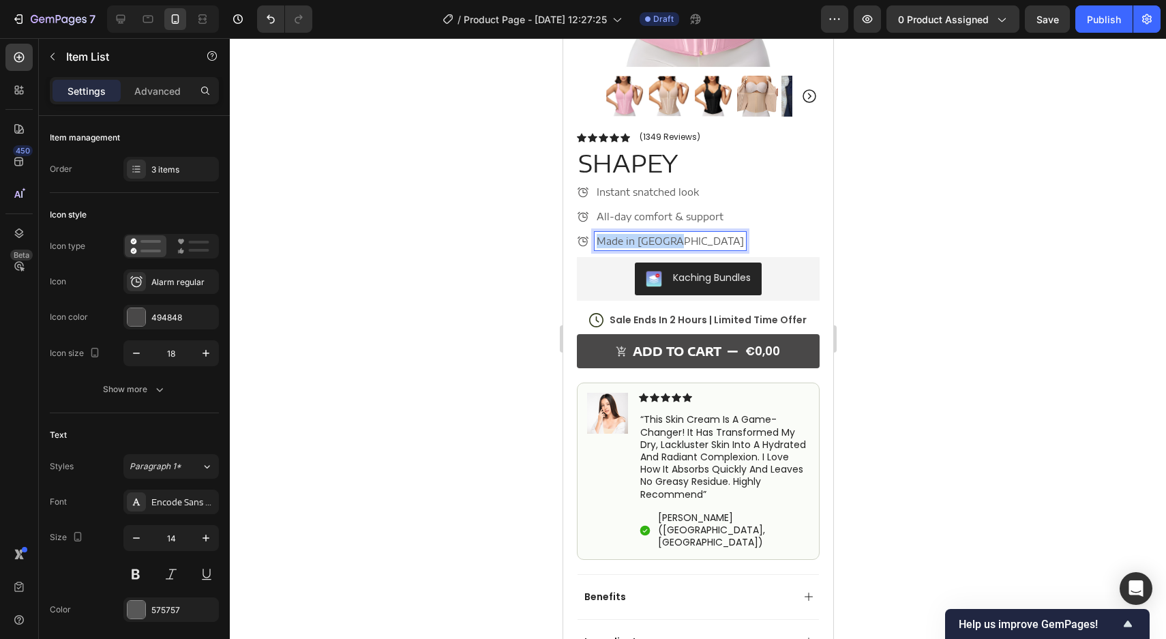
click at [657, 238] on p "Made in Germany" at bounding box center [669, 241] width 147 height 14
click at [972, 270] on div at bounding box center [698, 338] width 936 height 601
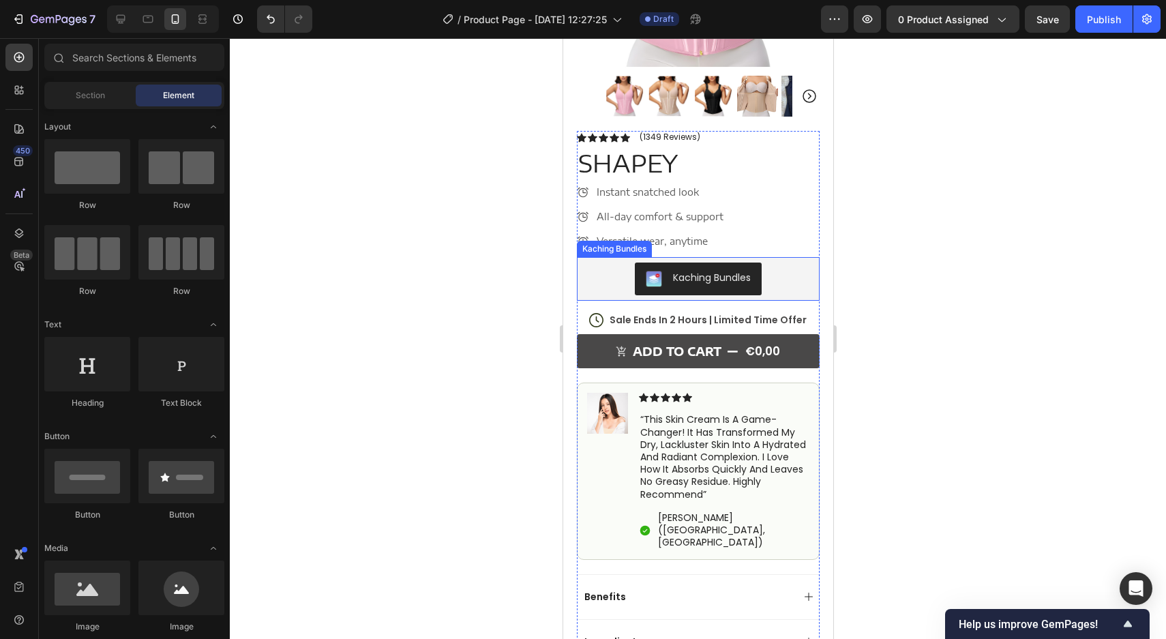
click at [972, 270] on div at bounding box center [698, 338] width 936 height 601
click at [113, 26] on div at bounding box center [121, 19] width 22 height 22
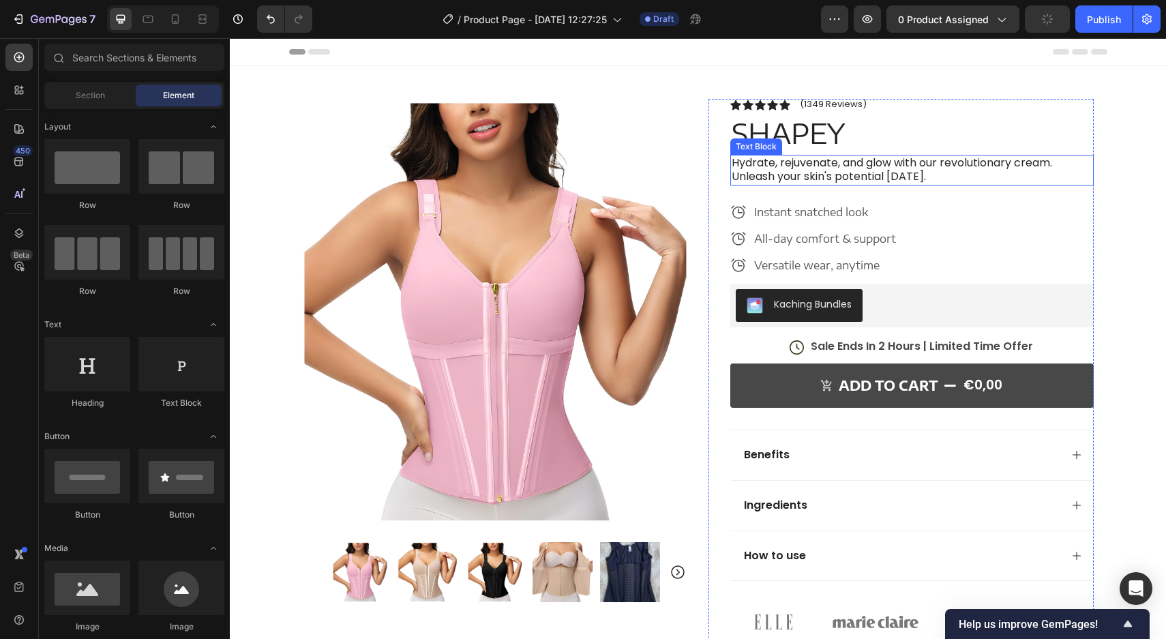
click at [814, 170] on p "Hydrate, rejuvenate, and glow with our revolutionary cream. Unleash your skin's…" at bounding box center [912, 170] width 361 height 29
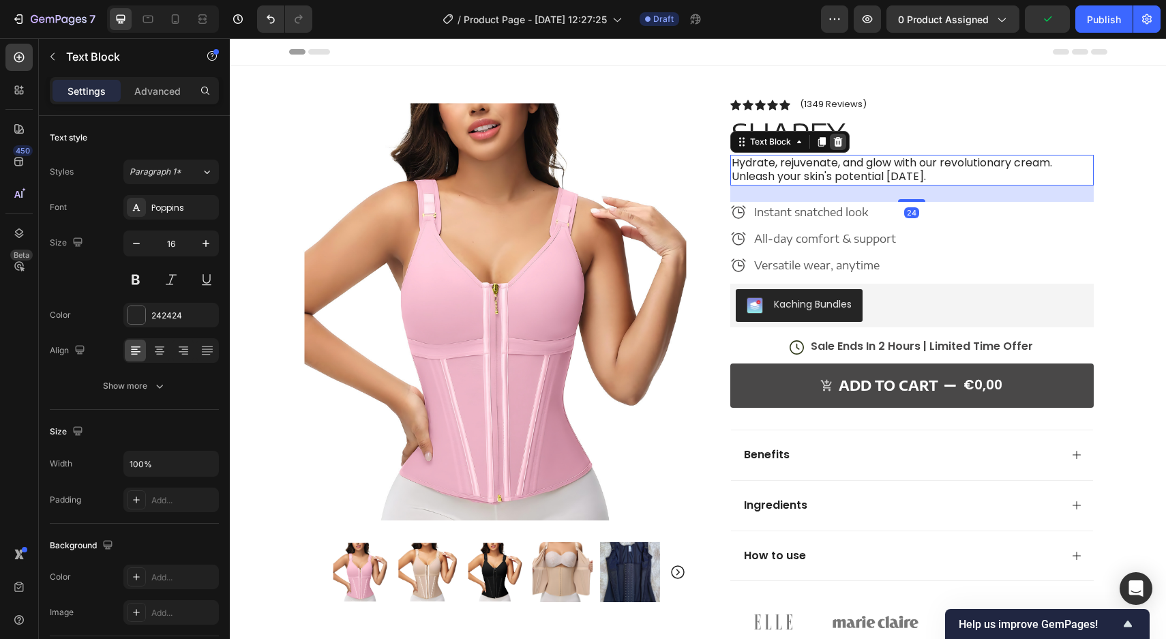
click at [839, 136] on icon at bounding box center [838, 141] width 11 height 11
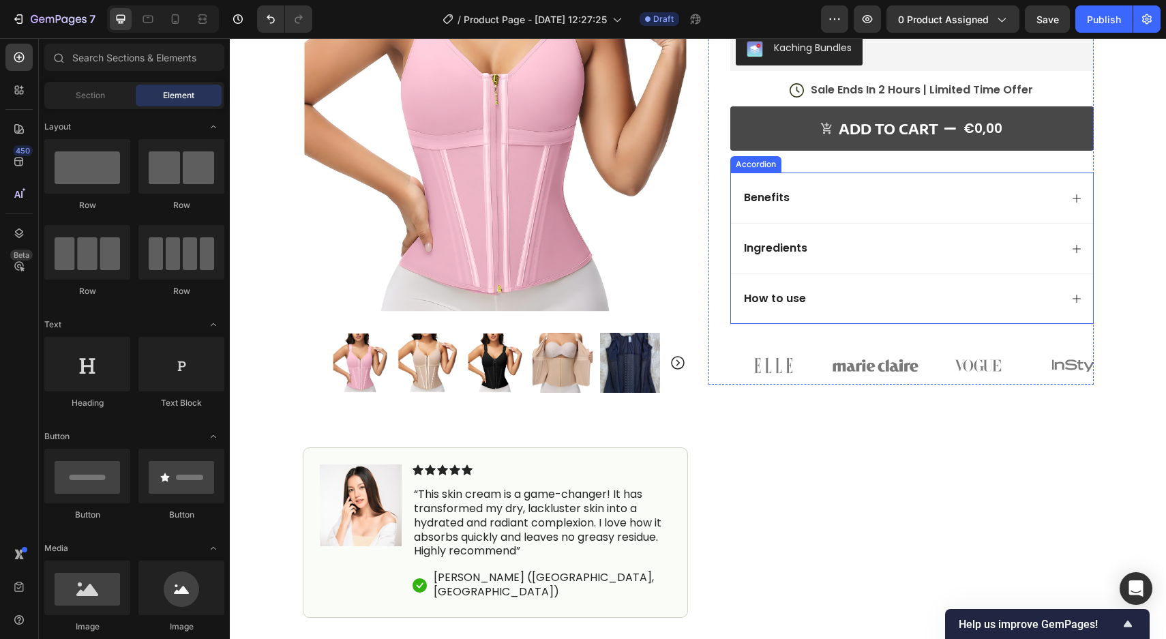
scroll to position [213, 0]
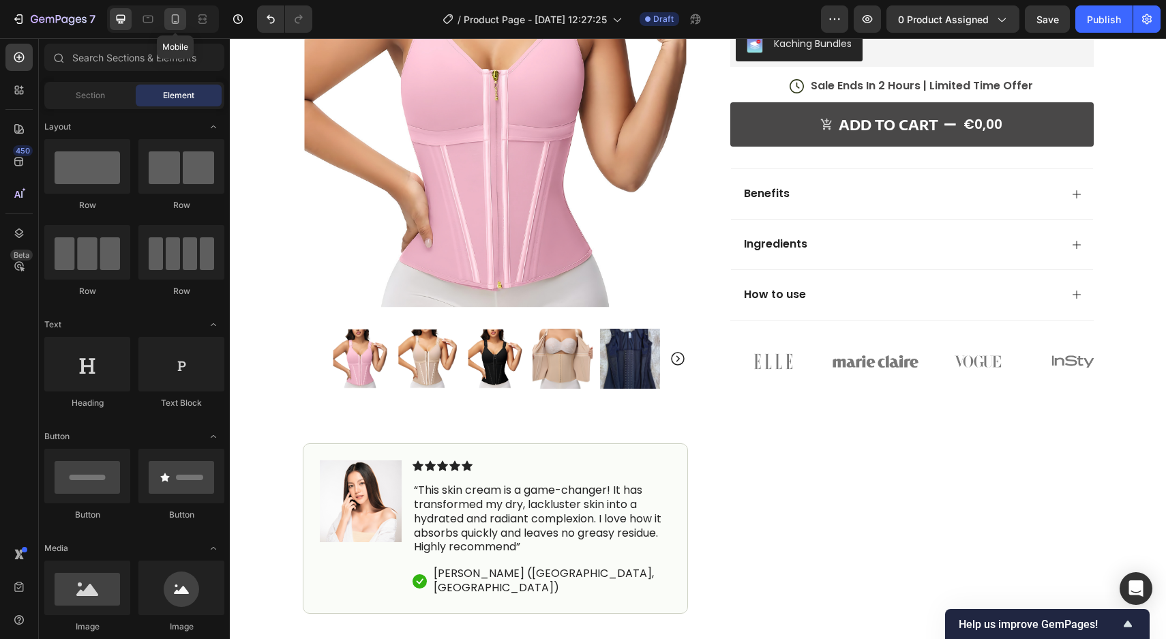
click at [178, 19] on icon at bounding box center [176, 19] width 8 height 10
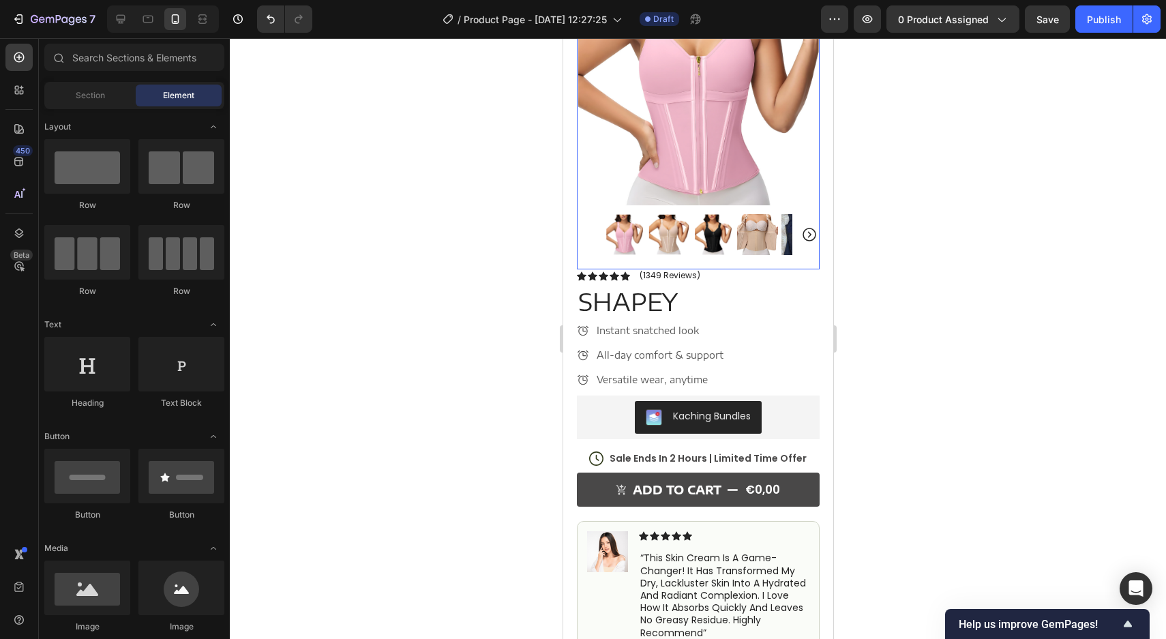
scroll to position [202, 0]
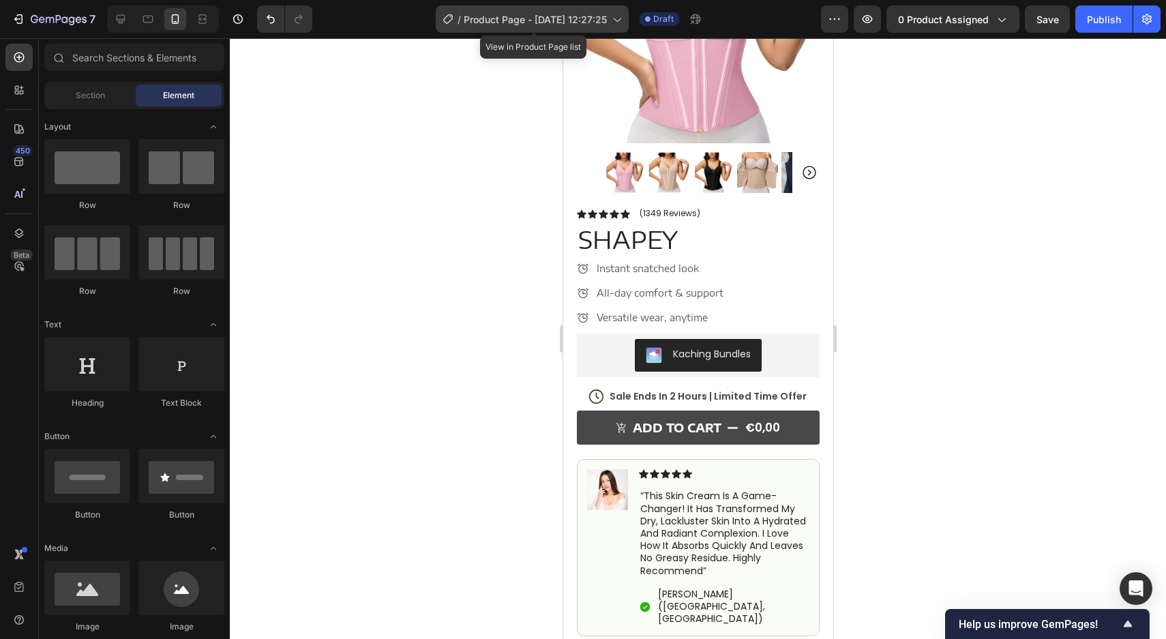
click at [538, 20] on span "Product Page - Sep 26, 12:27:25" at bounding box center [535, 19] width 143 height 14
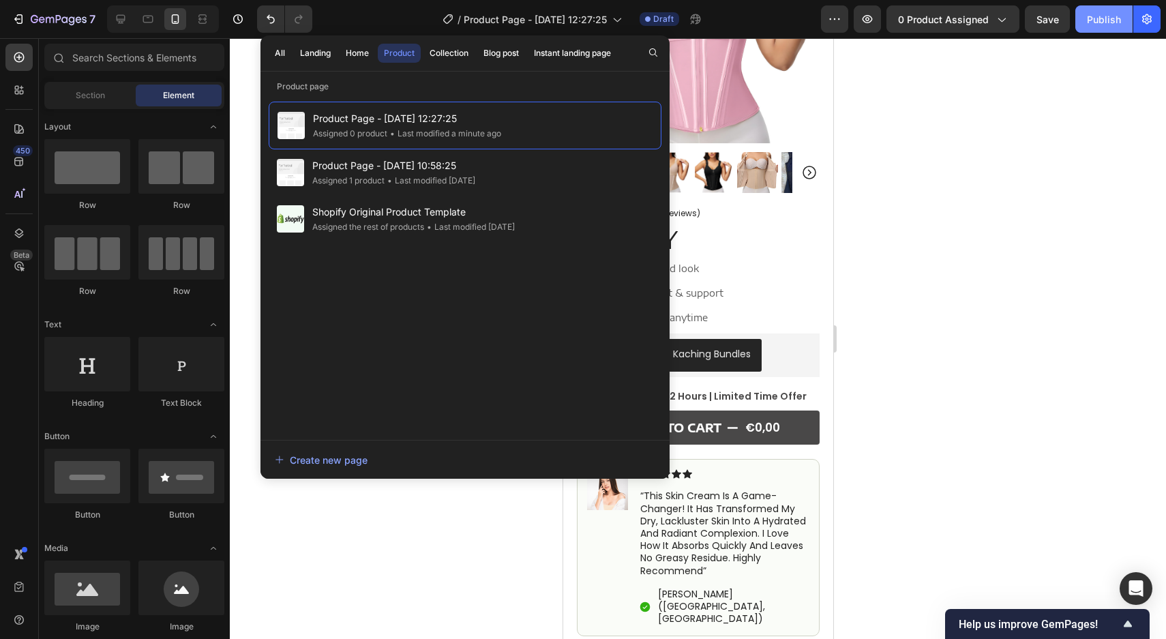
click at [1092, 21] on div "Publish" at bounding box center [1104, 19] width 34 height 14
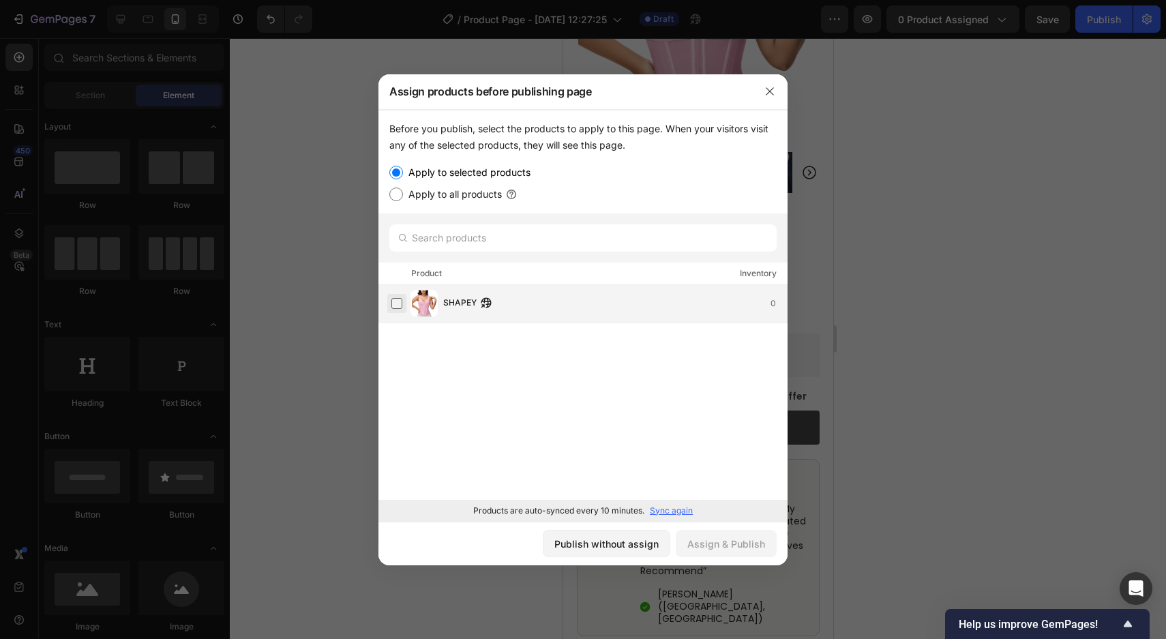
click at [395, 304] on label at bounding box center [396, 303] width 11 height 11
click at [735, 552] on button "Assign & Publish" at bounding box center [726, 543] width 101 height 27
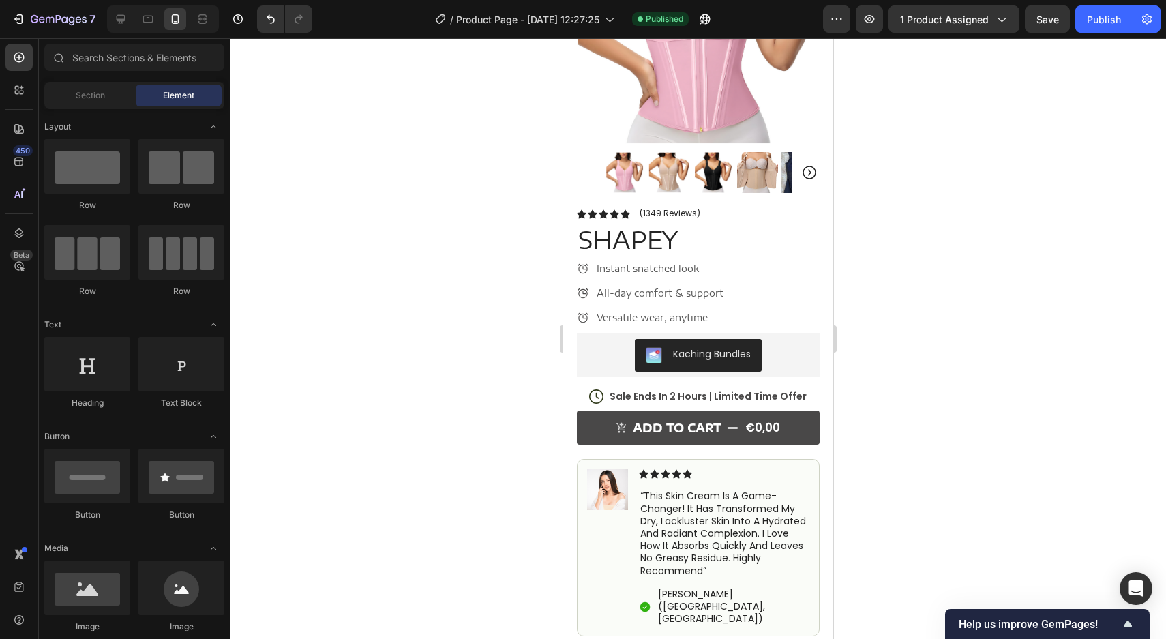
click at [380, 125] on div at bounding box center [698, 338] width 936 height 601
click at [45, 27] on button "7" at bounding box center [53, 18] width 96 height 27
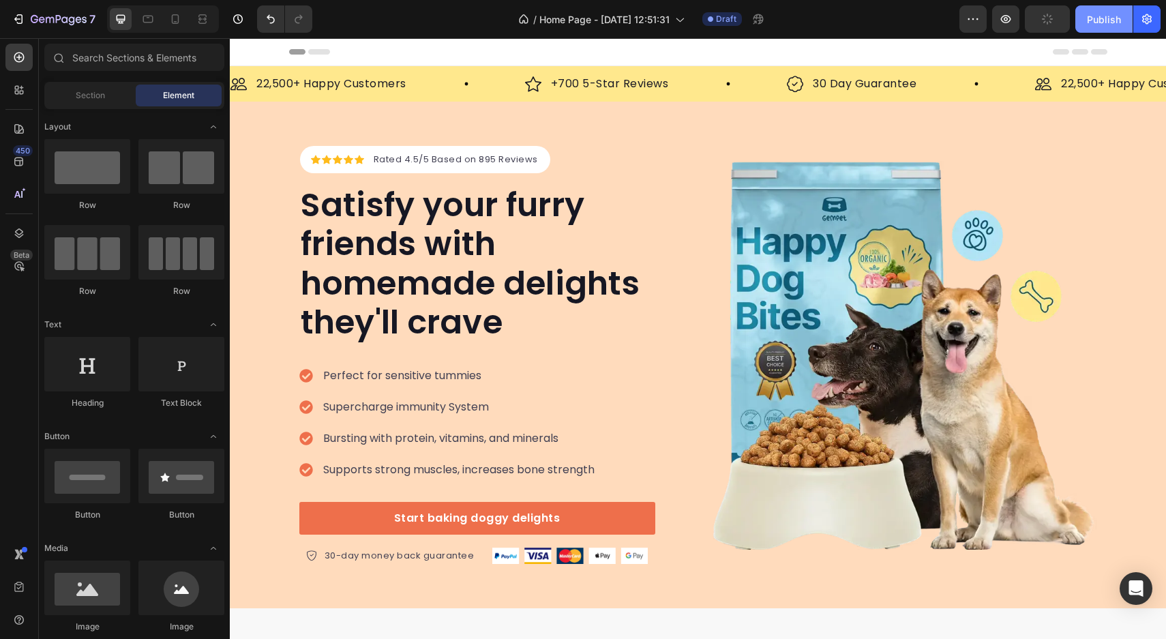
click at [1102, 26] on div "Publish" at bounding box center [1104, 19] width 34 height 14
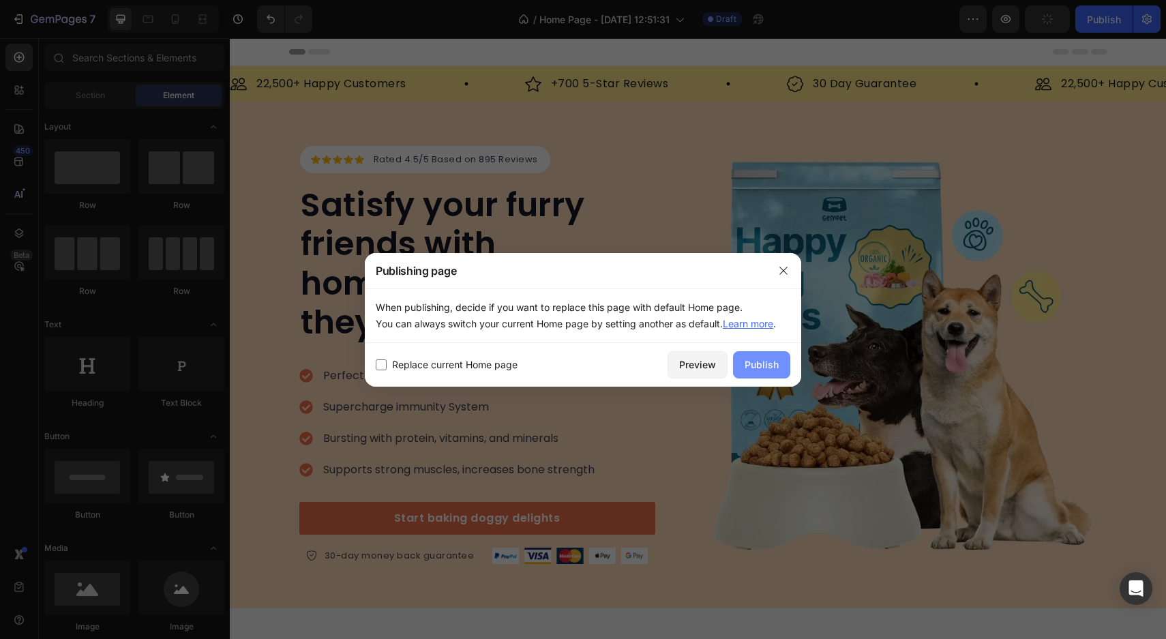
click at [754, 367] on div "Publish" at bounding box center [762, 364] width 34 height 14
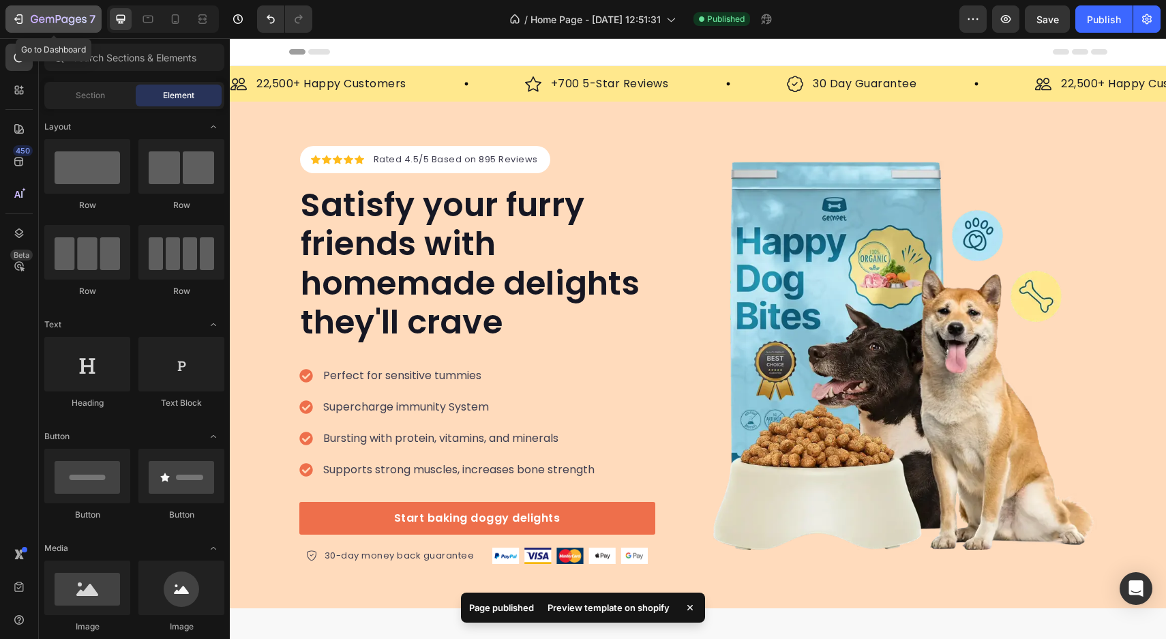
click at [20, 16] on icon "button" at bounding box center [19, 19] width 14 height 14
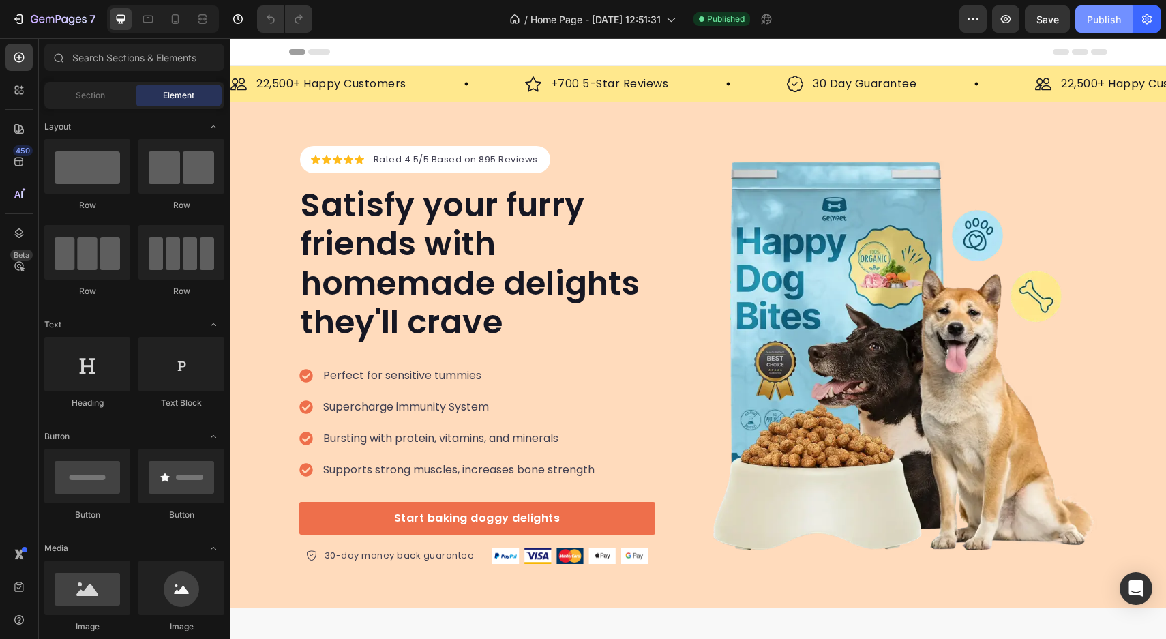
click at [1109, 25] on div "Publish" at bounding box center [1104, 19] width 34 height 14
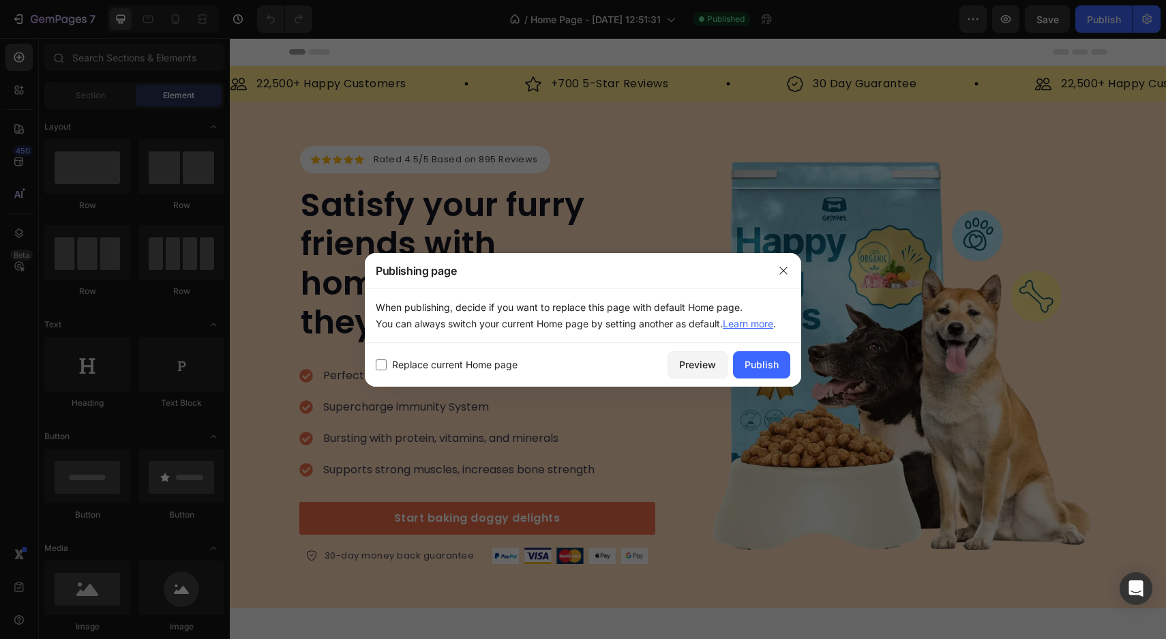
click at [387, 363] on label "Replace current Home page" at bounding box center [452, 365] width 131 height 16
checkbox input "true"
click at [751, 360] on div "Publish" at bounding box center [762, 364] width 34 height 14
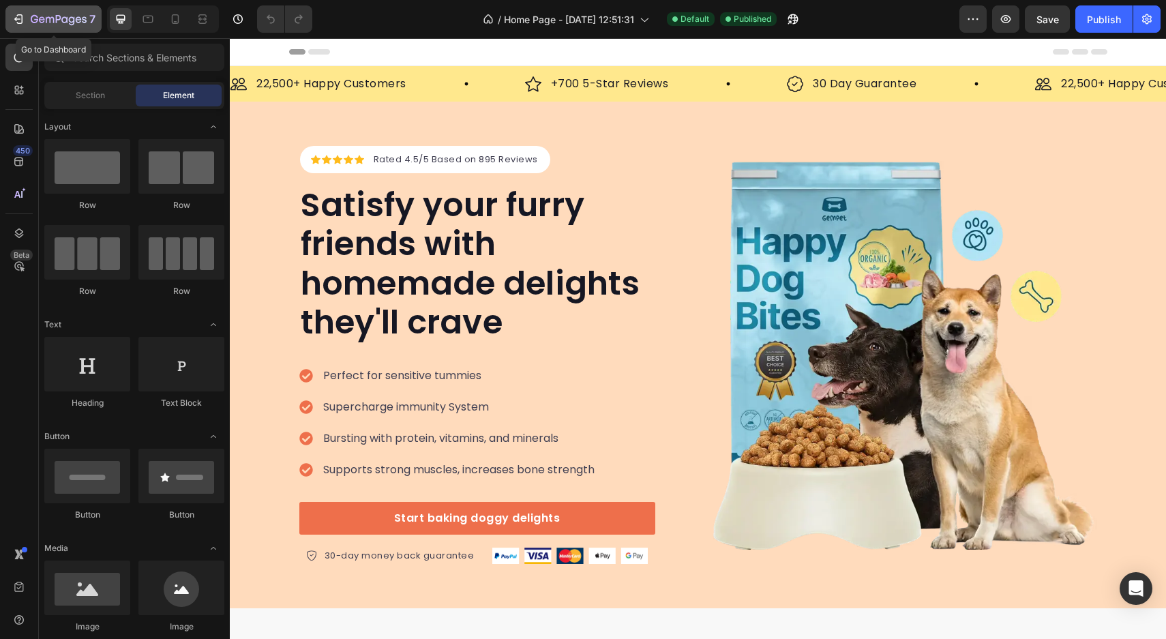
click at [22, 14] on icon "button" at bounding box center [19, 19] width 14 height 14
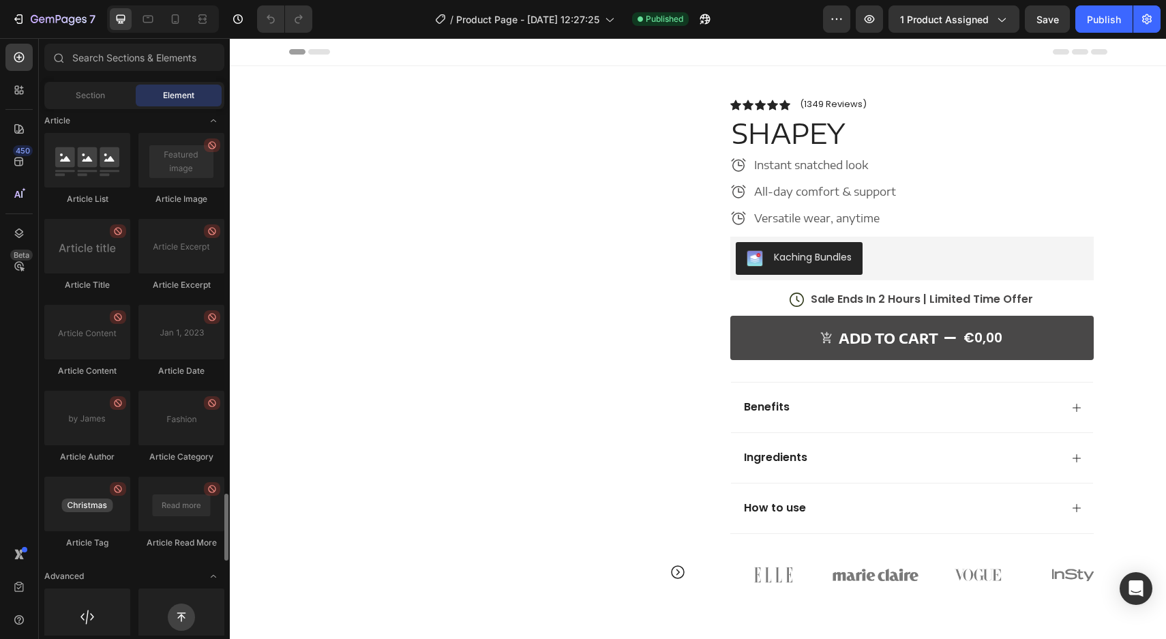
scroll to position [3605, 0]
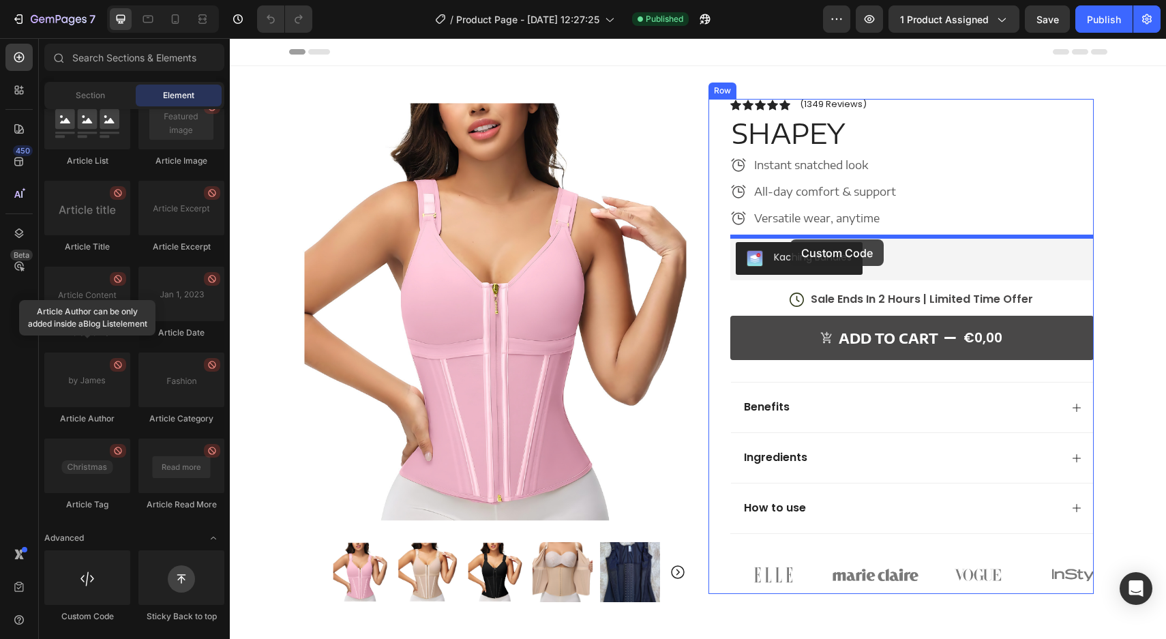
drag, startPoint x: 323, startPoint y: 614, endPoint x: 790, endPoint y: 239, distance: 600.0
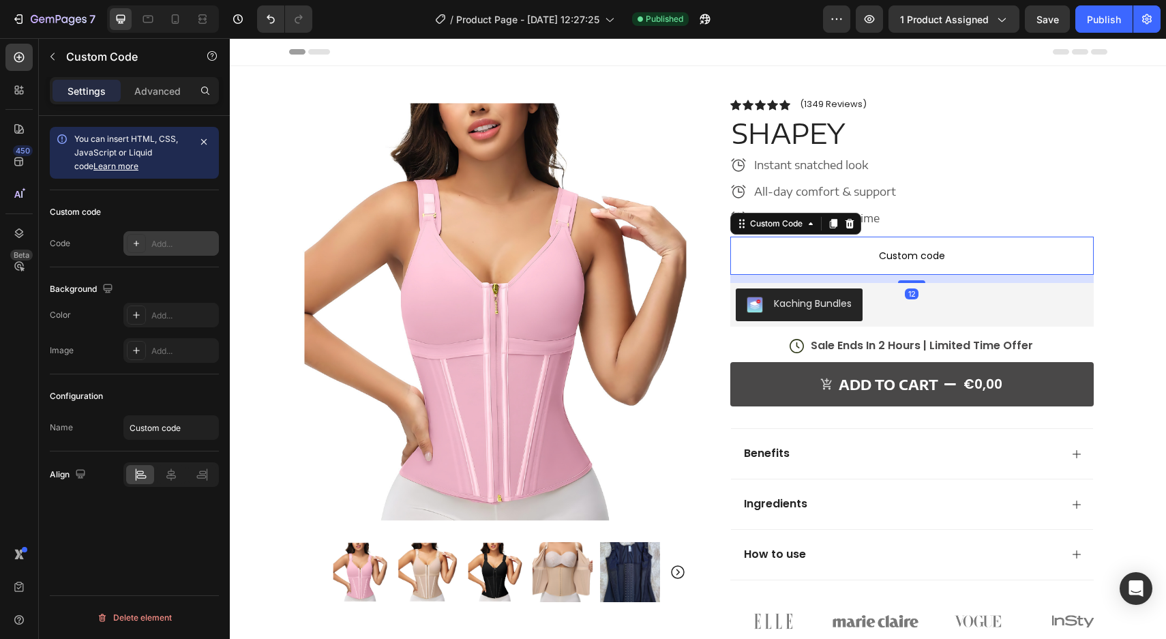
click at [153, 243] on div "Add..." at bounding box center [183, 244] width 64 height 12
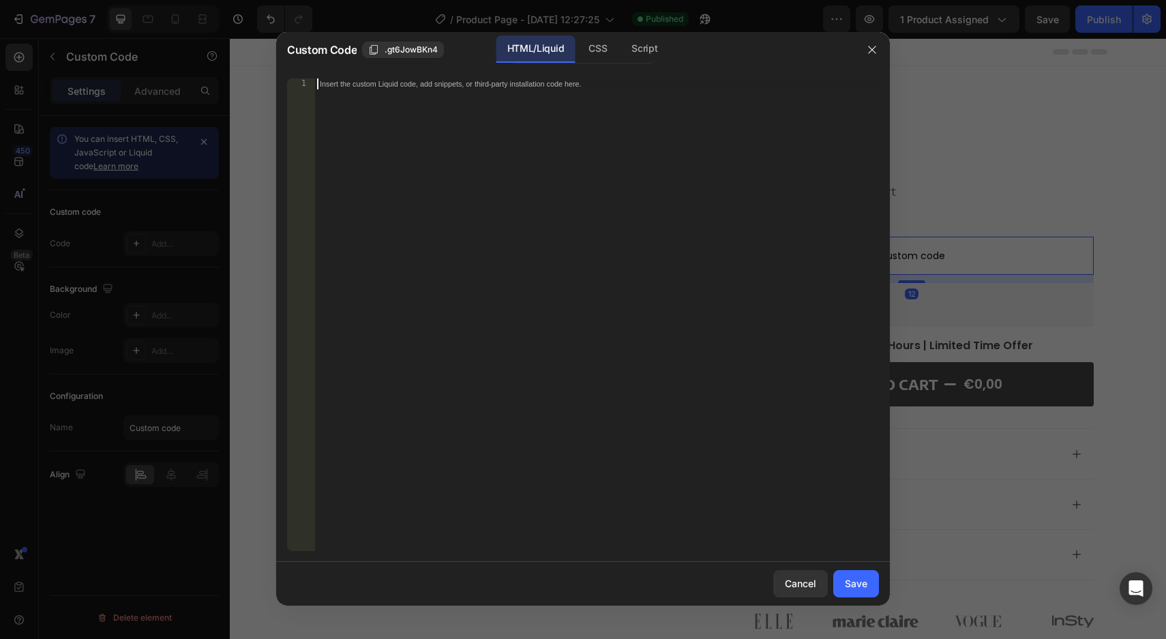
click at [473, 254] on div "Insert the custom Liquid code, add snippets, or third-party installation code h…" at bounding box center [596, 325] width 565 height 494
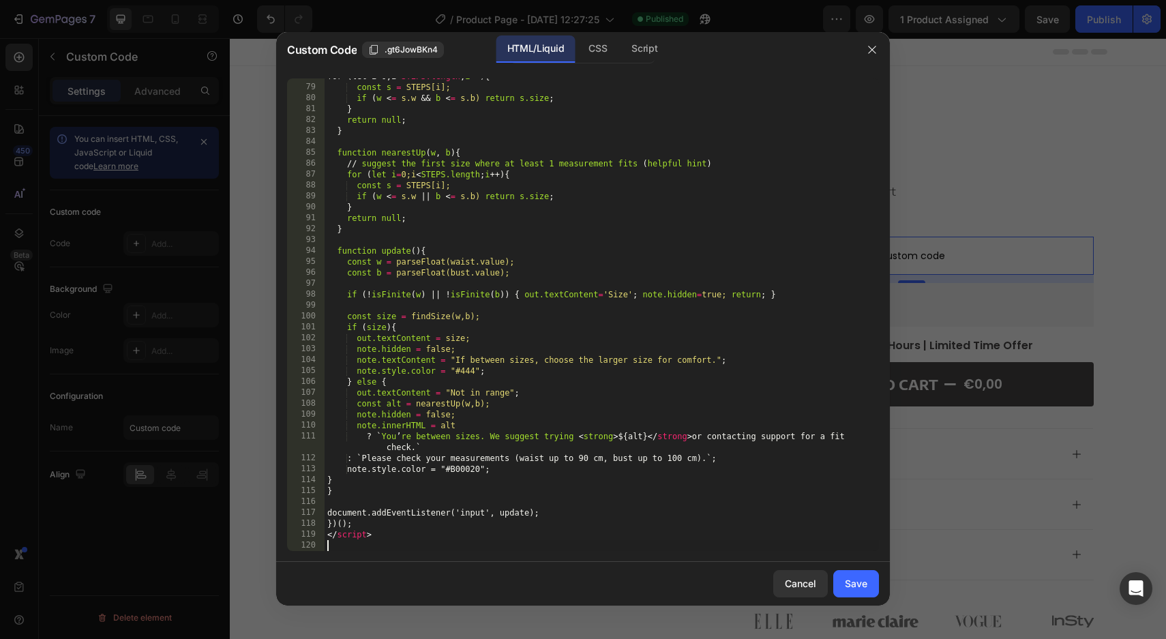
scroll to position [848, 0]
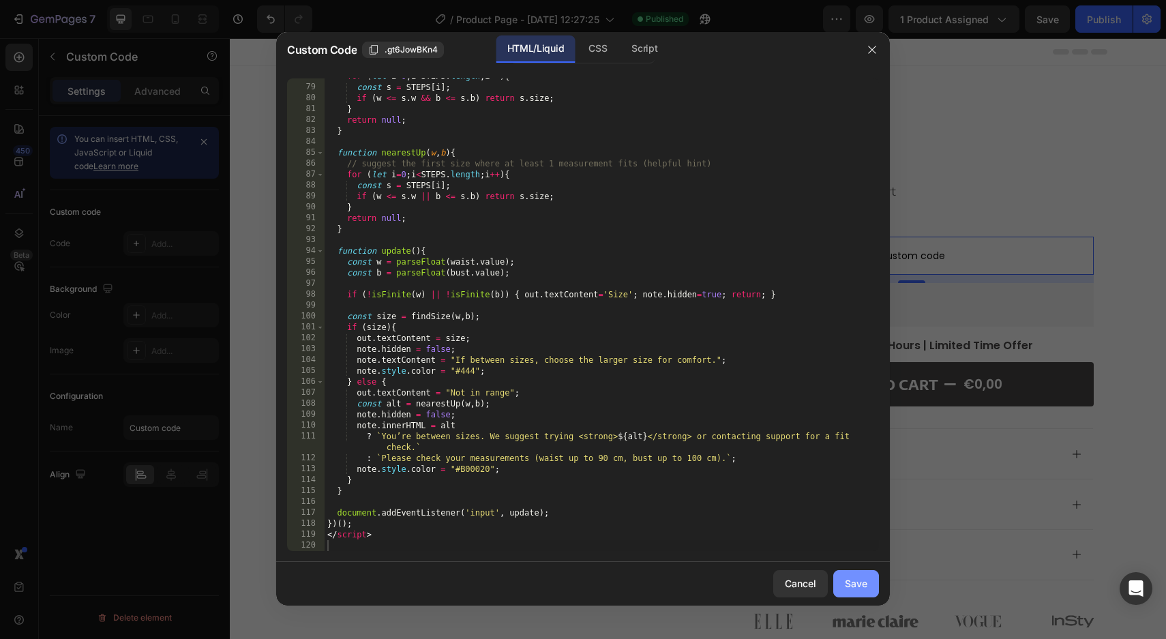
click at [867, 582] on div "Save" at bounding box center [856, 583] width 23 height 14
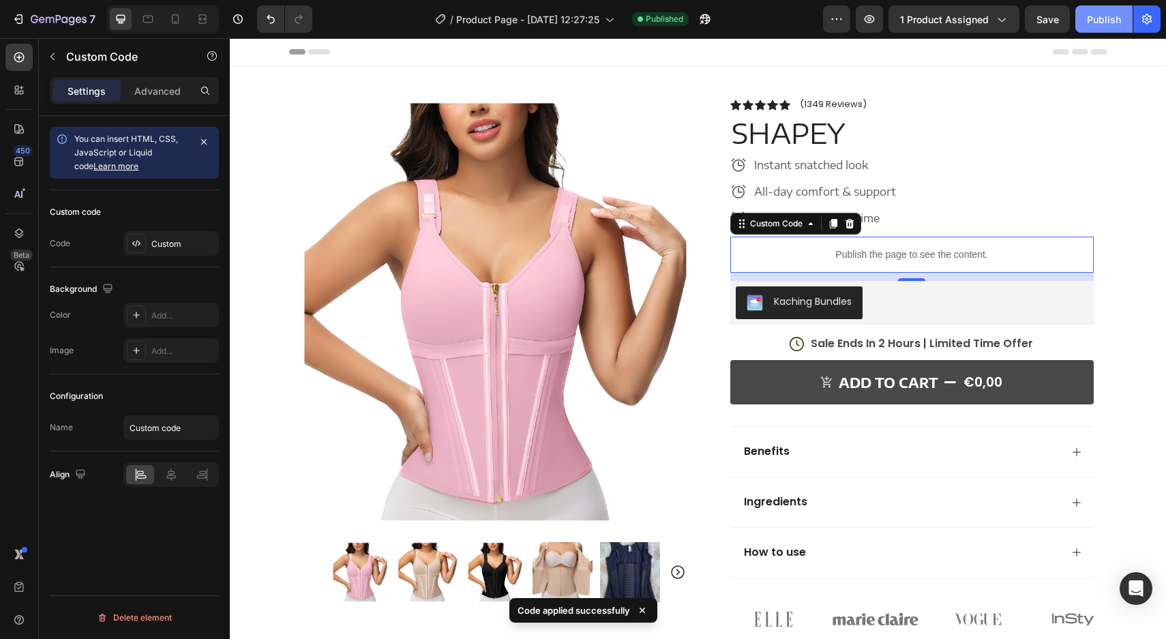
click at [1086, 20] on button "Publish" at bounding box center [1103, 18] width 57 height 27
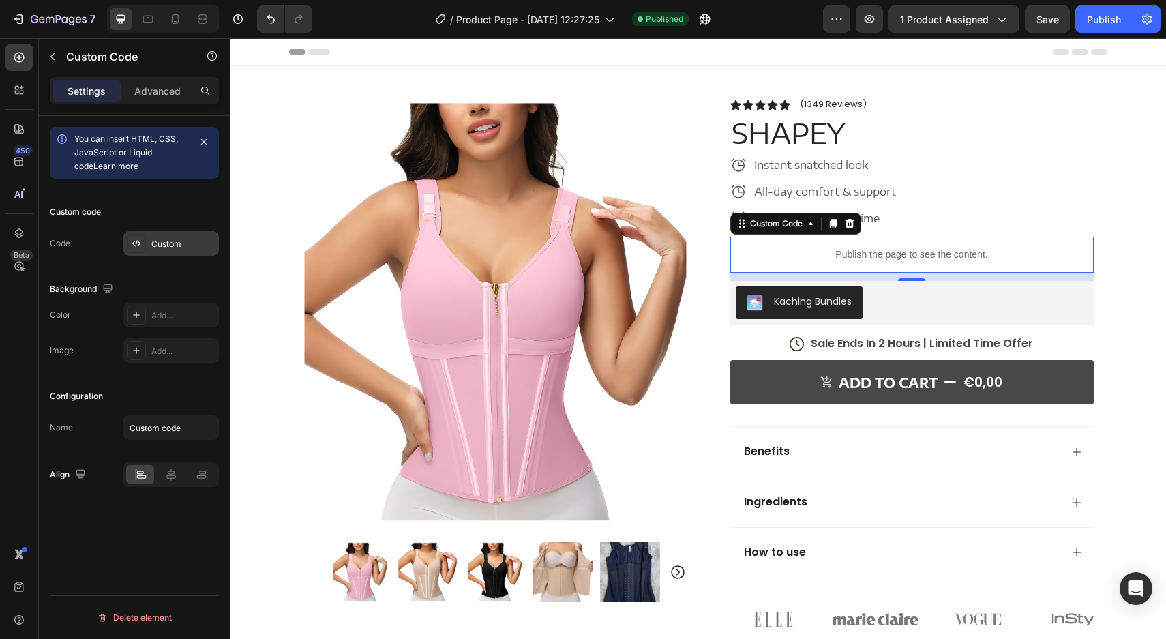
click at [168, 245] on div "Custom" at bounding box center [183, 244] width 64 height 12
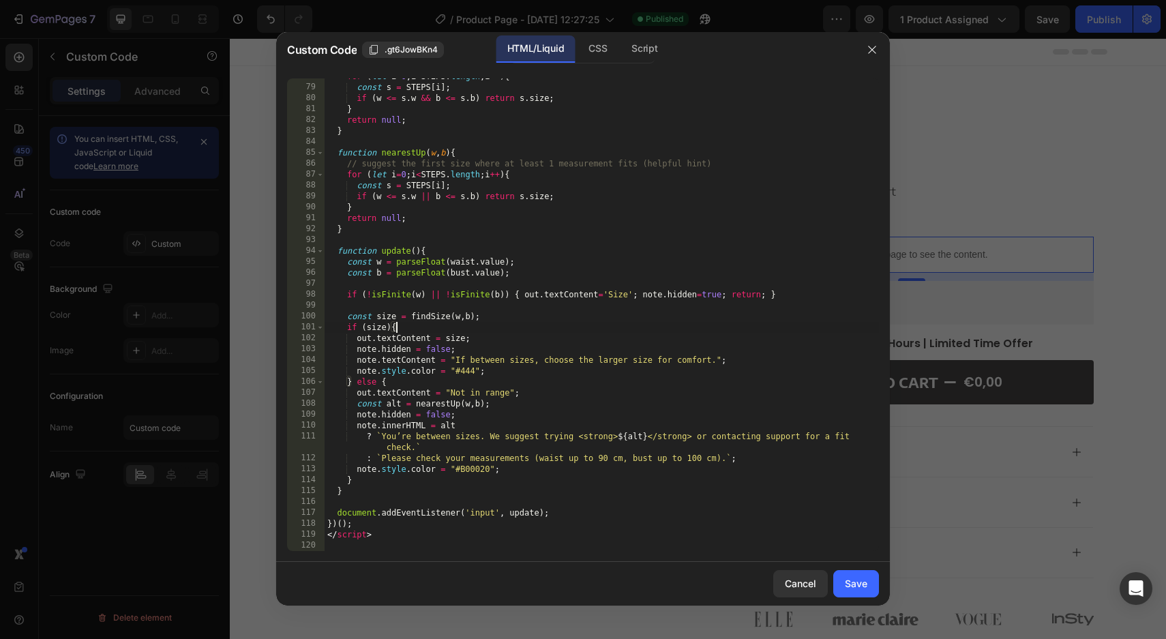
click at [481, 331] on div "for ( let i = 0 ; i < STEPS . length ; i ++ ) { const s = STEPS [ i ] ; if ( w …" at bounding box center [602, 318] width 554 height 494
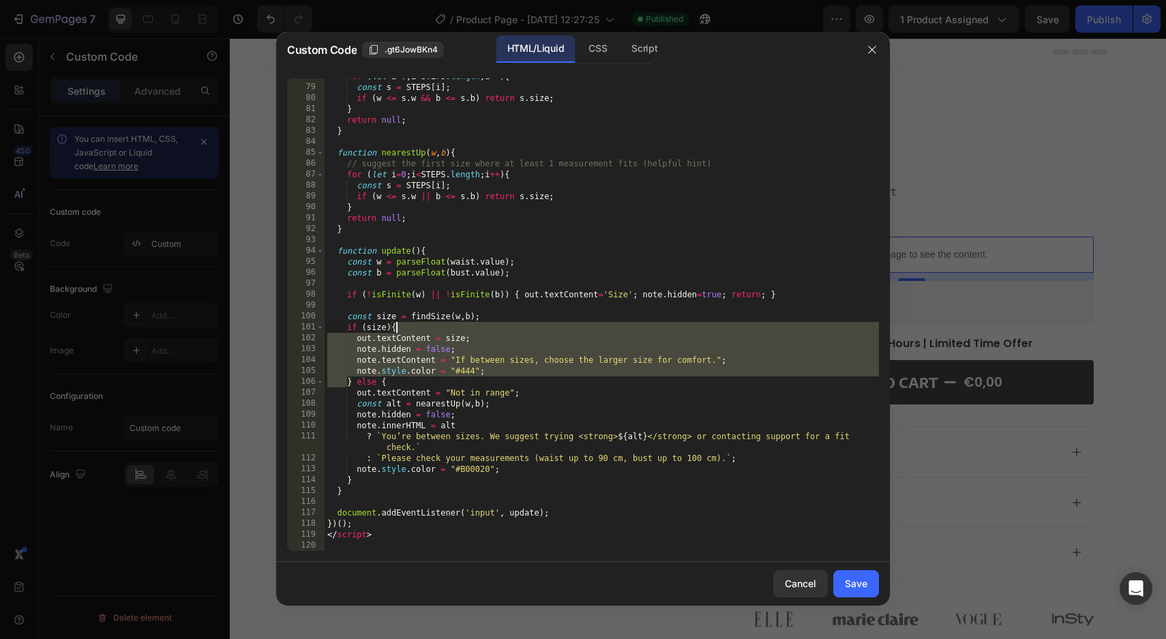
click at [481, 331] on div "for ( let i = 0 ; i < STEPS . length ; i ++ ) { const s = STEPS [ i ] ; if ( w …" at bounding box center [602, 318] width 554 height 494
click at [445, 351] on div "for ( let i = 0 ; i < STEPS . length ; i ++ ) { const s = STEPS [ i ] ; if ( w …" at bounding box center [602, 318] width 554 height 494
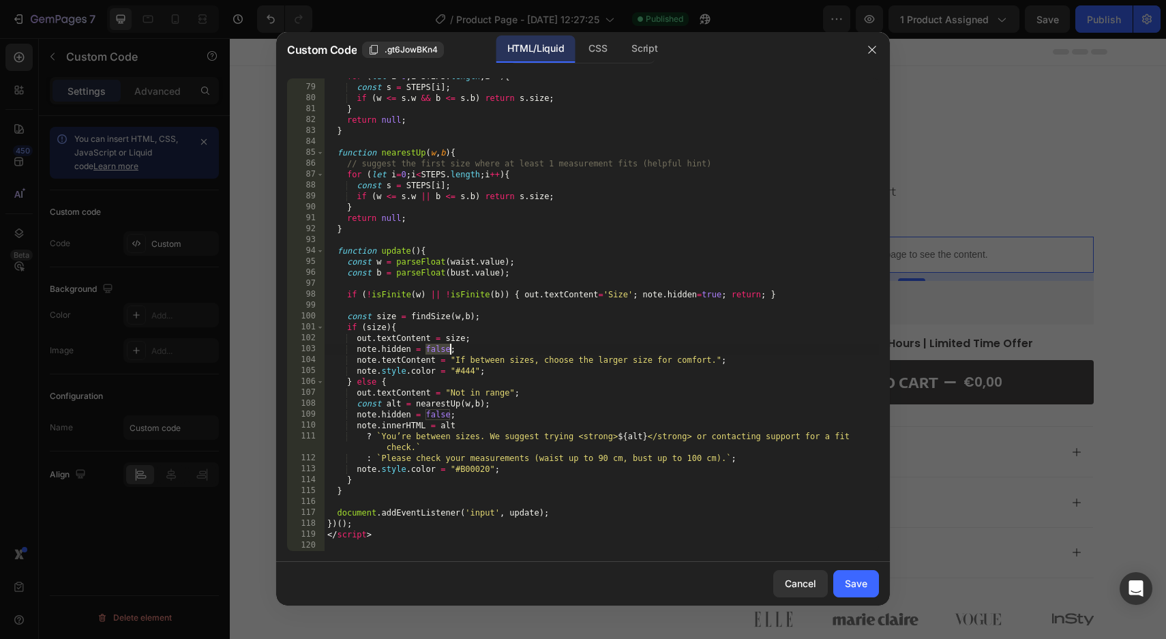
click at [445, 351] on div "for ( let i = 0 ; i < STEPS . length ; i ++ ) { const s = STEPS [ i ] ; if ( w …" at bounding box center [602, 318] width 554 height 494
type textarea "</script>"
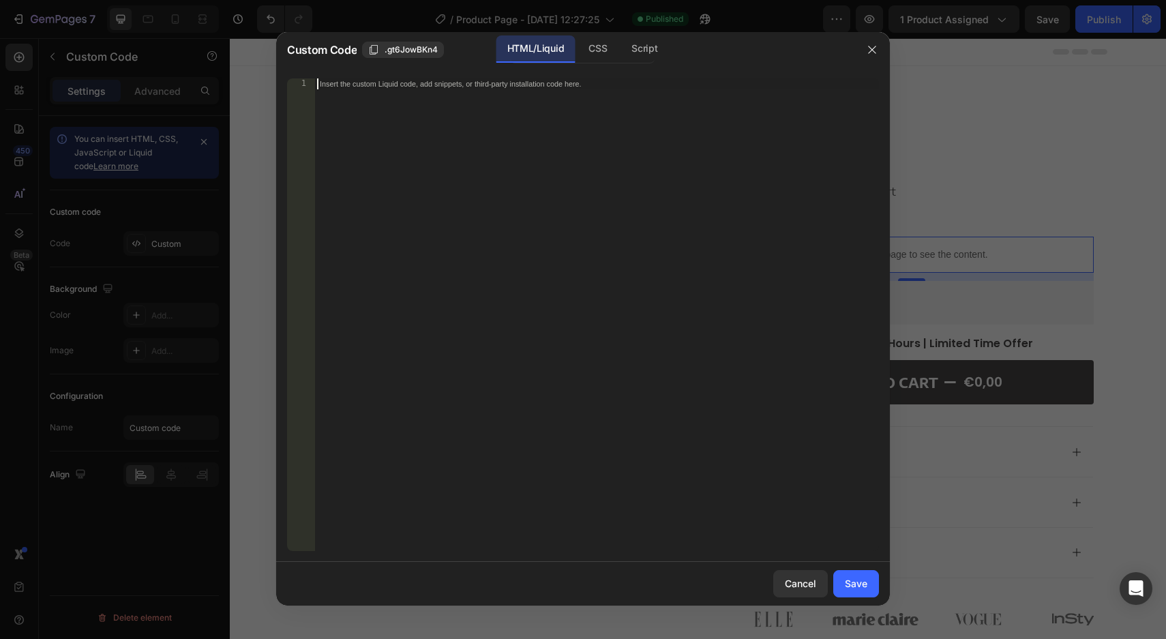
scroll to position [651, 0]
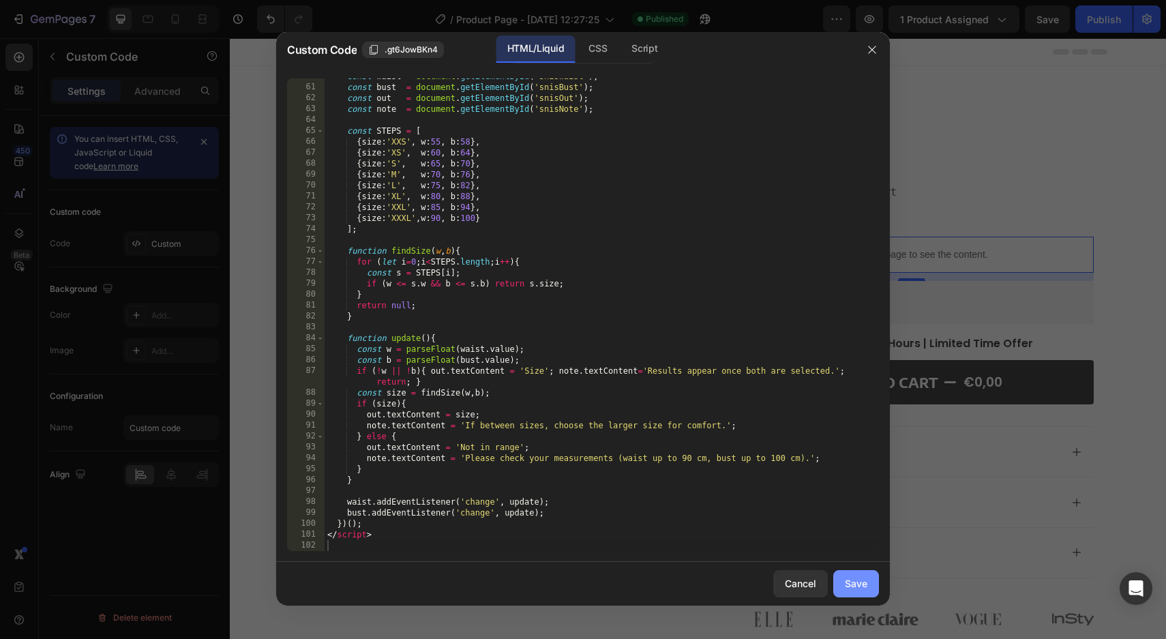
click at [862, 584] on div "Save" at bounding box center [856, 583] width 23 height 14
type textarea "</script>"
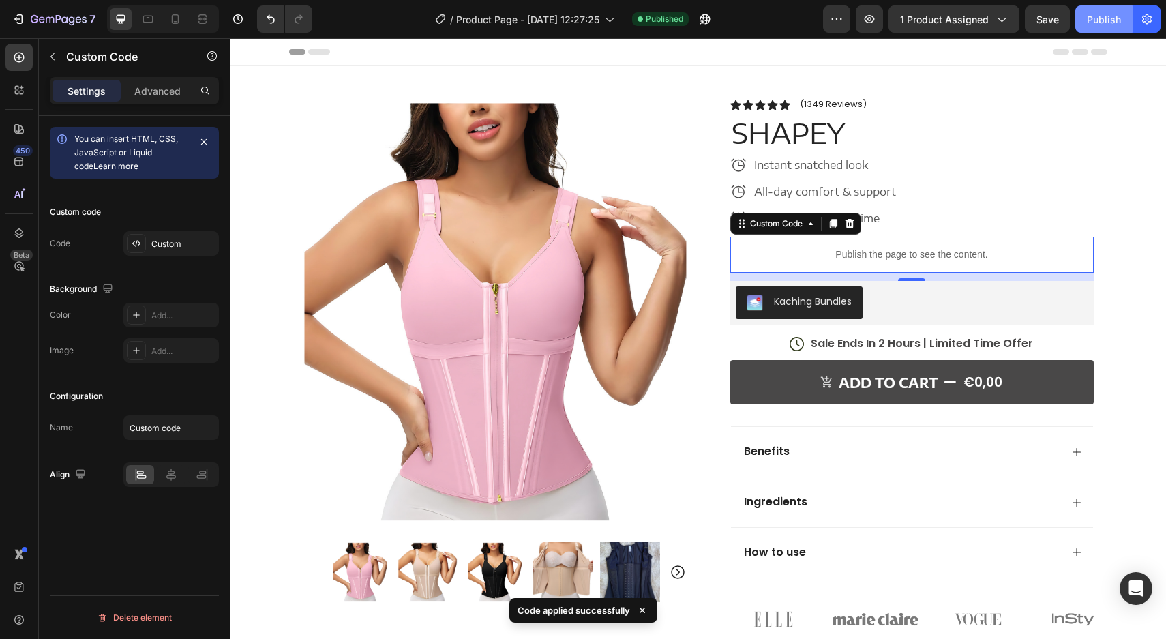
click at [1113, 25] on div "Publish" at bounding box center [1104, 19] width 34 height 14
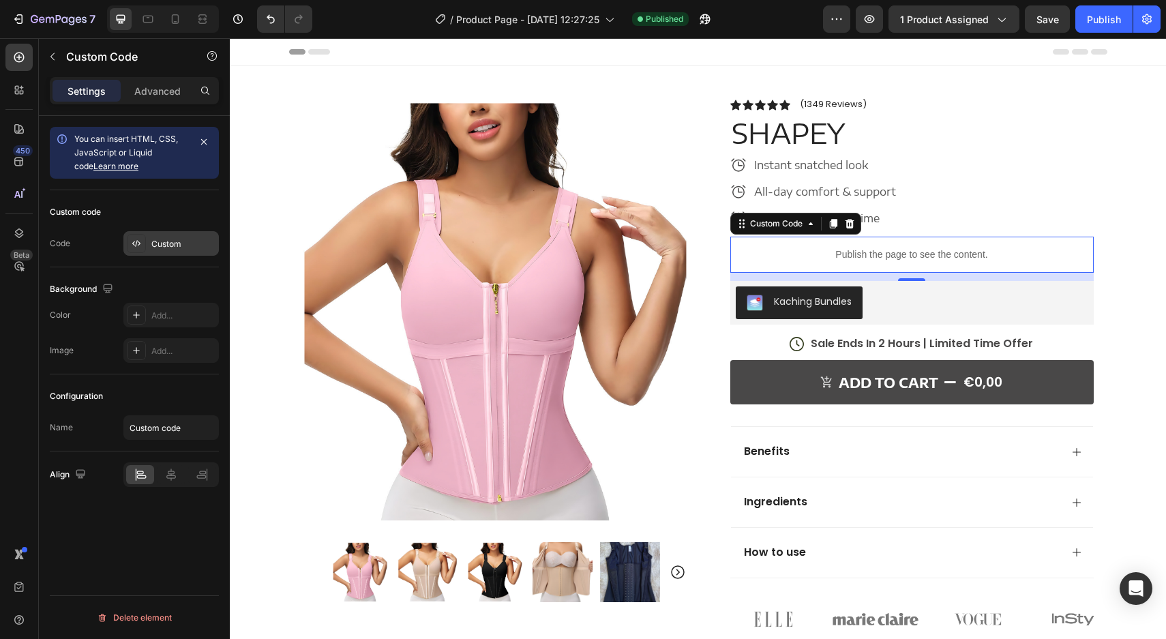
click at [179, 252] on div "Custom" at bounding box center [170, 243] width 95 height 25
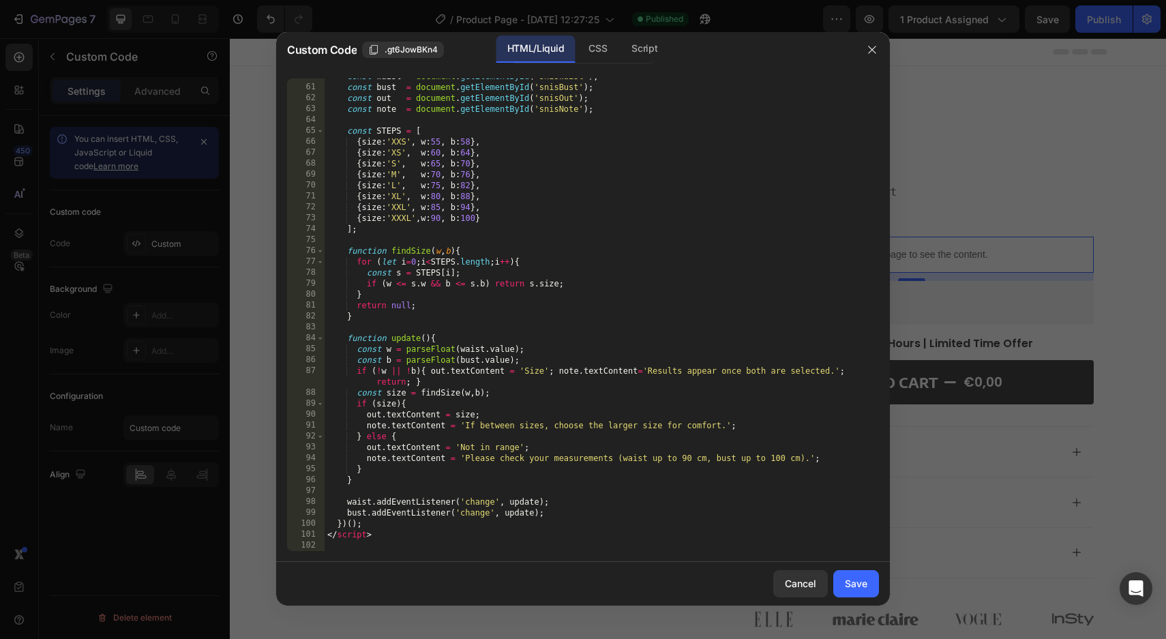
click at [444, 321] on div "const waist = document . getElementById ( 'snisWaist' ) ; const bust = document…" at bounding box center [602, 318] width 554 height 494
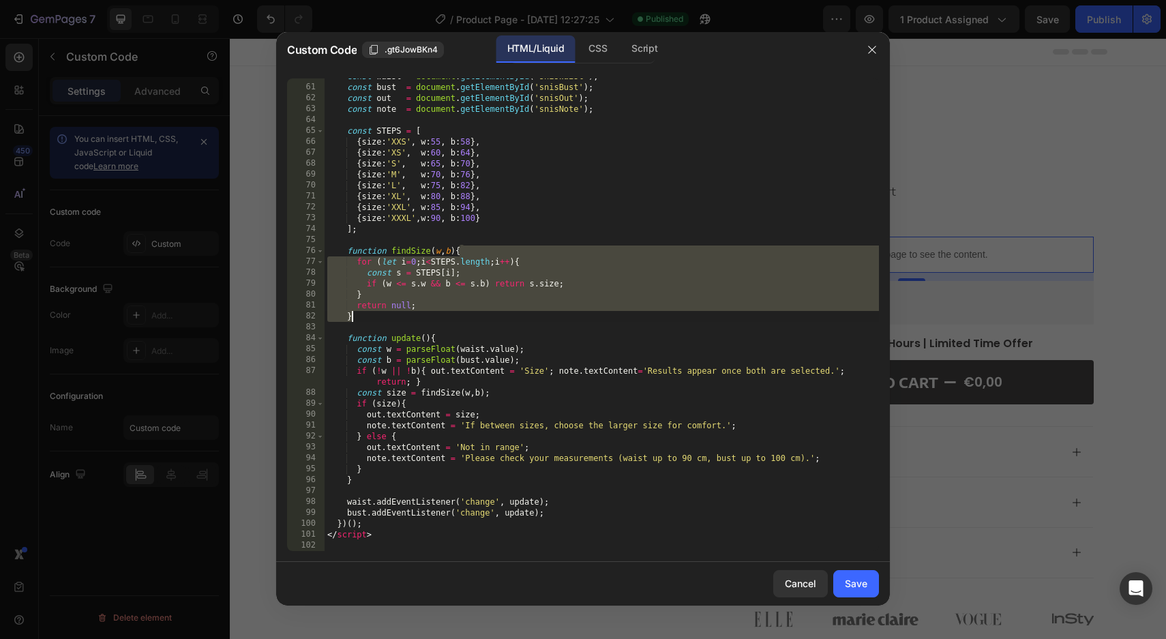
click at [444, 321] on div "const waist = document . getElementById ( 'snisWaist' ) ; const bust = document…" at bounding box center [602, 318] width 554 height 494
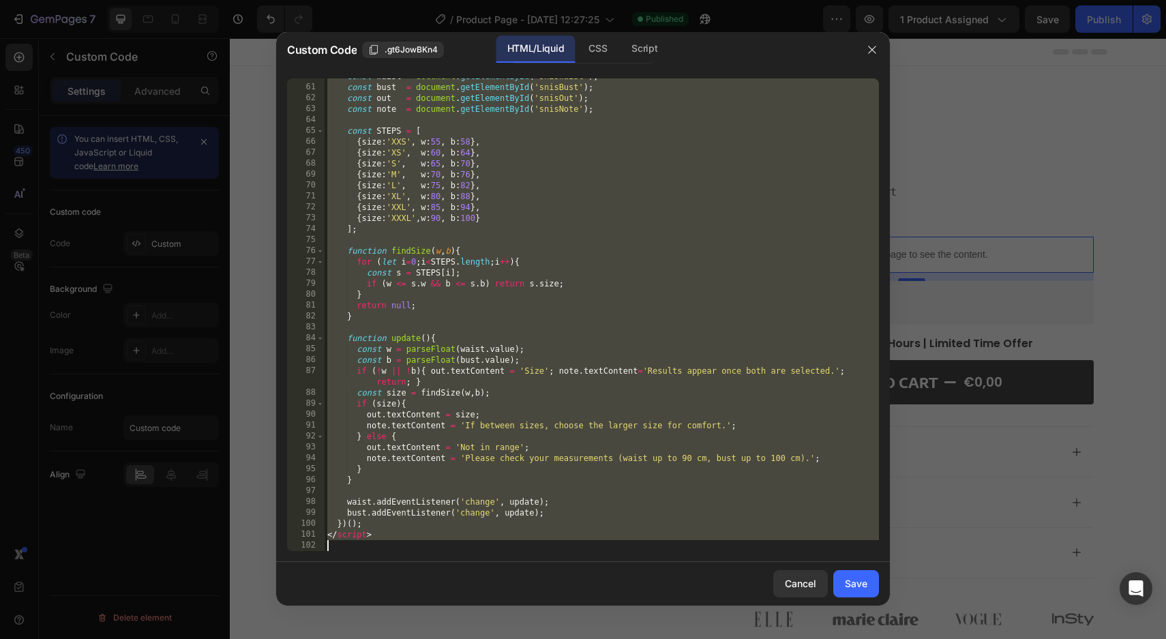
click at [444, 321] on div "const waist = document . getElementById ( 'snisWaist' ) ; const bust = document…" at bounding box center [602, 318] width 554 height 494
type textarea "</script>"
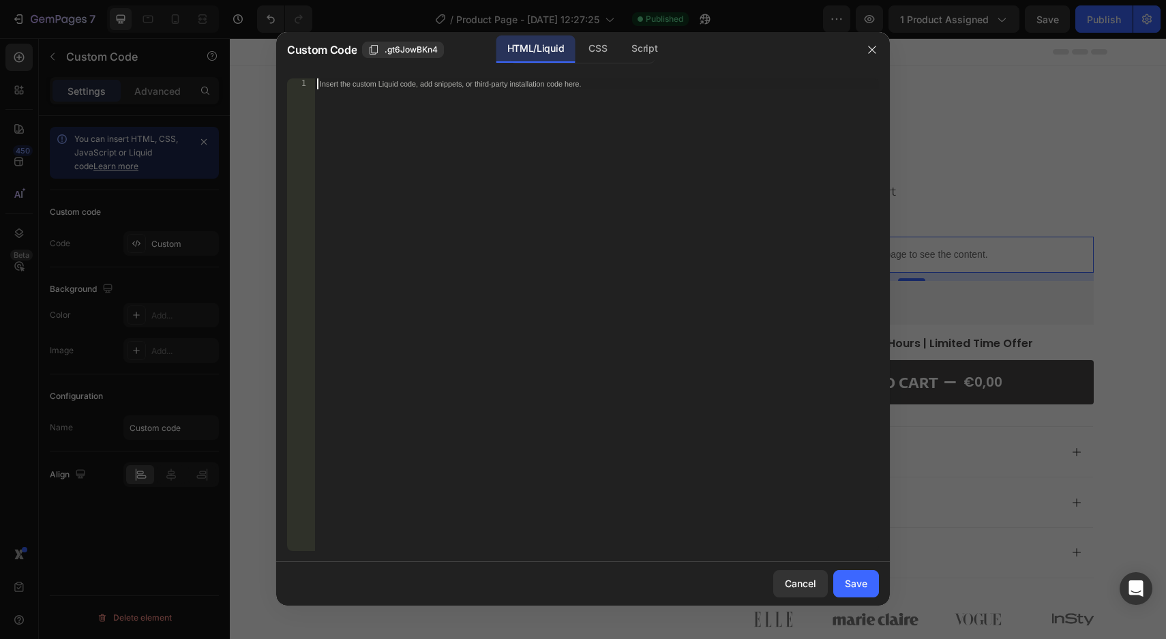
scroll to position [662, 0]
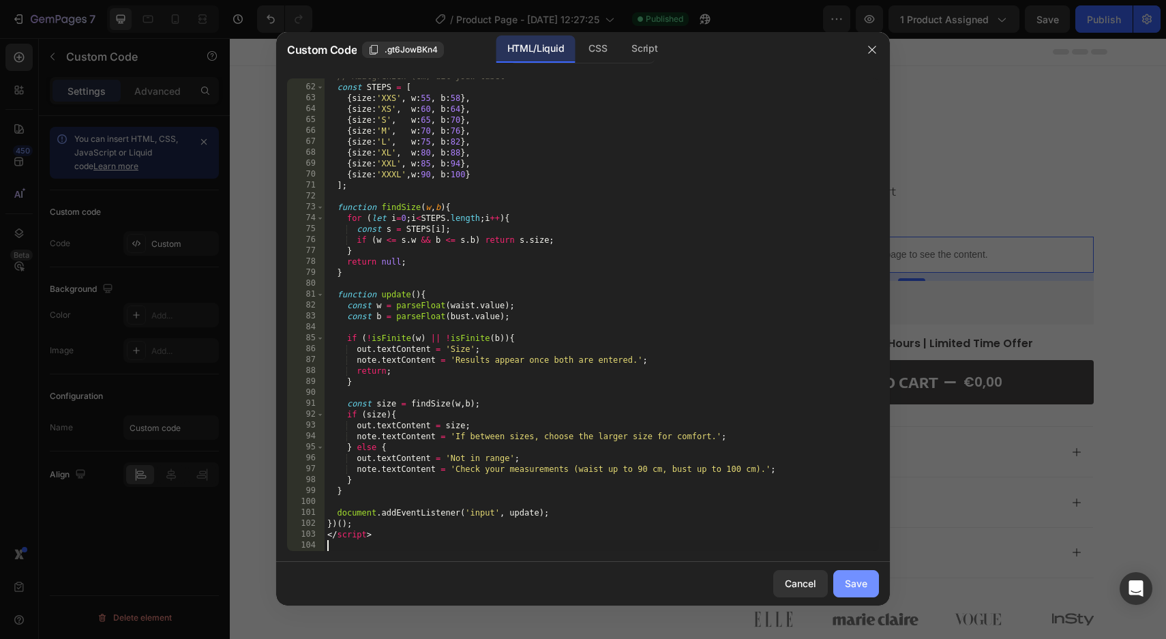
click at [863, 576] on button "Save" at bounding box center [856, 583] width 46 height 27
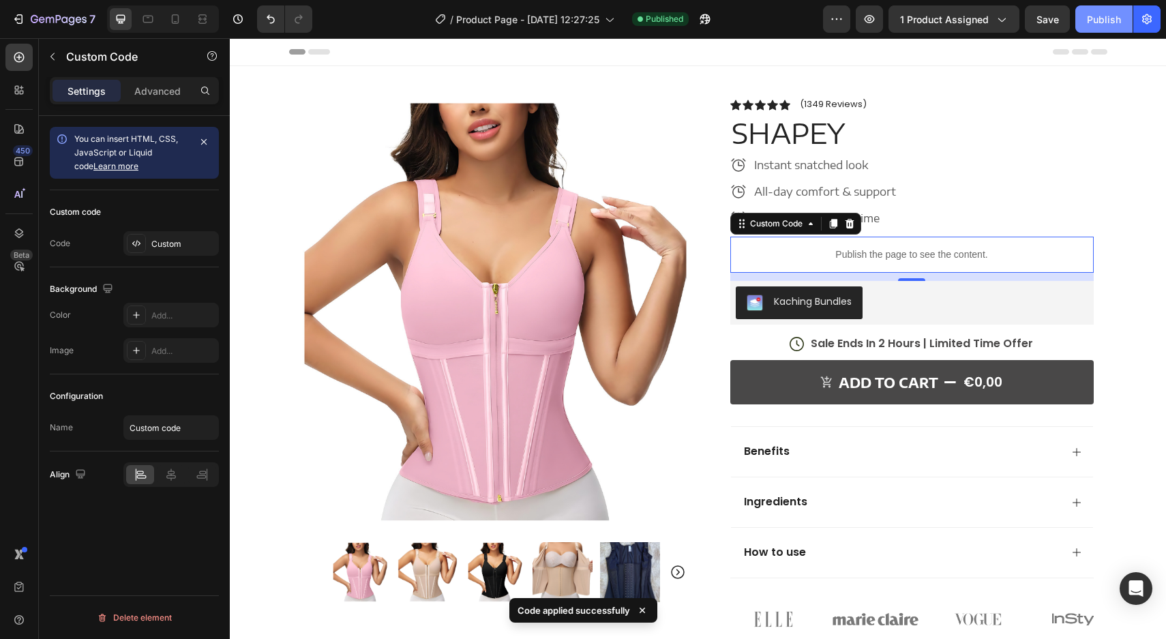
click at [1088, 12] on div "Publish" at bounding box center [1104, 19] width 34 height 14
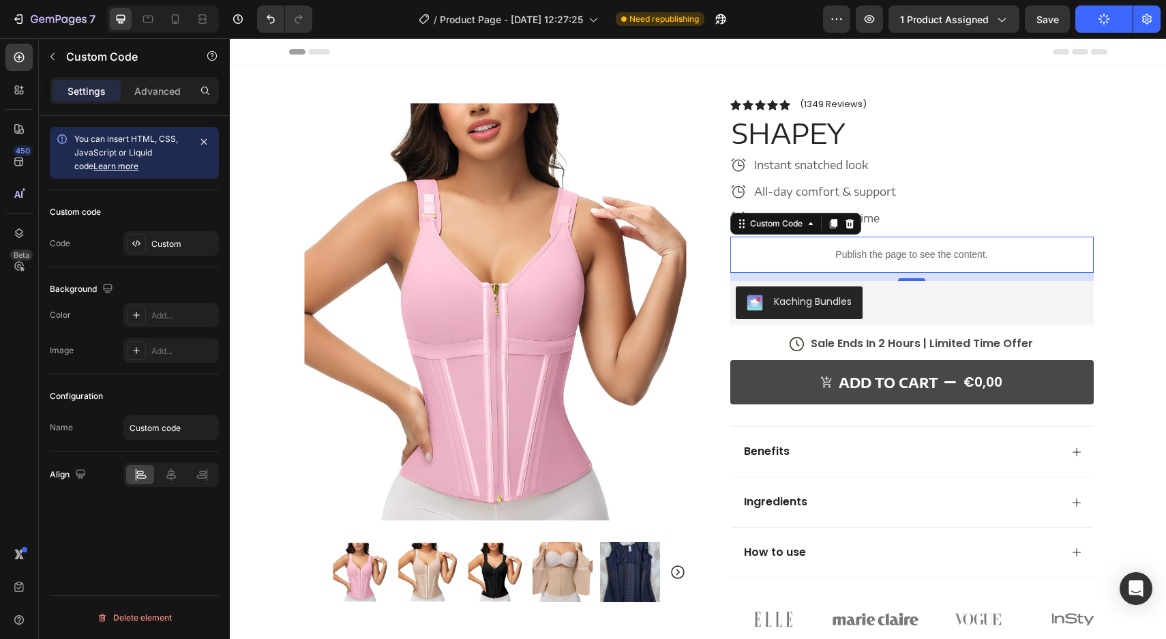
click at [1015, 1] on div "7 Version history / Product Page - Sep 26, 12:27:25 Need republishing Preview 1…" at bounding box center [583, 19] width 1166 height 39
click at [1049, 14] on span "Save" at bounding box center [1047, 20] width 23 height 12
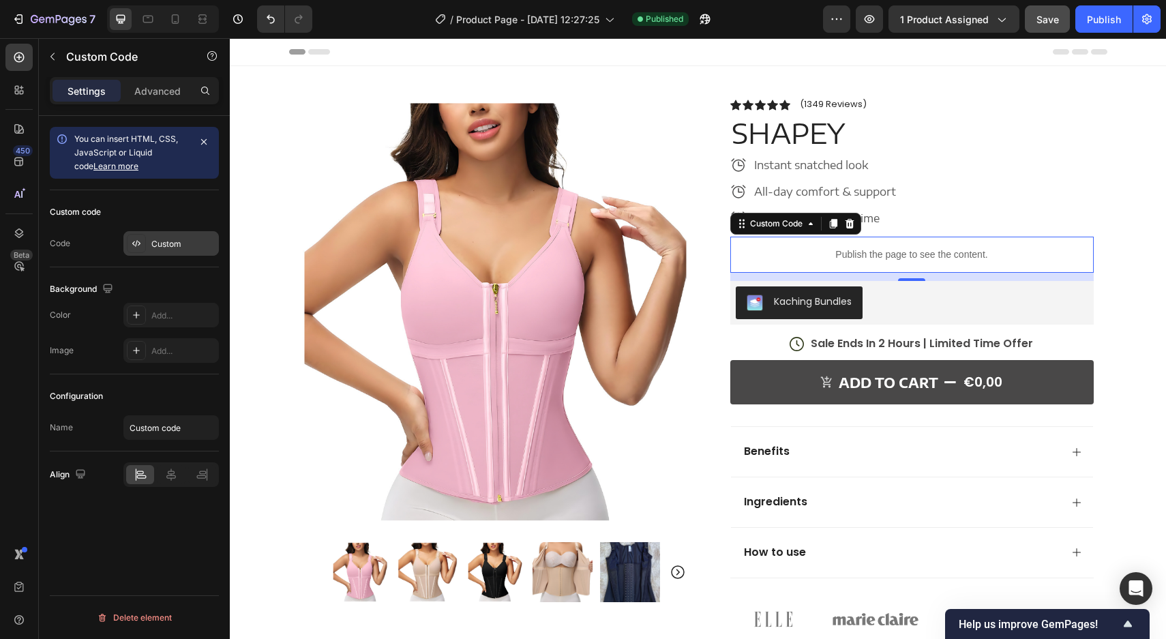
click at [166, 252] on div "Custom" at bounding box center [170, 243] width 95 height 25
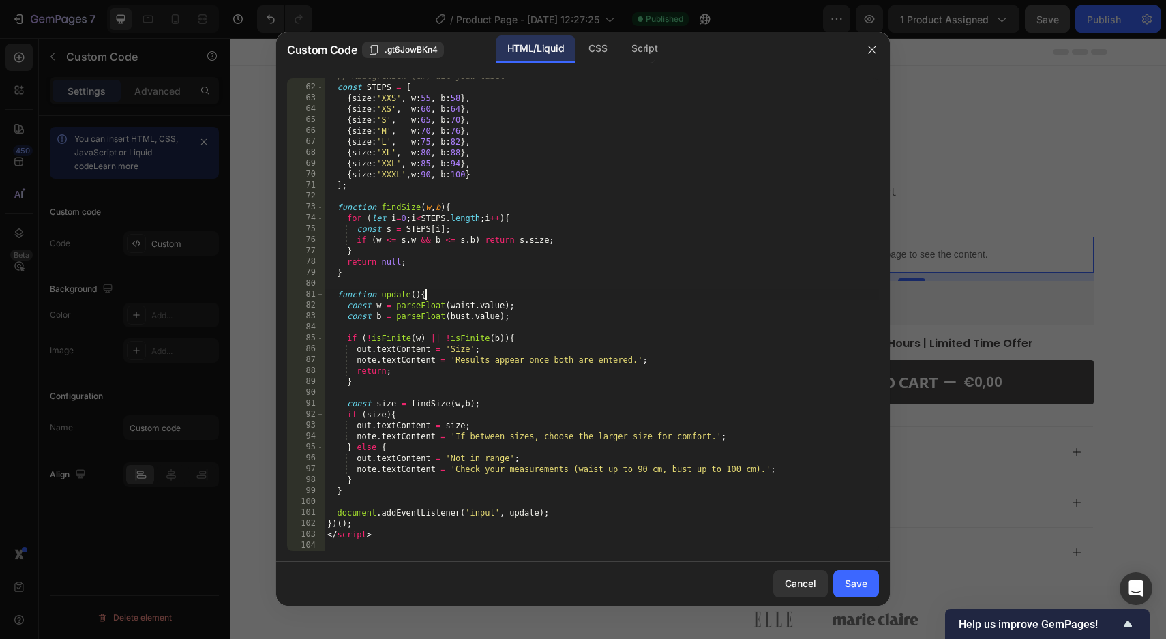
click at [514, 298] on div "// Maatgrenzen (cm) uit jouw tabel const STEPS = [ { size : 'XXS' , w : 55 , b …" at bounding box center [602, 318] width 554 height 494
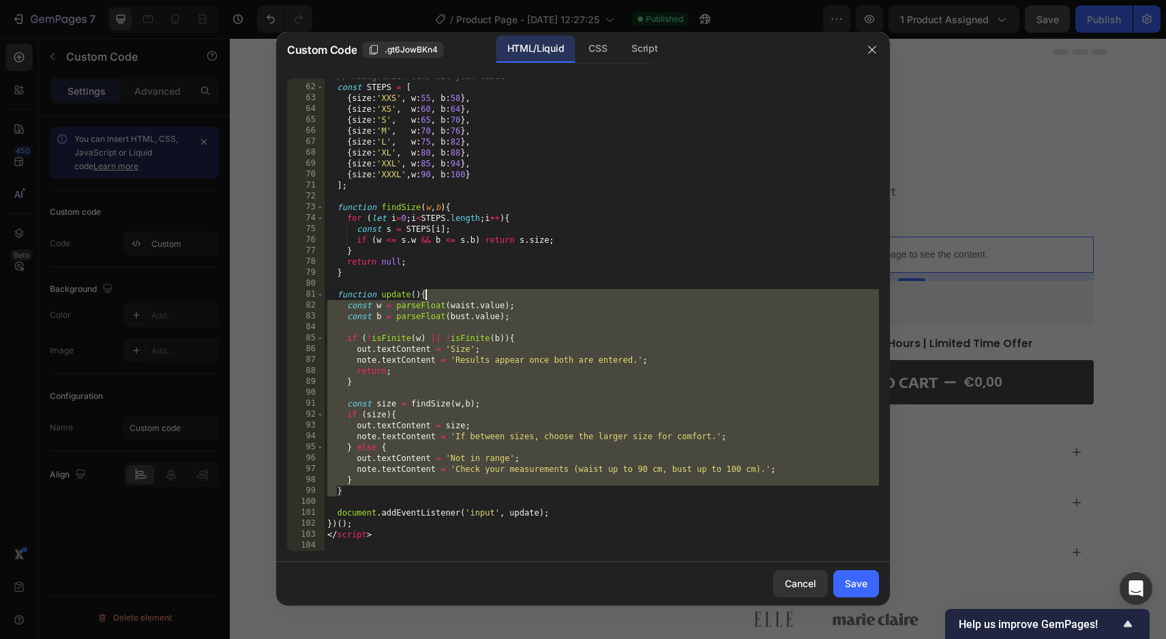
click at [514, 298] on div "// Maatgrenzen (cm) uit jouw tabel const STEPS = [ { size : 'XXS' , w : 55 , b …" at bounding box center [602, 318] width 554 height 494
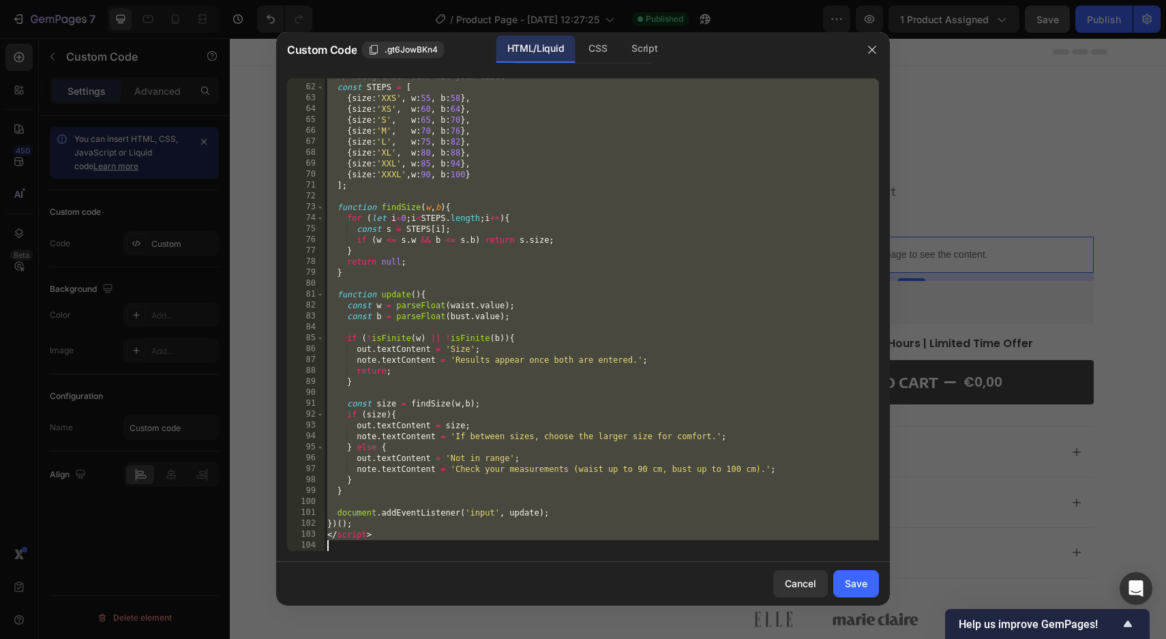
click at [514, 298] on div "// Maatgrenzen (cm) uit jouw tabel const STEPS = [ { size : 'XXS' , w : 55 , b …" at bounding box center [602, 318] width 554 height 494
type textarea "</script>"
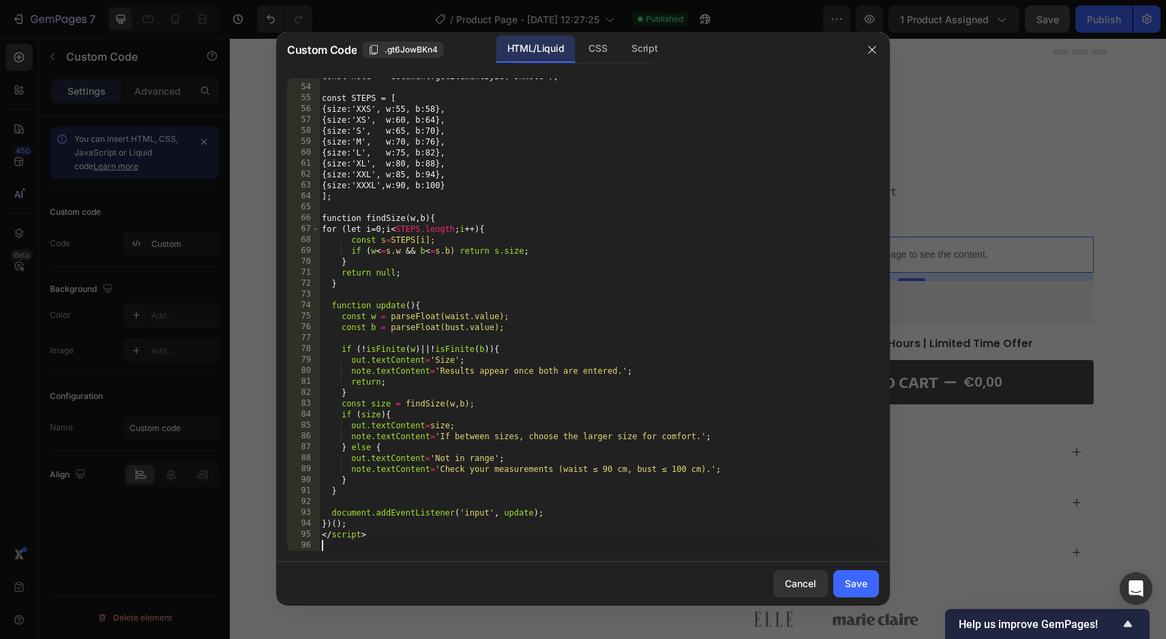
scroll to position [575, 0]
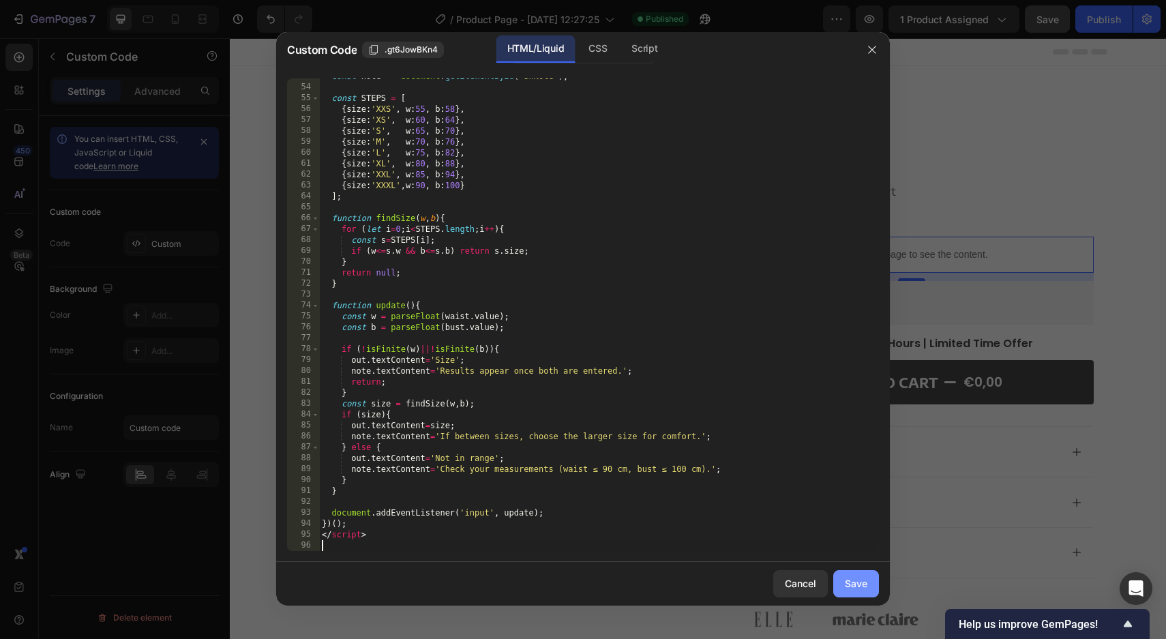
click at [869, 595] on button "Save" at bounding box center [856, 583] width 46 height 27
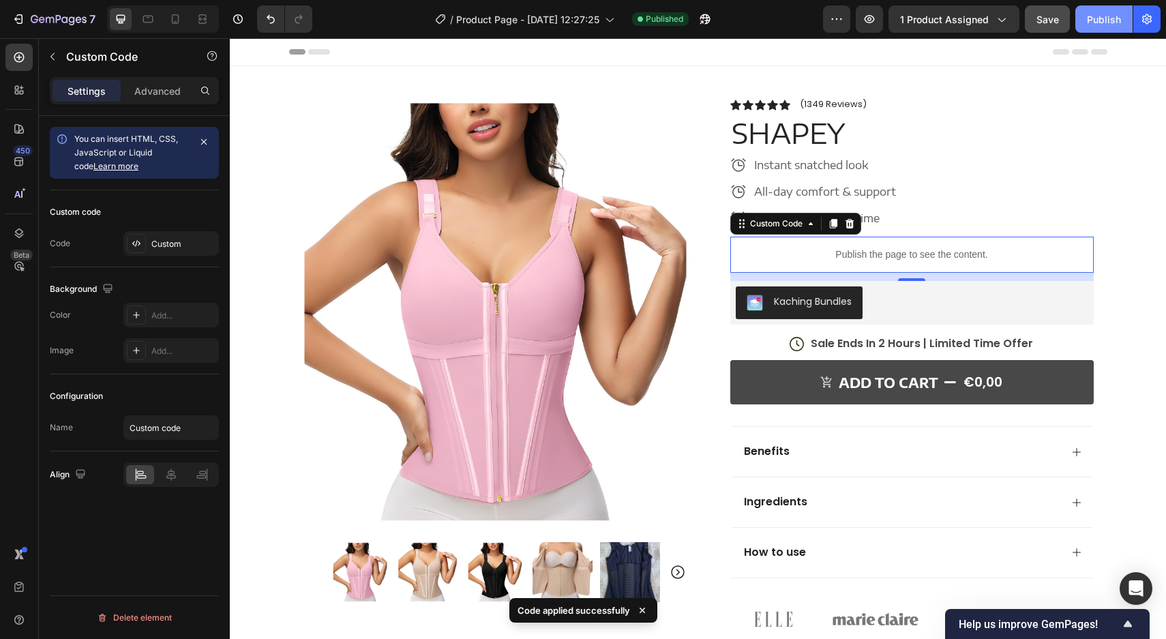
click at [1102, 28] on button "Publish" at bounding box center [1103, 18] width 57 height 27
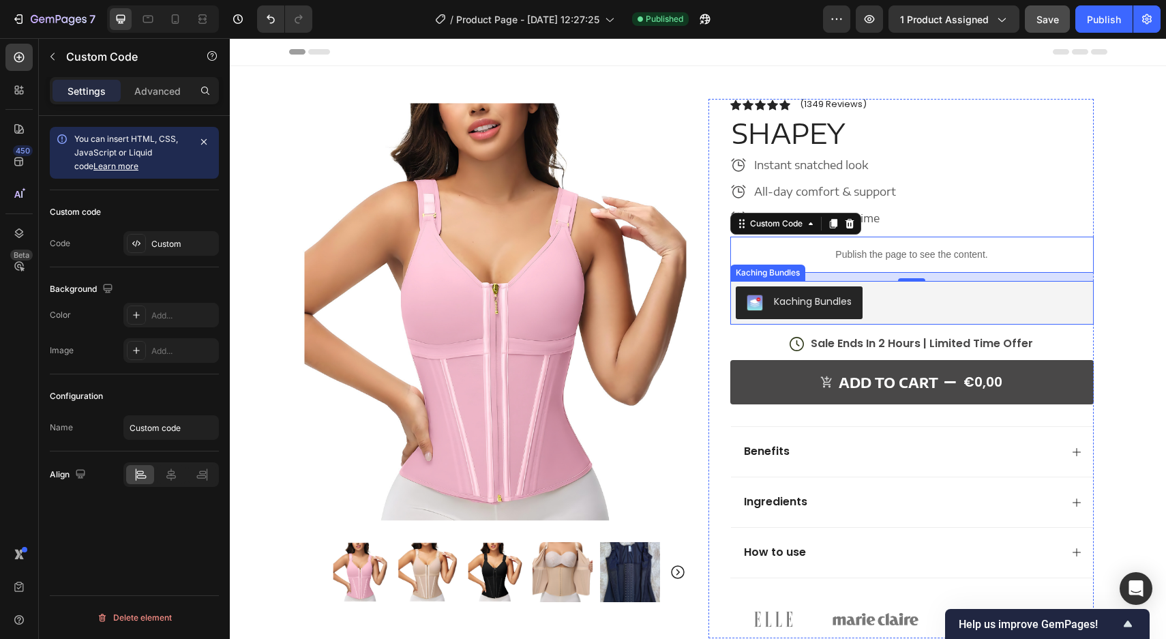
click at [794, 299] on div "Kaching Bundles" at bounding box center [813, 302] width 78 height 14
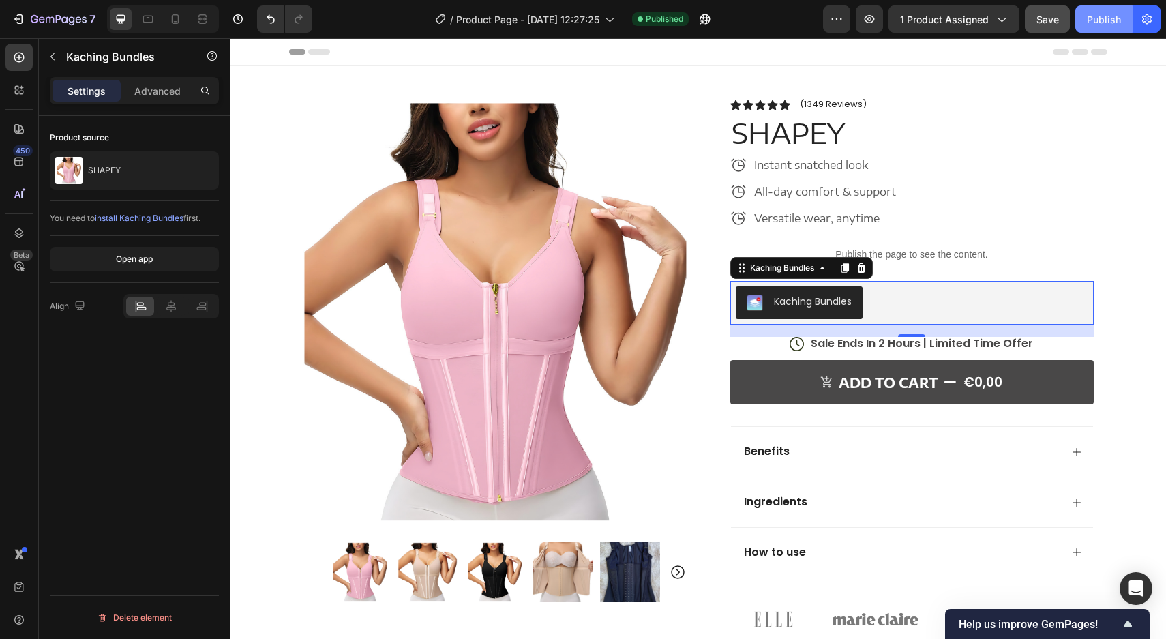
click at [1105, 25] on div "Publish" at bounding box center [1104, 19] width 34 height 14
click at [925, 345] on p "Sale Ends In 2 Hours | Limited Time Offer" at bounding box center [922, 344] width 222 height 14
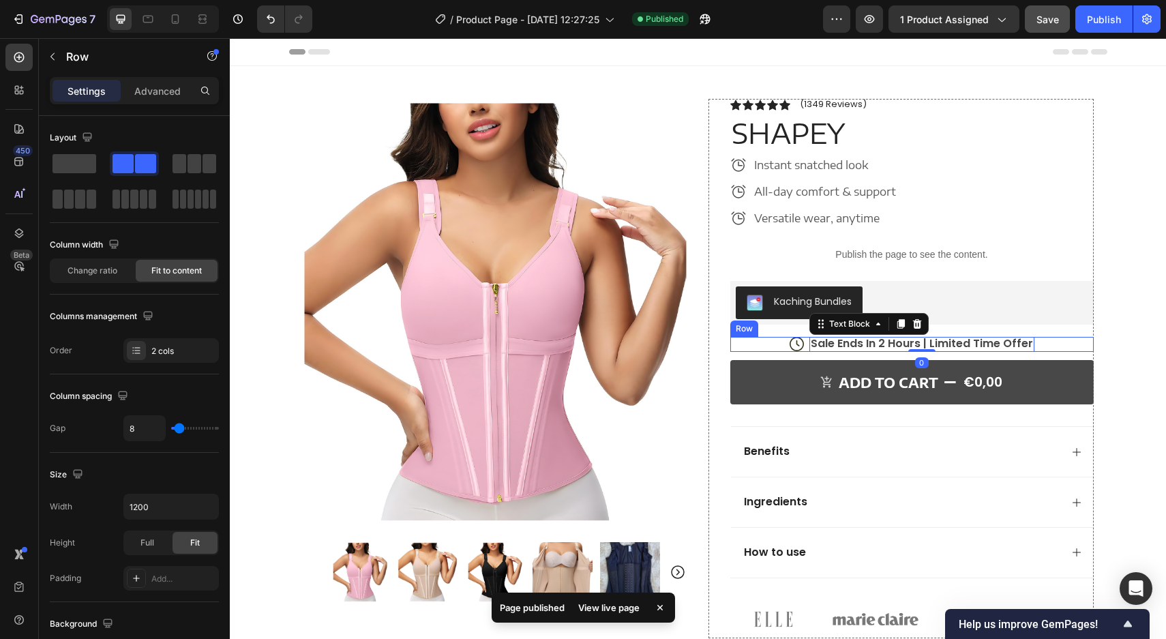
click at [773, 346] on div "Icon Sale Ends In 2 Hours | Limited Time Offer Text Block 0 Row" at bounding box center [911, 345] width 363 height 16
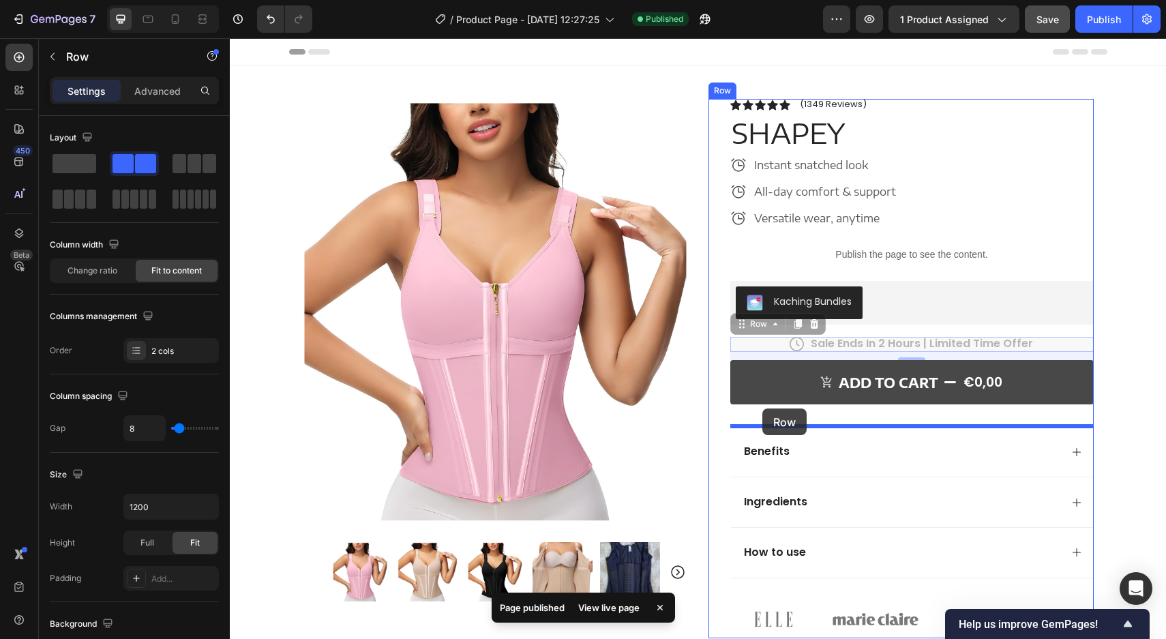
drag, startPoint x: 746, startPoint y: 323, endPoint x: 763, endPoint y: 408, distance: 86.3
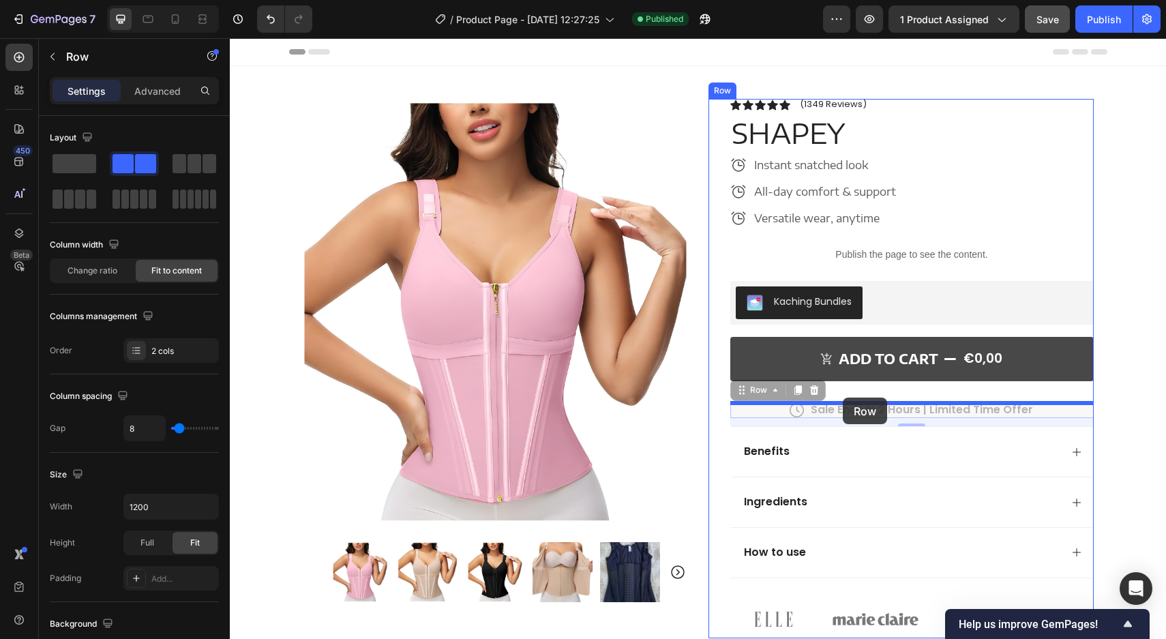
drag, startPoint x: 740, startPoint y: 393, endPoint x: 843, endPoint y: 398, distance: 103.1
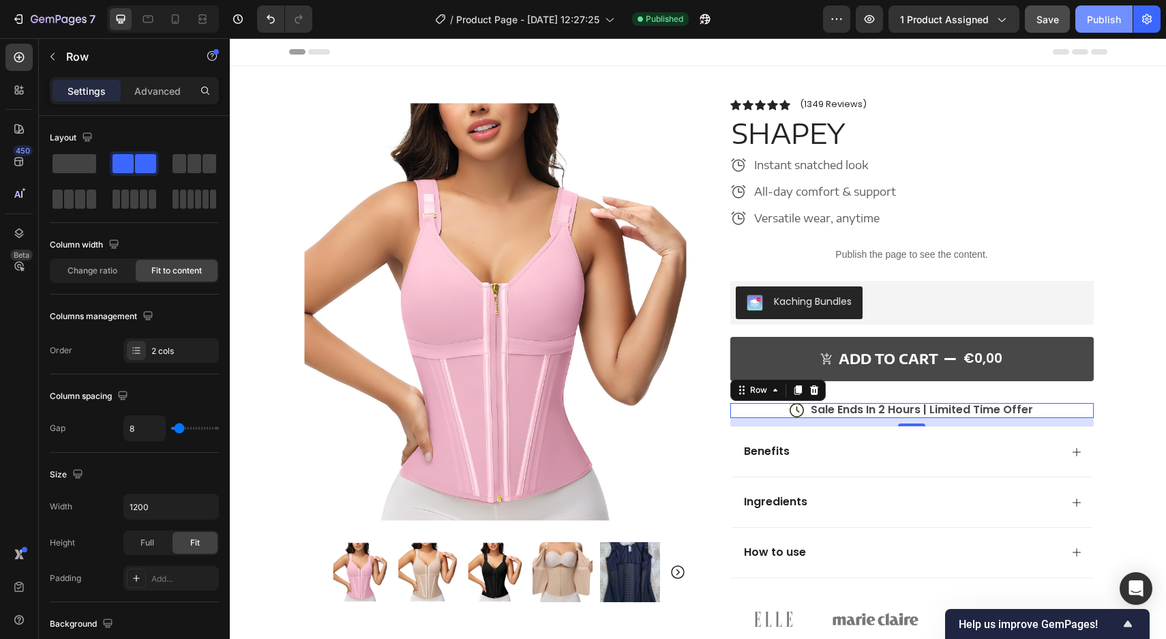
click at [1110, 10] on button "Publish" at bounding box center [1103, 18] width 57 height 27
click at [50, 53] on icon "button" at bounding box center [52, 56] width 11 height 11
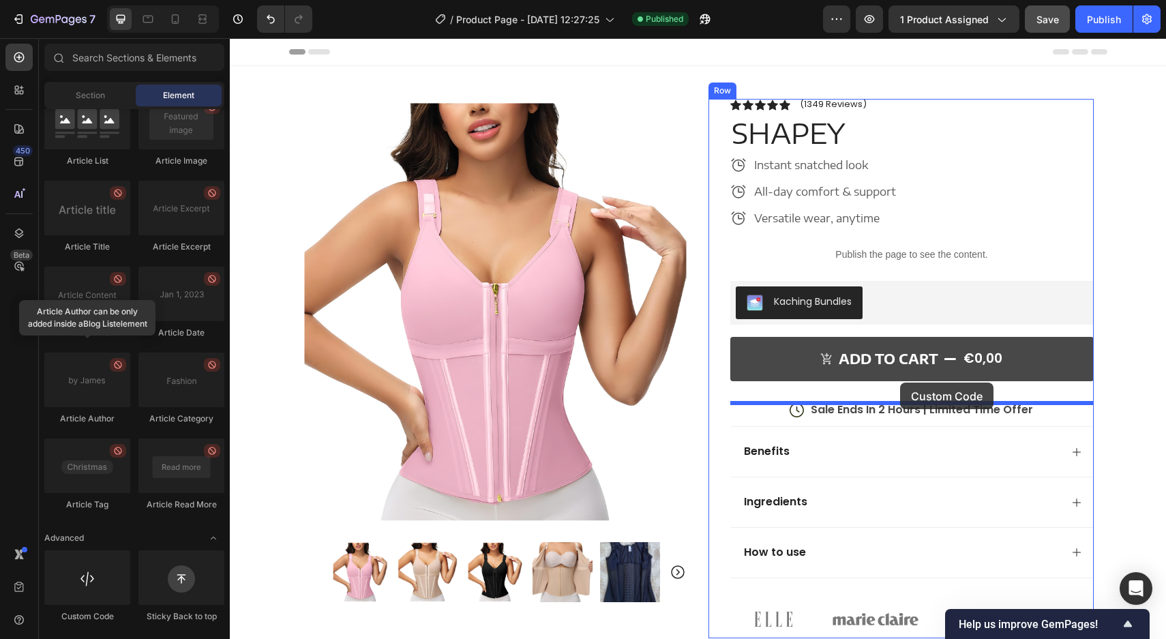
drag, startPoint x: 315, startPoint y: 601, endPoint x: 899, endPoint y: 383, distance: 624.0
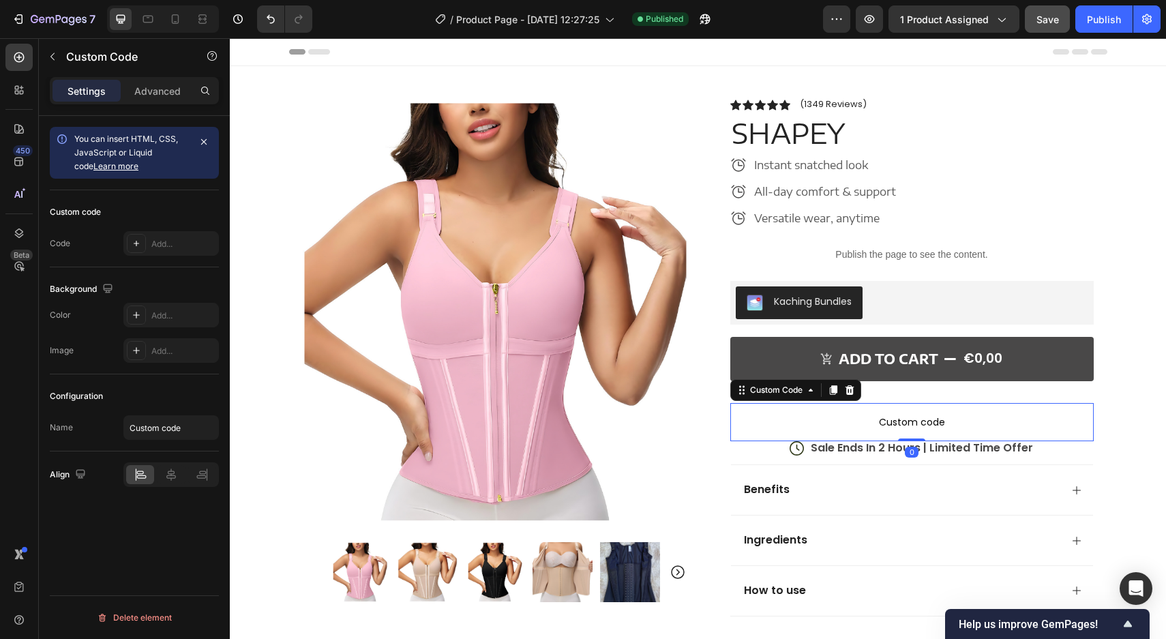
drag, startPoint x: 906, startPoint y: 459, endPoint x: 910, endPoint y: 426, distance: 33.0
click at [910, 426] on div "Custom code Custom Code 0" at bounding box center [911, 422] width 363 height 38
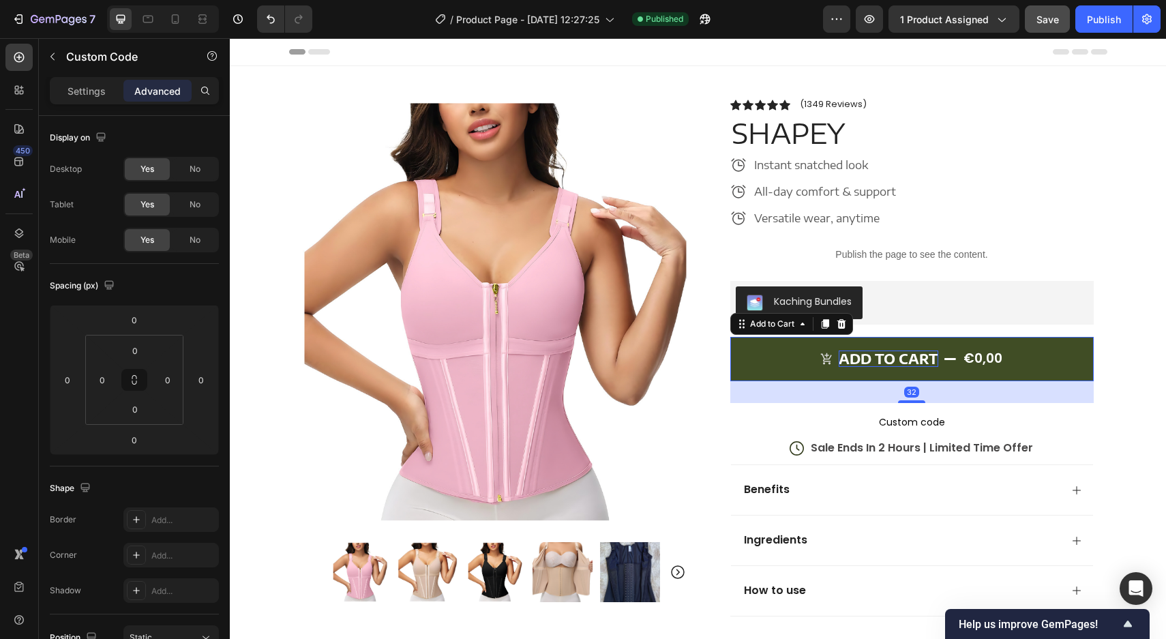
click at [911, 357] on div "ADD TO CART" at bounding box center [889, 358] width 100 height 17
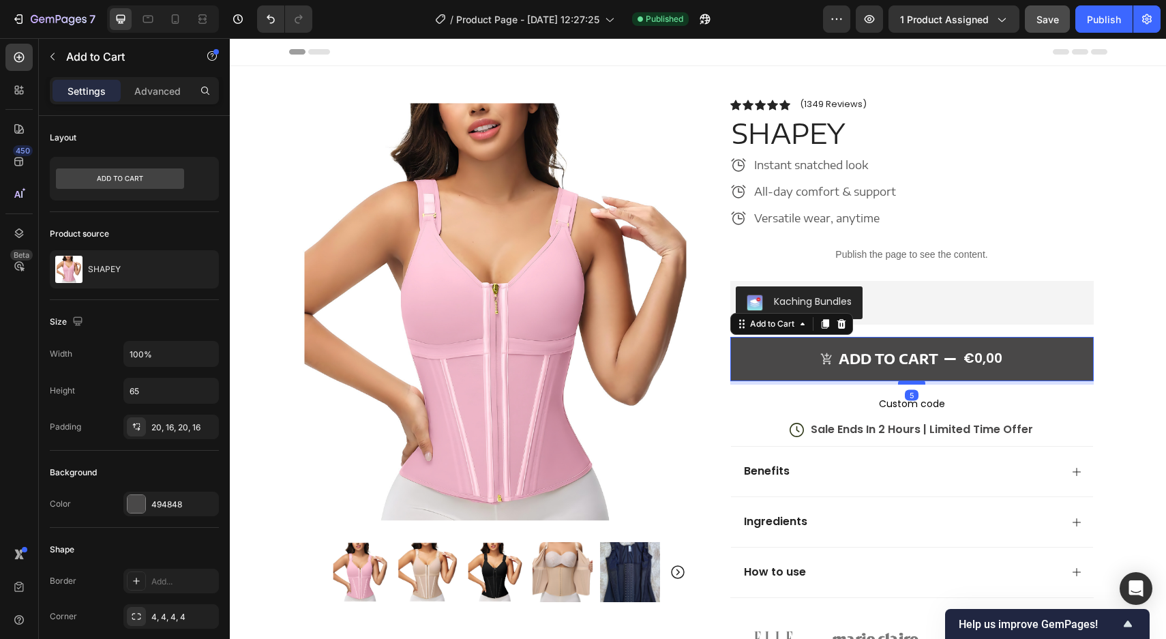
drag, startPoint x: 913, startPoint y: 400, endPoint x: 916, endPoint y: 383, distance: 18.1
click at [916, 383] on div at bounding box center [911, 382] width 27 height 4
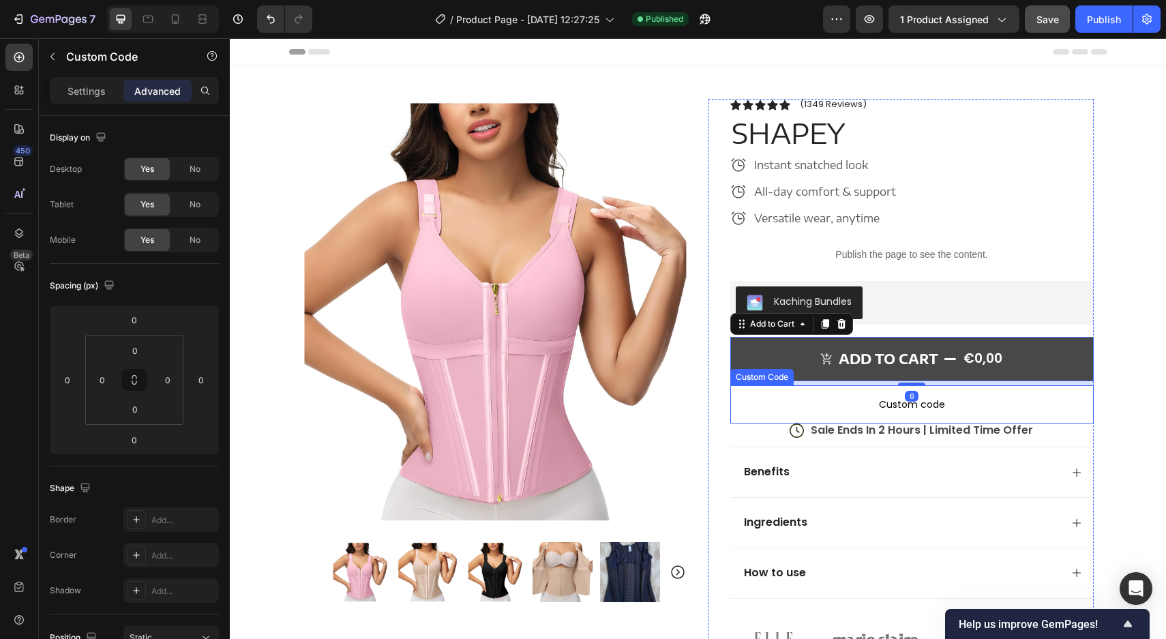
click at [889, 399] on span "Custom code" at bounding box center [911, 404] width 363 height 16
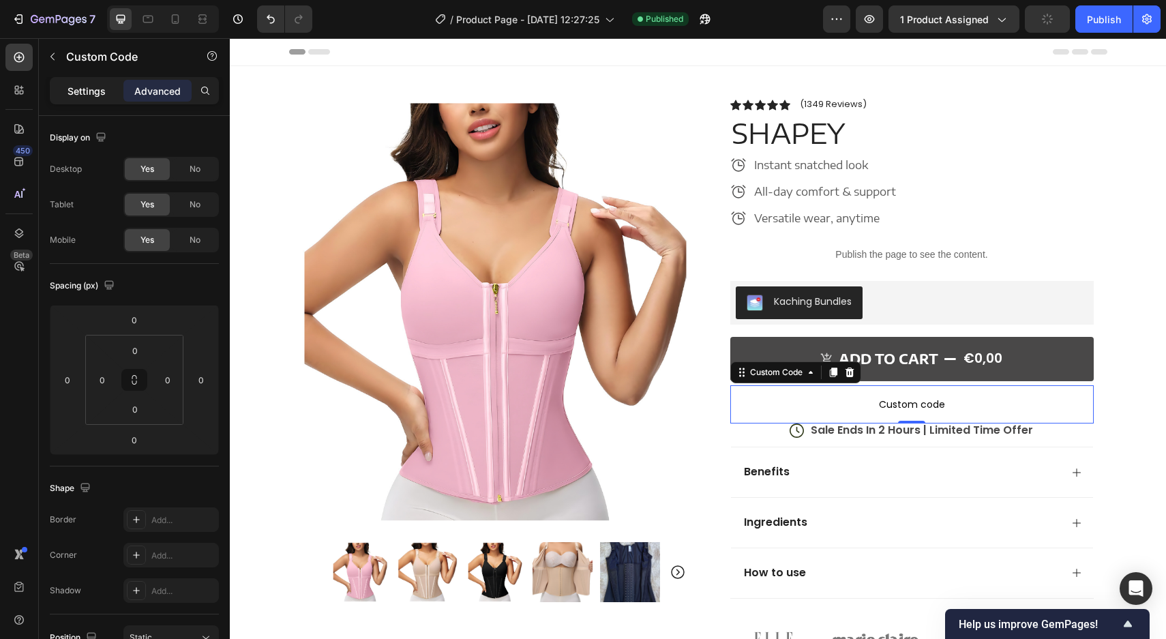
click at [85, 90] on p "Settings" at bounding box center [87, 91] width 38 height 14
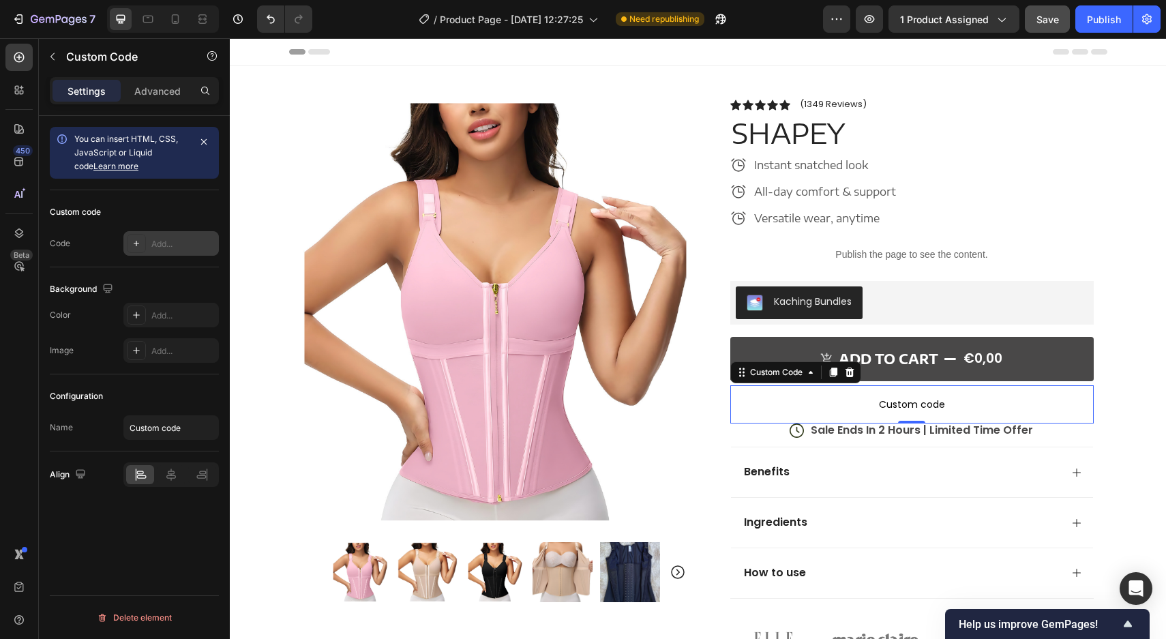
click at [149, 237] on div "Add..." at bounding box center [170, 243] width 95 height 25
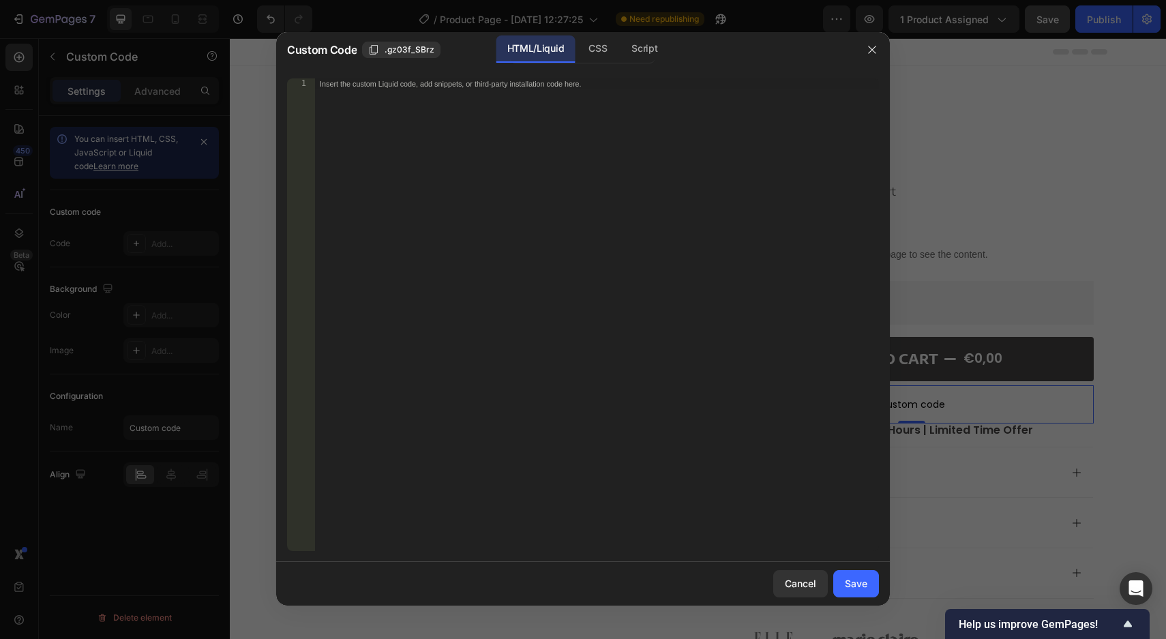
click at [395, 307] on div "Insert the custom Liquid code, add snippets, or third-party installation code h…" at bounding box center [596, 325] width 565 height 494
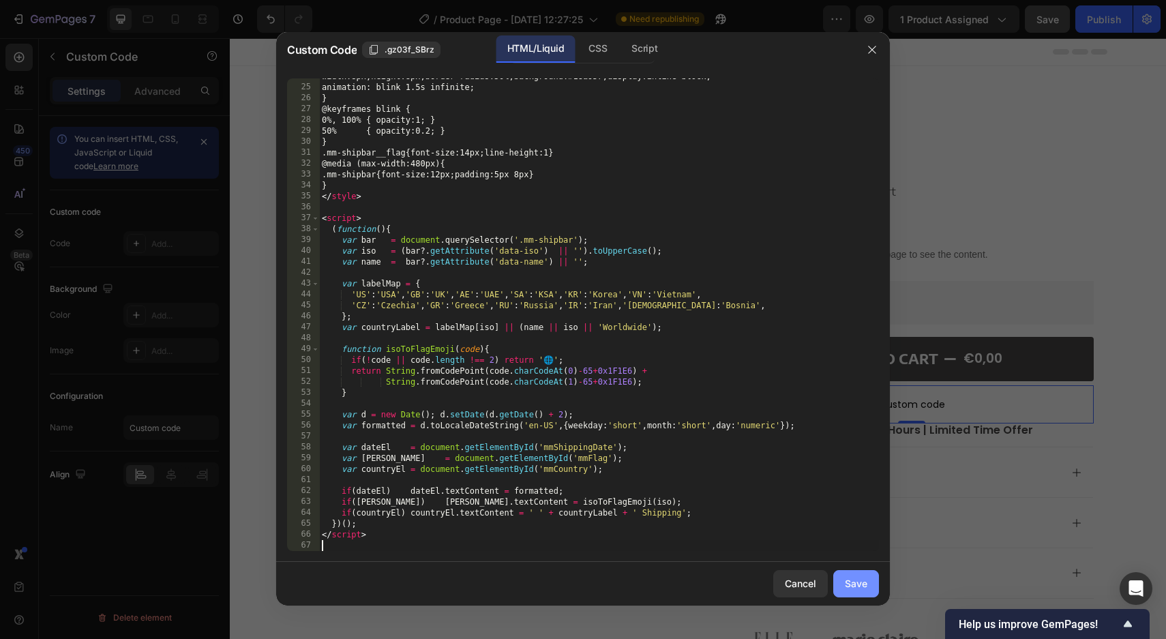
click at [855, 574] on button "Save" at bounding box center [856, 583] width 46 height 27
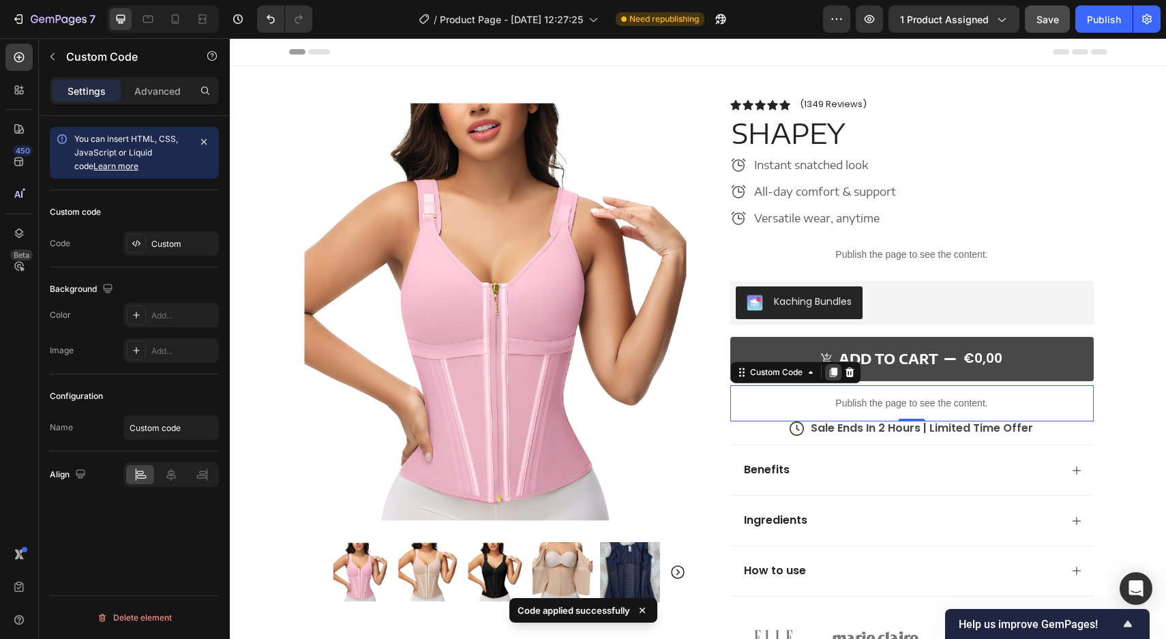
click at [833, 372] on icon at bounding box center [833, 373] width 8 height 10
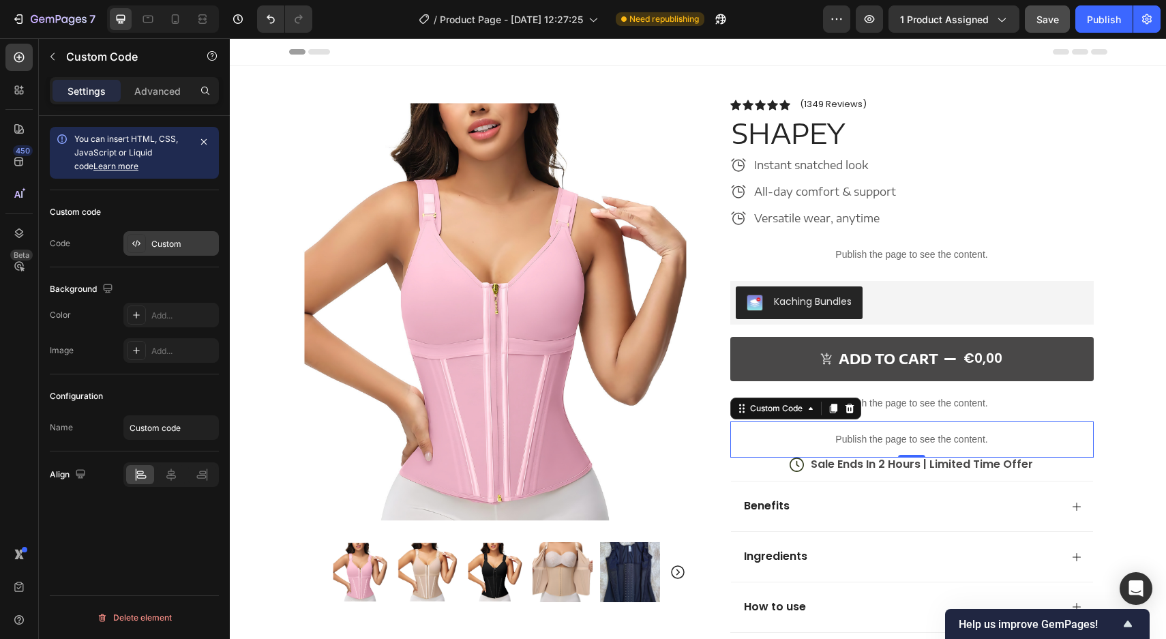
click at [185, 241] on div "Custom" at bounding box center [183, 244] width 64 height 12
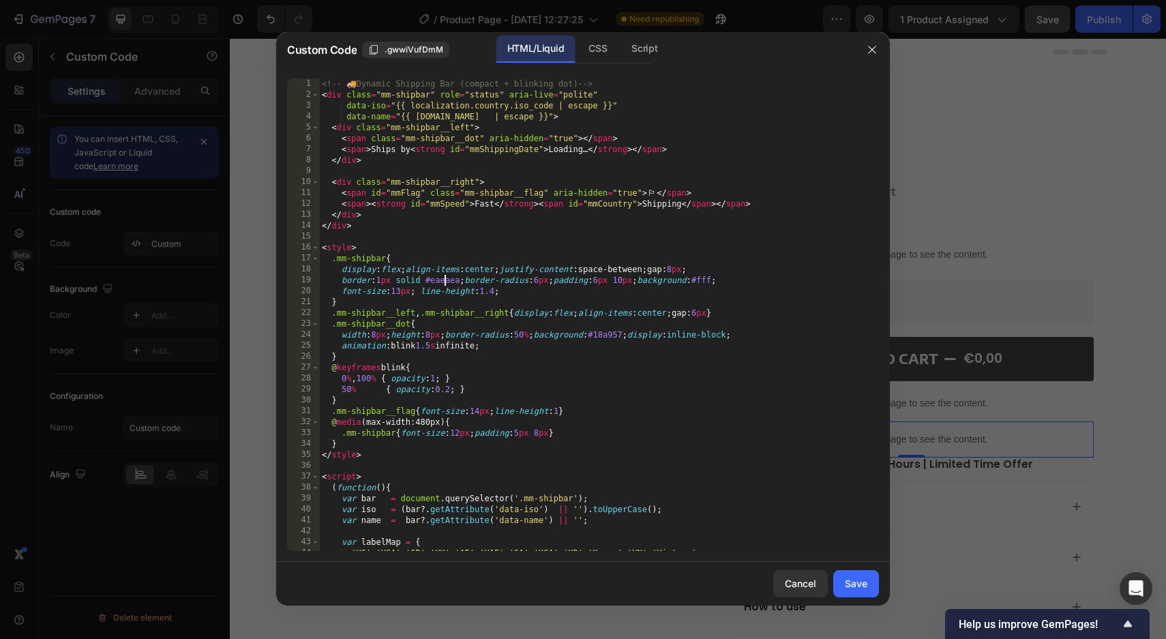
click at [445, 284] on div "<!-- 🚚 Dynamic Shipping Bar (compact + blinking dot) --> < div class = "mm-ship…" at bounding box center [599, 325] width 560 height 494
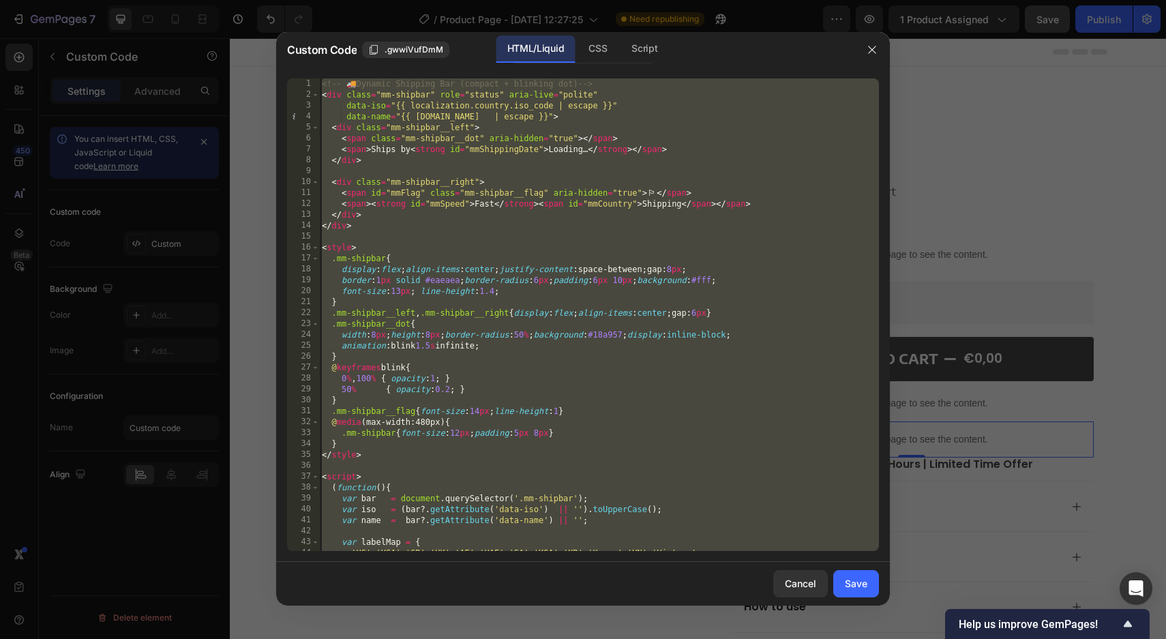
click at [445, 284] on div "<!-- 🚚 Dynamic Shipping Bar (compact + blinking dot) --> < div class = "mm-ship…" at bounding box center [599, 325] width 560 height 494
type textarea "</script>"
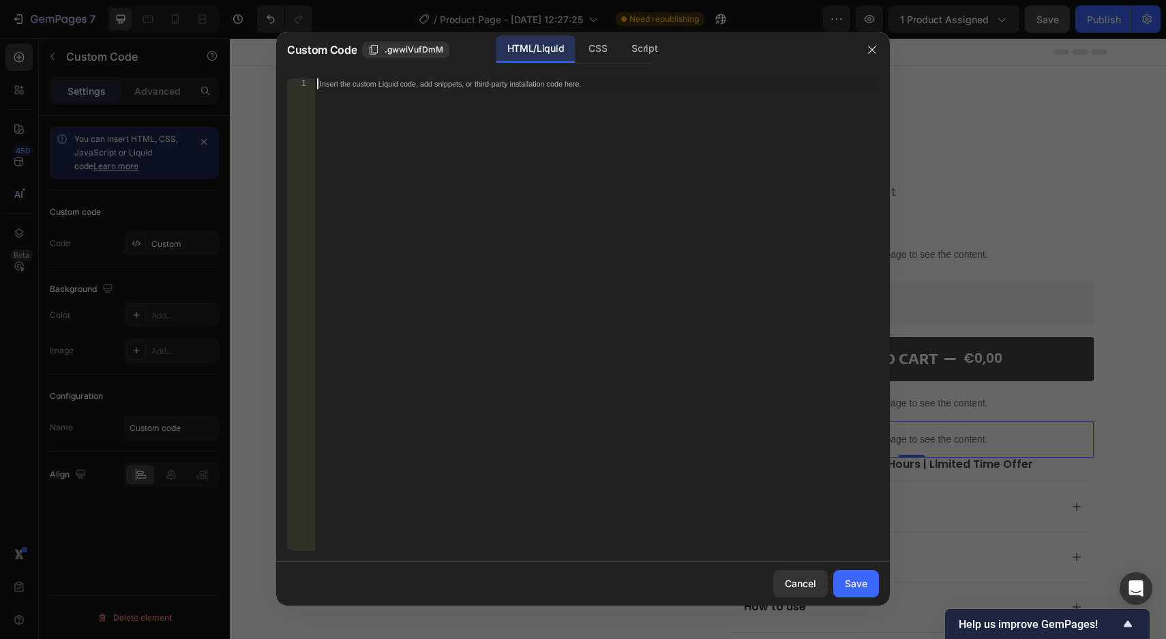
scroll to position [106, 0]
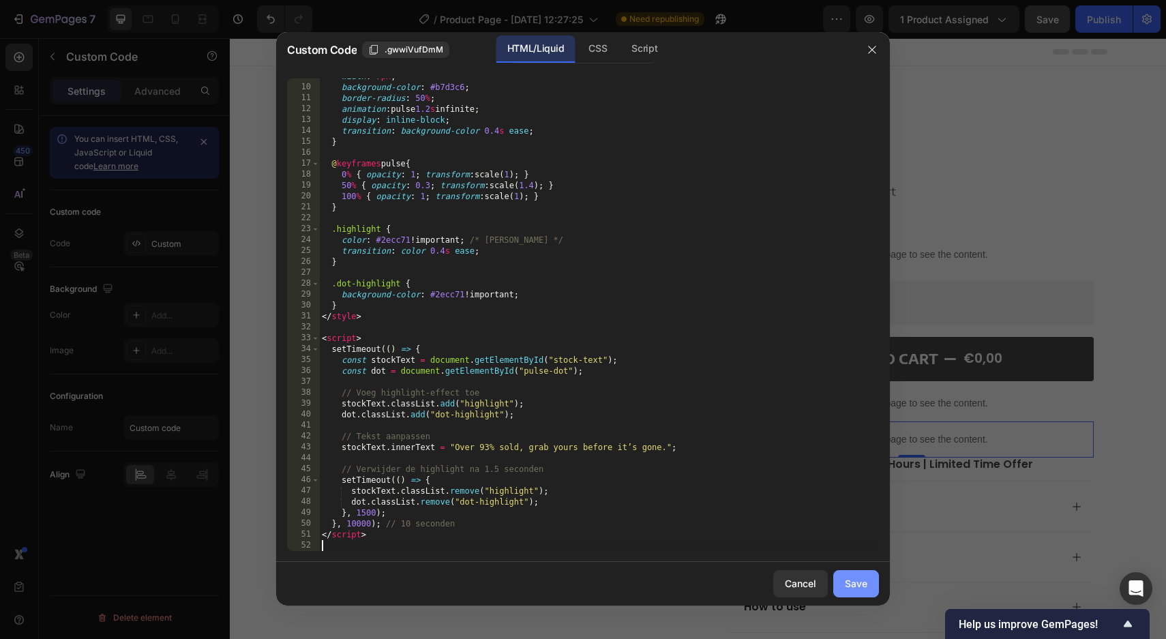
click at [863, 584] on div "Save" at bounding box center [856, 583] width 23 height 14
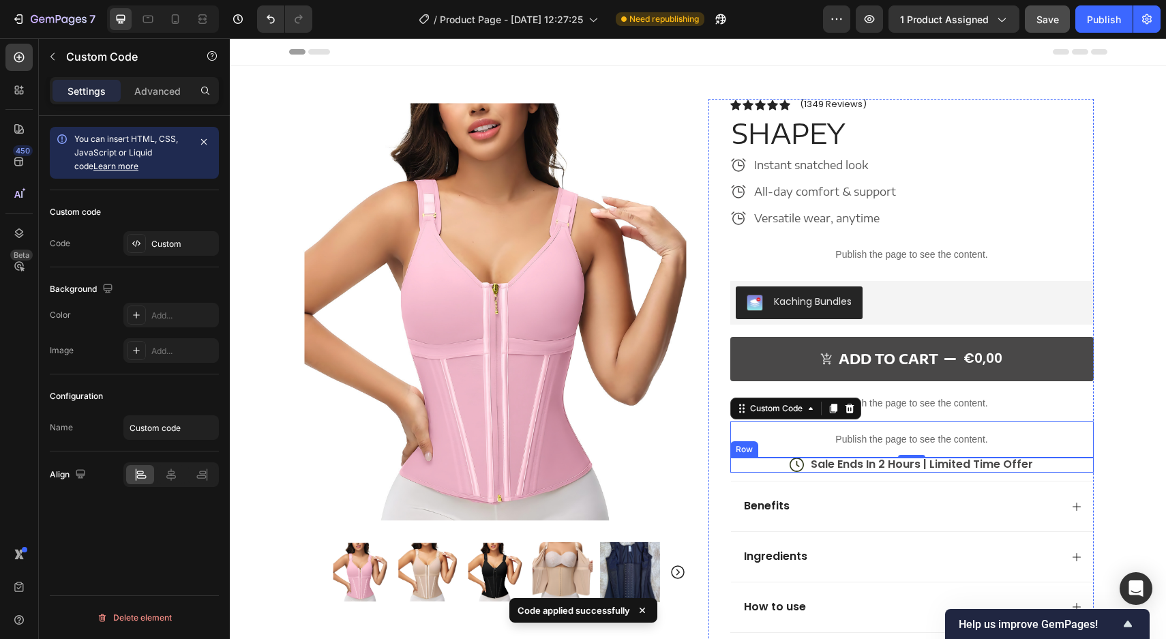
click at [764, 468] on div "Icon Sale Ends In 2 Hours | Limited Time Offer Text Block Row" at bounding box center [911, 466] width 363 height 16
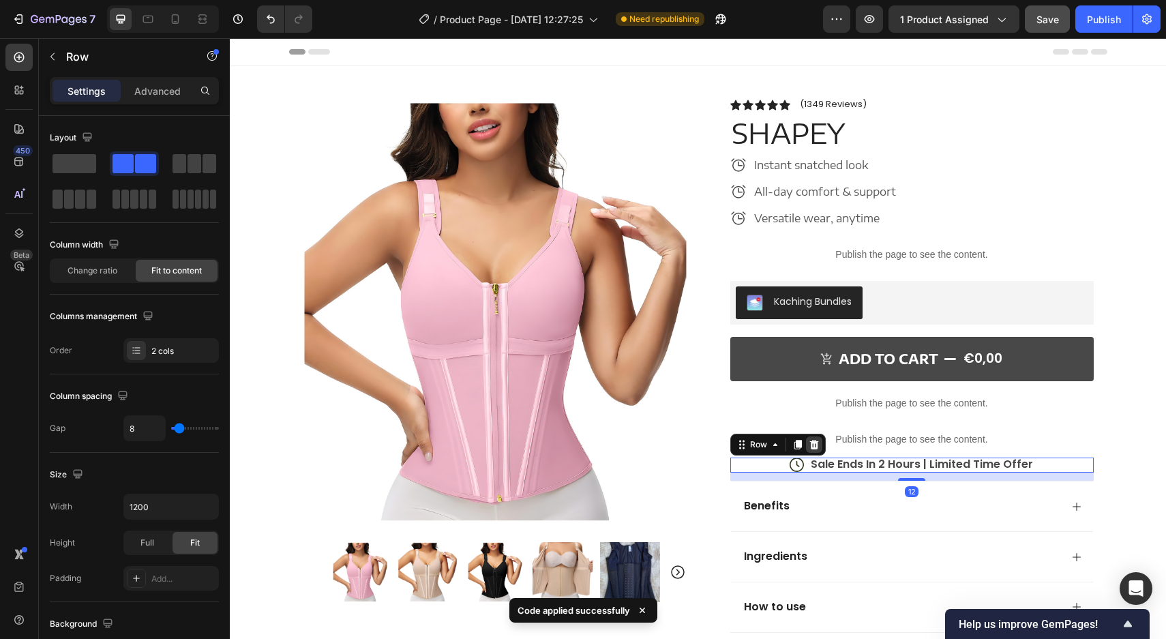
click at [817, 441] on icon at bounding box center [813, 444] width 9 height 10
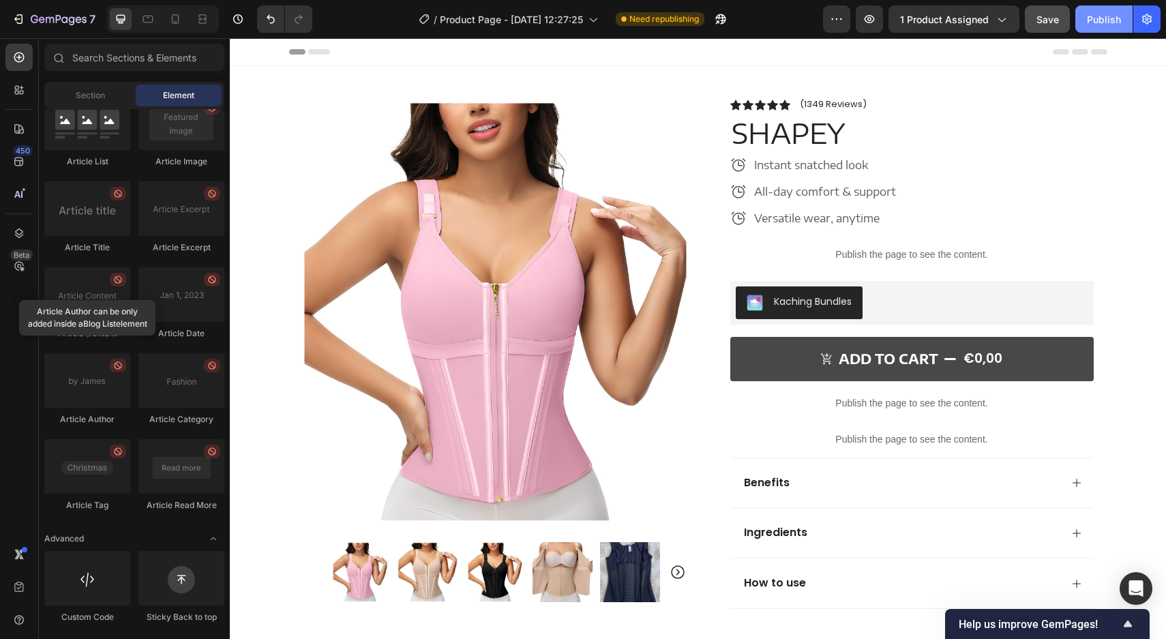
click at [1092, 14] on div "Publish" at bounding box center [1104, 19] width 34 height 14
click at [177, 20] on icon at bounding box center [175, 19] width 14 height 14
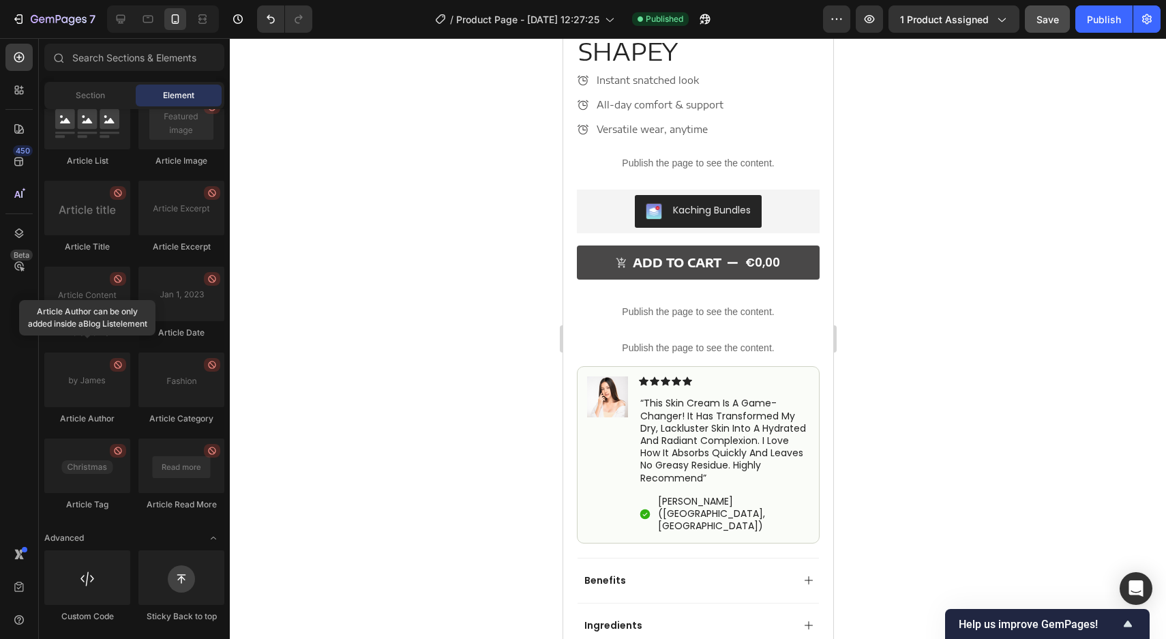
scroll to position [446, 0]
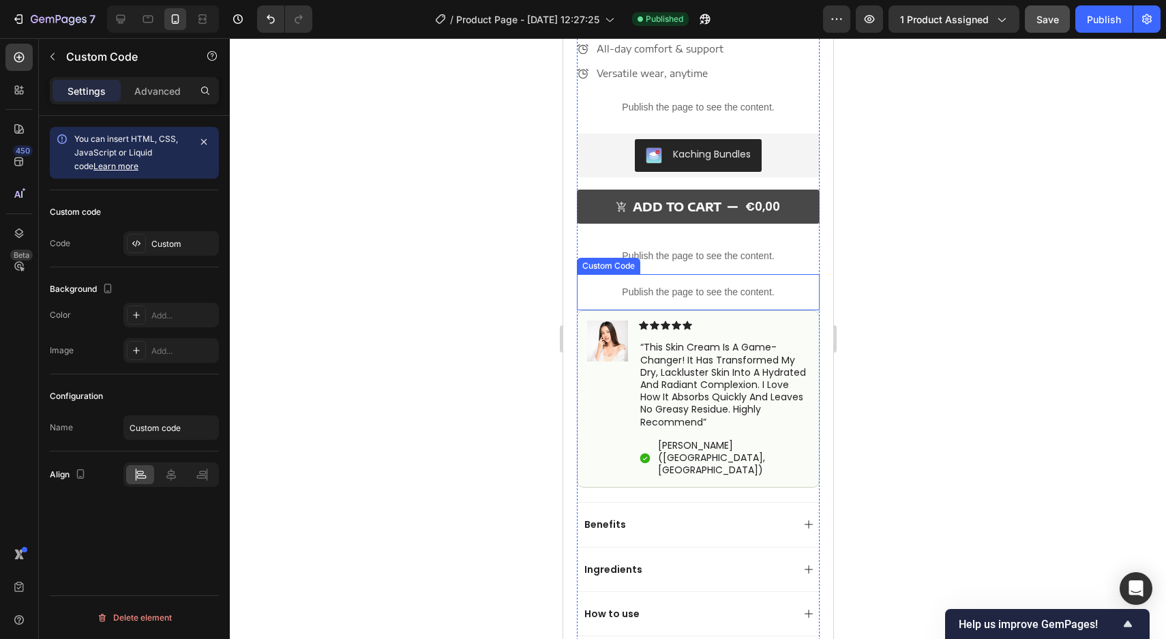
click at [684, 293] on p "Publish the page to see the content." at bounding box center [697, 292] width 243 height 14
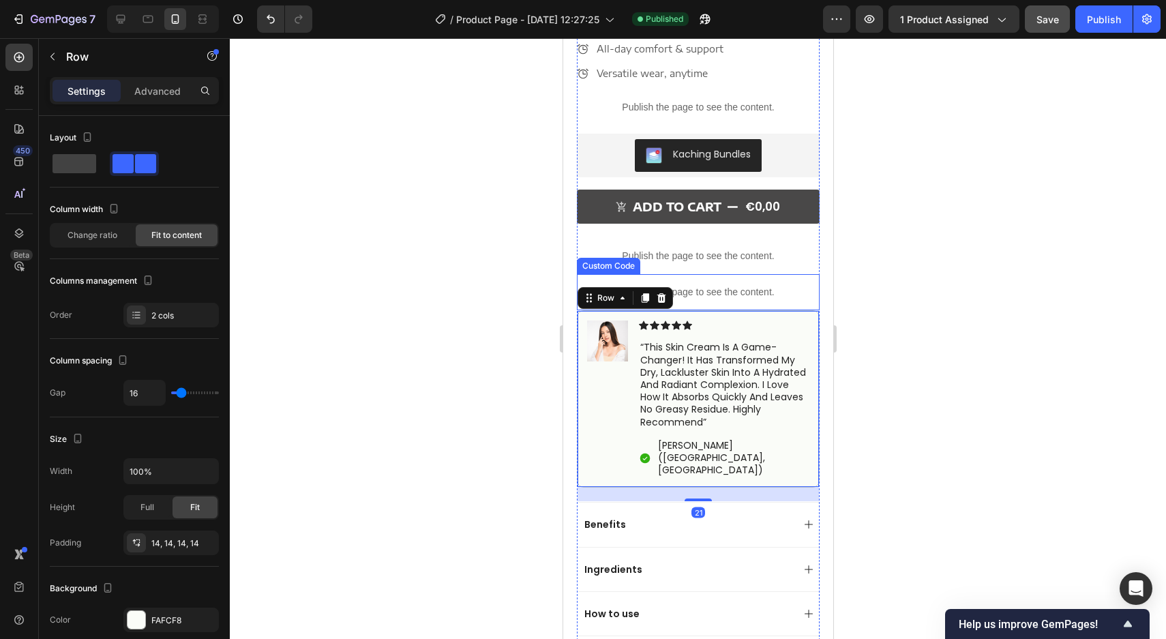
click at [703, 293] on p "Publish the page to see the content." at bounding box center [697, 292] width 243 height 14
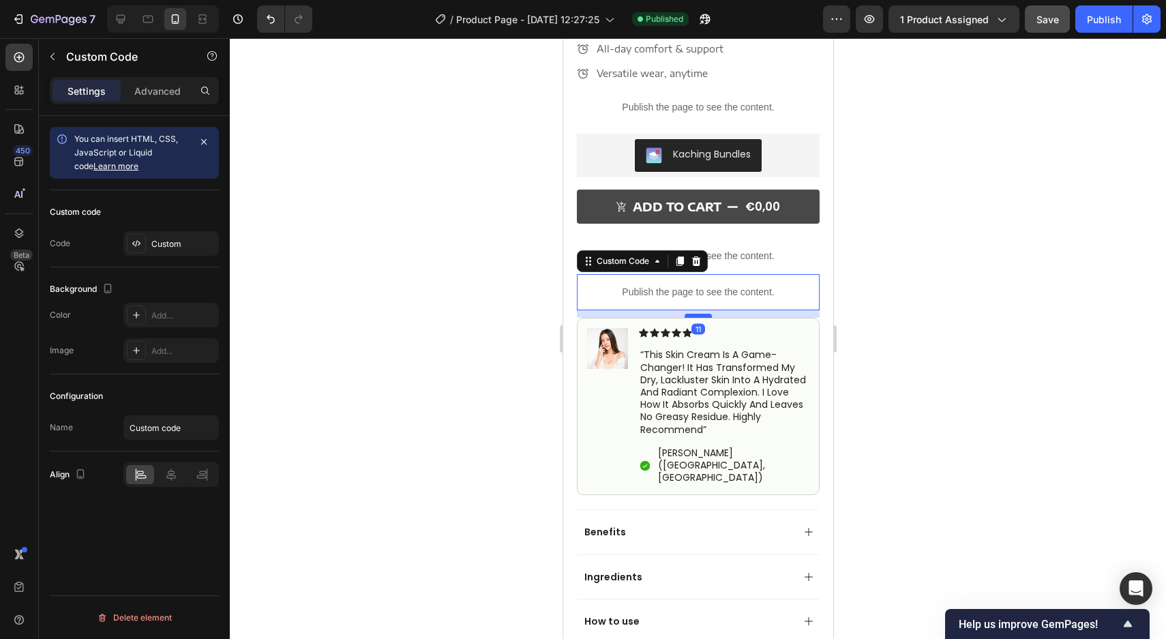
drag, startPoint x: 696, startPoint y: 309, endPoint x: 697, endPoint y: 316, distance: 7.5
click at [697, 316] on div at bounding box center [697, 316] width 27 height 4
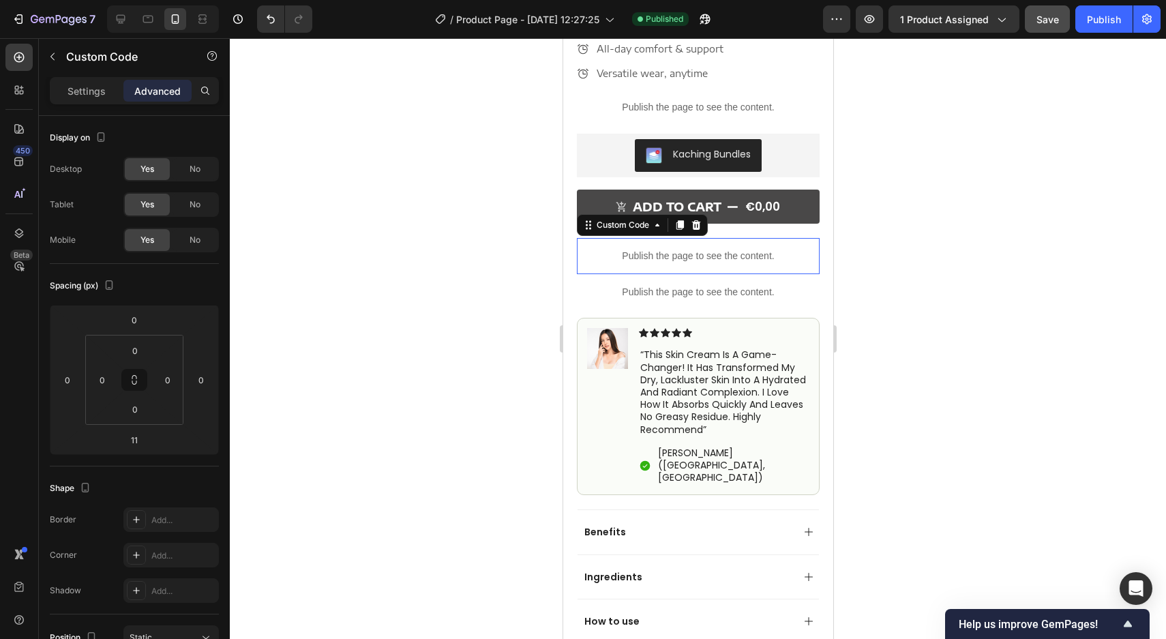
click at [730, 261] on p "Publish the page to see the content." at bounding box center [697, 256] width 243 height 14
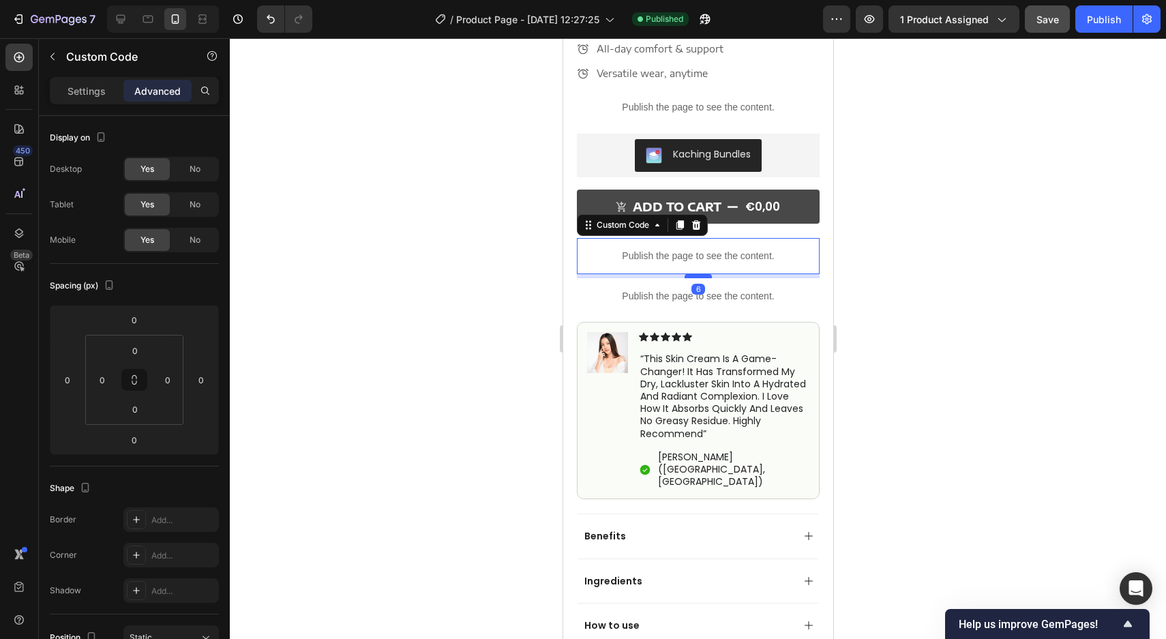
click at [696, 274] on div at bounding box center [697, 276] width 27 height 4
type input "6"
click at [1107, 14] on div "Publish" at bounding box center [1104, 19] width 34 height 14
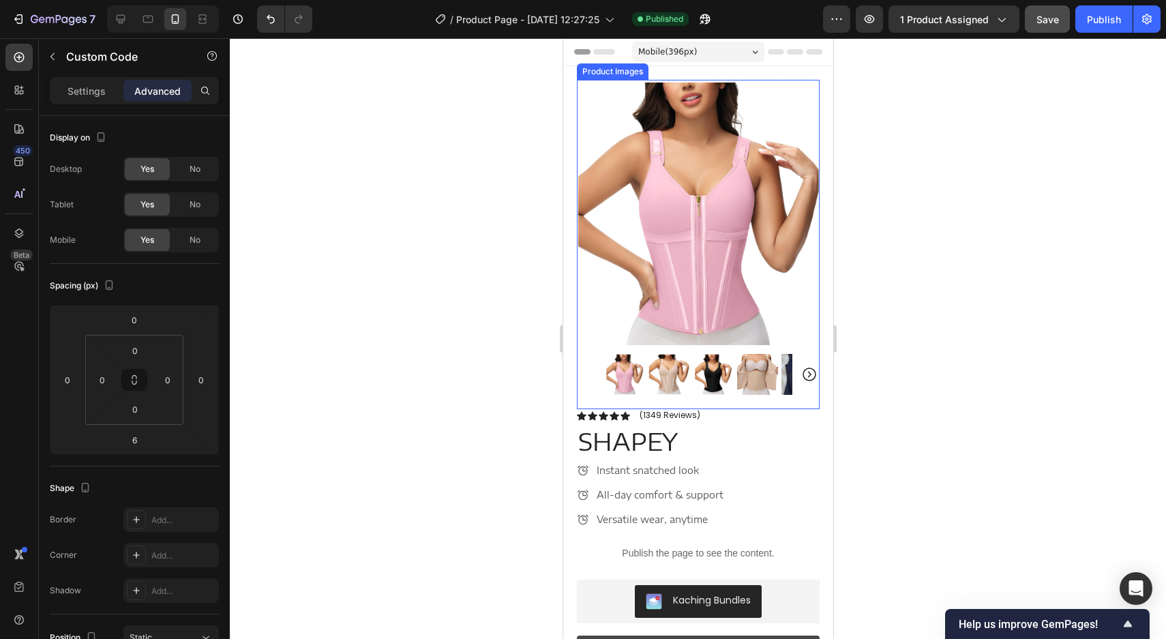
click at [639, 200] on img at bounding box center [697, 214] width 243 height 269
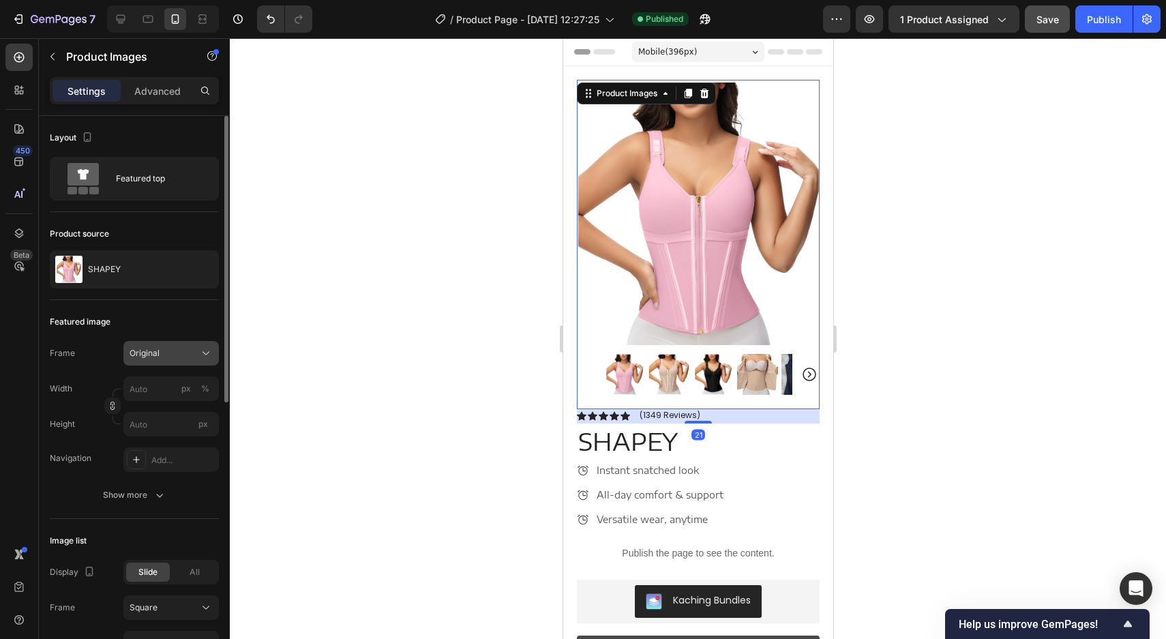
click at [158, 344] on button "Original" at bounding box center [170, 353] width 95 height 25
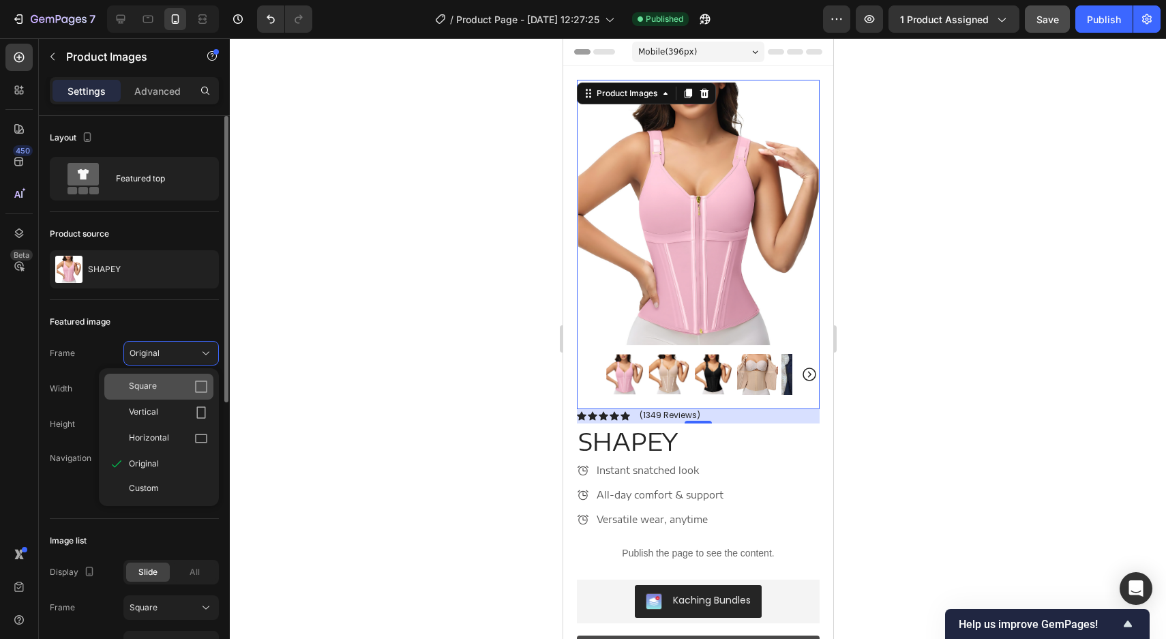
click at [165, 384] on div "Square" at bounding box center [168, 387] width 79 height 14
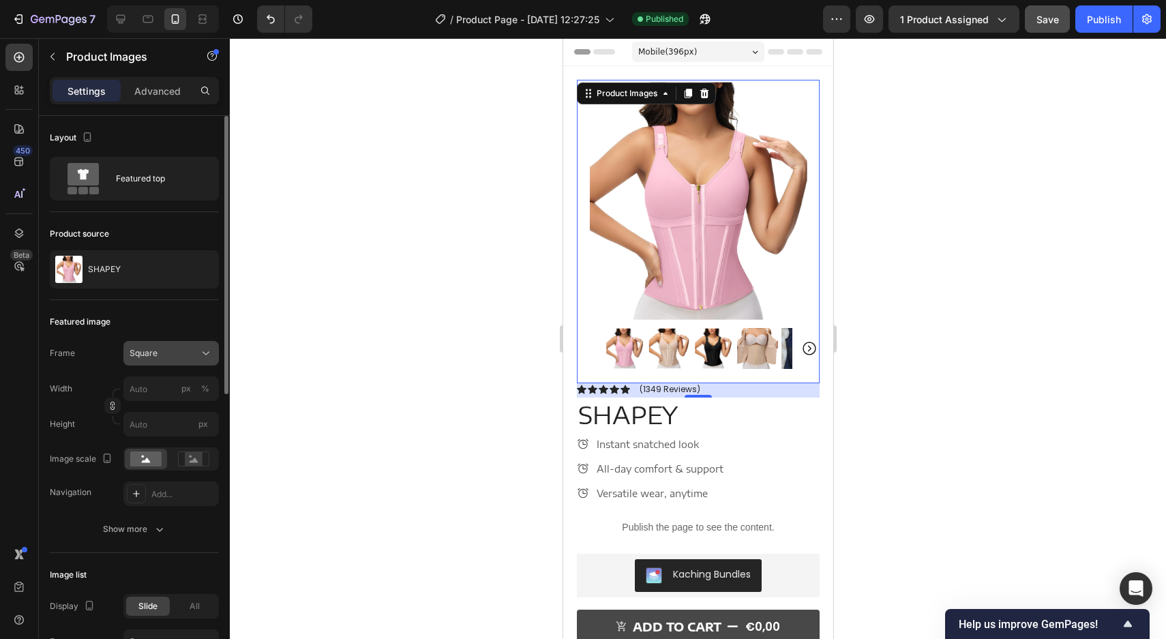
click at [178, 353] on div "Square" at bounding box center [163, 353] width 67 height 12
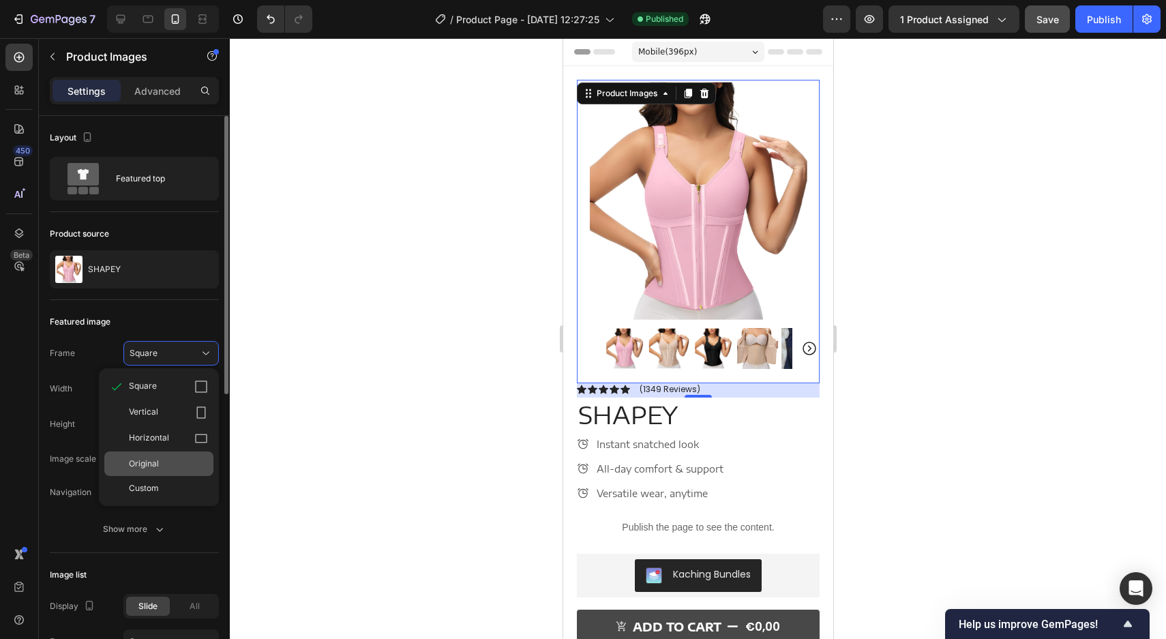
click at [159, 463] on div "Original" at bounding box center [168, 464] width 79 height 12
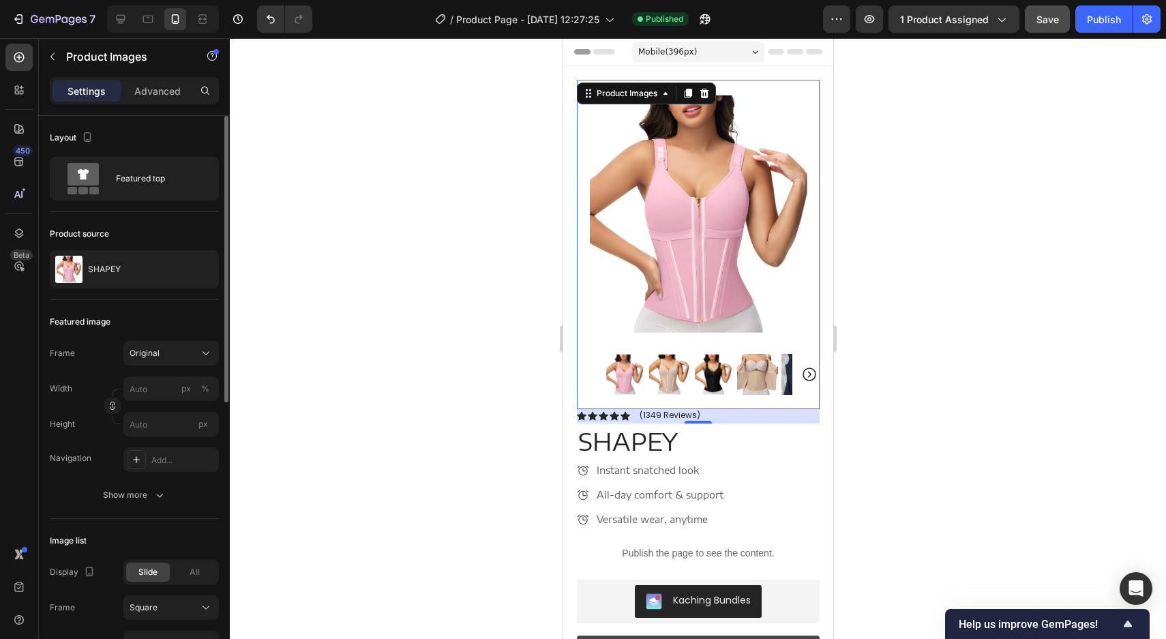
click at [747, 360] on img at bounding box center [756, 374] width 41 height 41
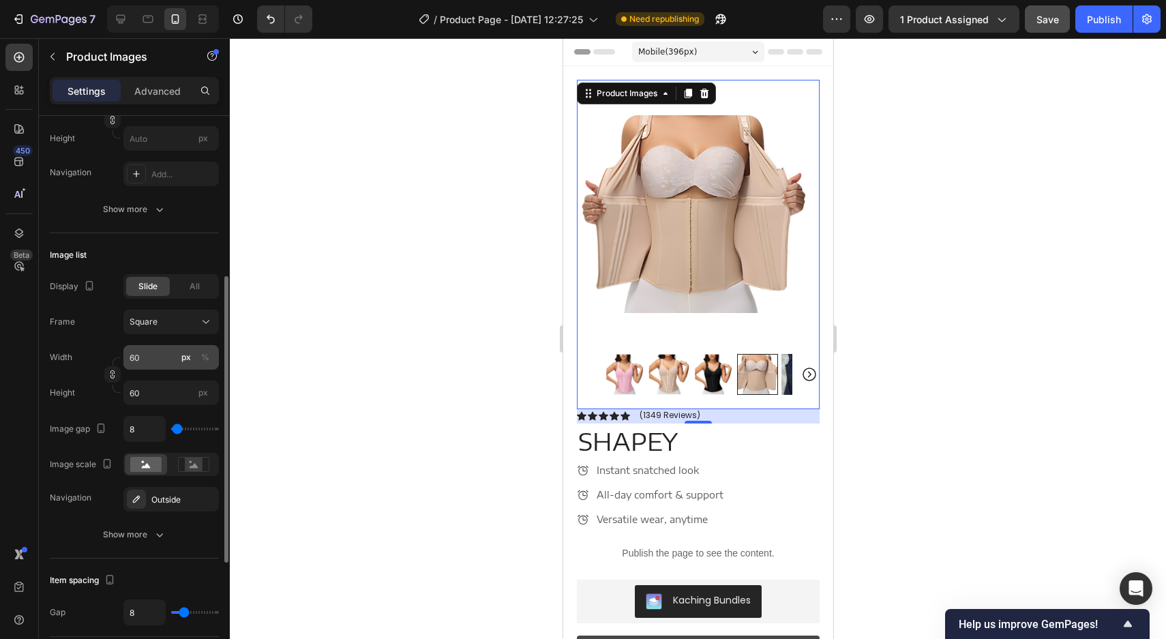
scroll to position [297, 0]
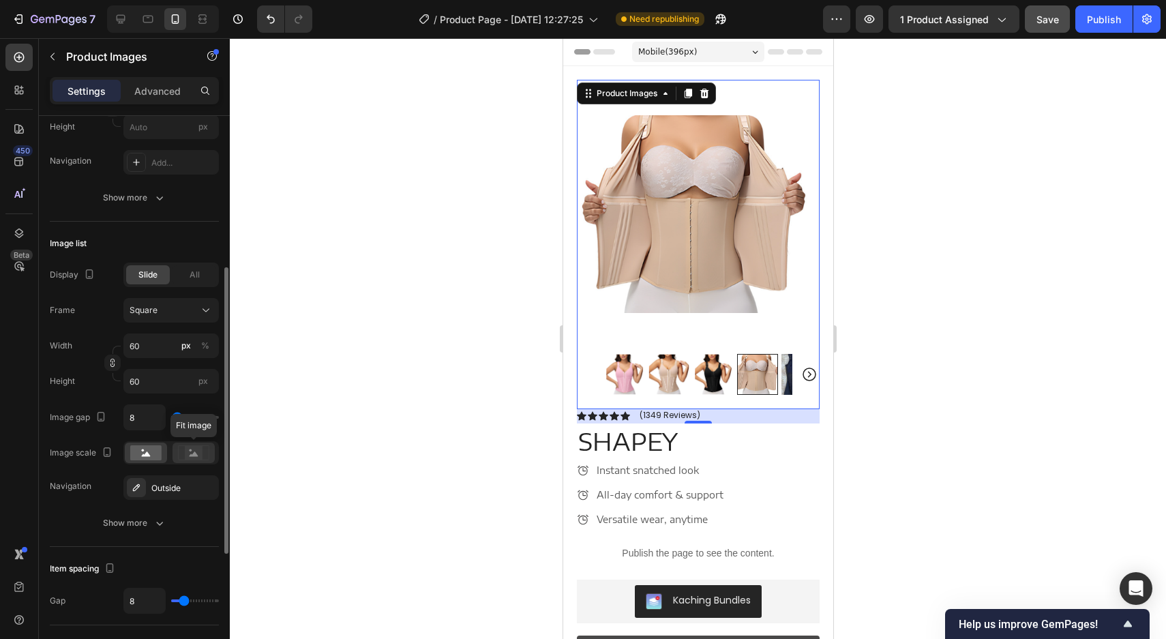
click at [185, 447] on rect at bounding box center [194, 453] width 18 height 14
click at [145, 448] on rect at bounding box center [145, 452] width 31 height 15
click at [207, 450] on icon at bounding box center [193, 452] width 31 height 15
click at [178, 449] on icon at bounding box center [193, 452] width 31 height 15
click at [152, 451] on rect at bounding box center [145, 452] width 31 height 15
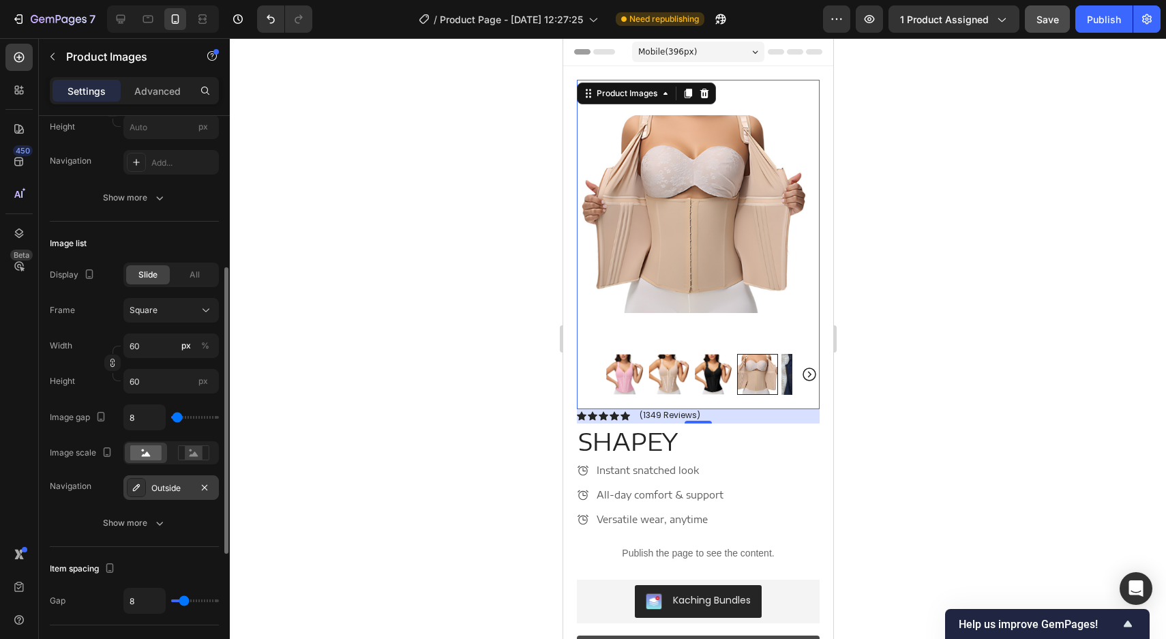
click at [167, 482] on div "Outside" at bounding box center [171, 488] width 40 height 12
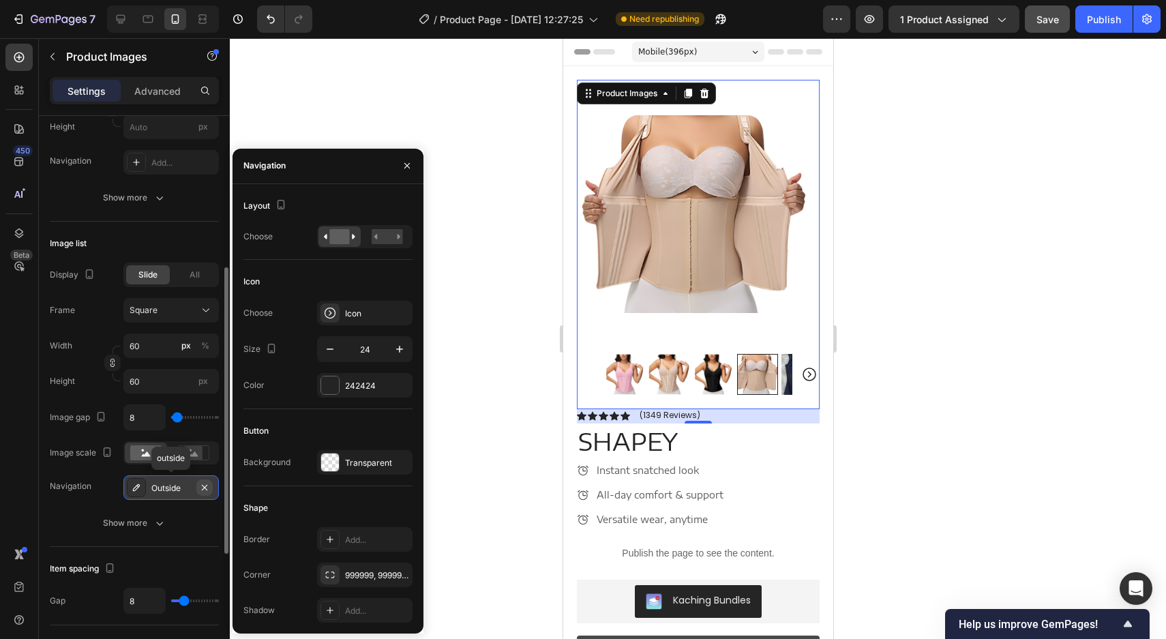
click at [202, 483] on icon "button" at bounding box center [204, 487] width 11 height 11
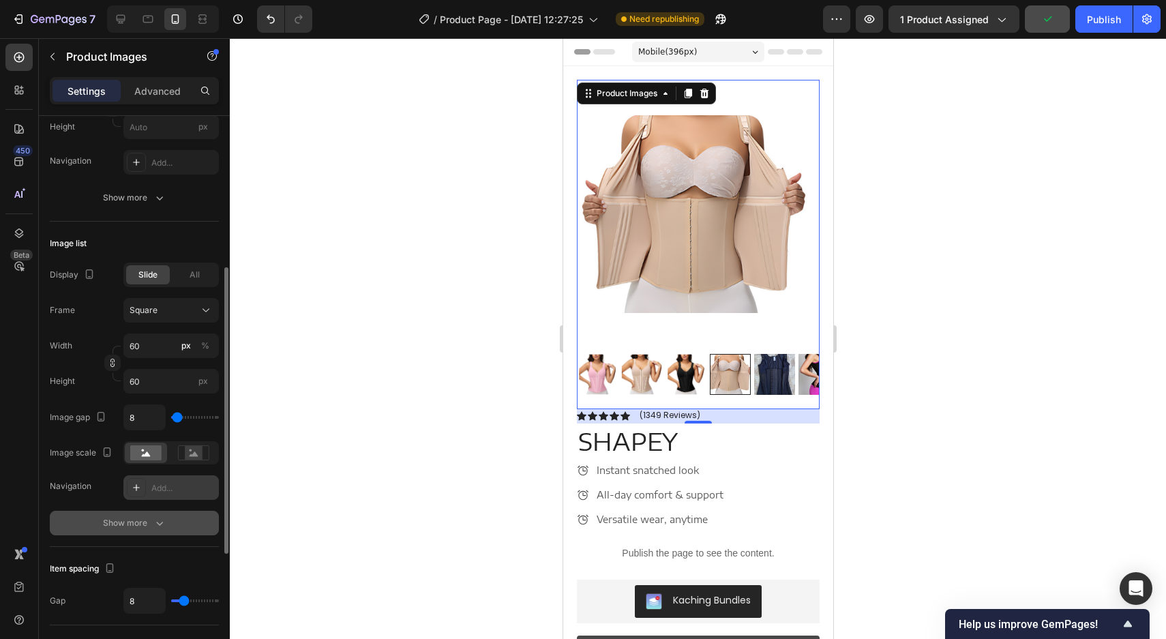
click at [134, 523] on div "Show more" at bounding box center [134, 523] width 63 height 14
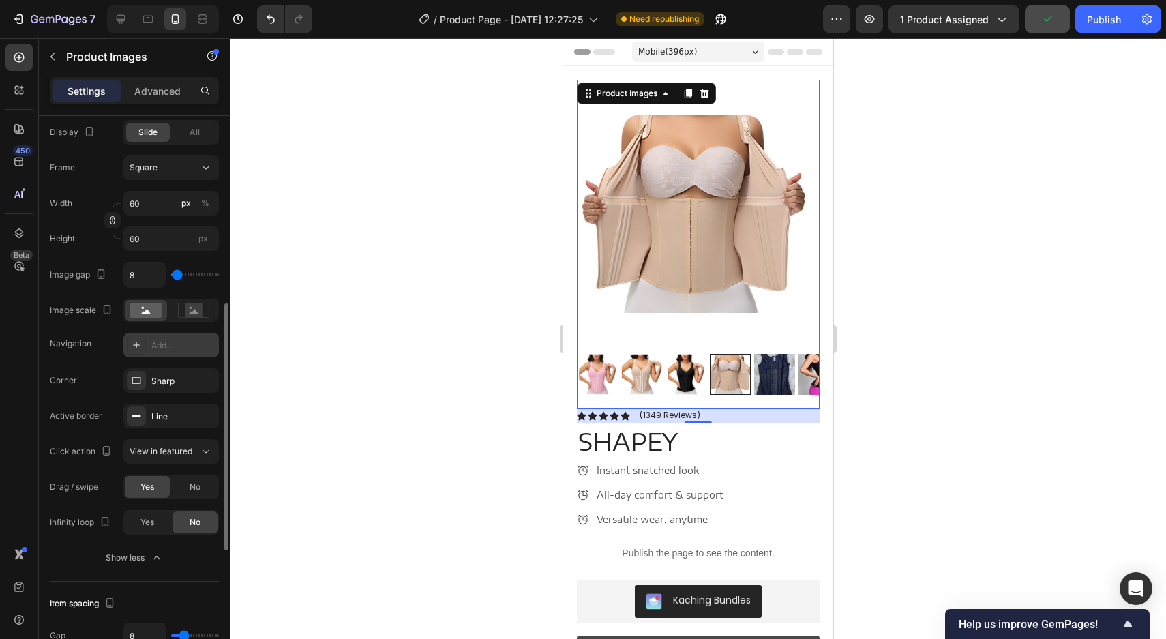
scroll to position [445, 0]
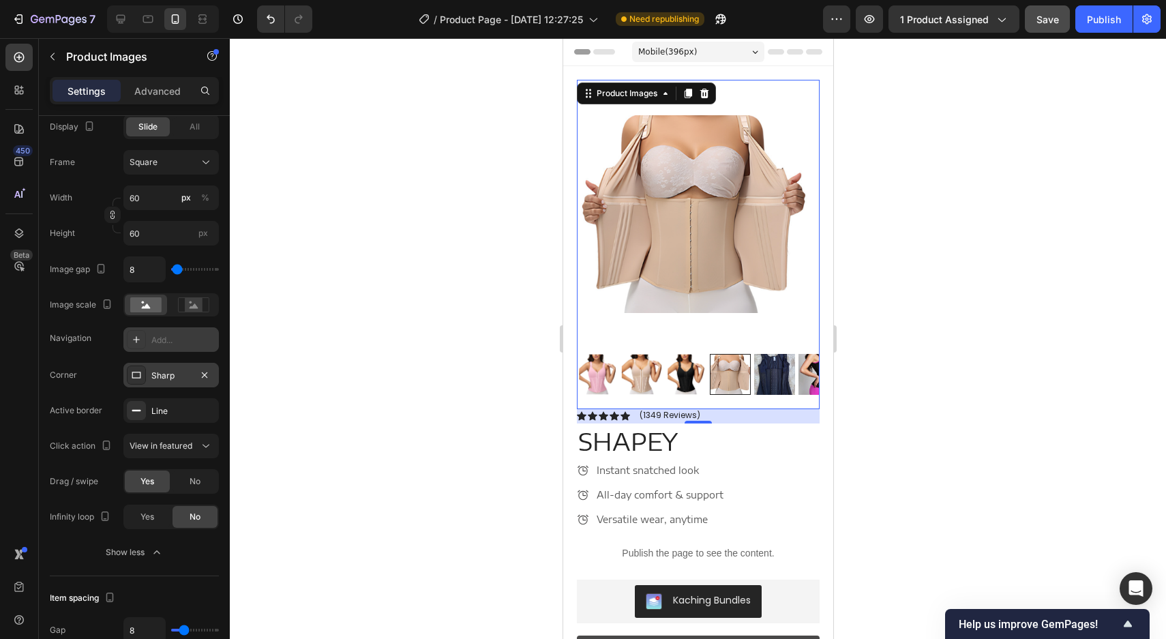
click at [161, 366] on div "Sharp" at bounding box center [170, 375] width 95 height 25
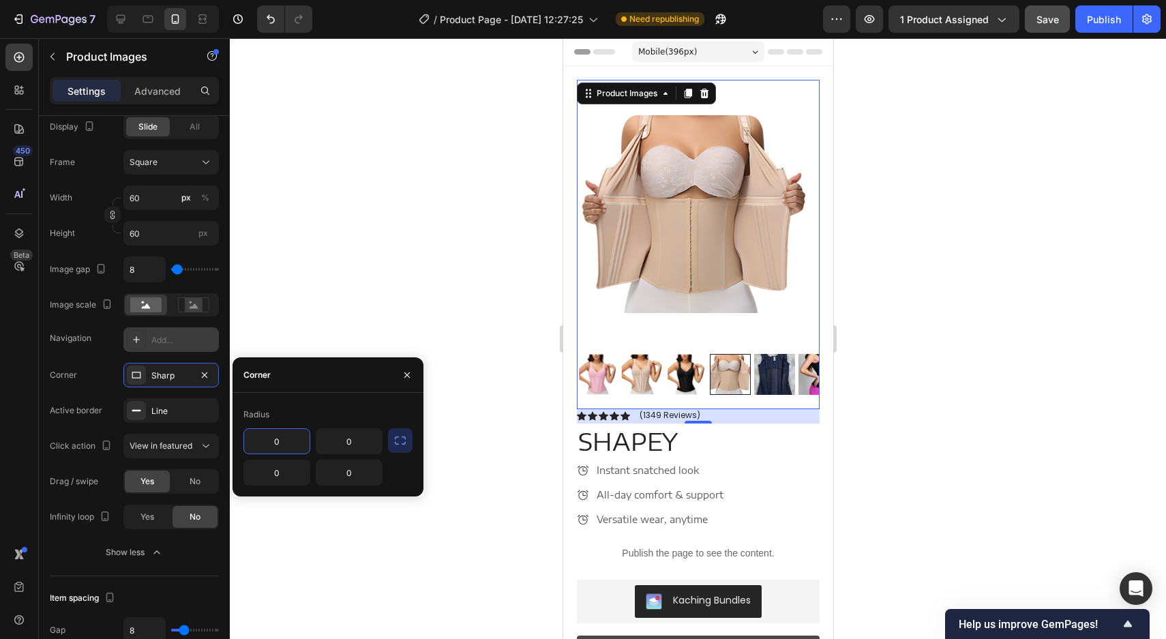
click at [282, 445] on input "0" at bounding box center [276, 441] width 65 height 25
type input "8"
click at [330, 351] on div at bounding box center [698, 338] width 936 height 601
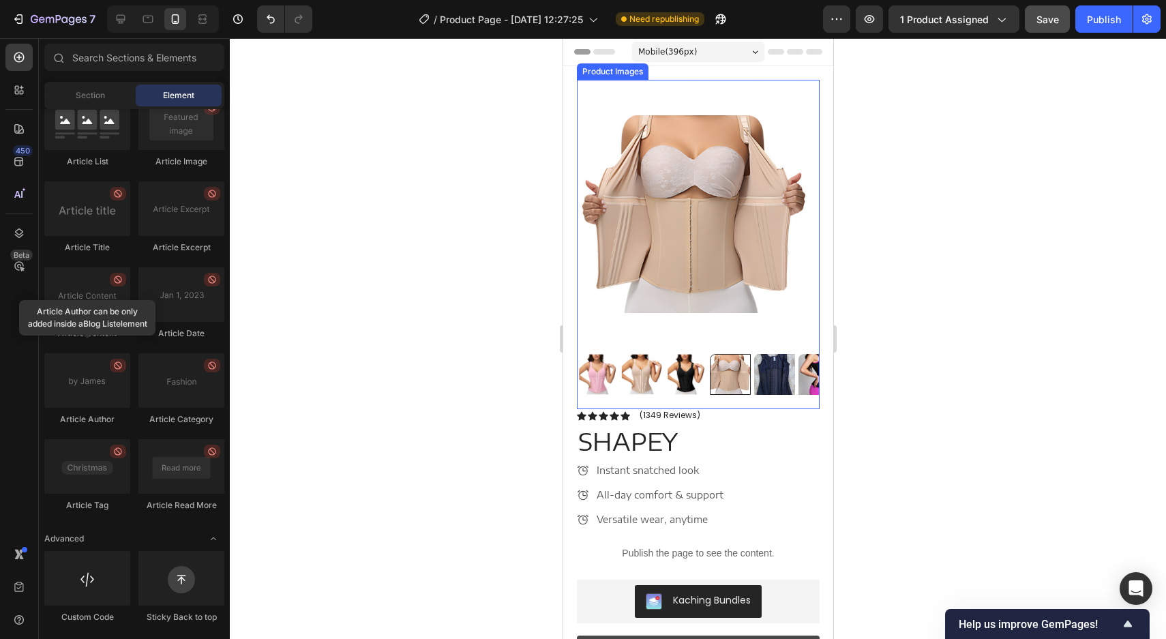
click at [758, 220] on img at bounding box center [697, 214] width 243 height 269
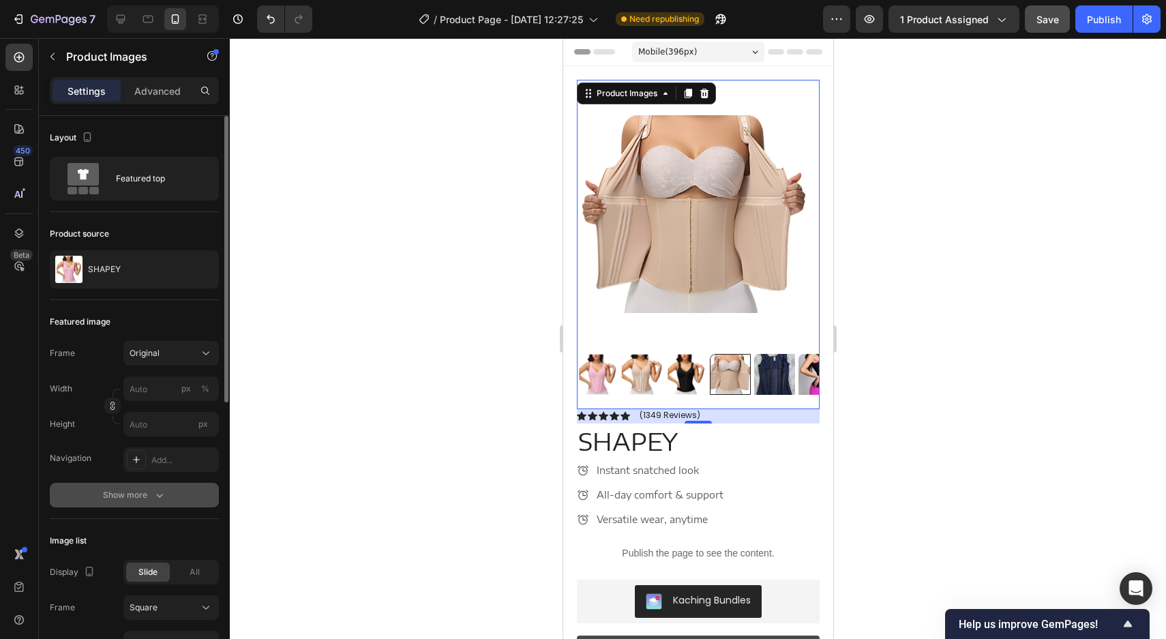
click at [138, 487] on button "Show more" at bounding box center [134, 495] width 169 height 25
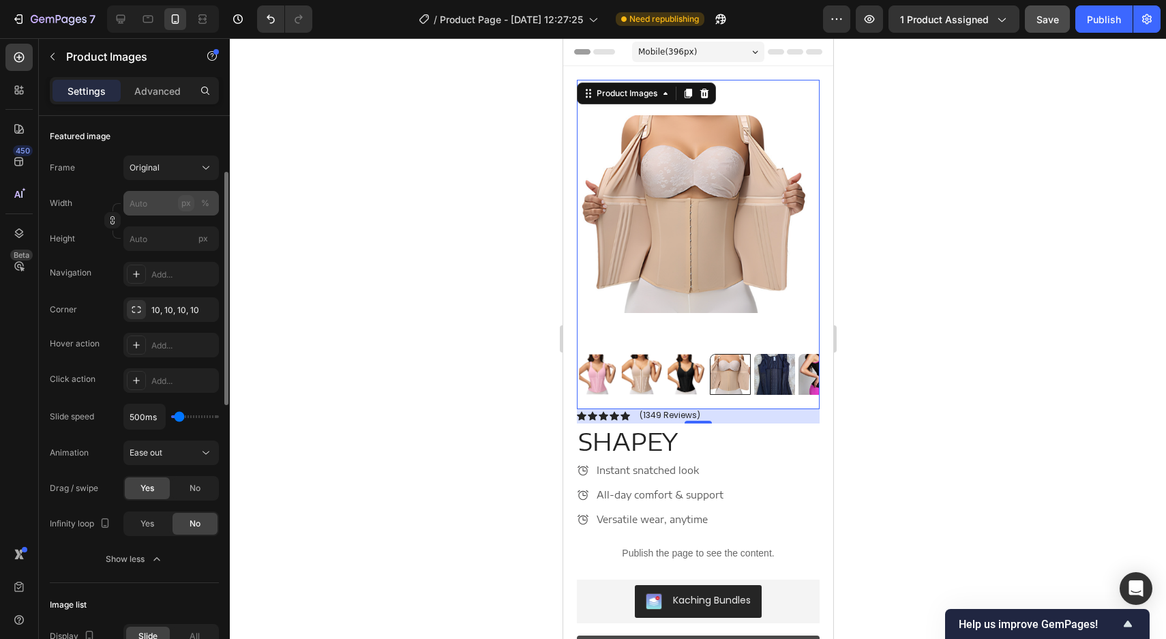
scroll to position [188, 0]
type input "650ms"
type input "650"
type input "700ms"
type input "700"
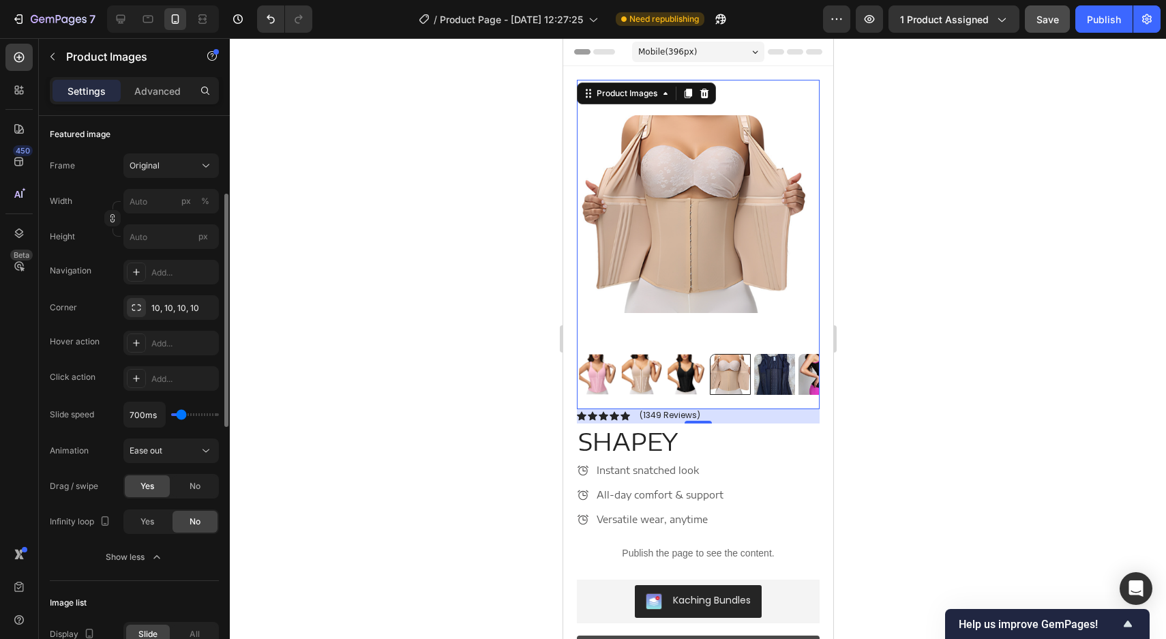
type input "750ms"
type input "750"
type input "800ms"
type input "800"
type input "850ms"
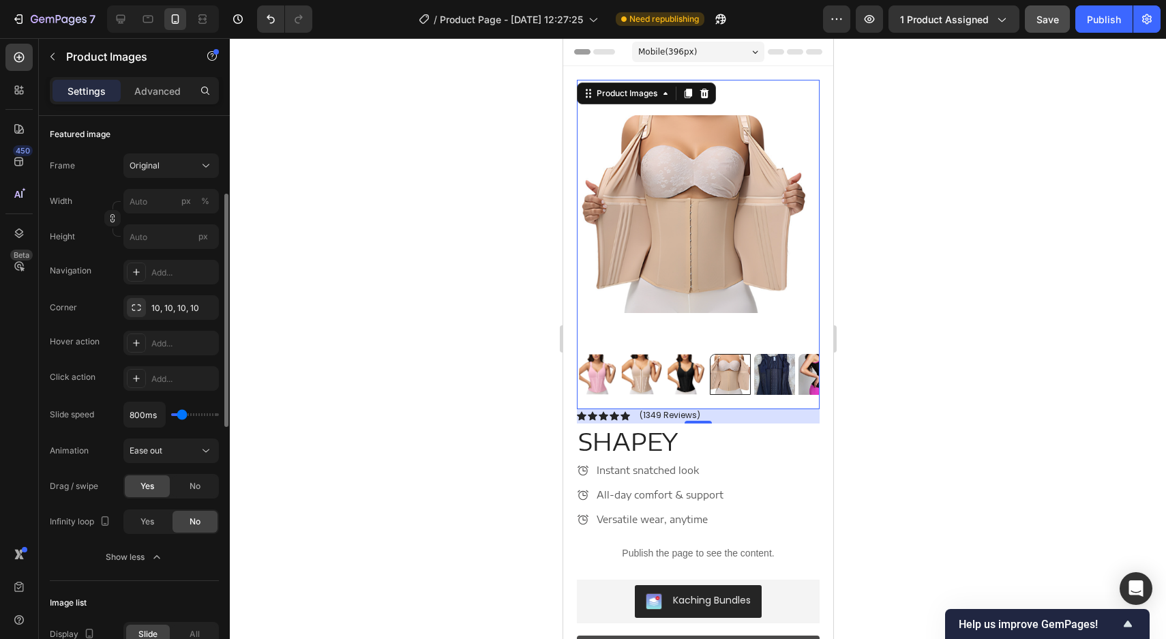
type input "850"
type input "900ms"
type input "900"
type input "950ms"
type input "950"
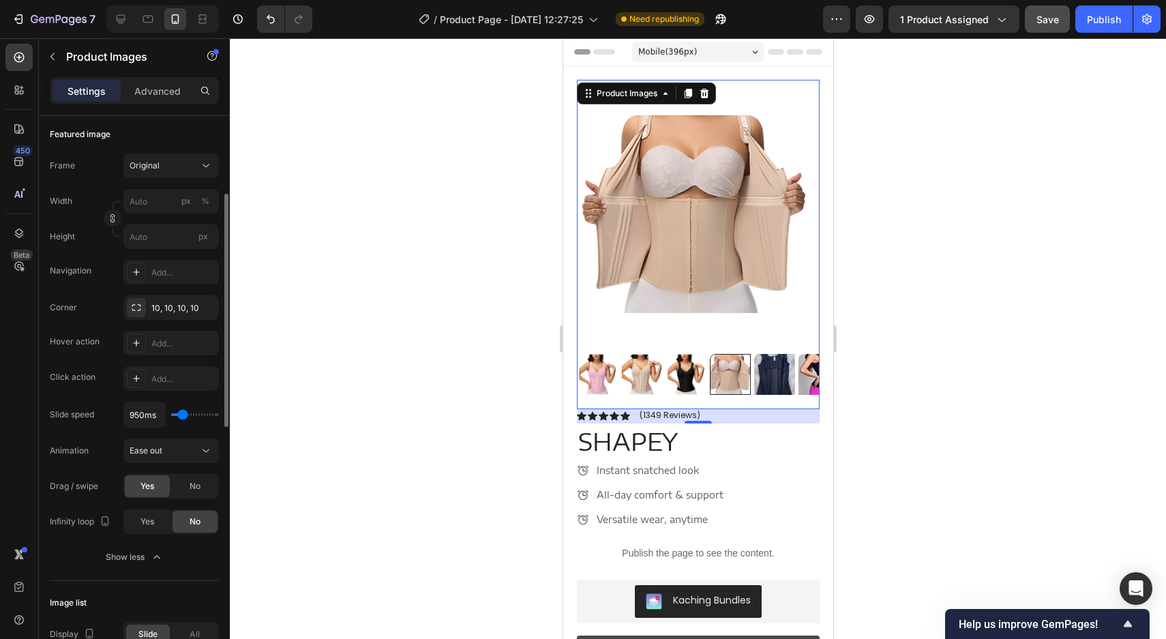
type input "1000ms"
type input "1000"
type input "1050ms"
type input "1050"
type input "750ms"
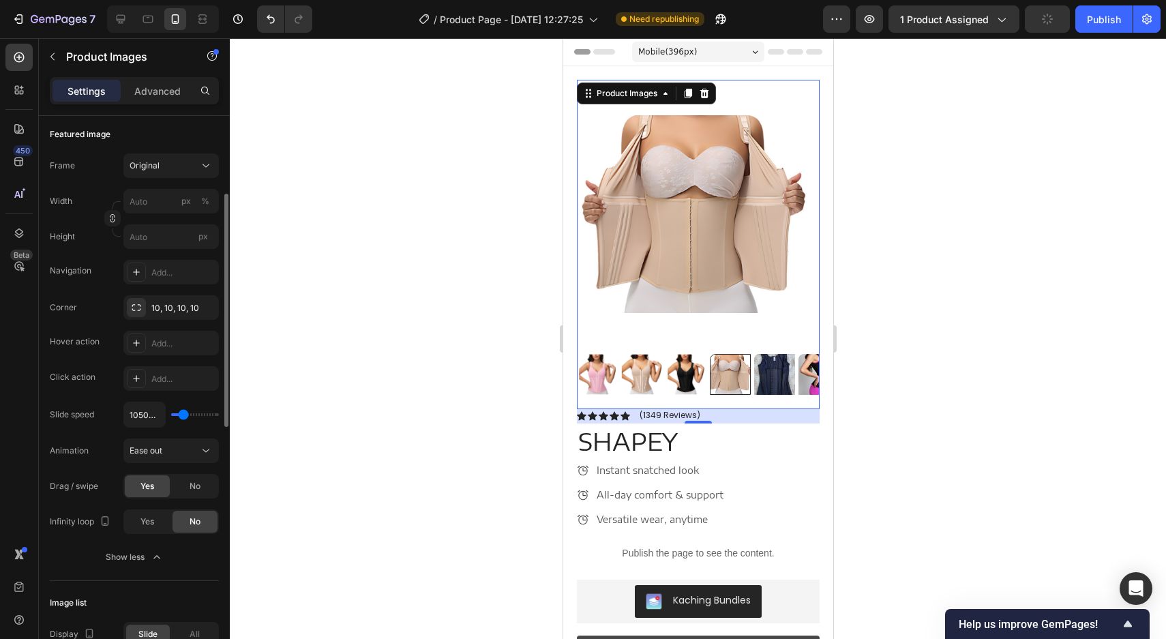
type input "750"
type input "700ms"
type input "700"
type input "650ms"
type input "650"
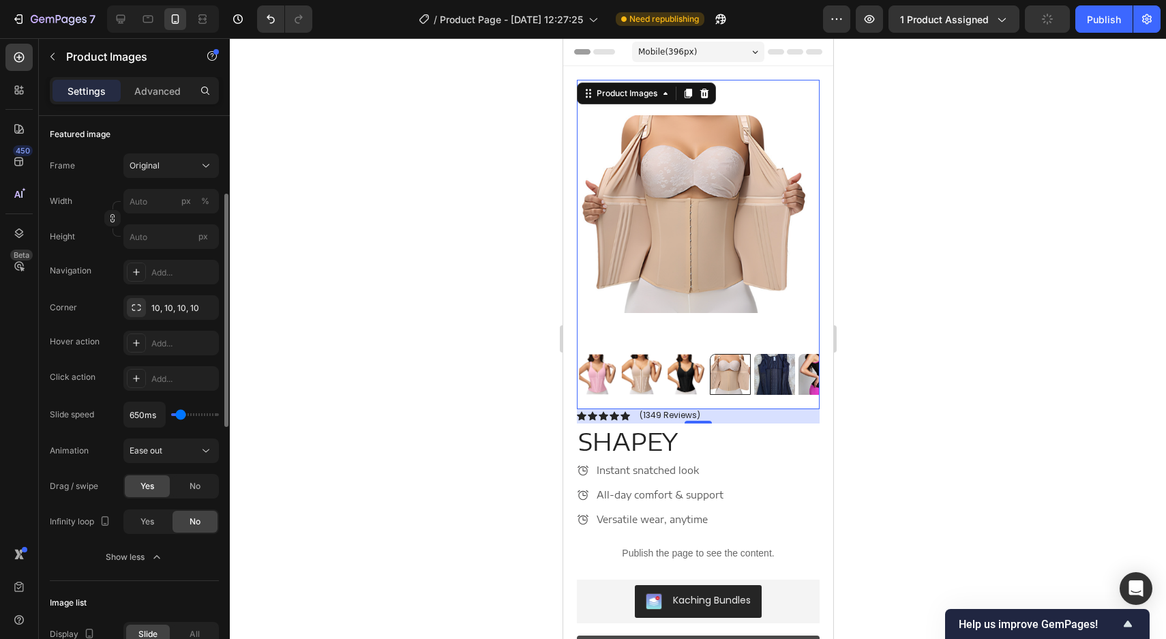
type input "600ms"
type input "600"
type input "550ms"
type input "550"
type input "500ms"
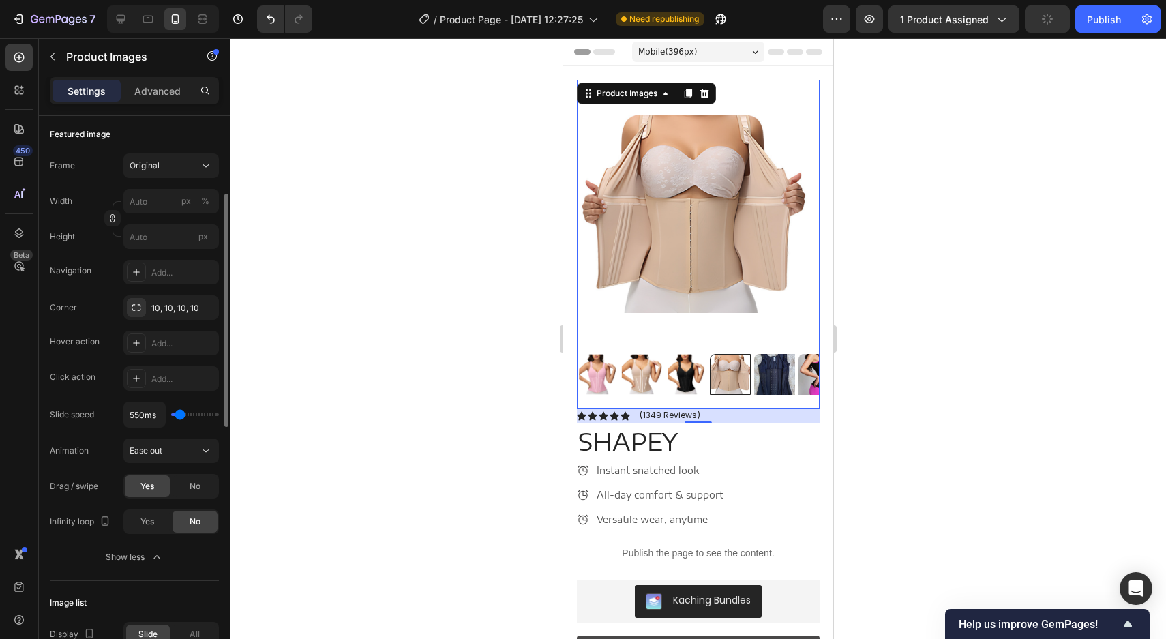
type input "500"
type input "450ms"
type input "450"
click at [179, 413] on input "range" at bounding box center [195, 414] width 48 height 3
type input "500ms"
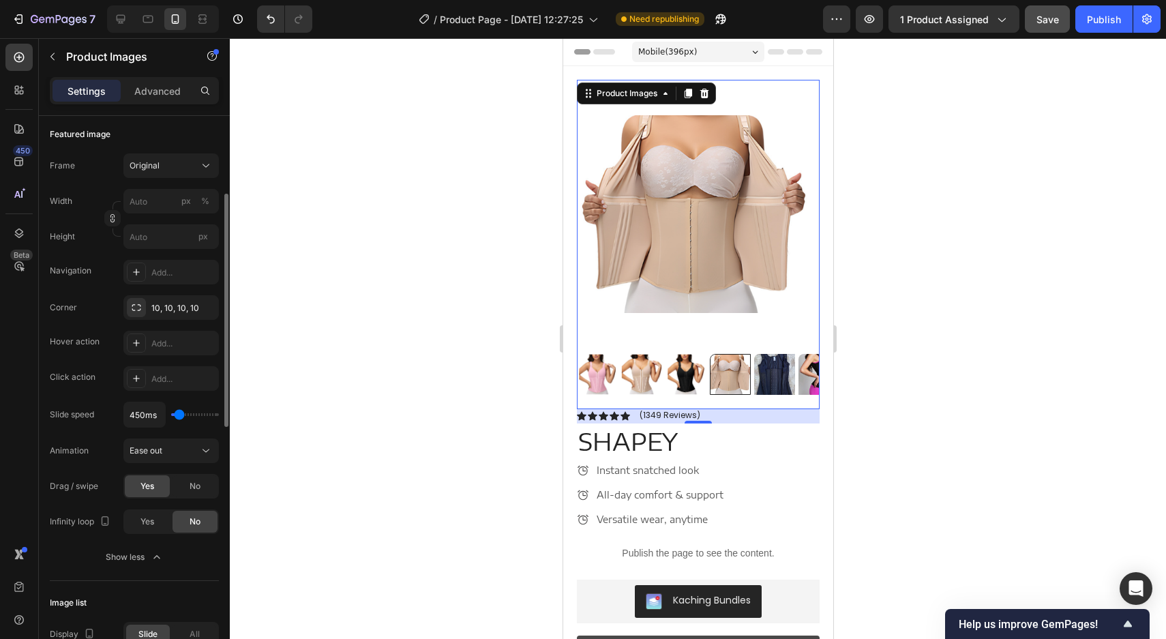
type input "500"
type input "550ms"
type input "550"
type input "600ms"
type input "600"
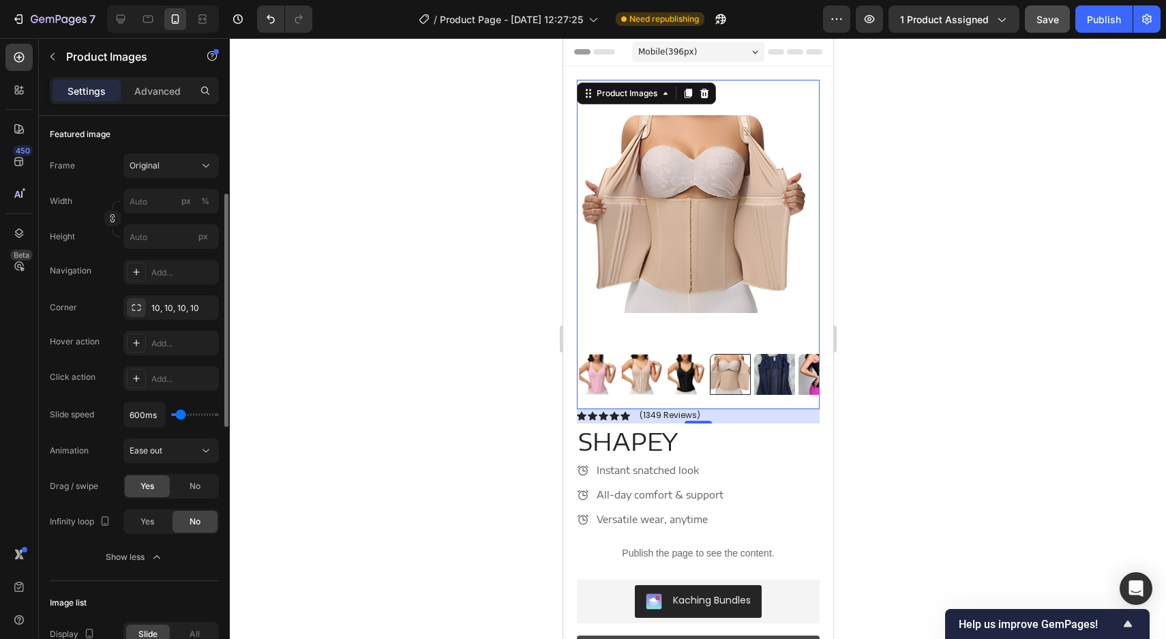
type input "650ms"
type input "650"
type input "700ms"
type input "700"
type input "750ms"
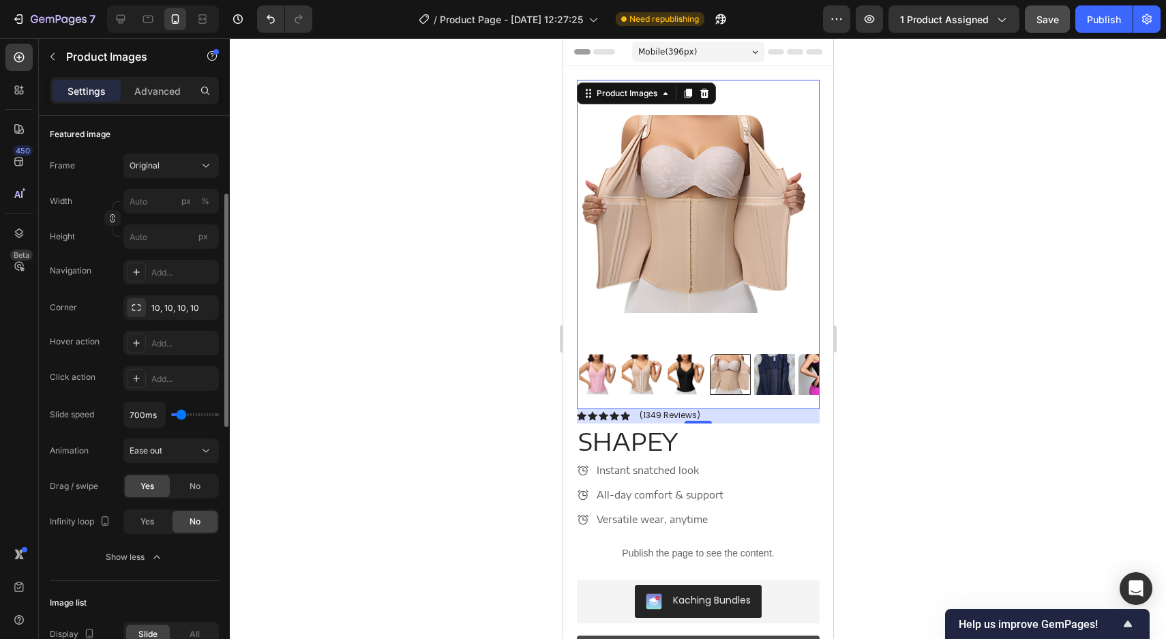
type input "750"
type input "800ms"
type input "800"
click at [181, 413] on input "range" at bounding box center [195, 414] width 48 height 3
click at [172, 439] on button "Ease out" at bounding box center [170, 450] width 95 height 25
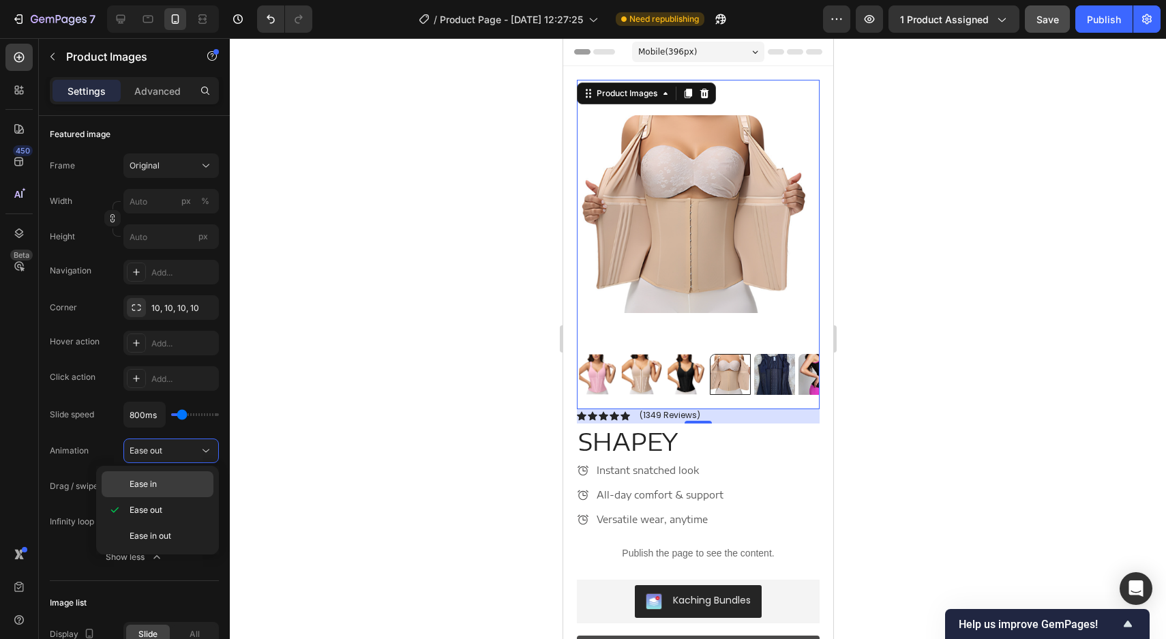
click at [162, 484] on p "Ease in" at bounding box center [169, 484] width 78 height 12
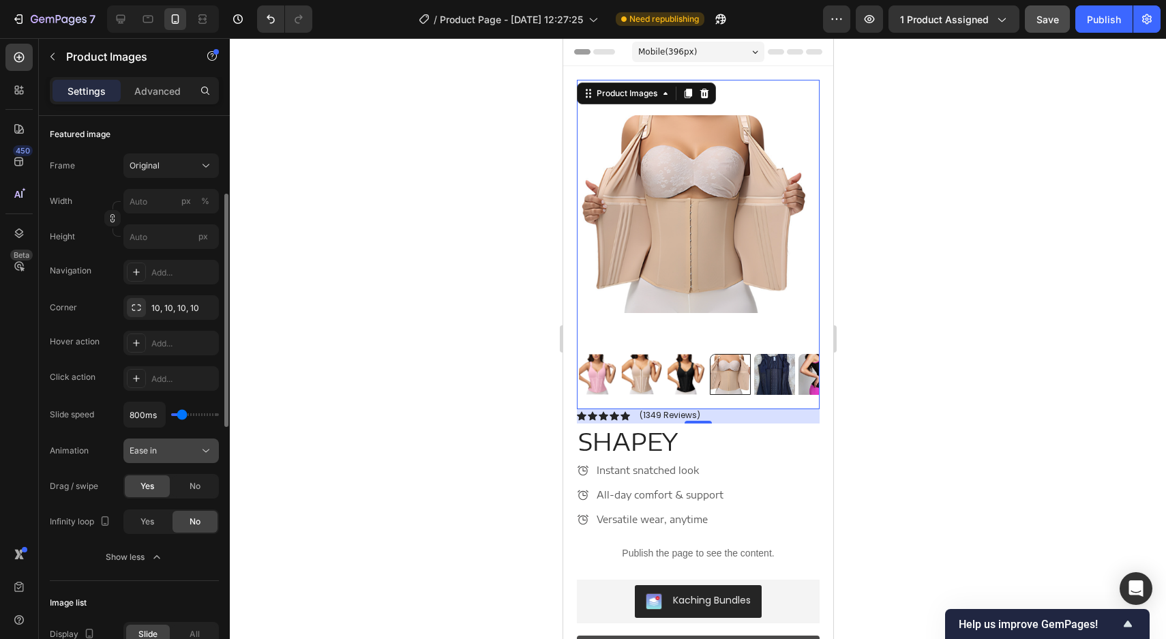
click at [176, 460] on button "Ease in" at bounding box center [170, 450] width 95 height 25
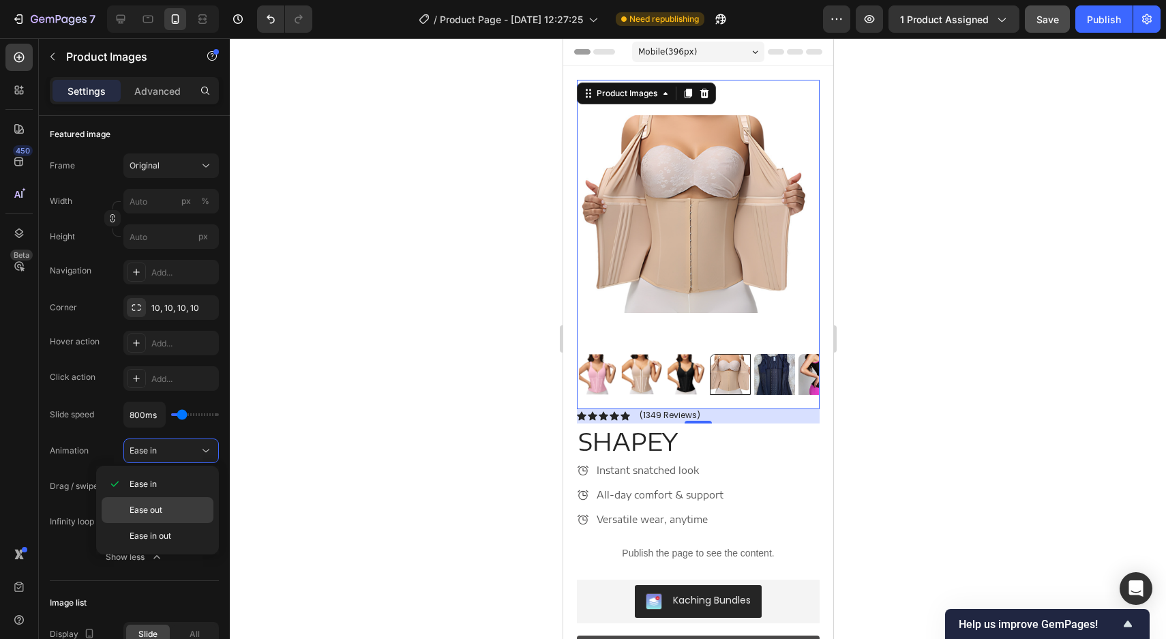
click at [161, 501] on div "Ease out" at bounding box center [158, 510] width 112 height 26
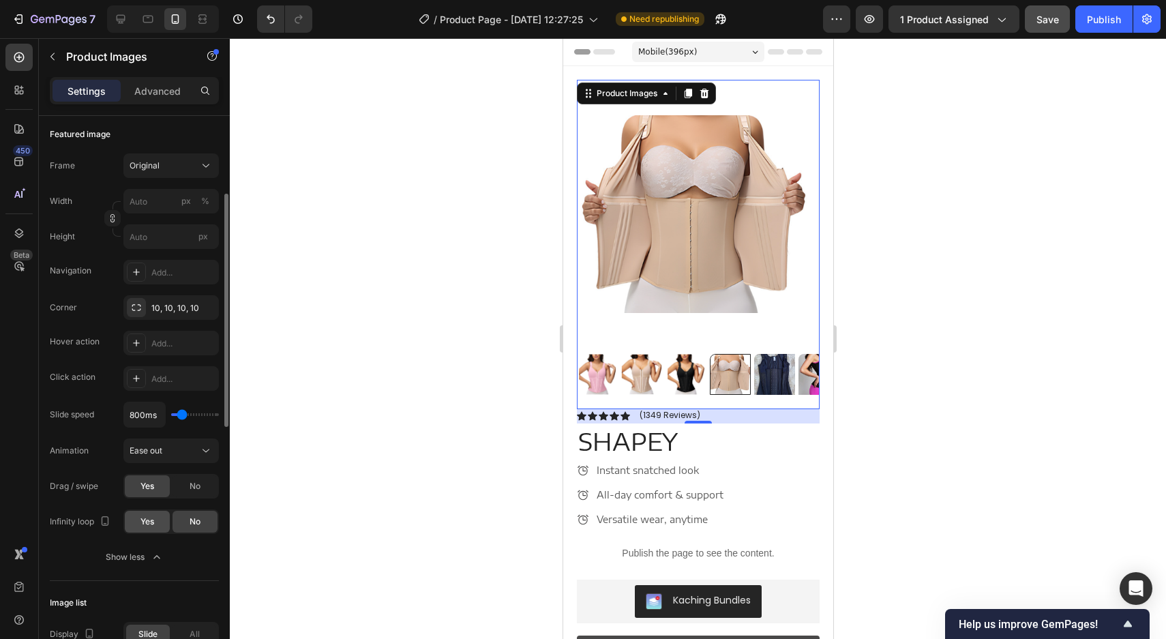
click at [153, 522] on span "Yes" at bounding box center [147, 522] width 14 height 12
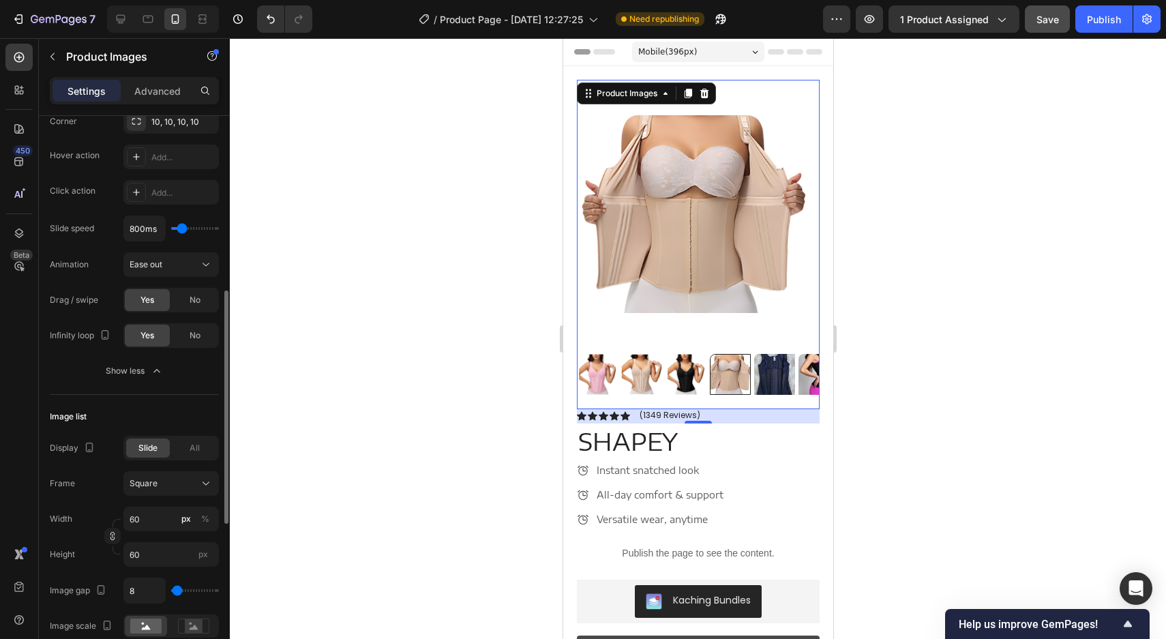
scroll to position [389, 0]
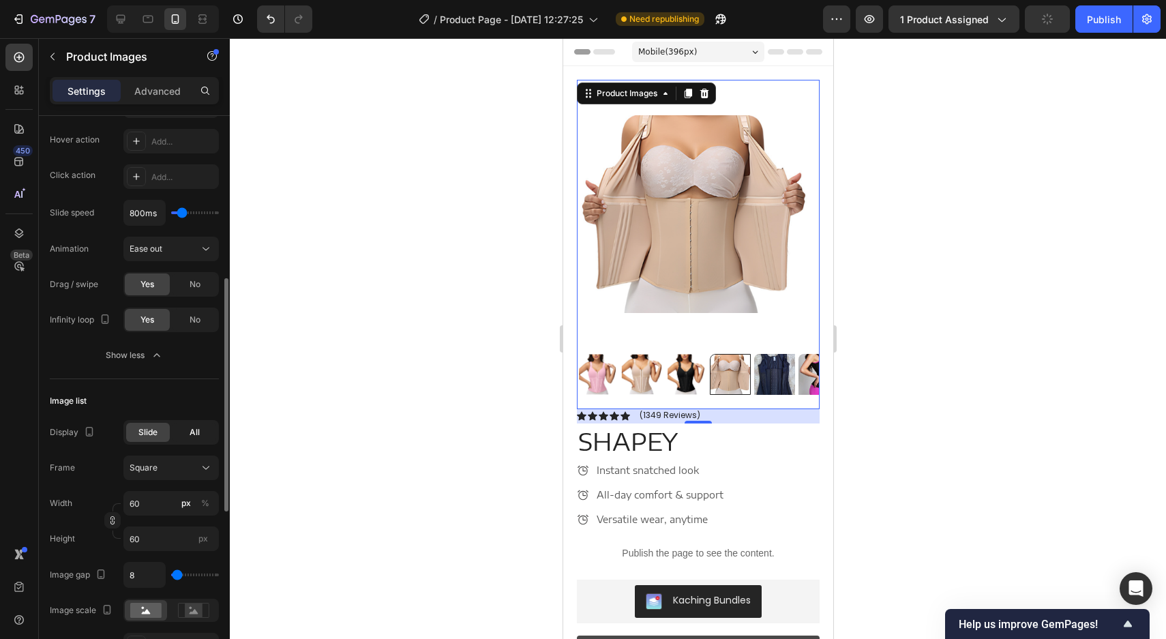
click at [204, 432] on div "All" at bounding box center [195, 432] width 44 height 19
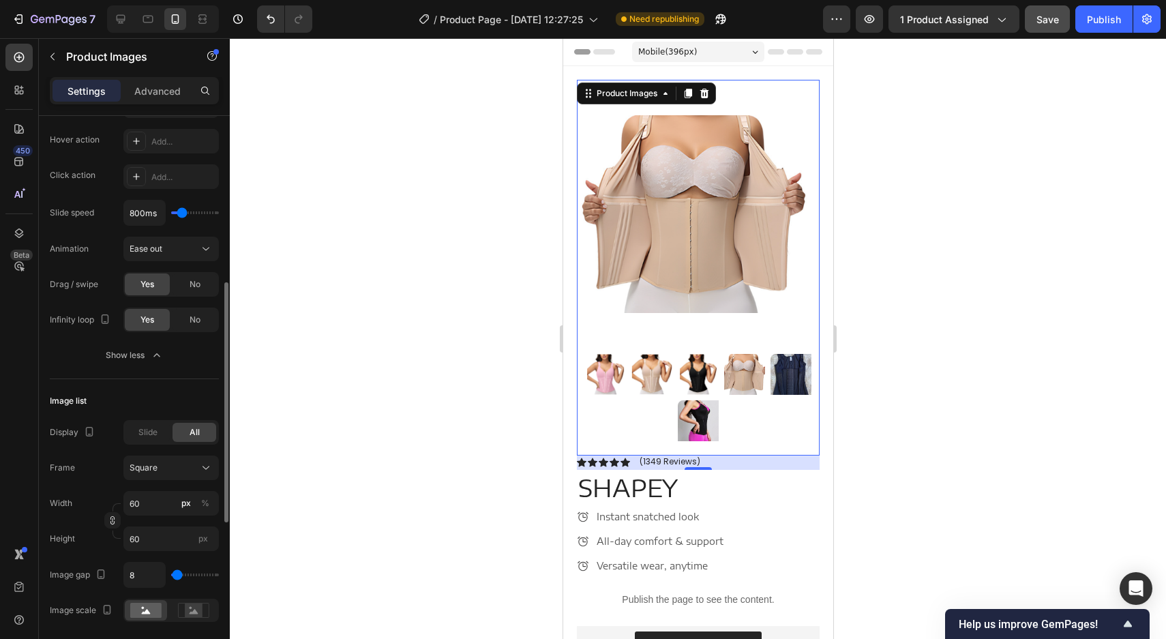
click at [155, 442] on div "Slide All" at bounding box center [170, 432] width 95 height 25
click at [155, 432] on span "Slide" at bounding box center [147, 432] width 19 height 12
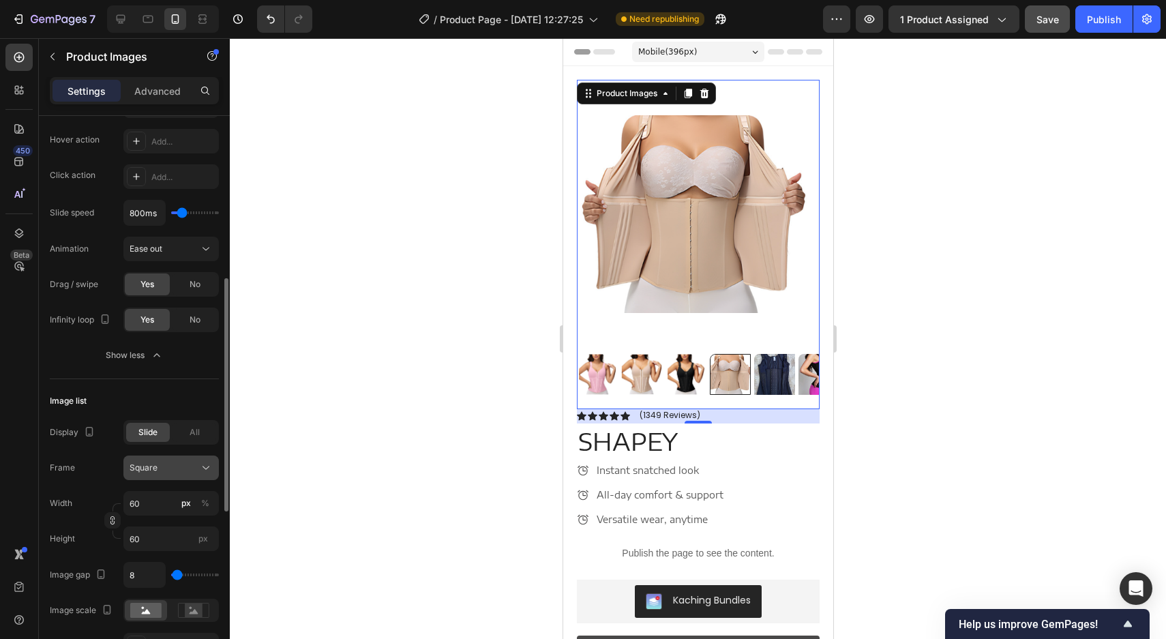
click at [164, 460] on button "Square" at bounding box center [170, 468] width 95 height 25
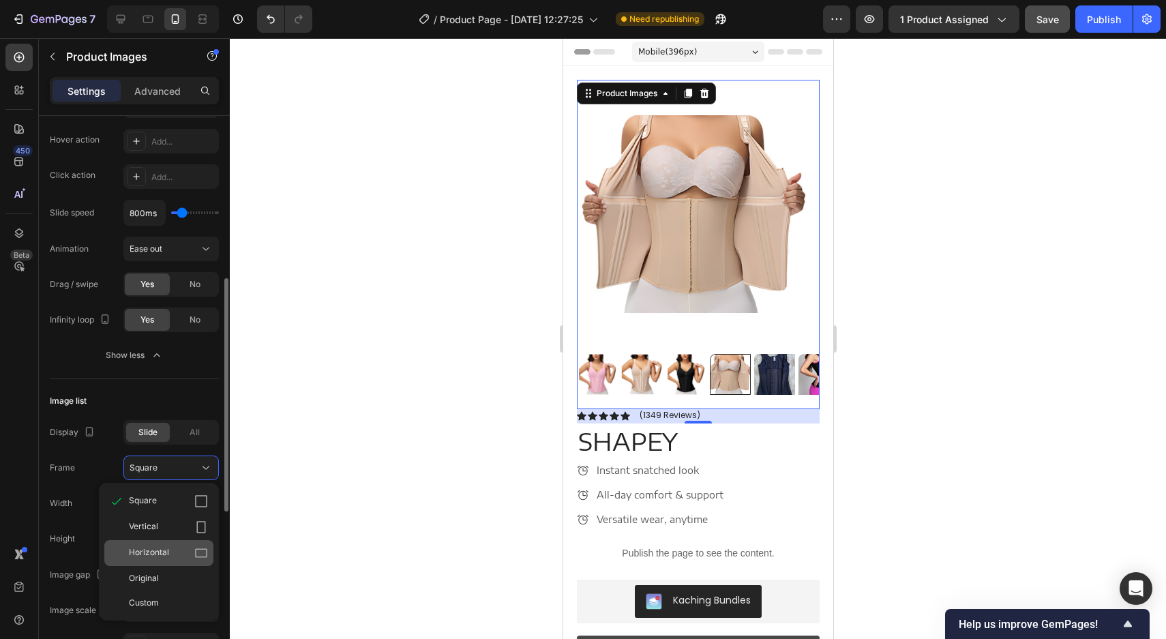
click at [163, 540] on div "Horizontal" at bounding box center [158, 553] width 109 height 26
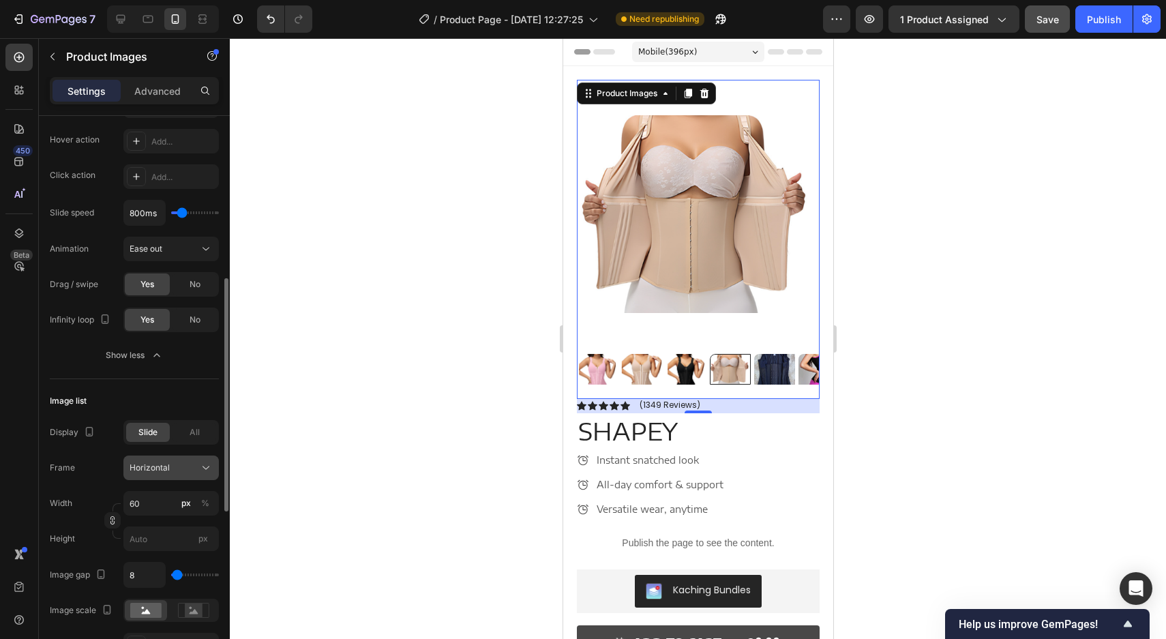
click at [185, 462] on div "Horizontal" at bounding box center [163, 468] width 67 height 12
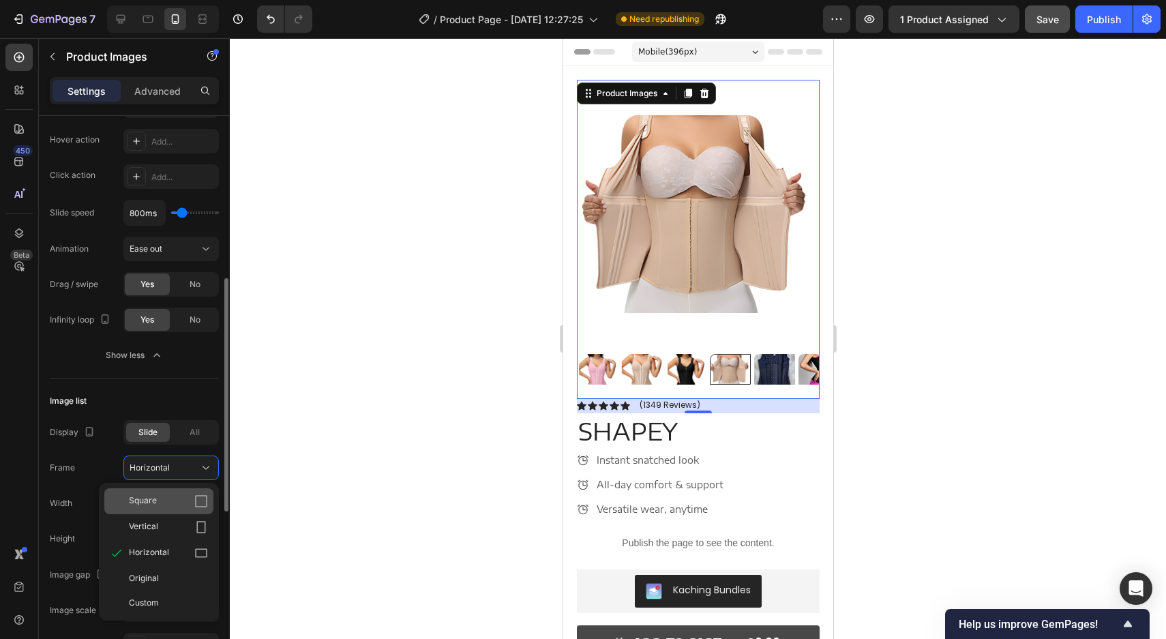
click at [162, 496] on div "Square" at bounding box center [168, 501] width 79 height 14
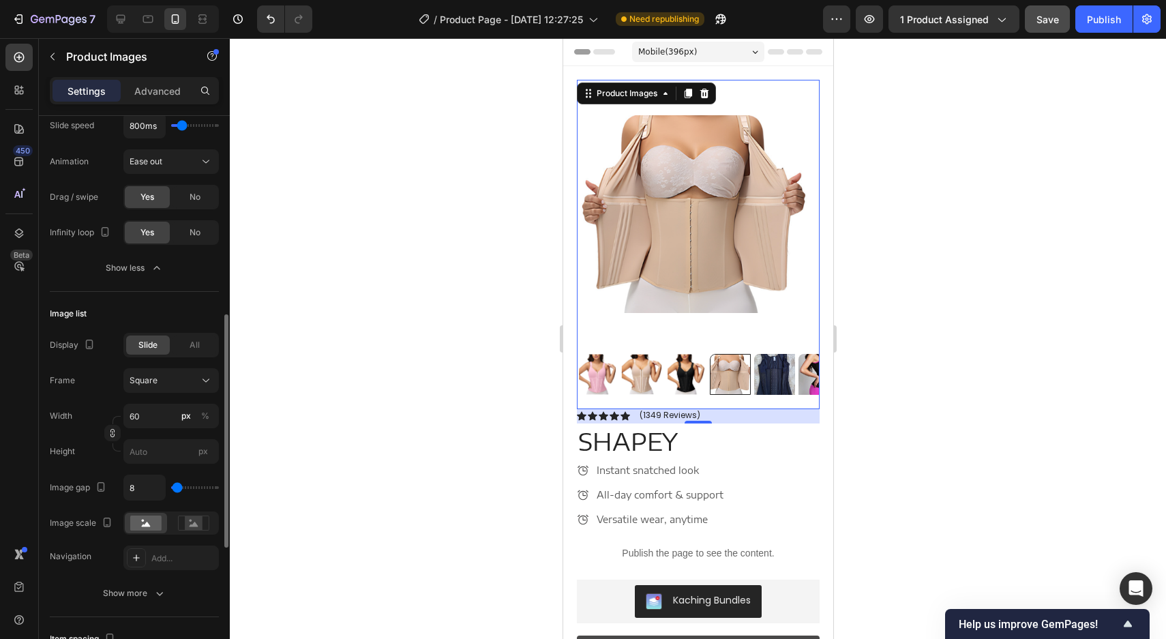
scroll to position [476, 0]
type input "64"
type input "68"
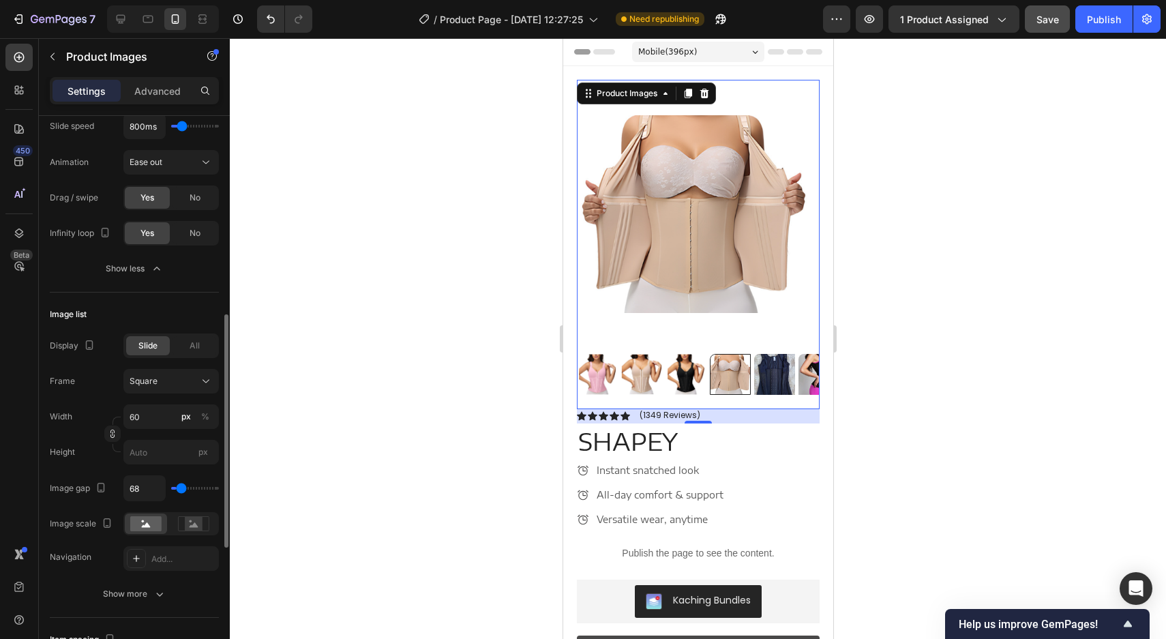
type input "72"
type input "75"
type input "77"
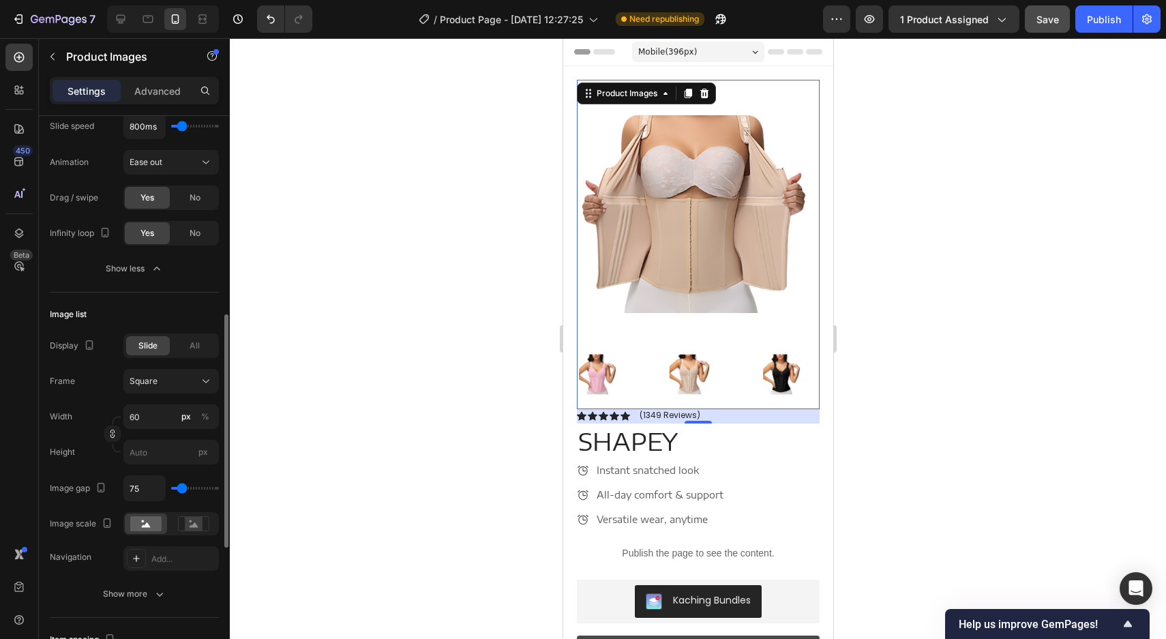
type input "77"
type input "79"
type input "82"
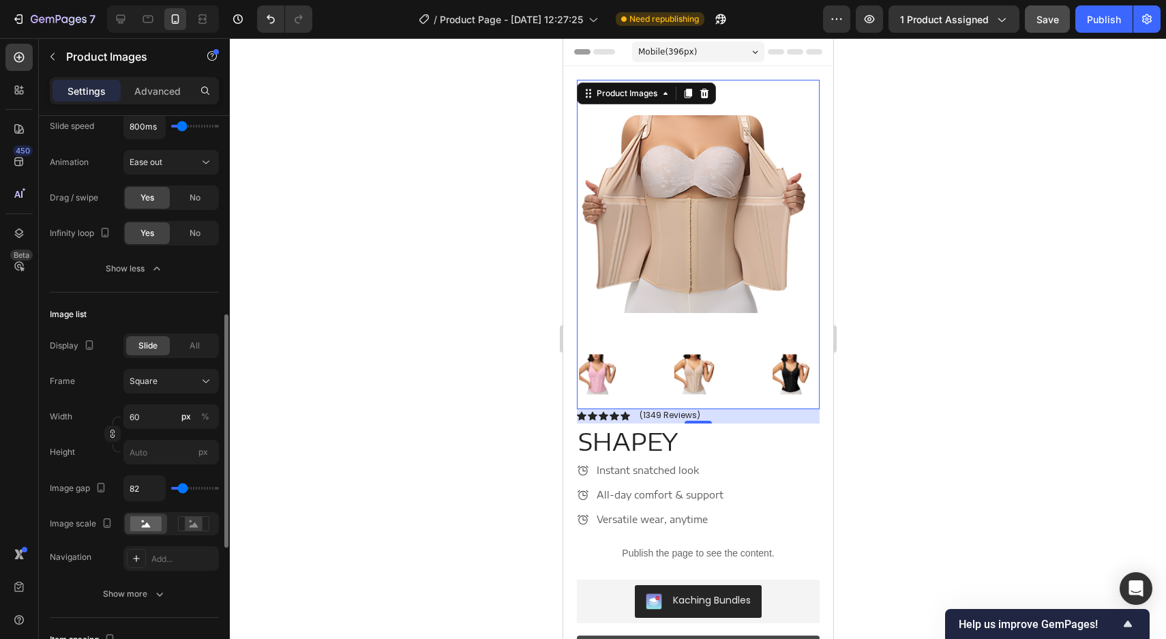
type input "72"
type input "70"
type input "68"
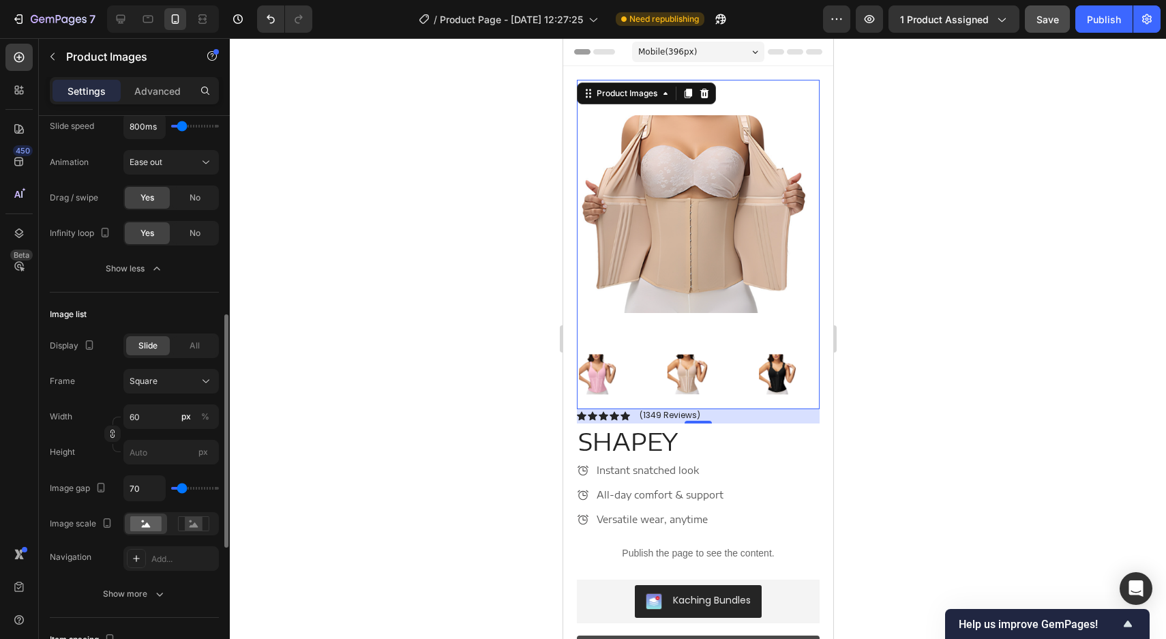
type input "68"
type input "65"
type input "63"
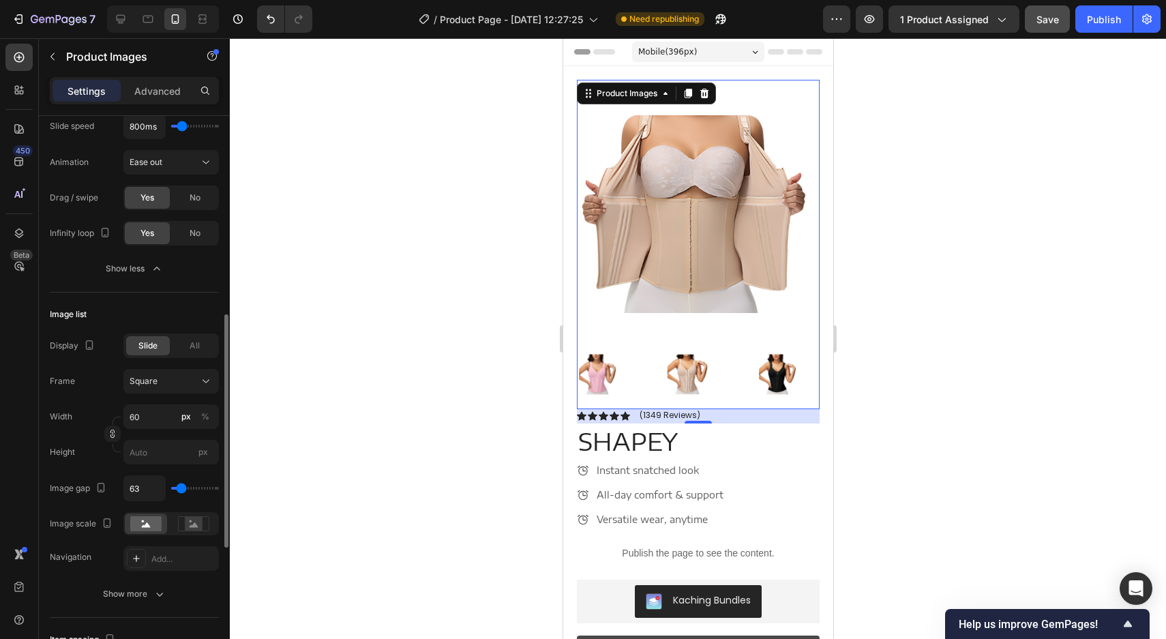
type input "60"
type input "58"
type input "56"
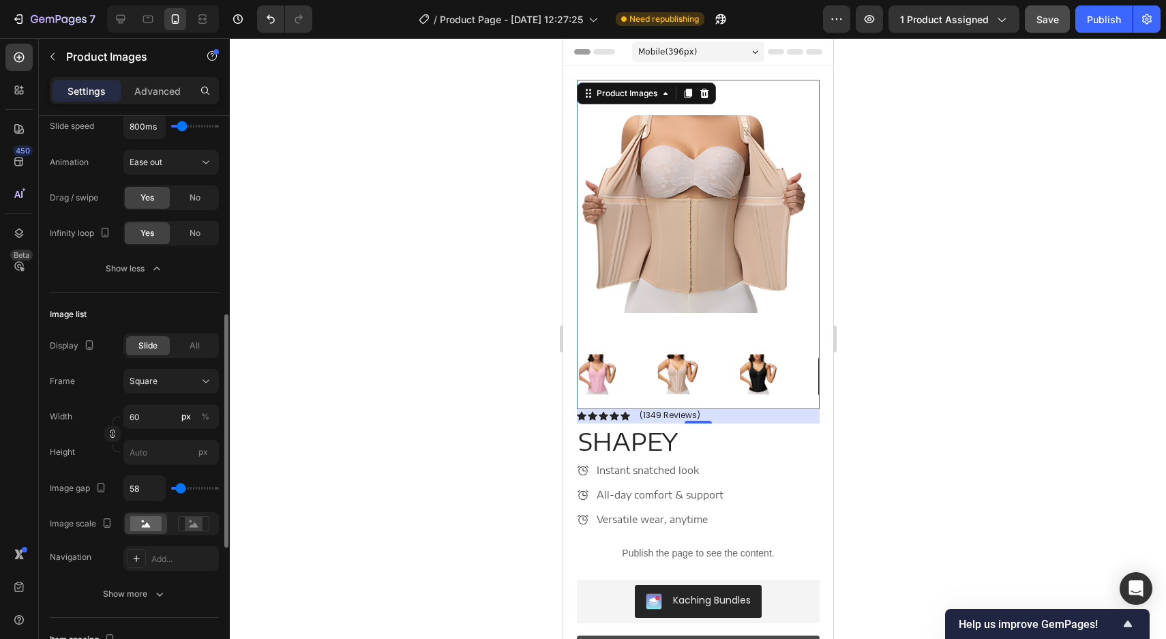
type input "56"
type input "54"
type input "52"
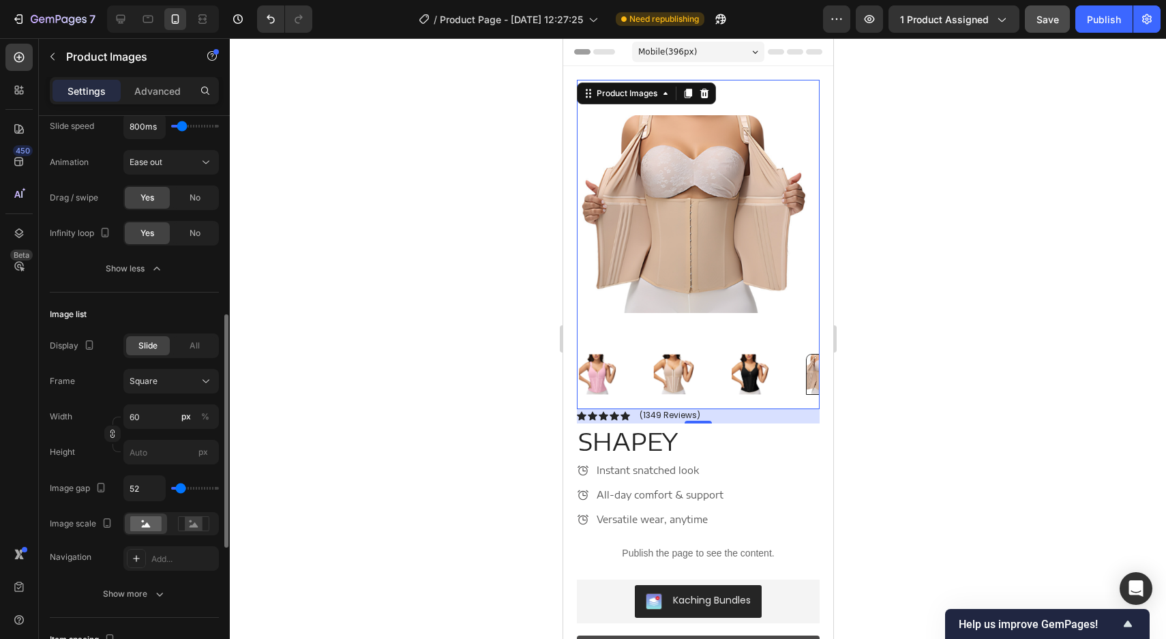
type input "49"
type input "47"
type input "45"
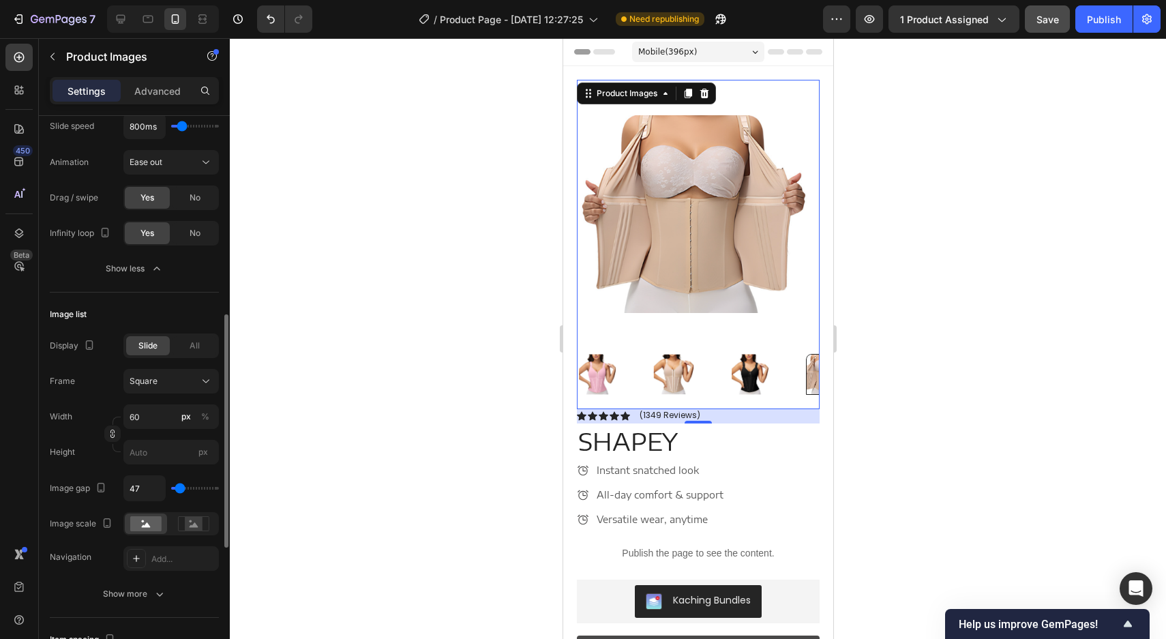
type input "45"
type input "42"
type input "41"
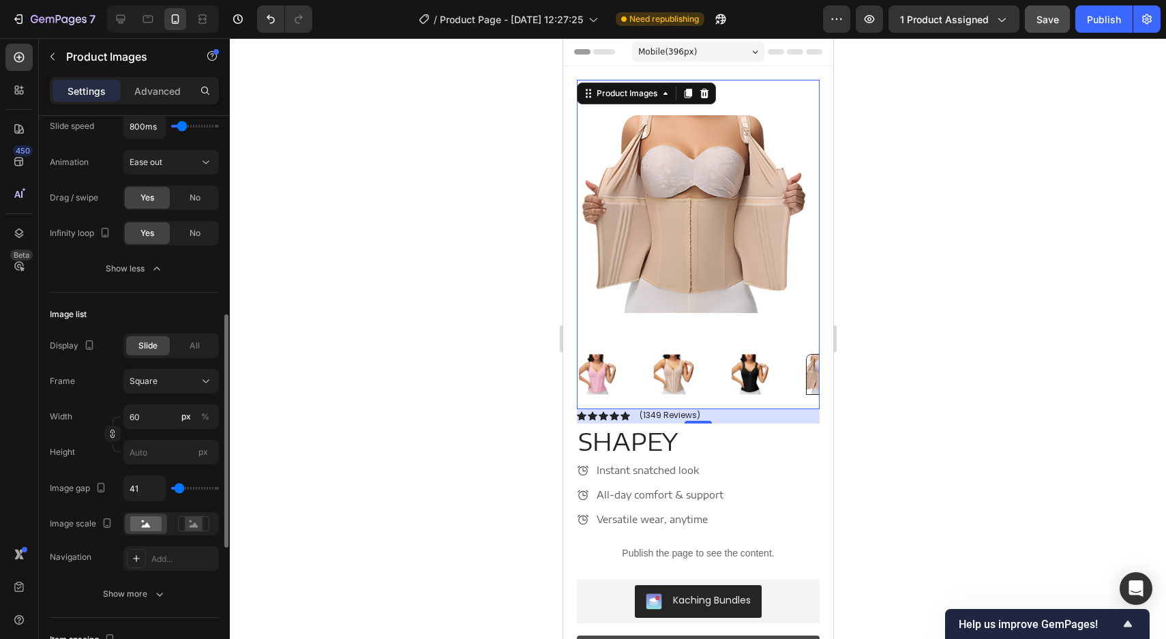
type input "36"
type input "34"
type input "33"
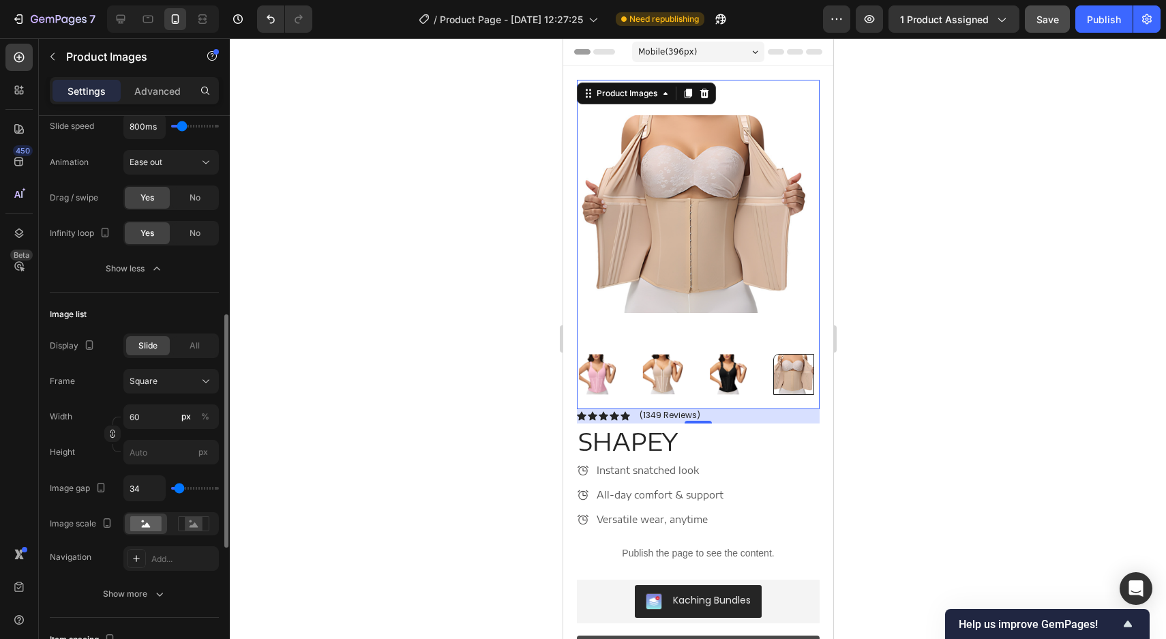
type input "33"
type input "30"
type input "27"
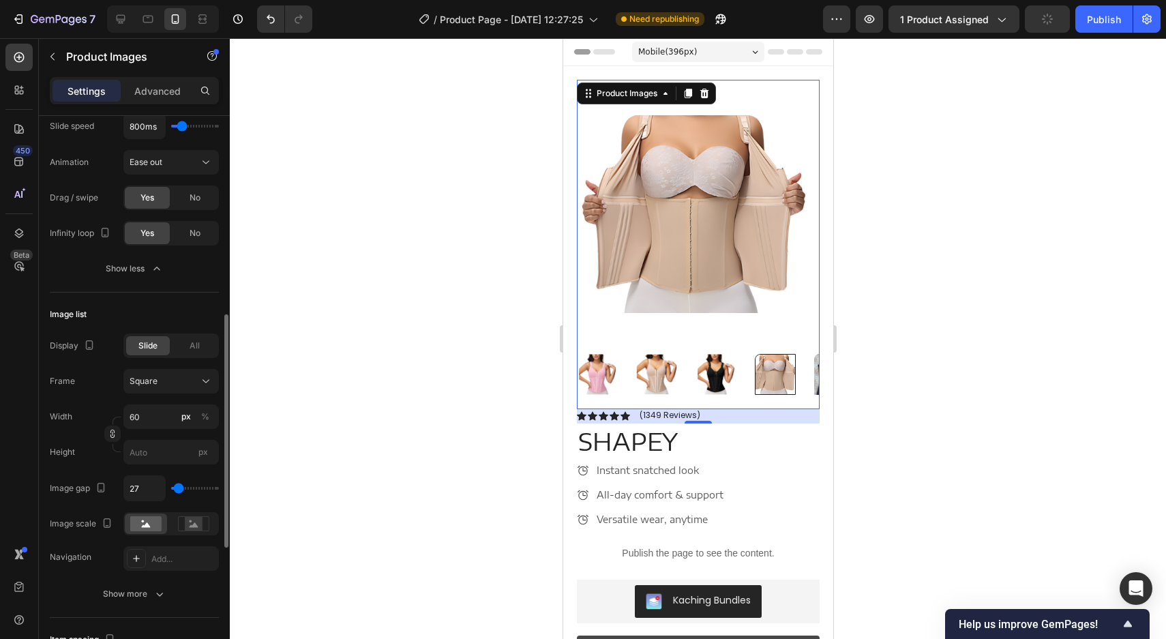
type input "25"
type input "23"
type input "21"
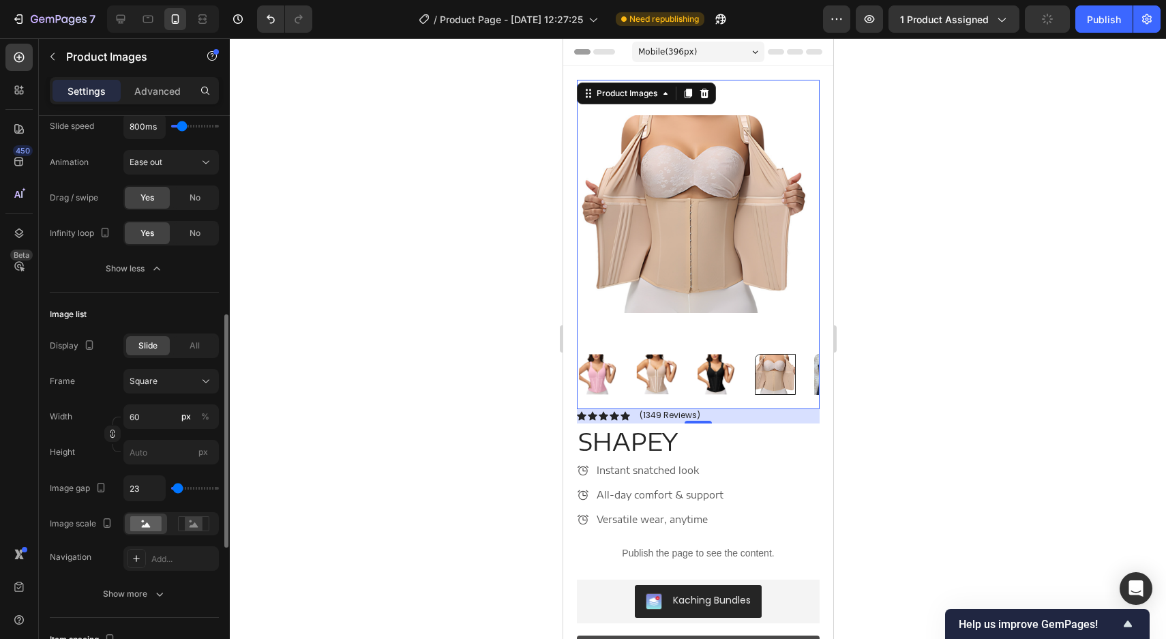
type input "21"
type input "19"
type input "16"
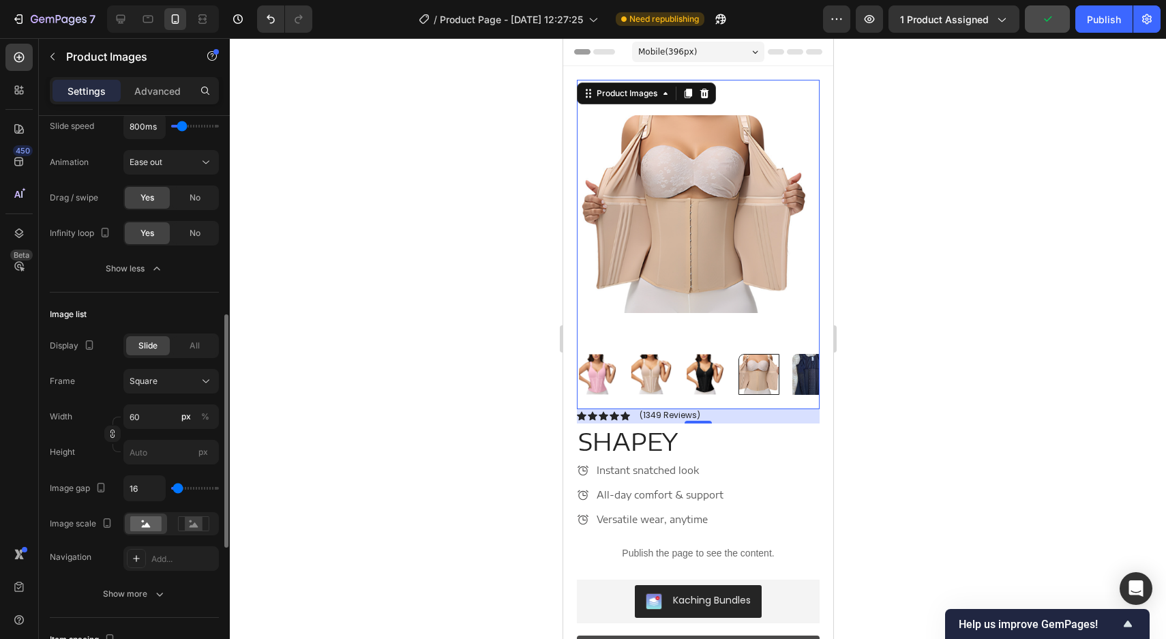
type input "14"
type input "12"
type input "10"
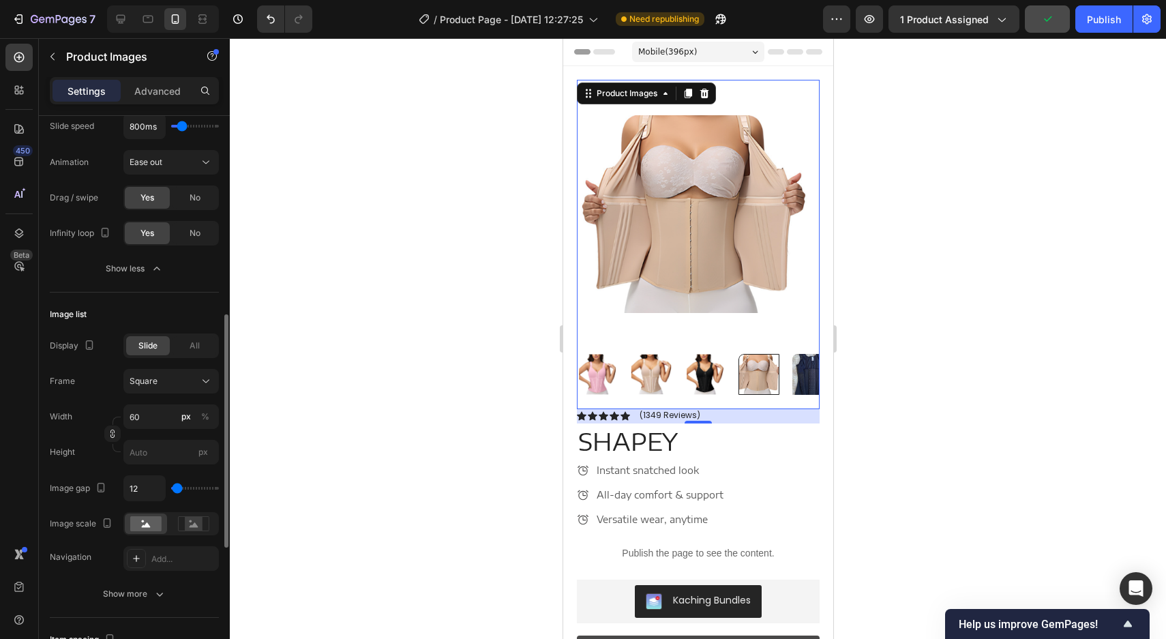
type input "10"
type input "8"
type input "5"
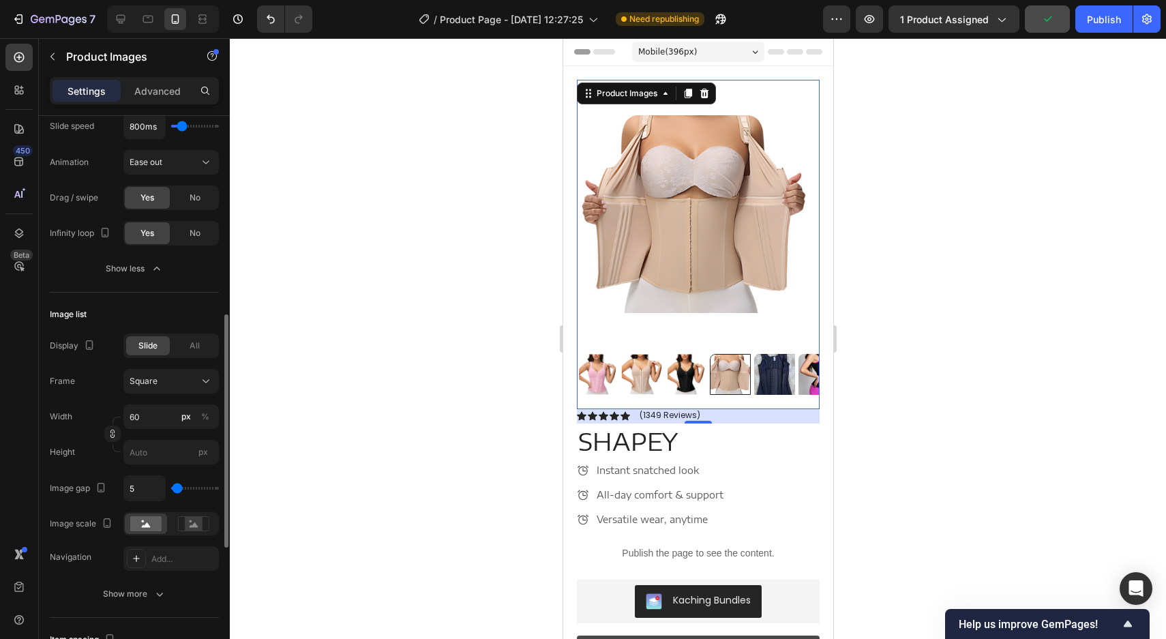
type input "2"
type input "0"
click at [176, 487] on input "range" at bounding box center [195, 488] width 48 height 3
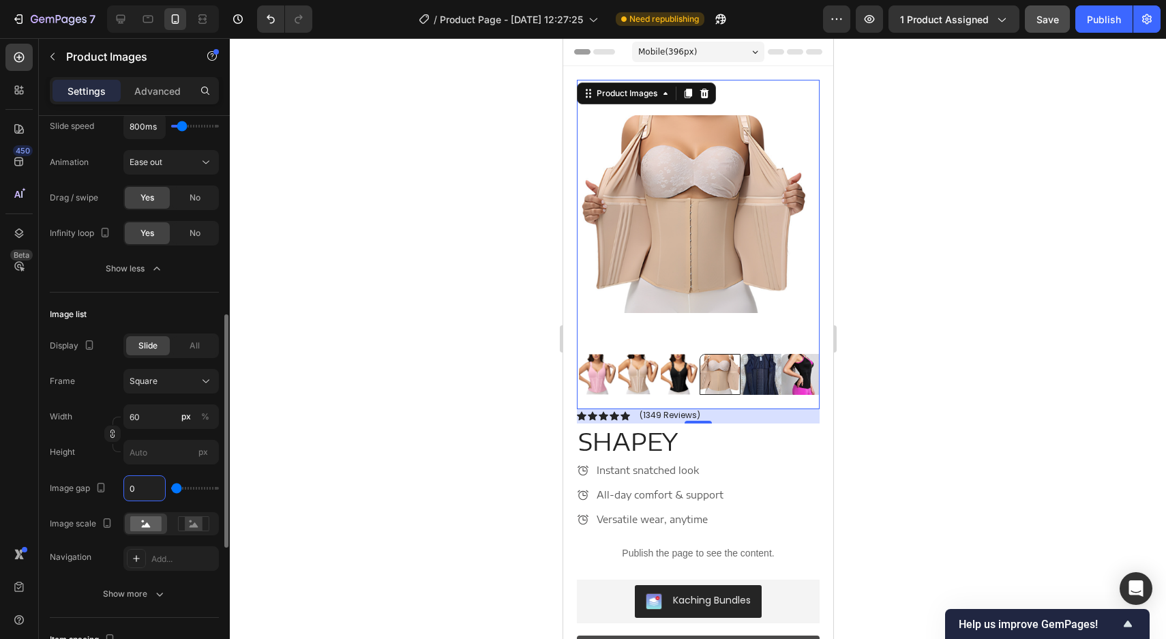
click at [143, 491] on input "0" at bounding box center [144, 488] width 41 height 25
type input "1"
click at [200, 473] on div "Display Slide All Frame Square Width 60 px % Height px Image gap 1 Image scale …" at bounding box center [134, 451] width 169 height 237
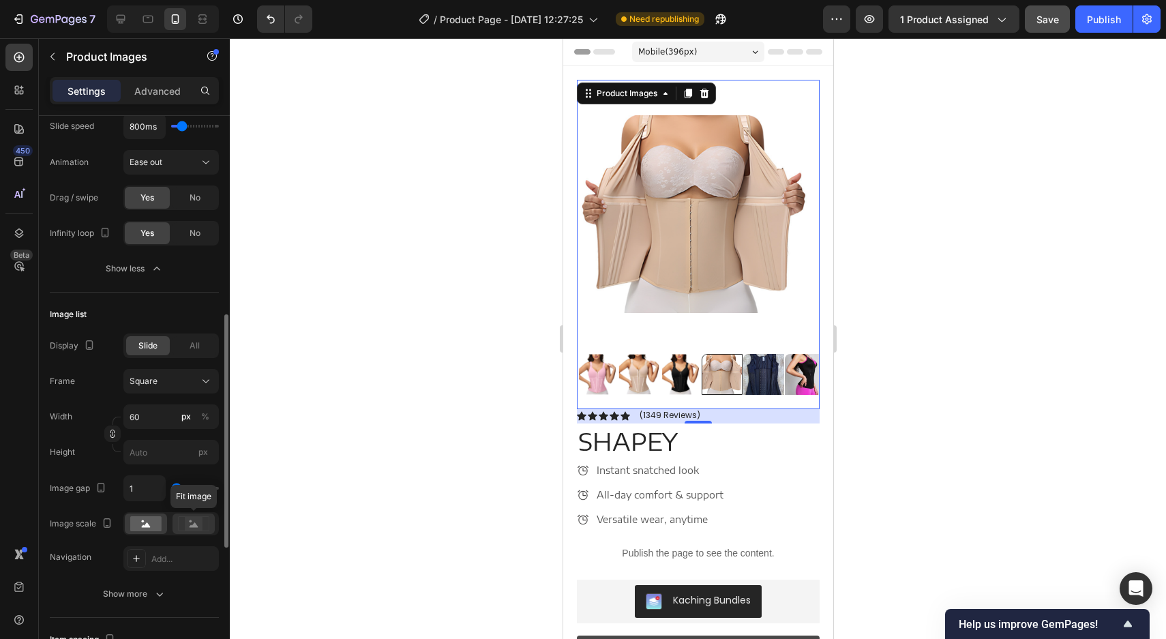
click at [192, 524] on rect at bounding box center [194, 524] width 18 height 14
click at [153, 530] on rect at bounding box center [145, 523] width 31 height 15
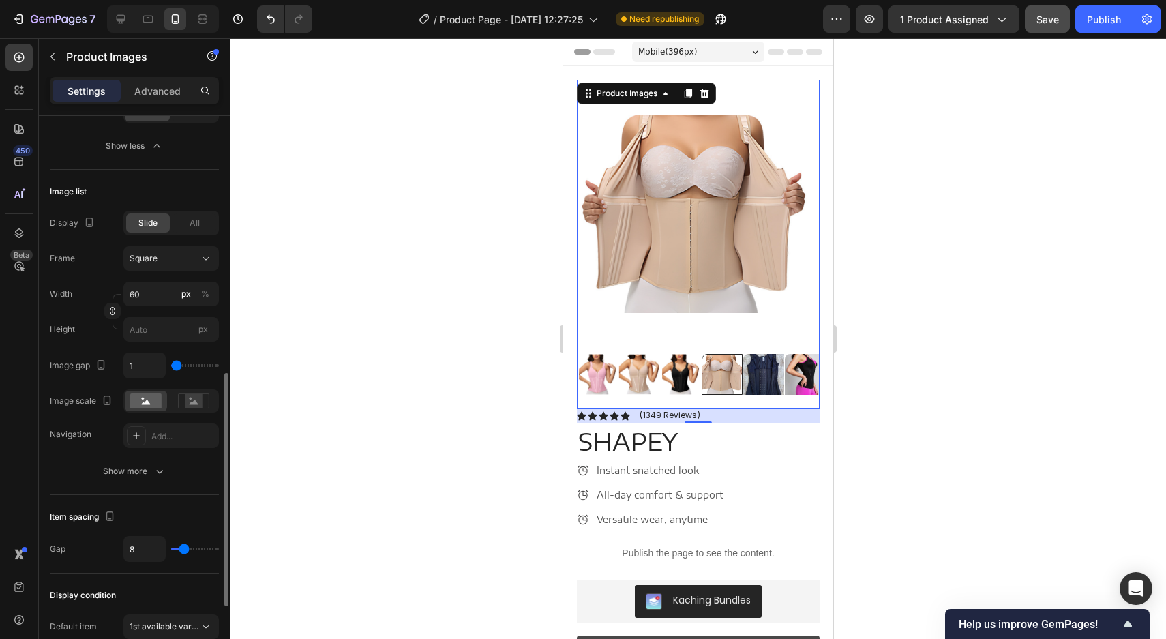
scroll to position [606, 0]
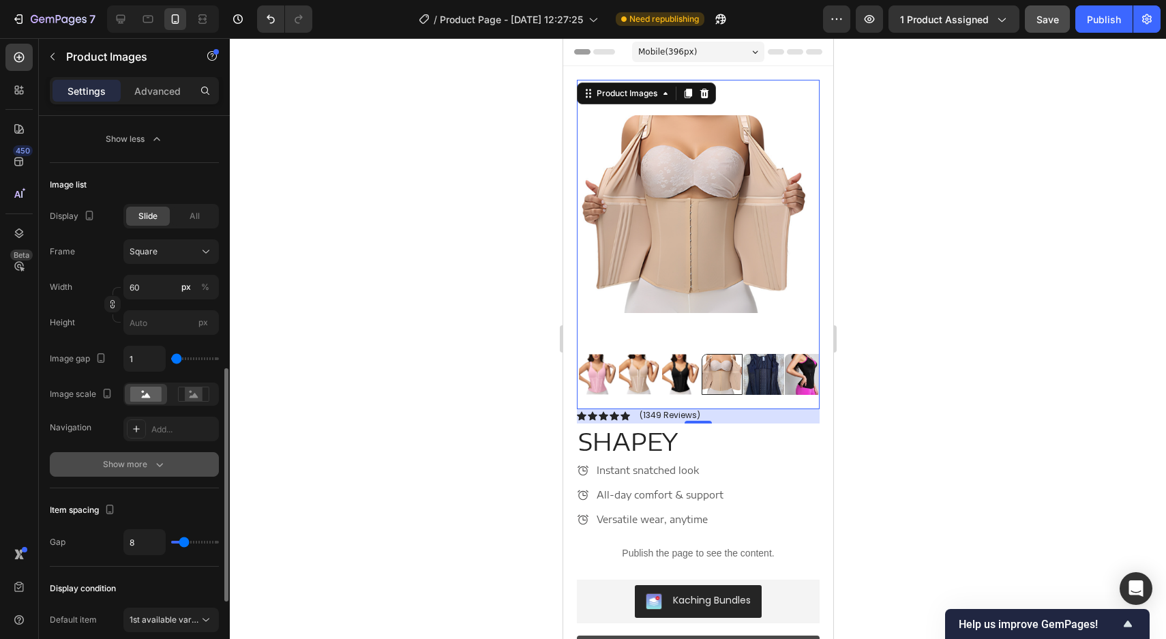
click at [151, 467] on div "Show more" at bounding box center [134, 465] width 63 height 14
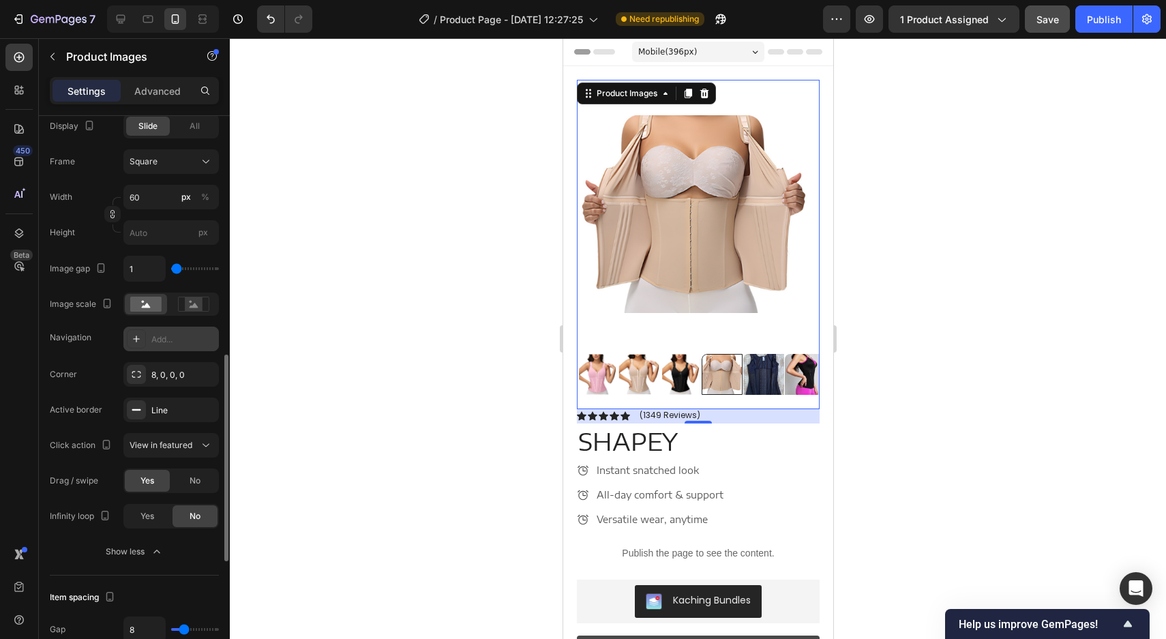
scroll to position [698, 0]
click at [168, 370] on div "8, 0, 0, 0" at bounding box center [171, 373] width 40 height 12
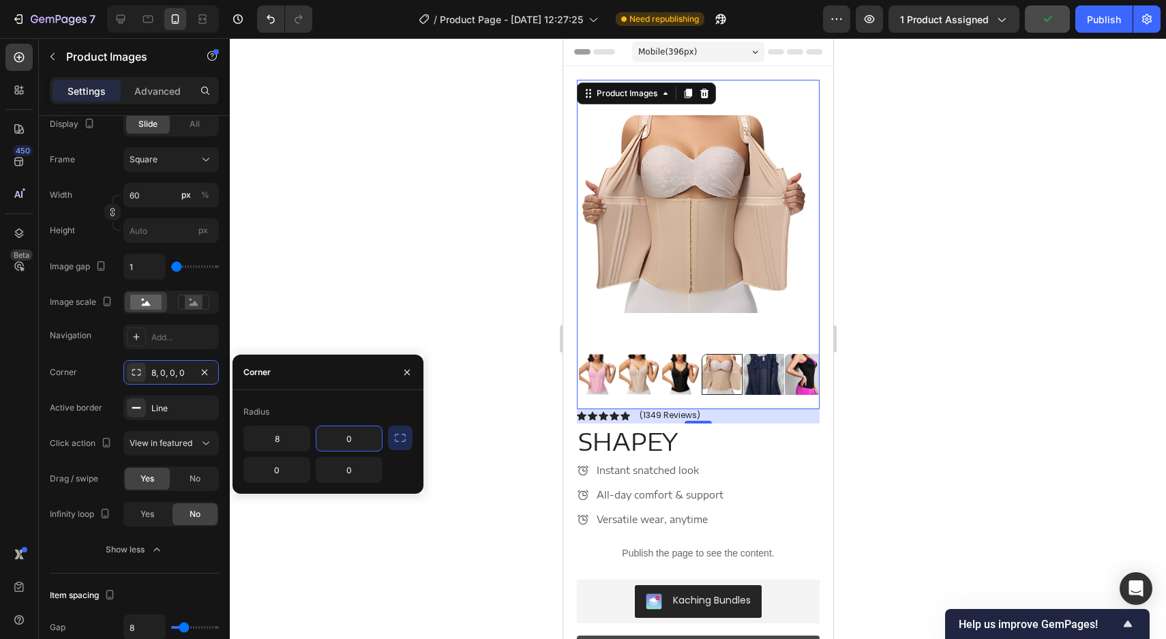
click at [354, 443] on input "0" at bounding box center [348, 438] width 65 height 25
type input "8"
click at [287, 464] on input "0" at bounding box center [276, 470] width 65 height 25
type input "0"
type input "8"
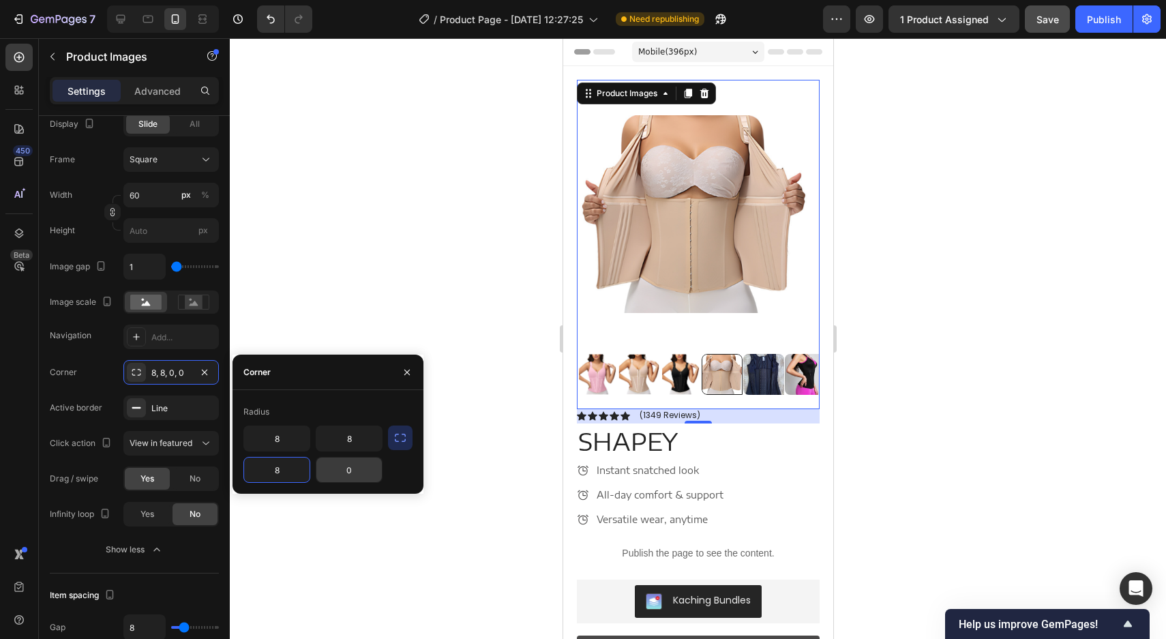
click at [356, 470] on input "0" at bounding box center [348, 470] width 65 height 25
type input "8"
click at [350, 279] on div at bounding box center [698, 338] width 936 height 601
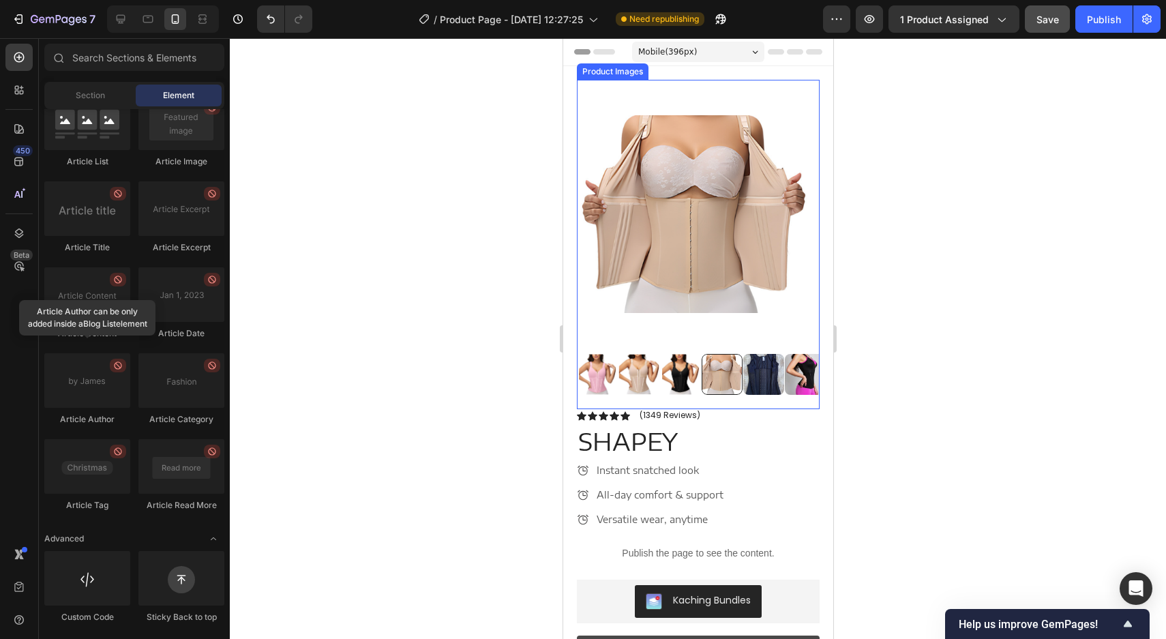
click at [661, 245] on img at bounding box center [697, 214] width 243 height 269
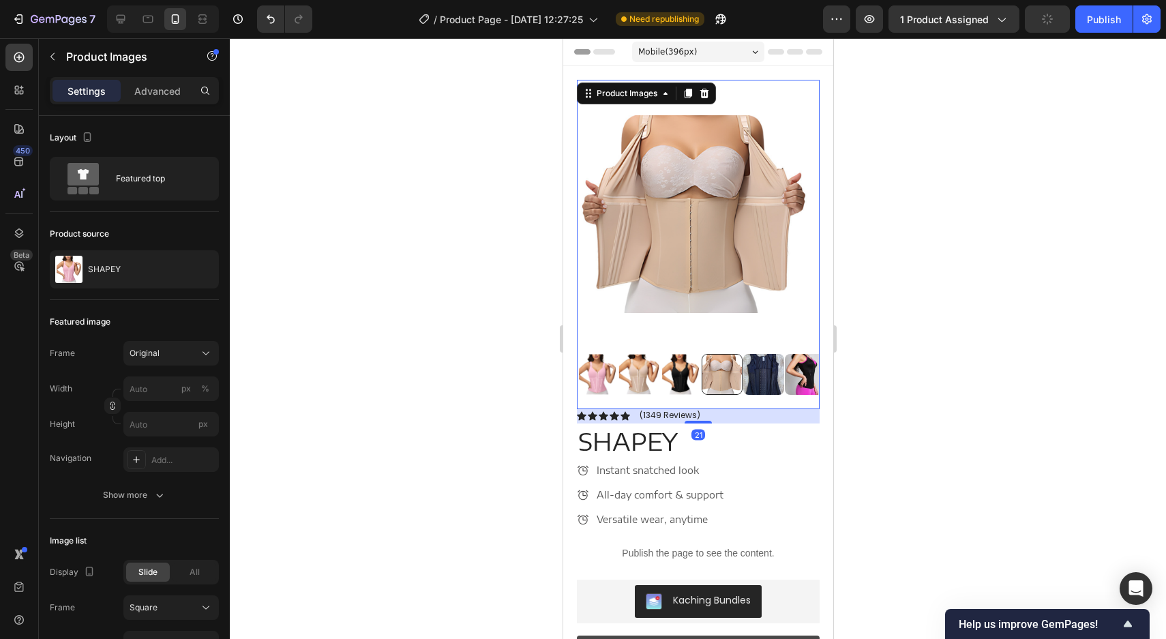
click at [633, 380] on img at bounding box center [638, 374] width 41 height 41
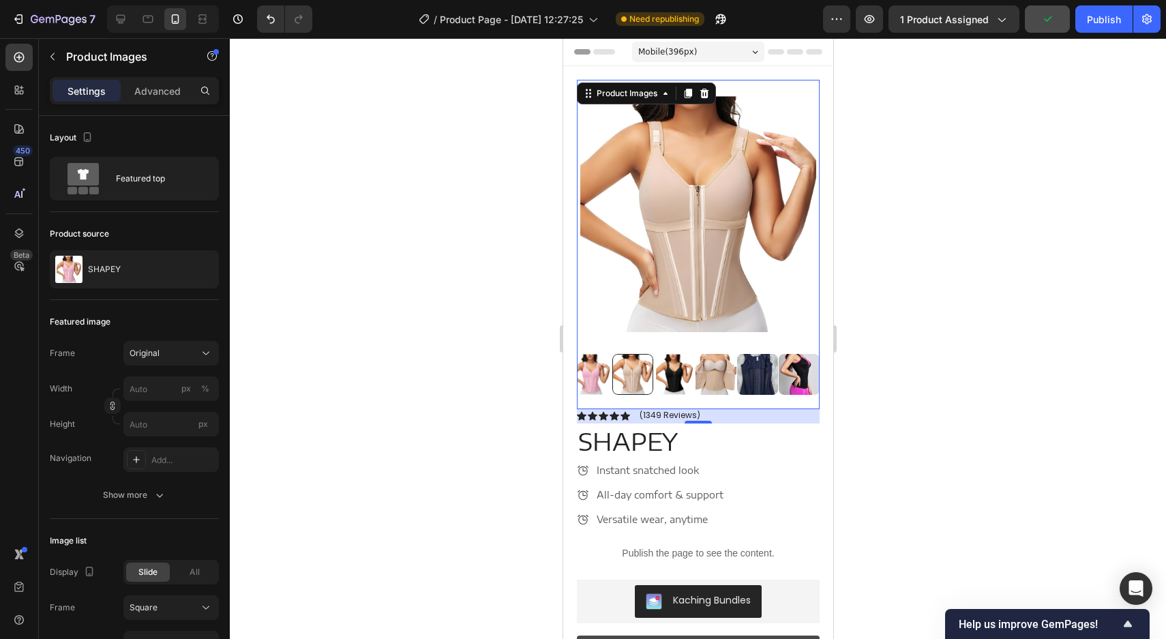
click at [670, 383] on img at bounding box center [673, 374] width 41 height 41
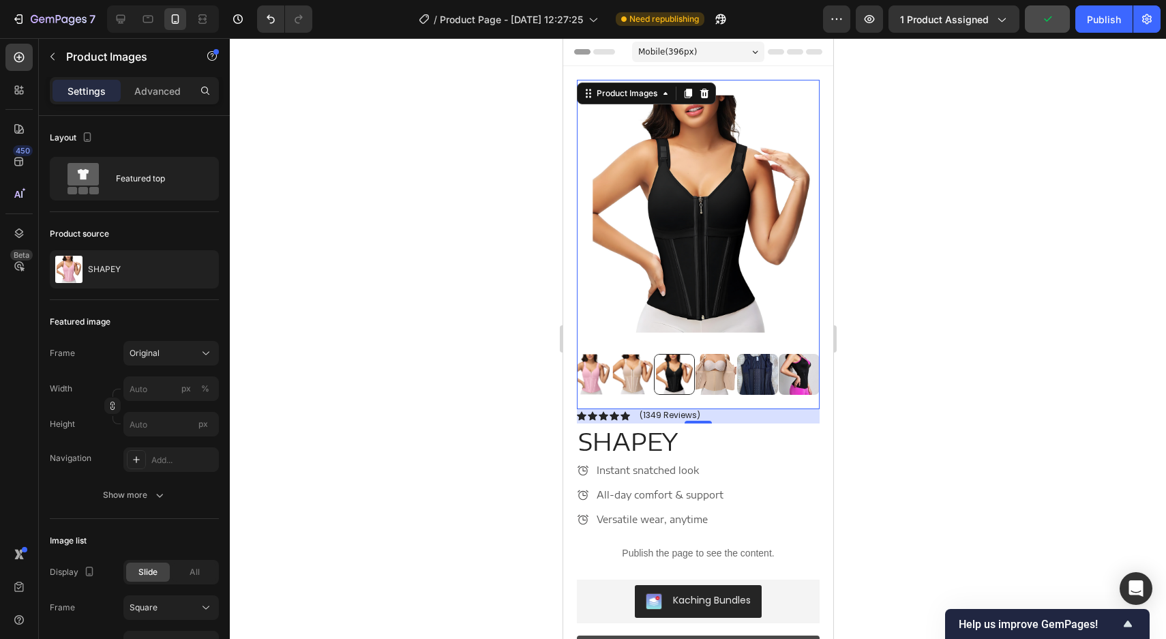
click at [695, 374] on img at bounding box center [715, 374] width 41 height 41
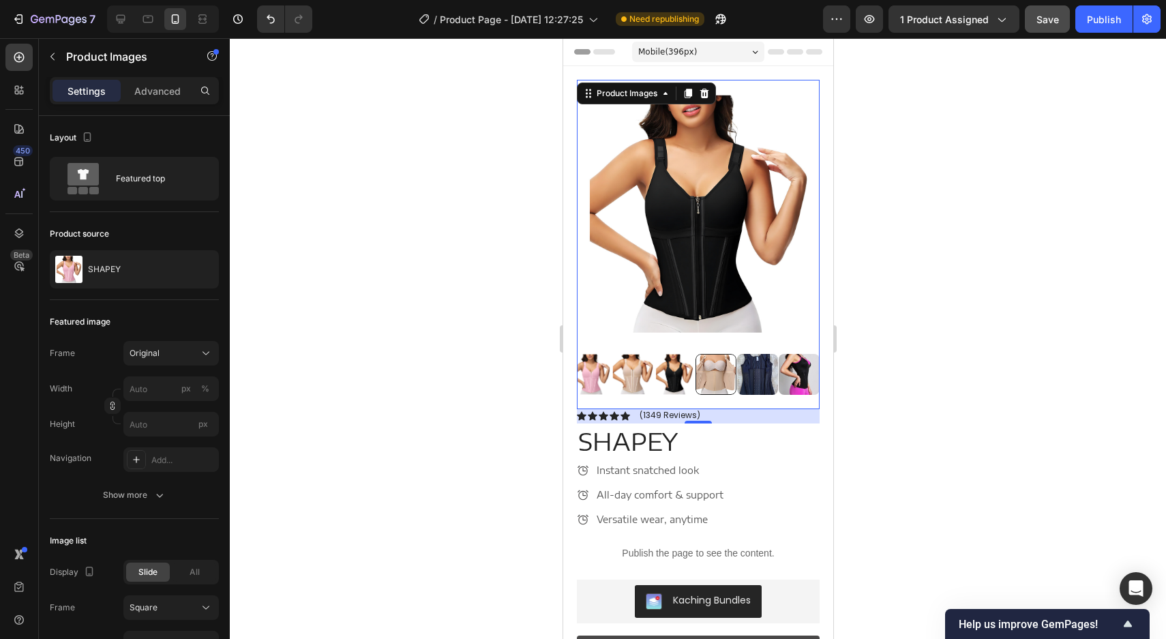
click at [740, 369] on img at bounding box center [756, 374] width 41 height 41
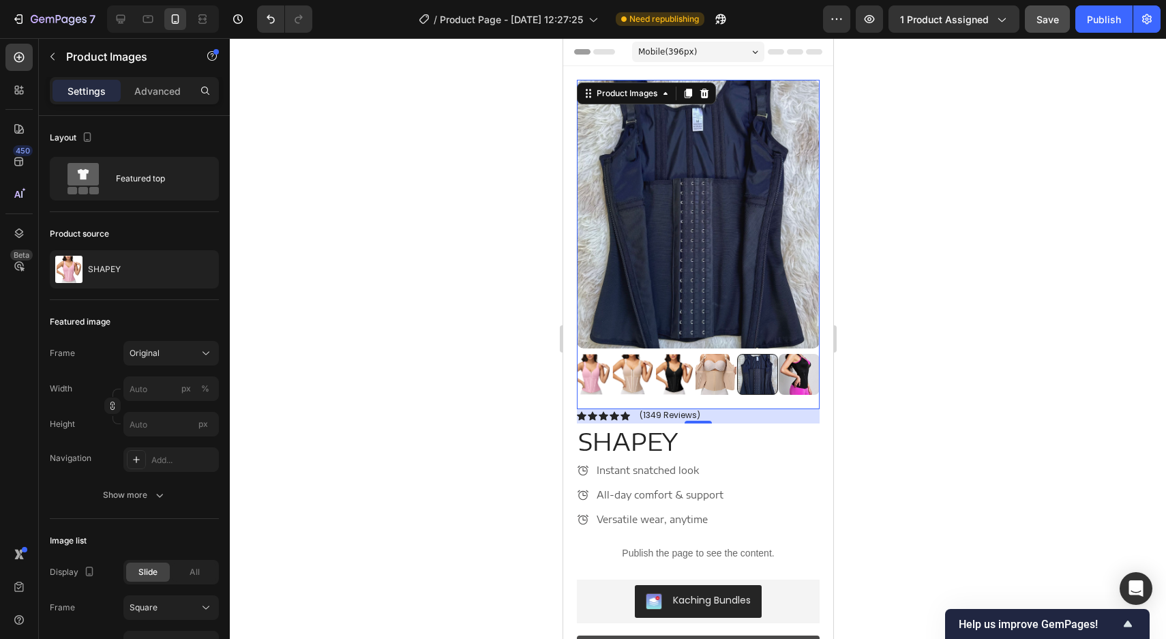
click at [503, 312] on div at bounding box center [698, 338] width 936 height 601
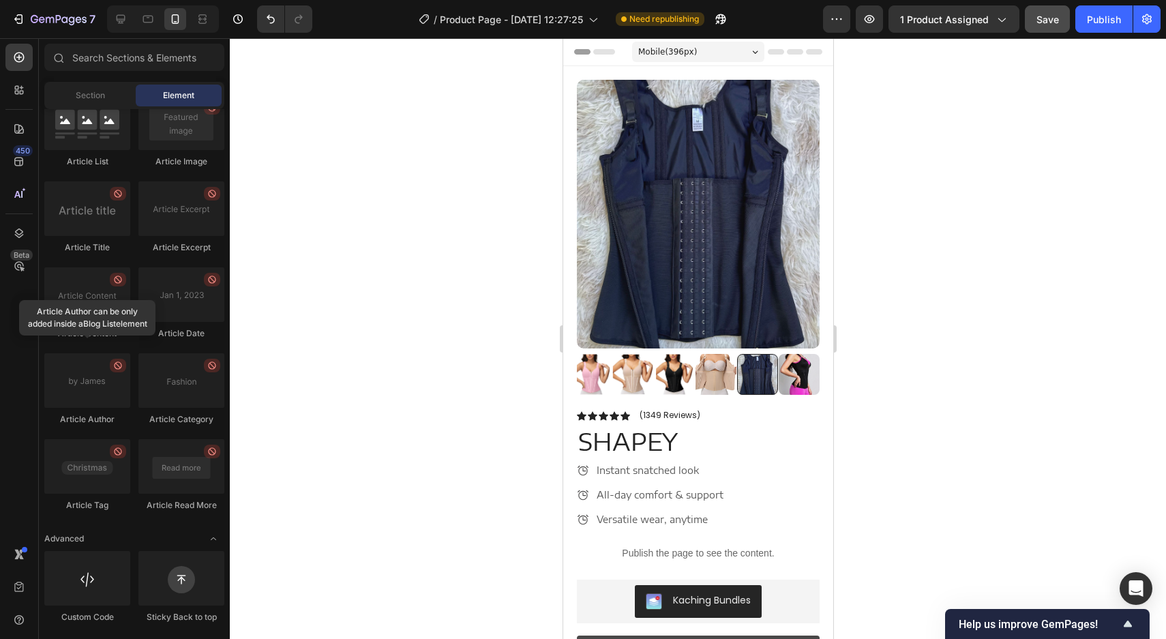
click at [1097, 33] on div "7 Version history / Product Page - Sep 26, 12:27:25 Need republishing Preview 1…" at bounding box center [583, 19] width 1166 height 39
click at [1099, 25] on div "Publish" at bounding box center [1104, 19] width 34 height 14
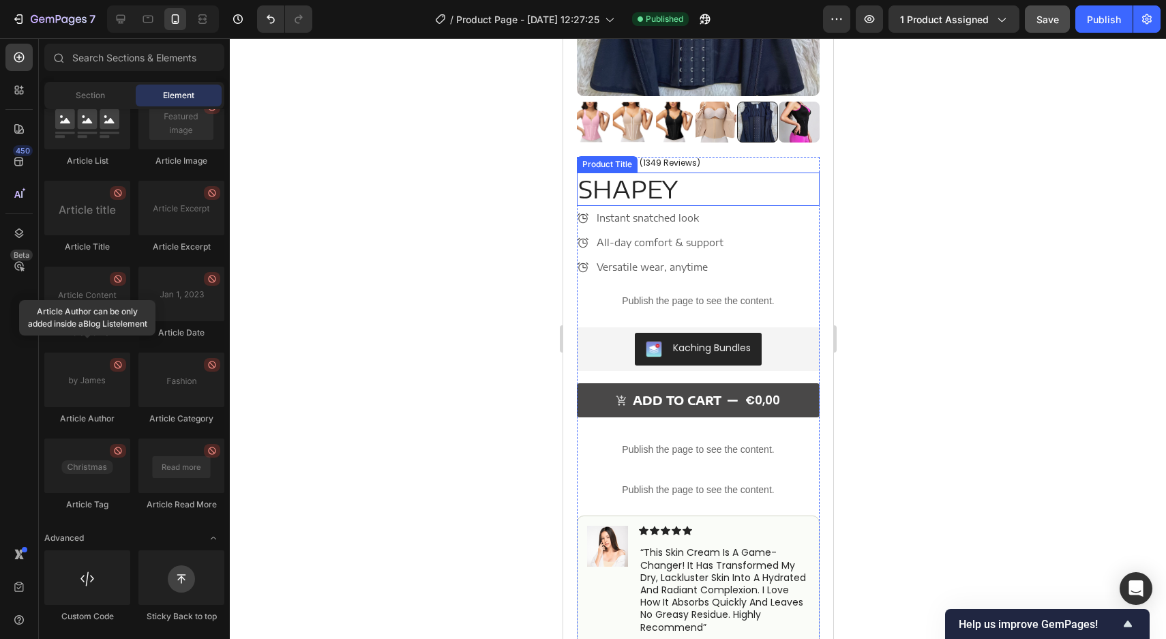
scroll to position [251, 0]
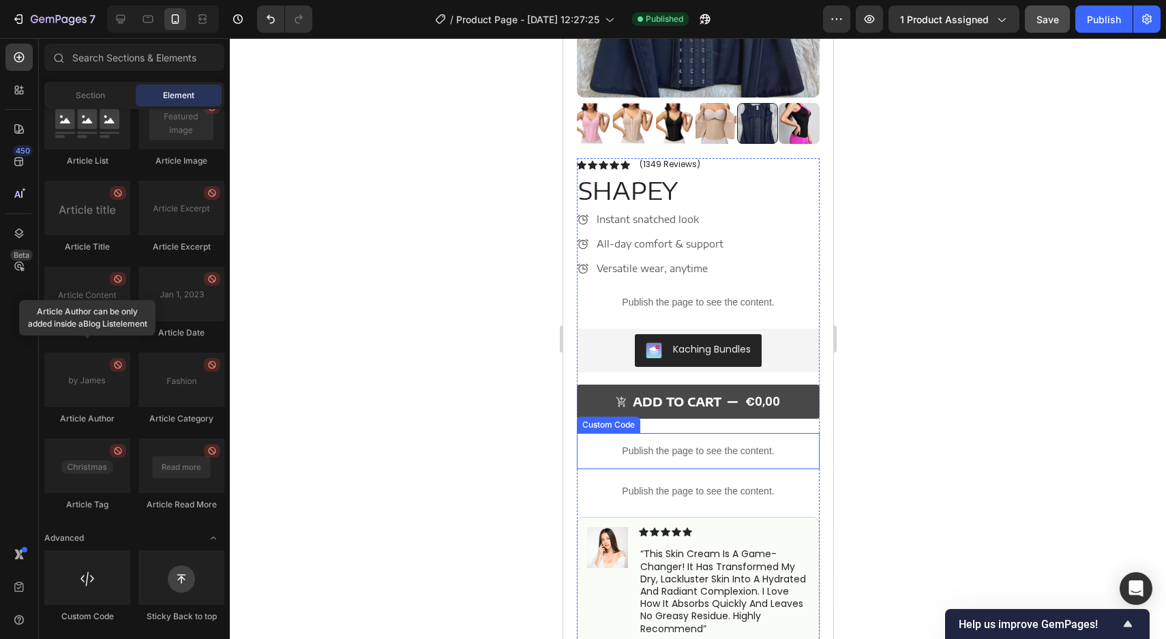
click at [674, 458] on p "Publish the page to see the content." at bounding box center [697, 451] width 243 height 14
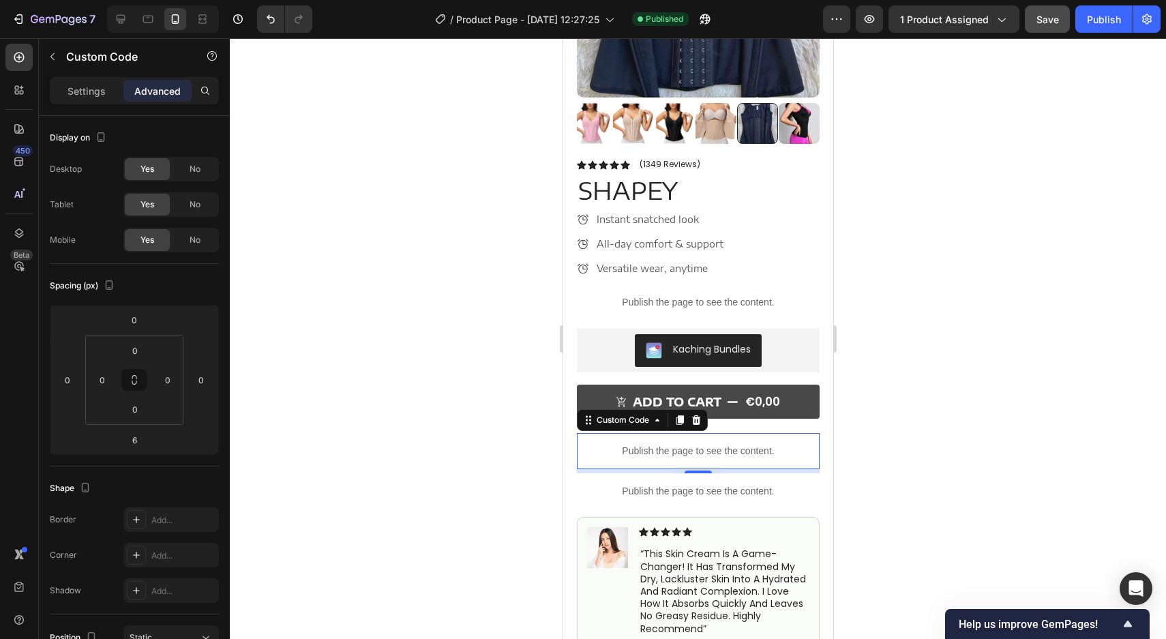
click at [80, 77] on div "Settings Advanced" at bounding box center [134, 90] width 169 height 27
click at [80, 85] on p "Settings" at bounding box center [87, 91] width 38 height 14
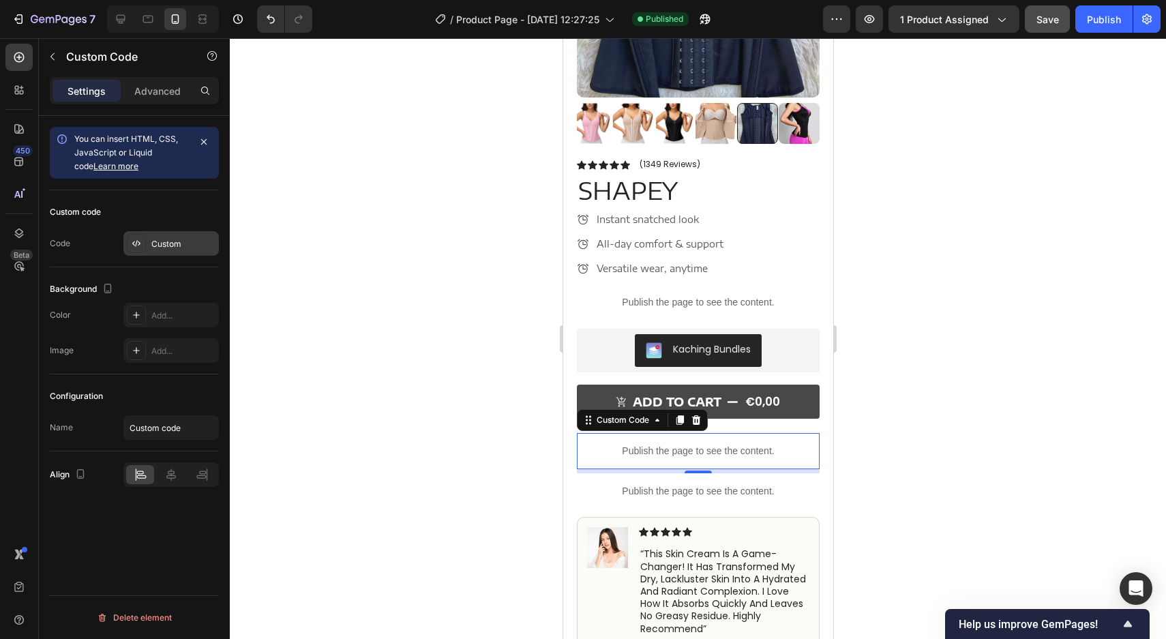
click at [170, 239] on div "Custom" at bounding box center [183, 244] width 64 height 12
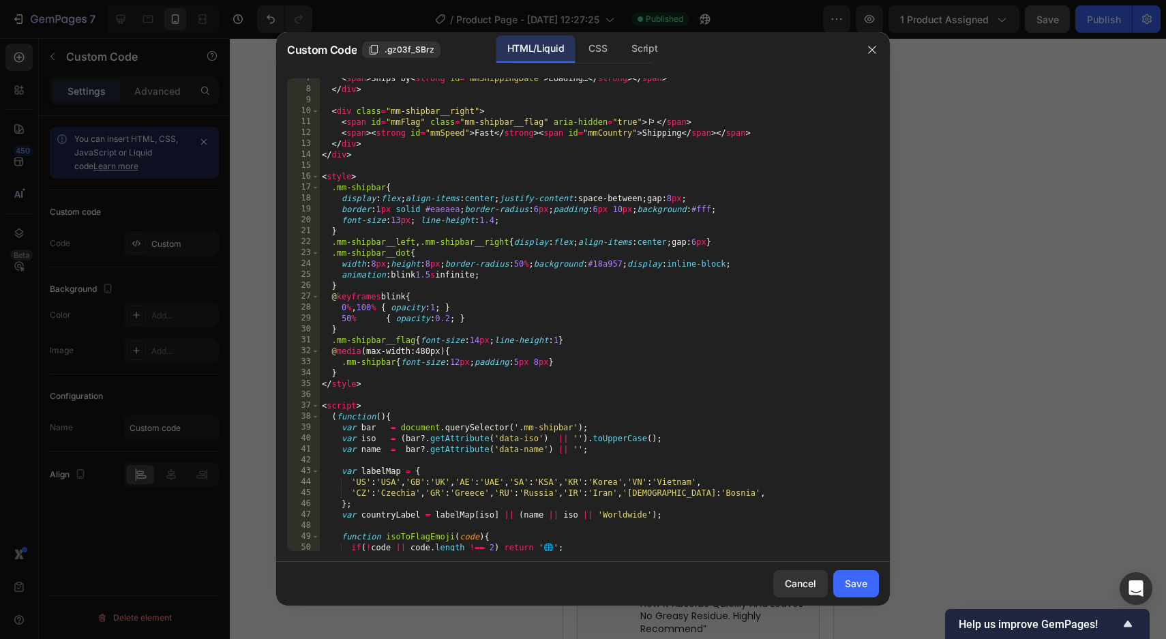
scroll to position [258, 0]
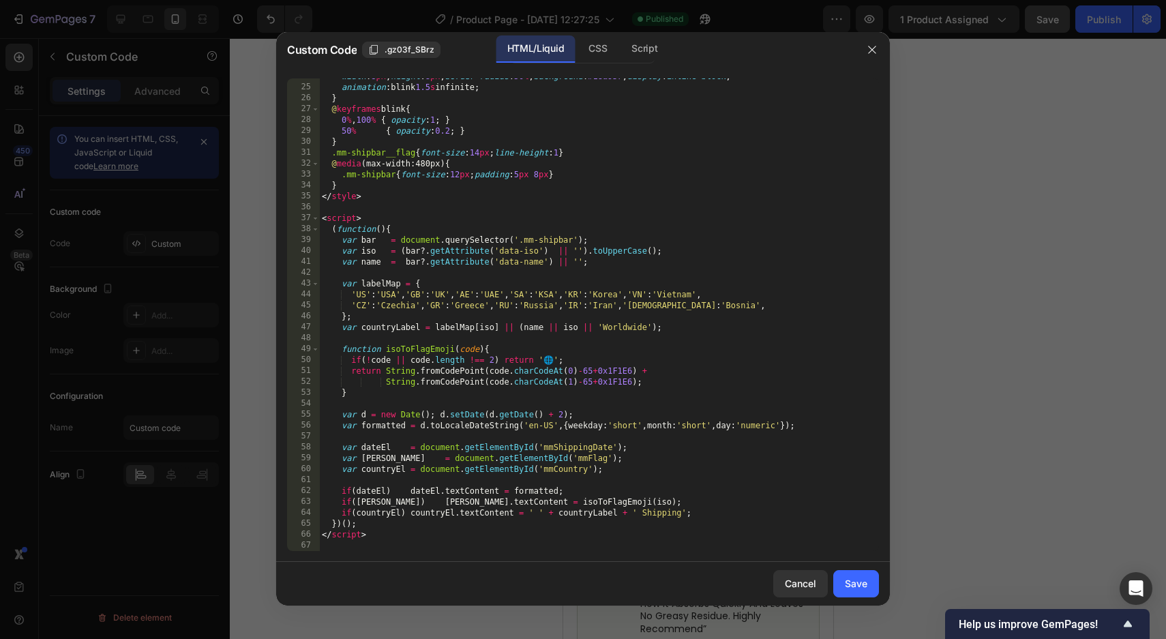
click at [408, 356] on div "width : 8 px ; height : 8 px ; border-radius : 50 % ; background : #18a957 ; di…" at bounding box center [599, 318] width 560 height 494
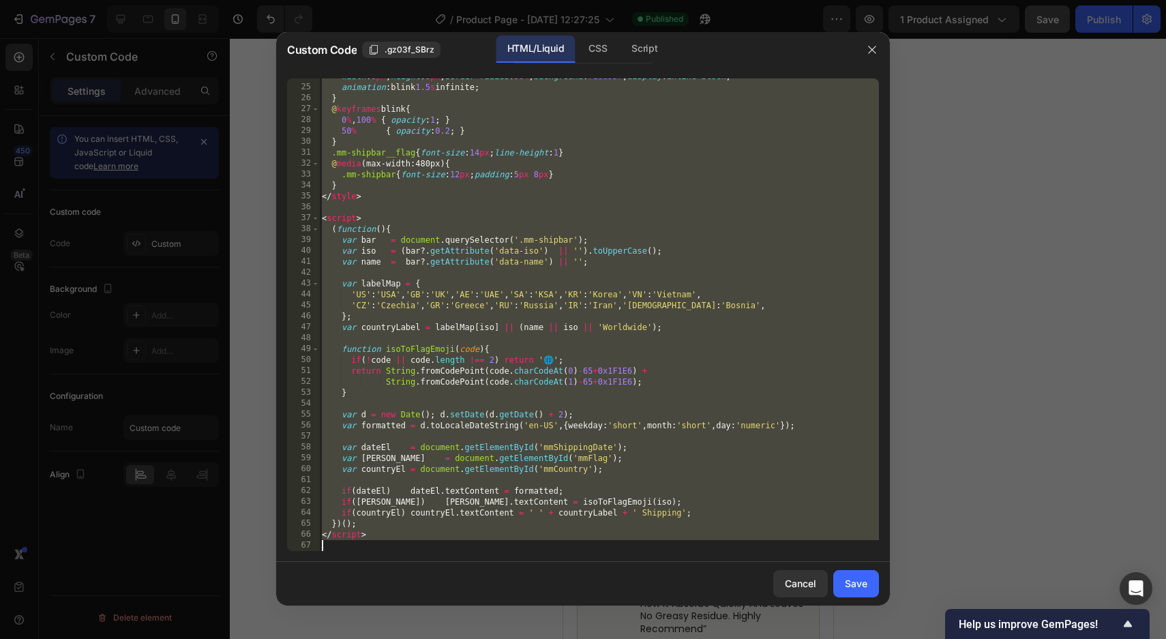
click at [408, 356] on div "width : 8 px ; height : 8 px ; border-radius : 50 % ; background : #18a957 ; di…" at bounding box center [599, 318] width 560 height 494
type textarea "</script>"
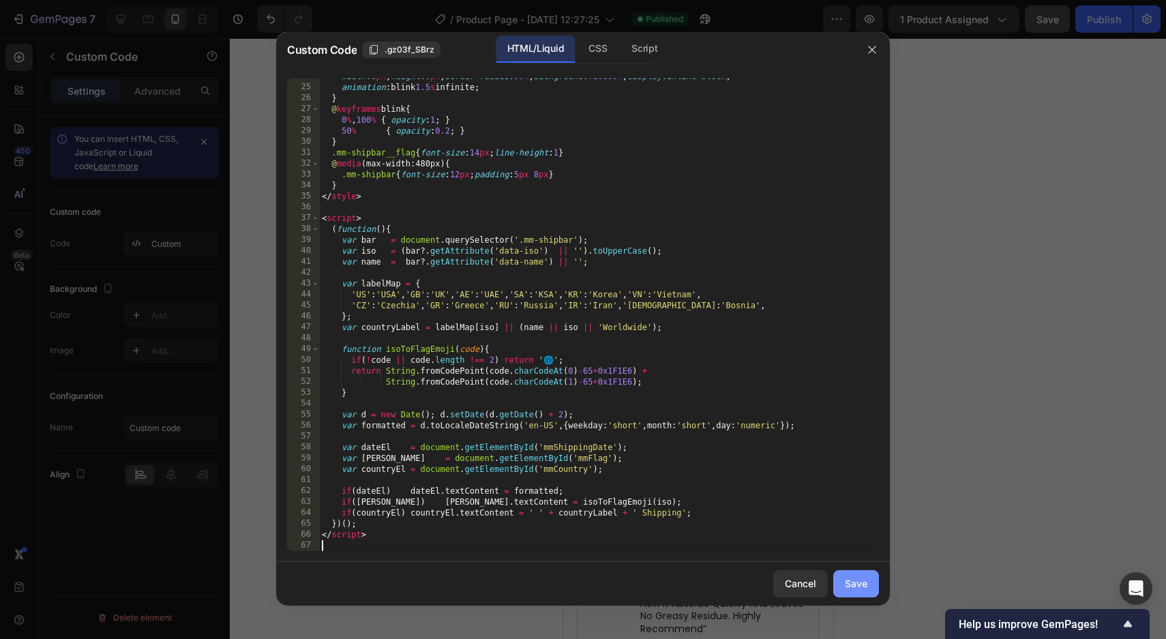
click at [869, 580] on button "Save" at bounding box center [856, 583] width 46 height 27
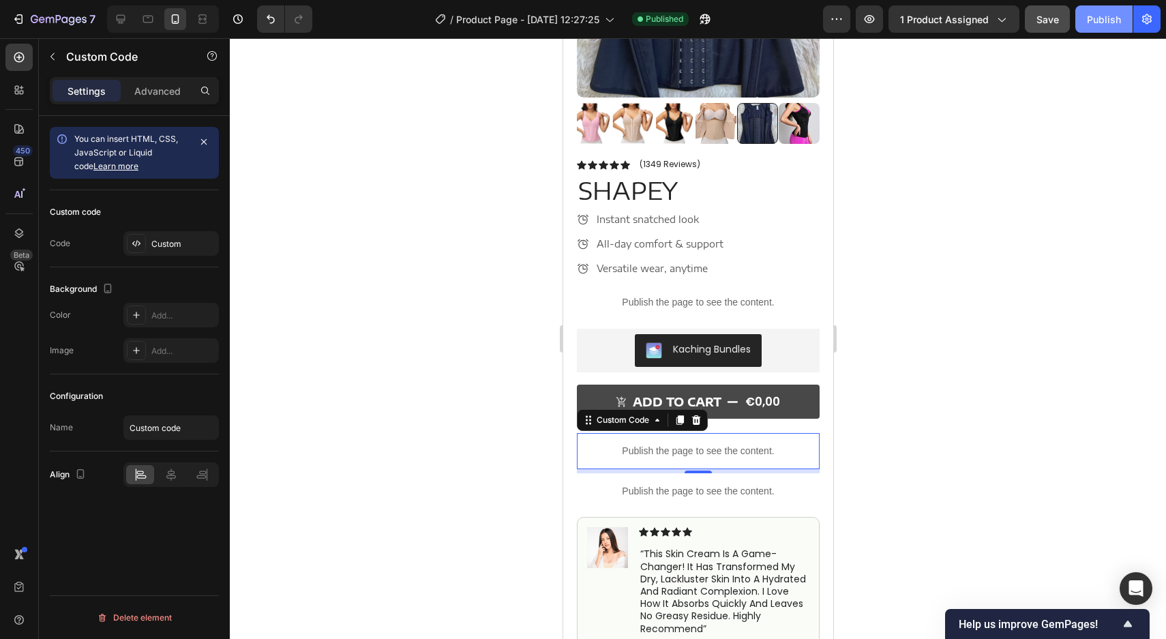
click at [1104, 22] on div "Publish" at bounding box center [1104, 19] width 34 height 14
click at [176, 252] on div "Custom" at bounding box center [170, 243] width 95 height 25
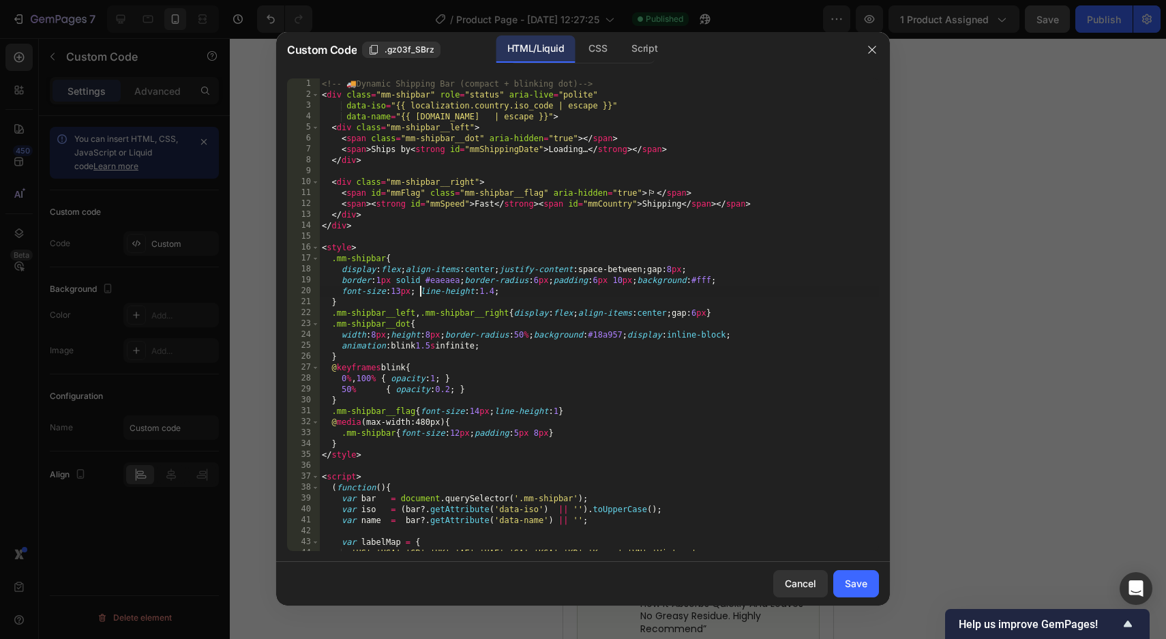
click at [419, 287] on div "<!-- 🚚 Dynamic Shipping Bar (compact + blinking dot) --> < div class = "mm-ship…" at bounding box center [599, 325] width 560 height 494
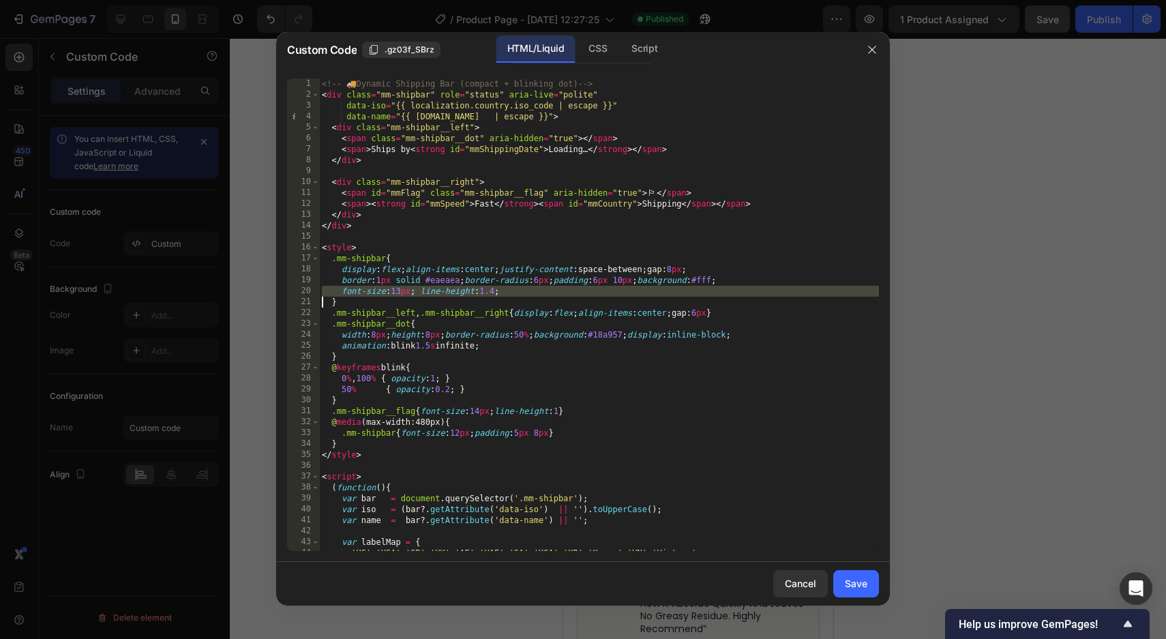
click at [419, 287] on div "<!-- 🚚 Dynamic Shipping Bar (compact + blinking dot) --> < div class = "mm-ship…" at bounding box center [599, 325] width 560 height 494
type textarea "</script>"
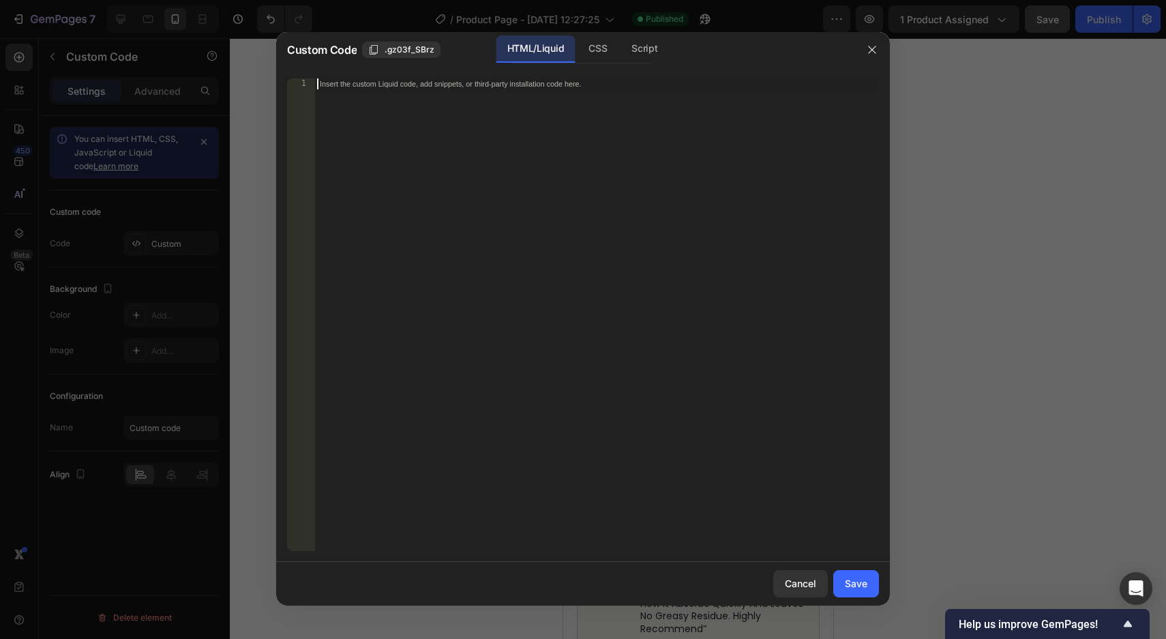
scroll to position [804, 0]
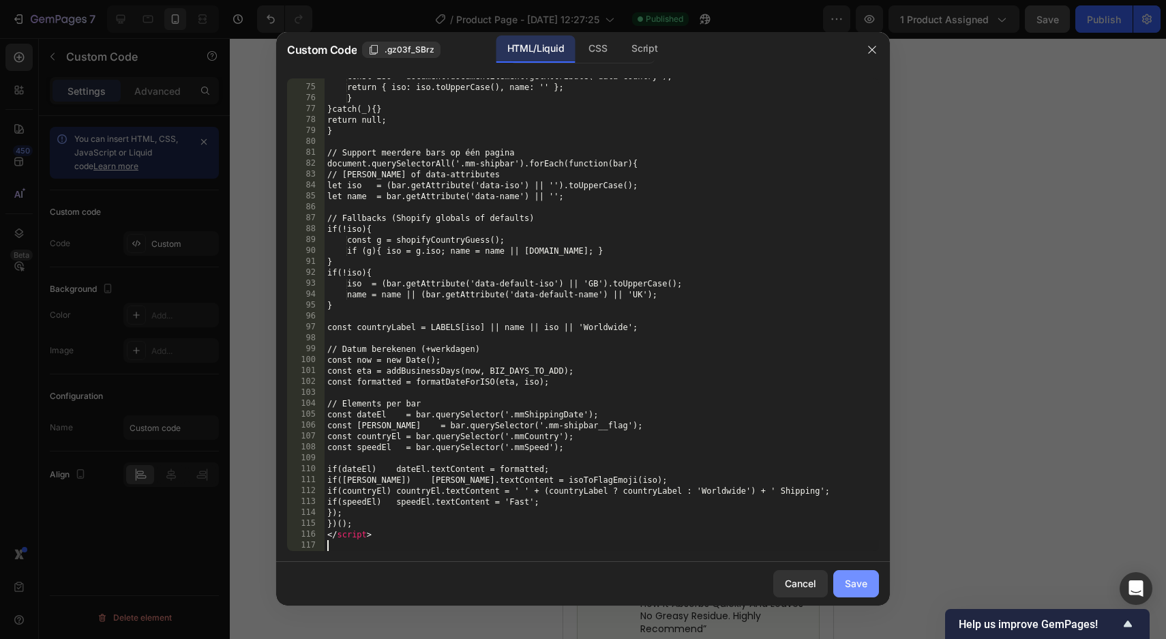
click at [855, 574] on button "Save" at bounding box center [856, 583] width 46 height 27
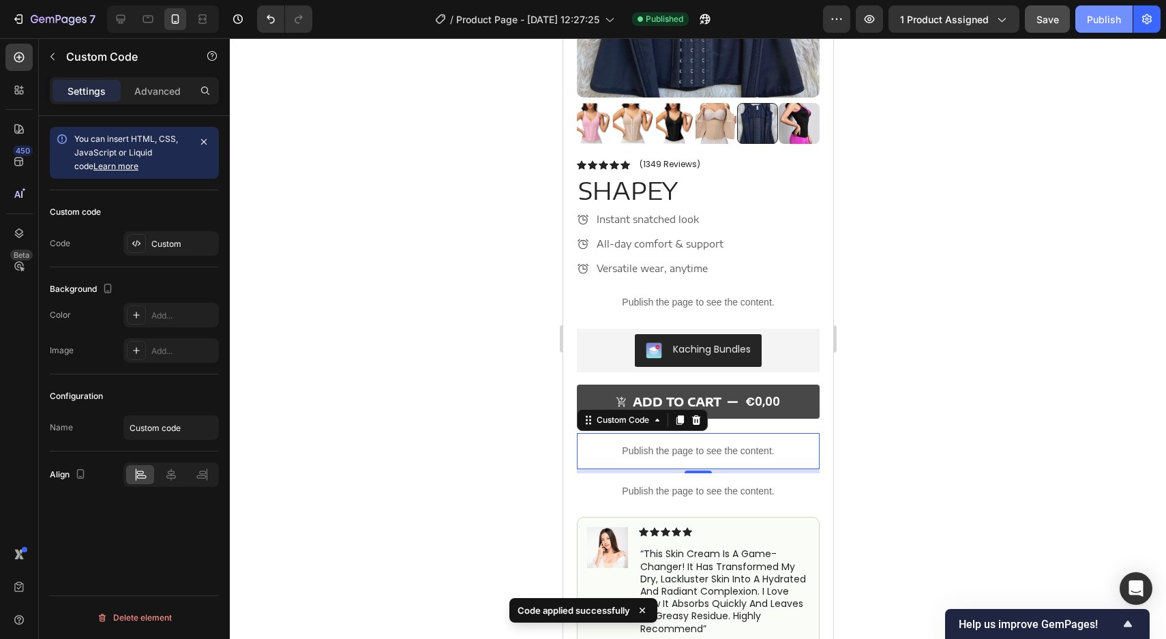
click at [1110, 27] on button "Publish" at bounding box center [1103, 18] width 57 height 27
